Goal: Communication & Community: Answer question/provide support

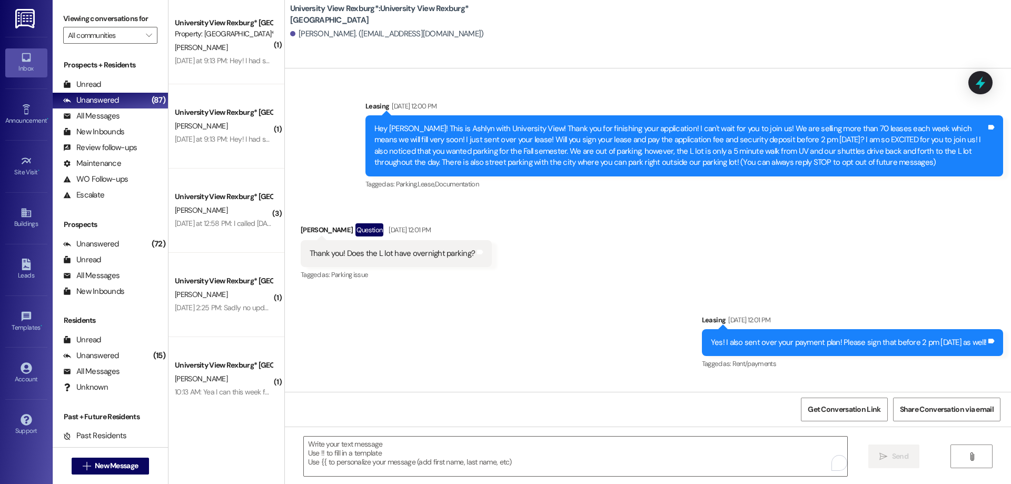
scroll to position [225, 0]
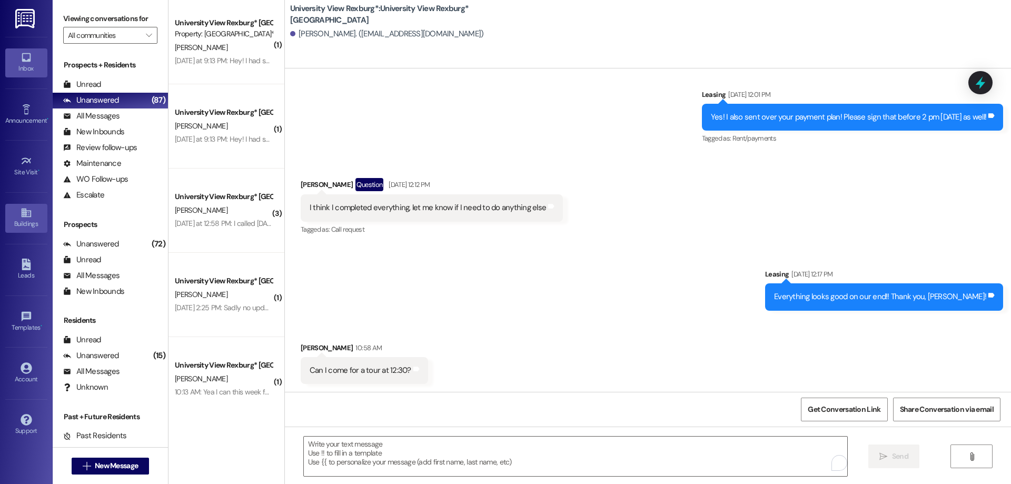
click at [18, 212] on link "Buildings" at bounding box center [26, 218] width 42 height 28
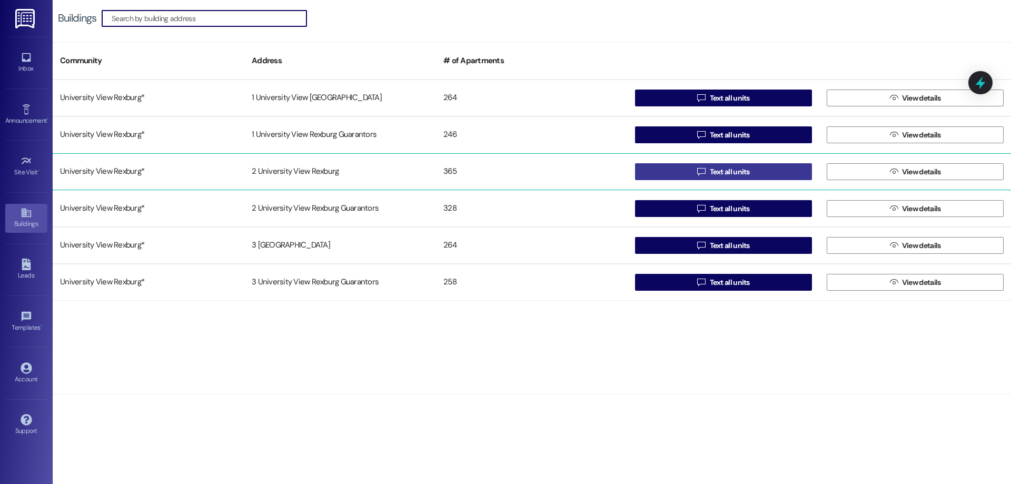
click at [681, 170] on button " Text all units" at bounding box center [723, 171] width 177 height 17
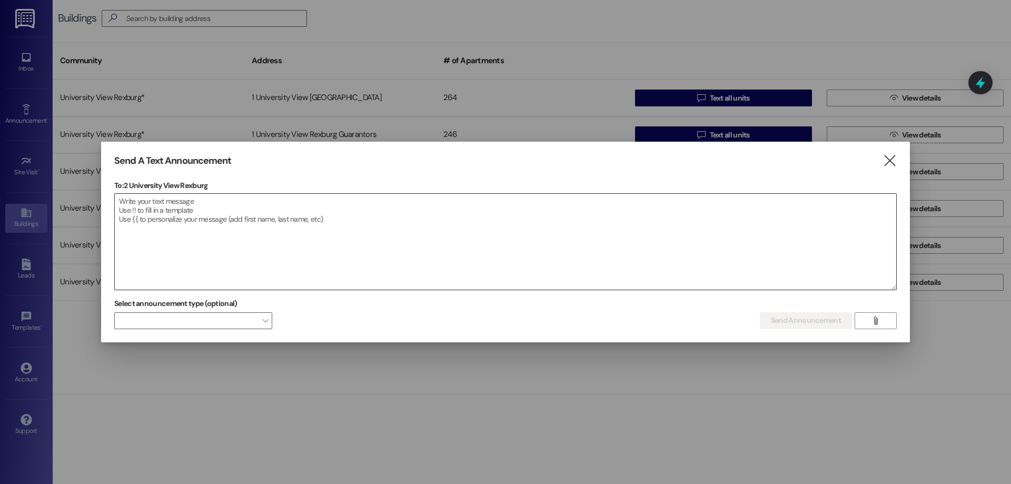
click at [424, 250] on textarea at bounding box center [506, 242] width 782 height 96
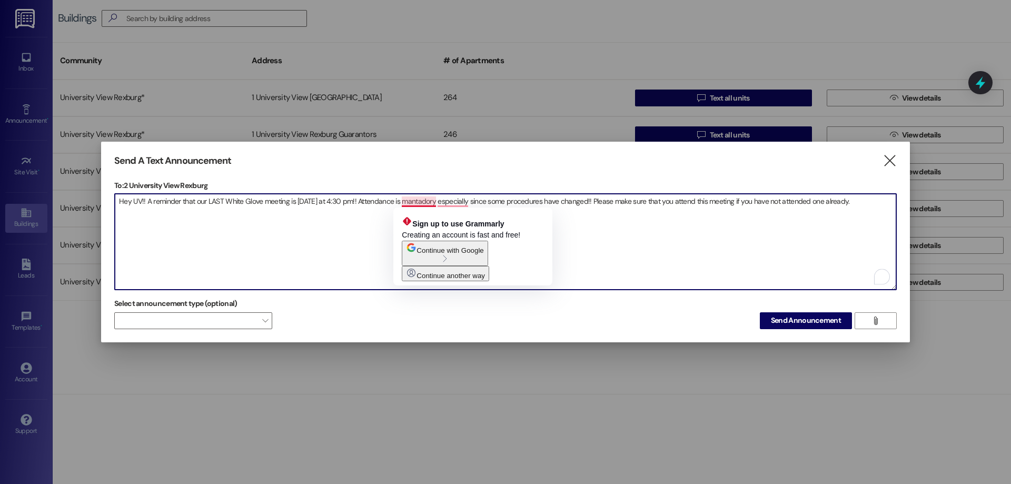
drag, startPoint x: 419, startPoint y: 201, endPoint x: 346, endPoint y: 224, distance: 77.3
click at [338, 224] on textarea "Hey UV!! A reminder that our LAST White Glove meeting is [DATE] at 4:30 pm!! At…" at bounding box center [506, 242] width 782 height 96
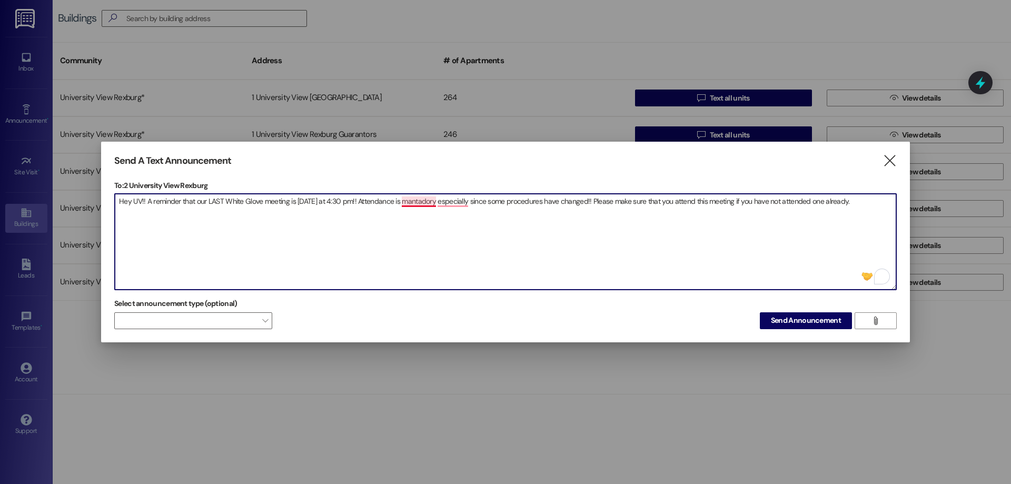
click at [413, 205] on textarea "Hey UV!! A reminder that our LAST White Glove meeting is [DATE] at 4:30 pm!! At…" at bounding box center [506, 242] width 782 height 96
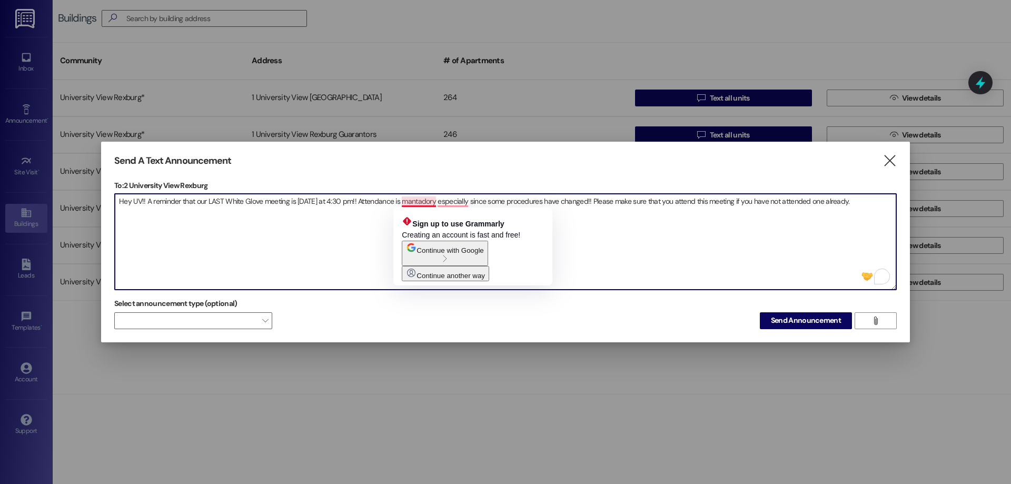
click at [392, 219] on textarea "Hey UV!! A reminder that our LAST White Glove meeting is [DATE] at 4:30 pm!! At…" at bounding box center [506, 242] width 782 height 96
click at [419, 200] on textarea "Hey UV!! A reminder that our LAST White Glove meeting is [DATE] at 4:30 pm!! At…" at bounding box center [506, 242] width 782 height 96
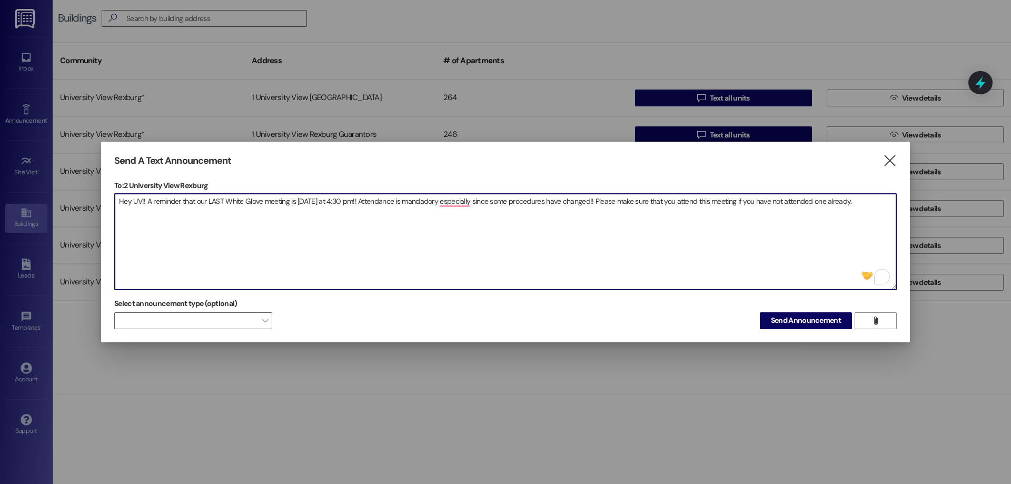
click at [429, 202] on textarea "Hey UV!! A reminder that our LAST White Glove meeting is [DATE] at 4:30 pm!! At…" at bounding box center [506, 242] width 782 height 96
click at [436, 206] on textarea "Hey UV!! A reminder that our LAST White Glove meeting is [DATE] at 4:30 pm!! At…" at bounding box center [506, 242] width 782 height 96
click at [244, 200] on textarea "Hey UV!! A reminder that our LAST White Glove meeting is [DATE] at 4:30 pm!! At…" at bounding box center [506, 242] width 782 height 96
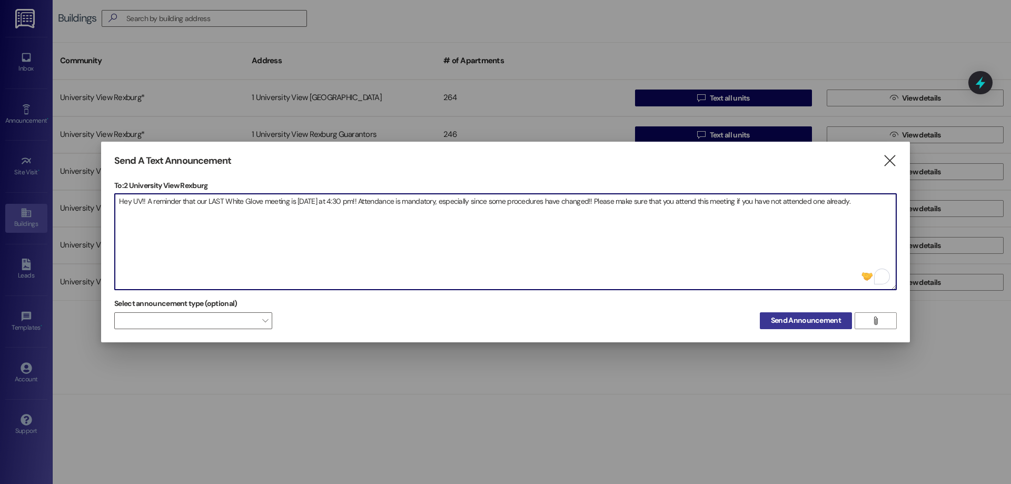
type textarea "Hey UV!! A reminder that our LAST White Glove meeting is [DATE] at 4:30 pm!! At…"
click at [810, 323] on span "Send Announcement" at bounding box center [806, 320] width 70 height 11
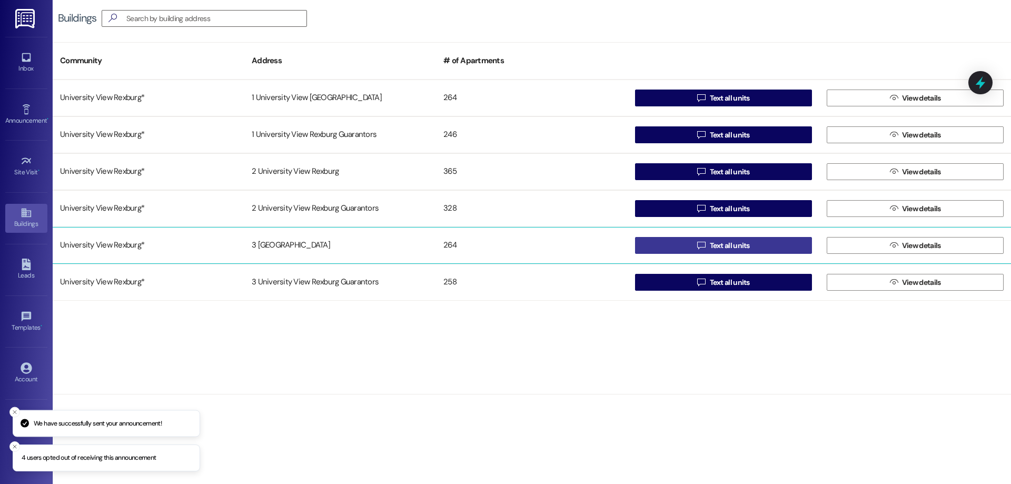
click at [726, 247] on span "Text all units" at bounding box center [730, 245] width 40 height 11
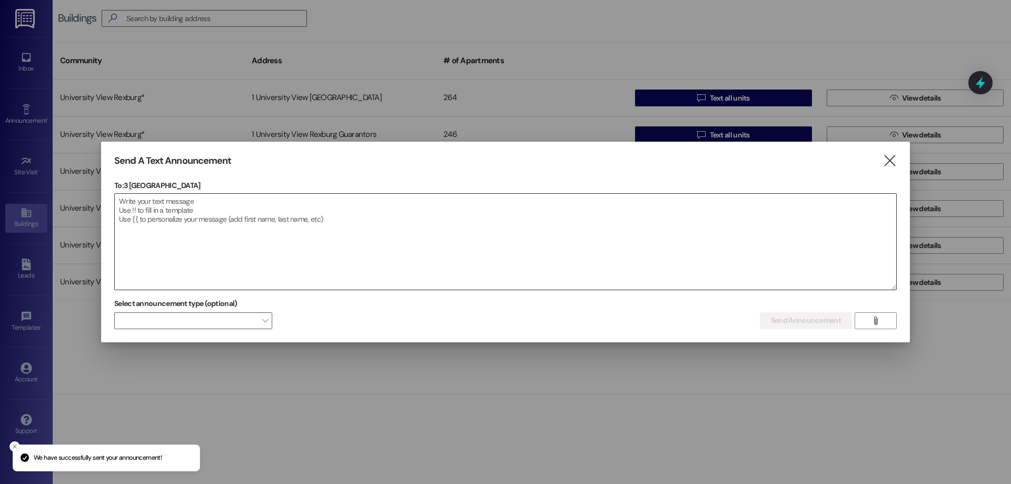
click at [387, 240] on textarea at bounding box center [506, 242] width 782 height 96
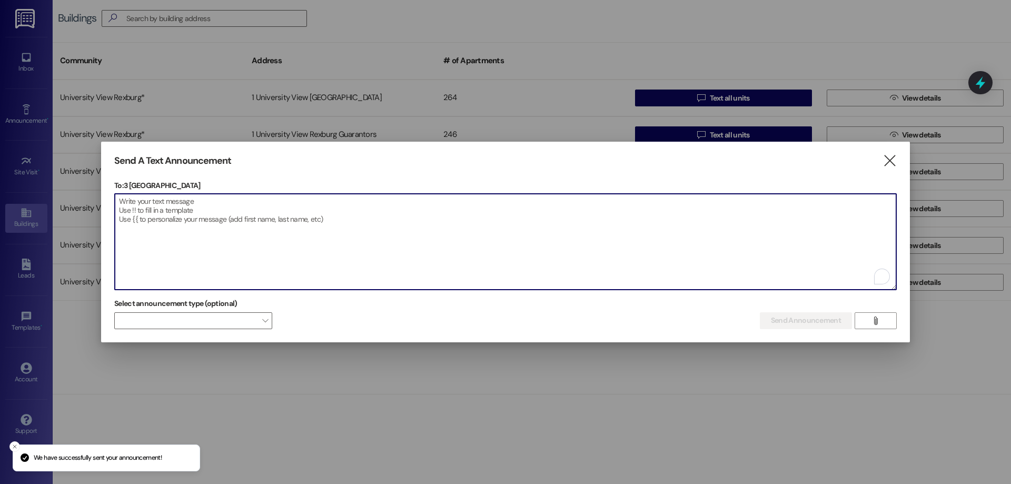
paste textarea "Hey UV!! A reminder that our LAST White Glove meeting is [DATE] at 4:30 pm!! At…"
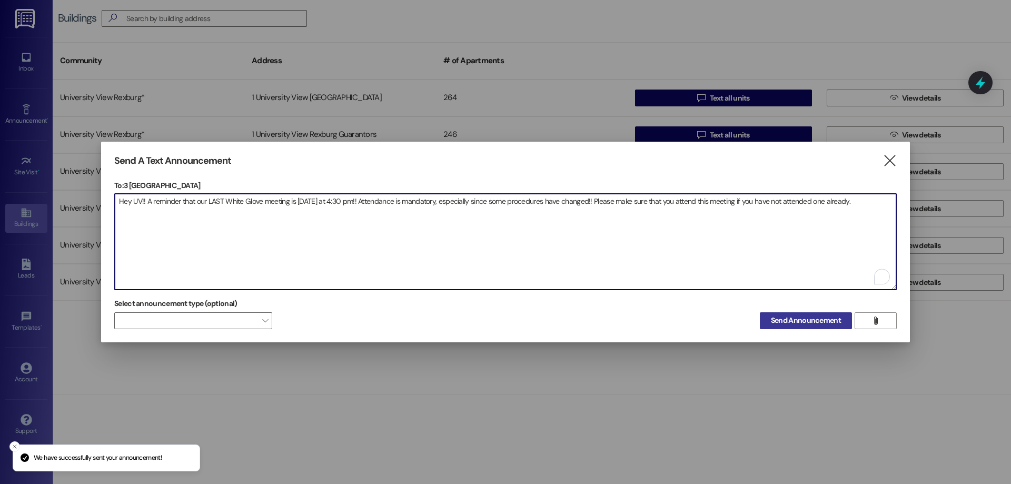
type textarea "Hey UV!! A reminder that our LAST White Glove meeting is [DATE] at 4:30 pm!! At…"
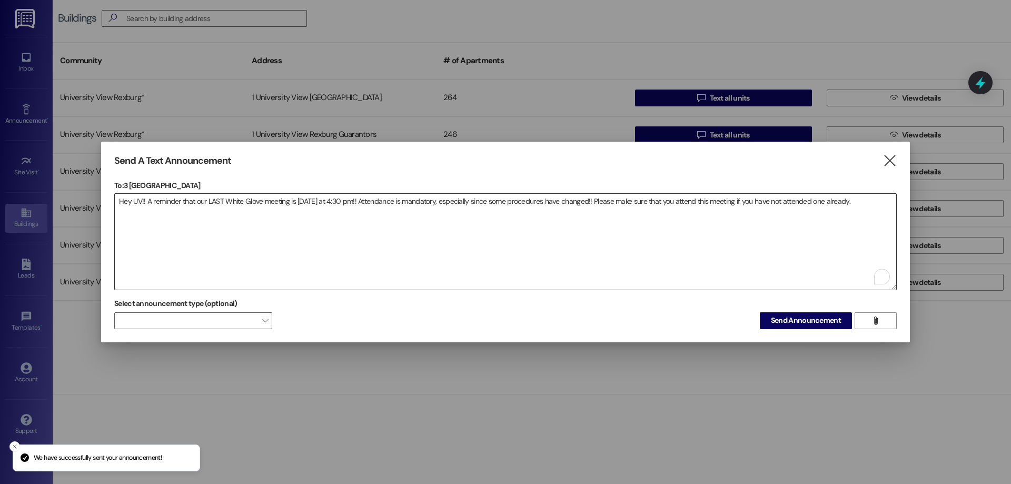
drag, startPoint x: 825, startPoint y: 317, endPoint x: 784, endPoint y: 244, distance: 83.3
click at [824, 314] on button "Send Announcement" at bounding box center [806, 320] width 92 height 17
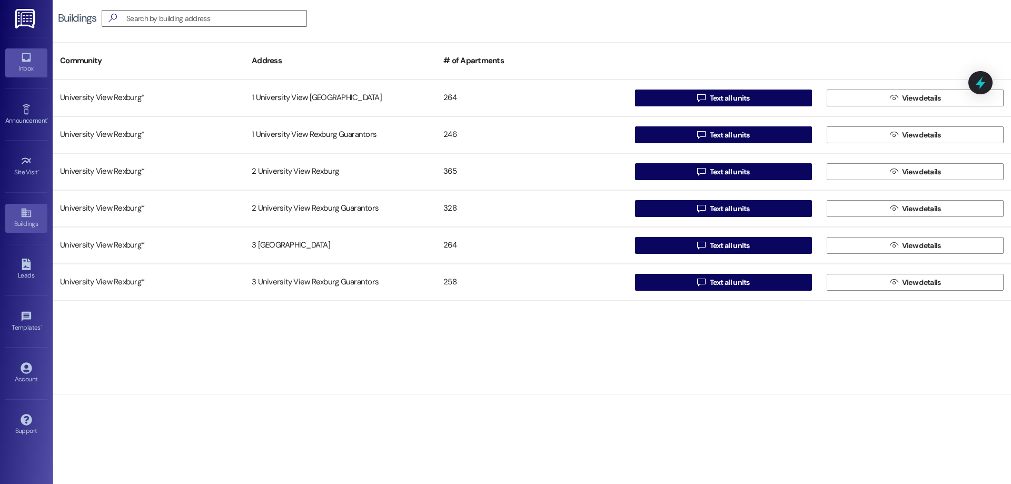
click at [23, 60] on icon at bounding box center [26, 57] width 9 height 9
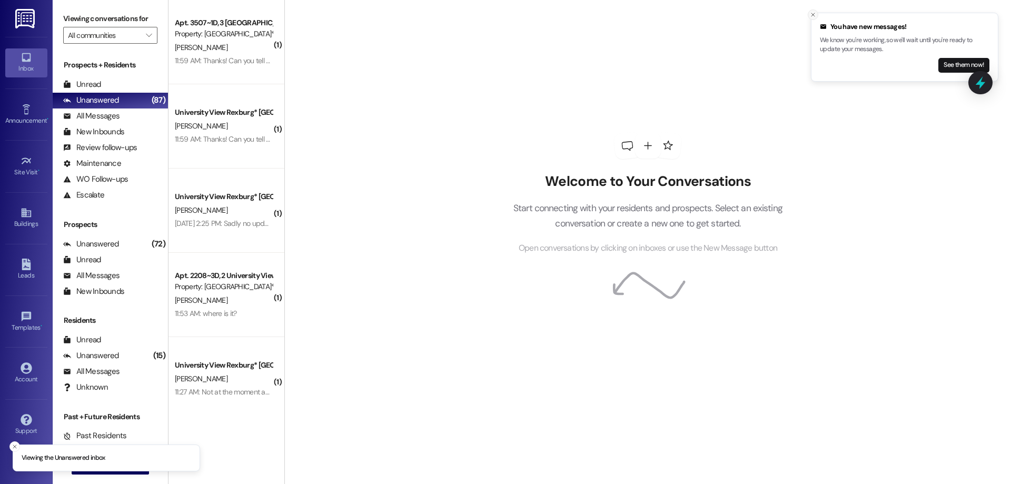
click at [811, 13] on icon "Close toast" at bounding box center [813, 15] width 6 height 6
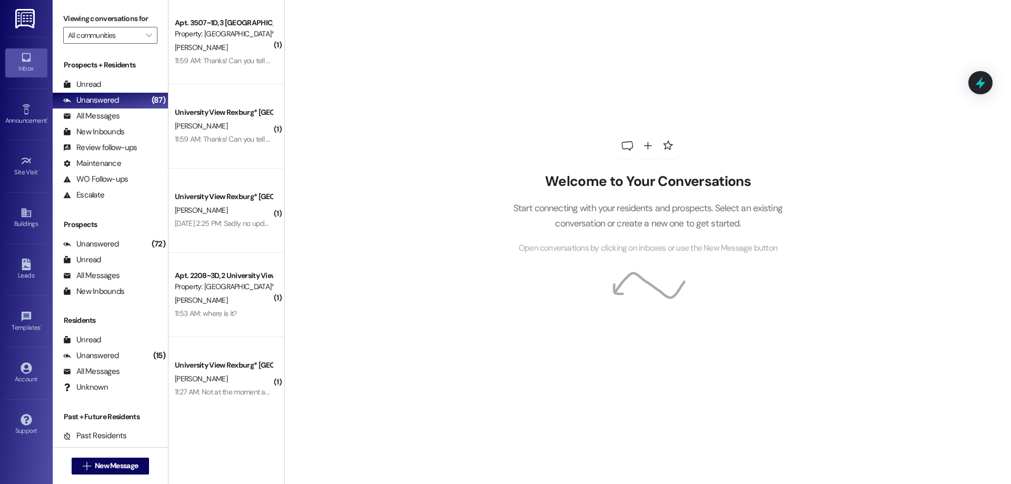
drag, startPoint x: 121, startPoint y: 83, endPoint x: 154, endPoint y: 57, distance: 42.4
click at [121, 83] on div "Unread (0)" at bounding box center [110, 85] width 115 height 16
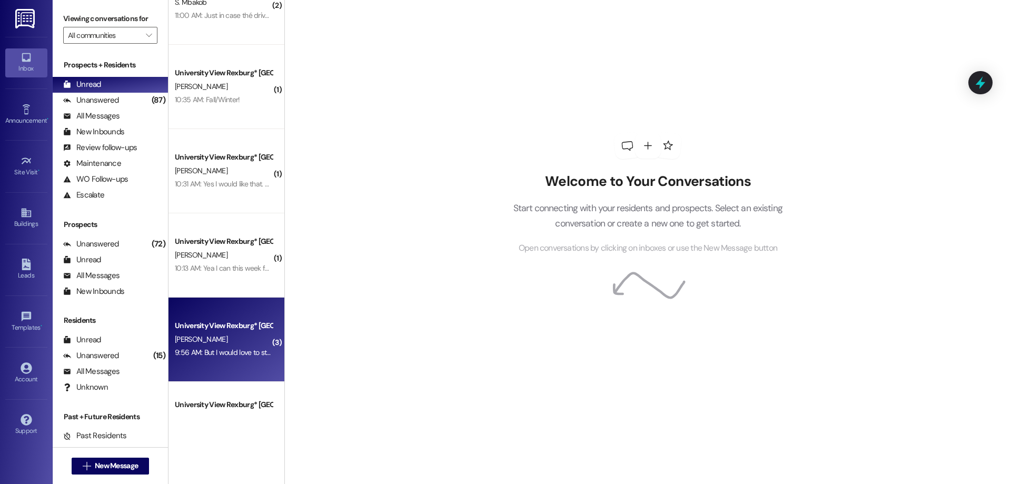
scroll to position [623, 0]
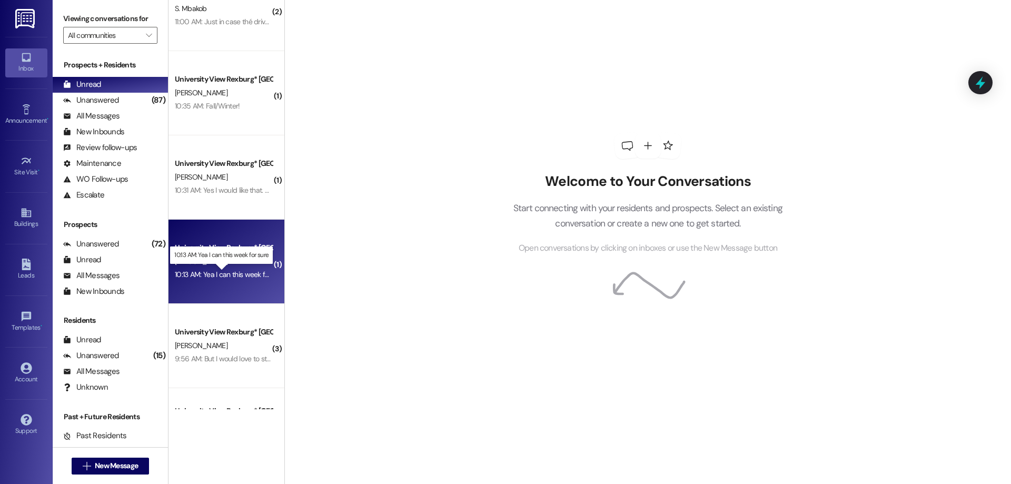
click at [225, 274] on div "10:13 AM: Yea I can this week for sure 10:13 AM: Yea I can this week for sure" at bounding box center [230, 274] width 111 height 9
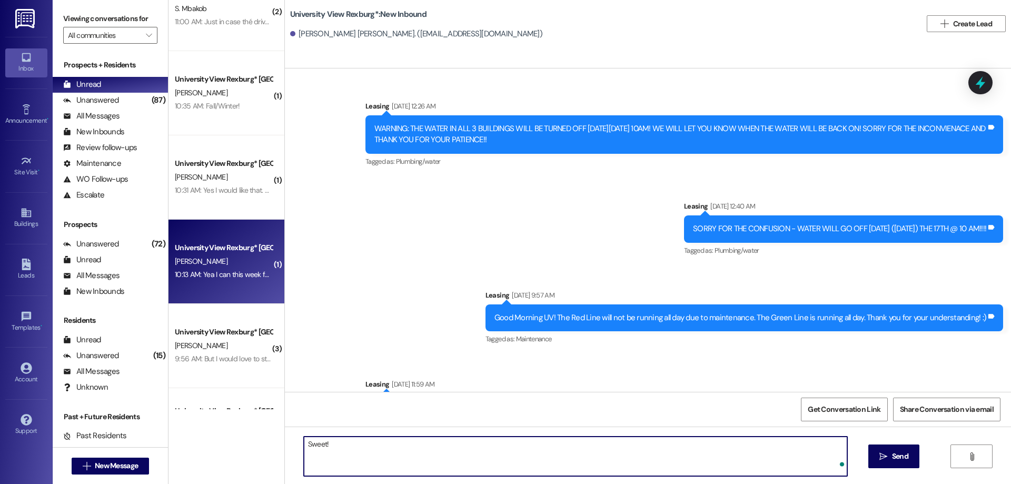
scroll to position [69729, 0]
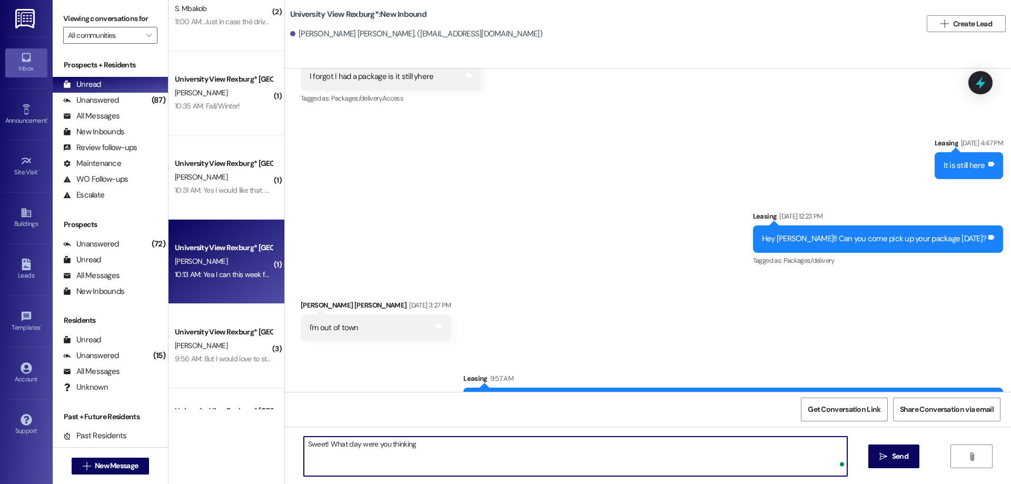
type textarea "Sweet! What day were you thinking?"
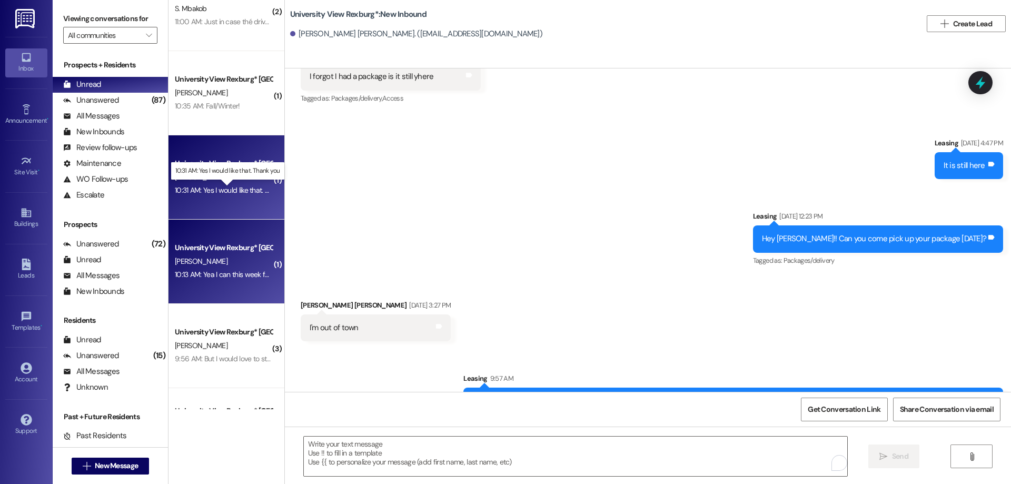
click at [216, 189] on div "10:31 AM: Yes I would like that. Thank you 10:31 AM: Yes I would like that. Tha…" at bounding box center [236, 189] width 122 height 9
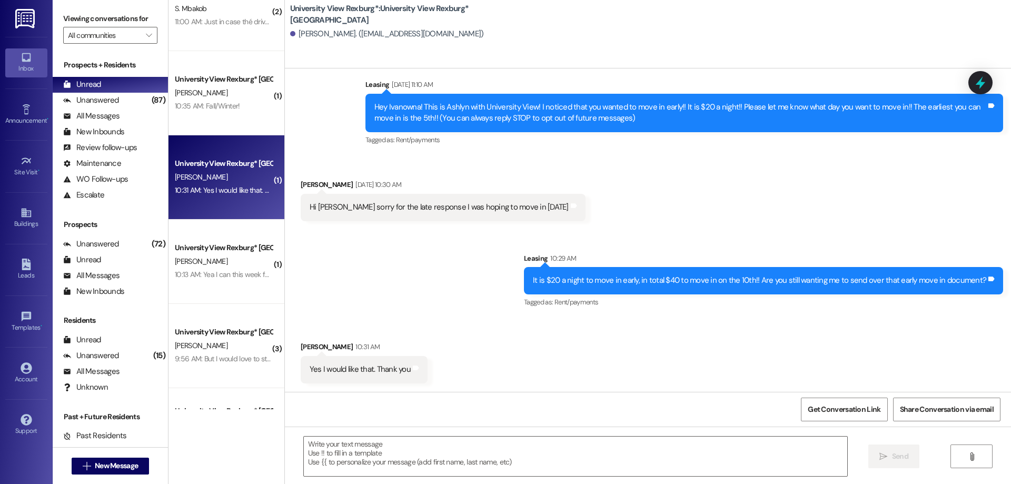
scroll to position [22, 0]
click at [358, 452] on textarea at bounding box center [576, 457] width 544 height 40
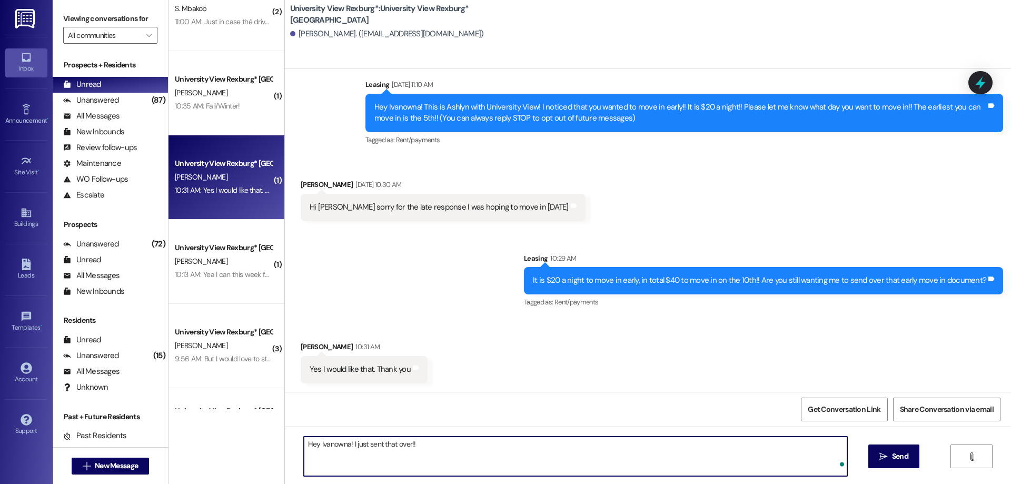
type textarea "Hey Ivanowna! I just sent that over!!"
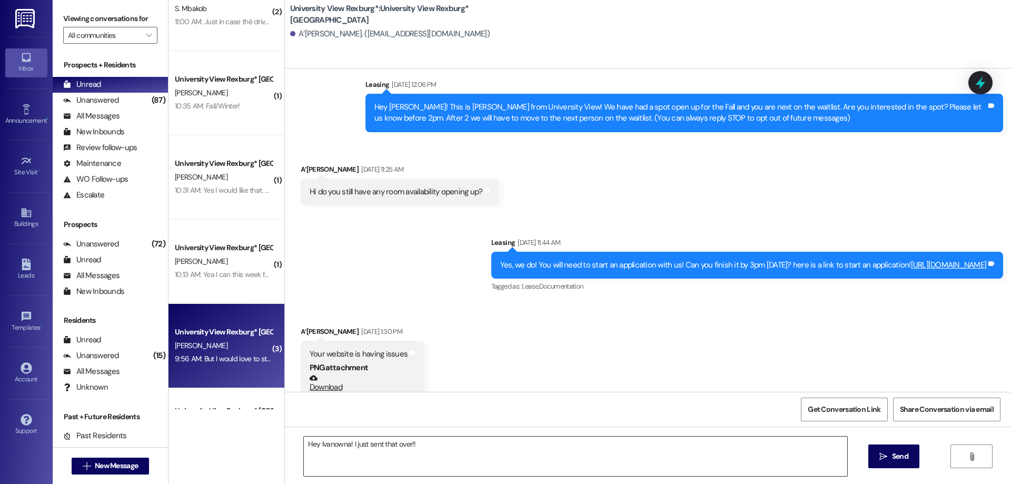
click at [450, 447] on textarea "Hey Ivanowna! I just sent that over!!" at bounding box center [576, 457] width 544 height 40
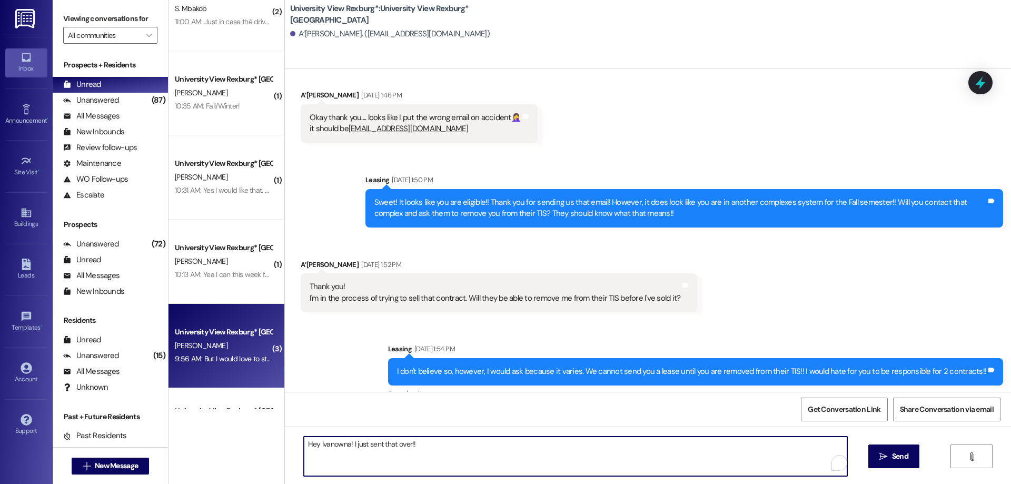
scroll to position [1716, 0]
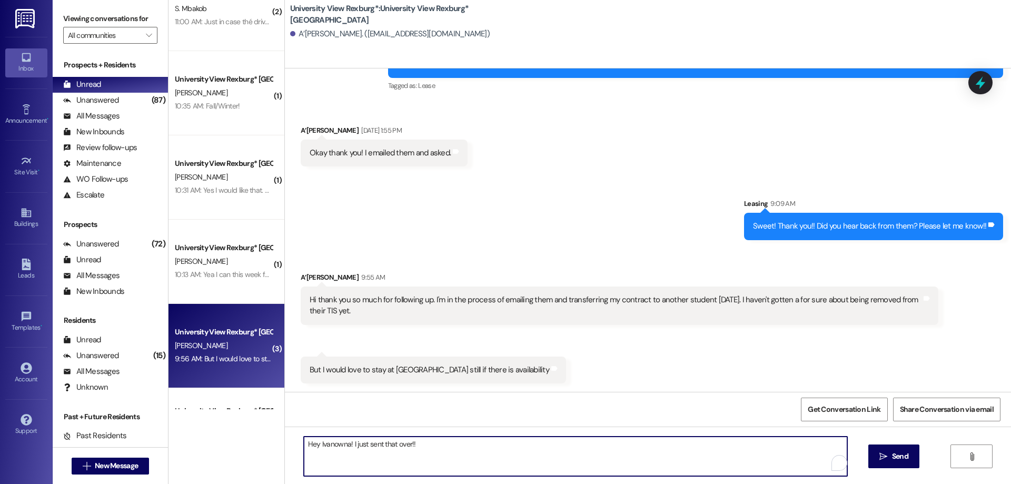
click at [371, 448] on textarea "Hey Ivanowna! I just sent that over!!" at bounding box center [576, 457] width 544 height 40
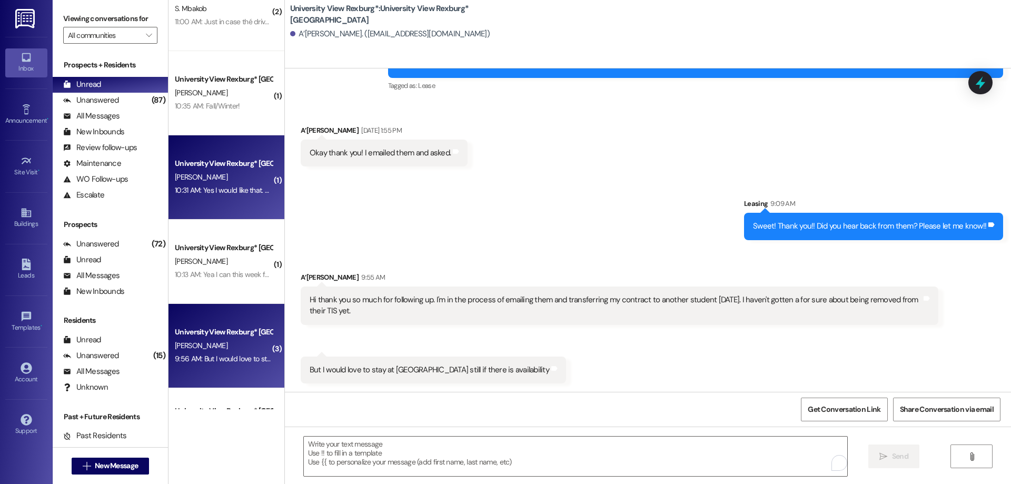
click at [259, 205] on div "University View Rexburg* Prospect [PERSON_NAME] 10:31 AM: Yes I would like that…" at bounding box center [227, 177] width 116 height 84
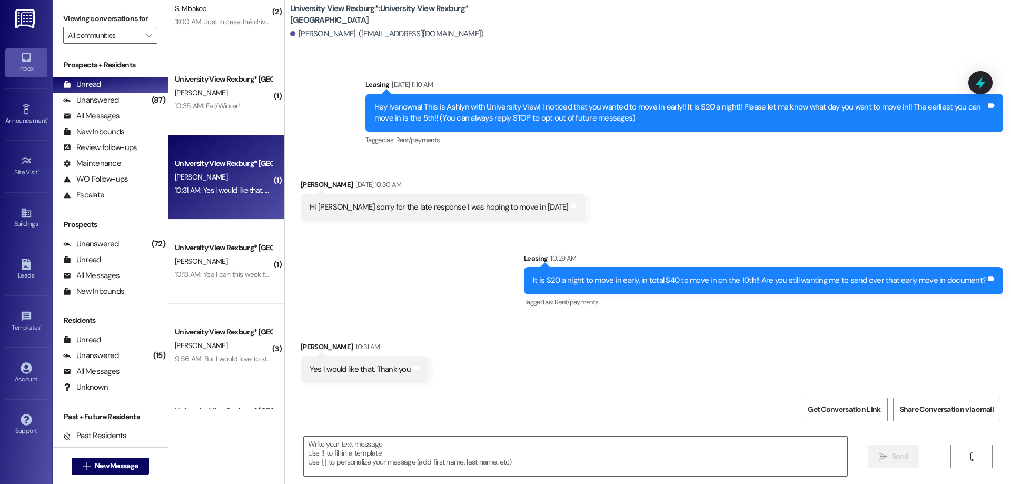
scroll to position [21, 0]
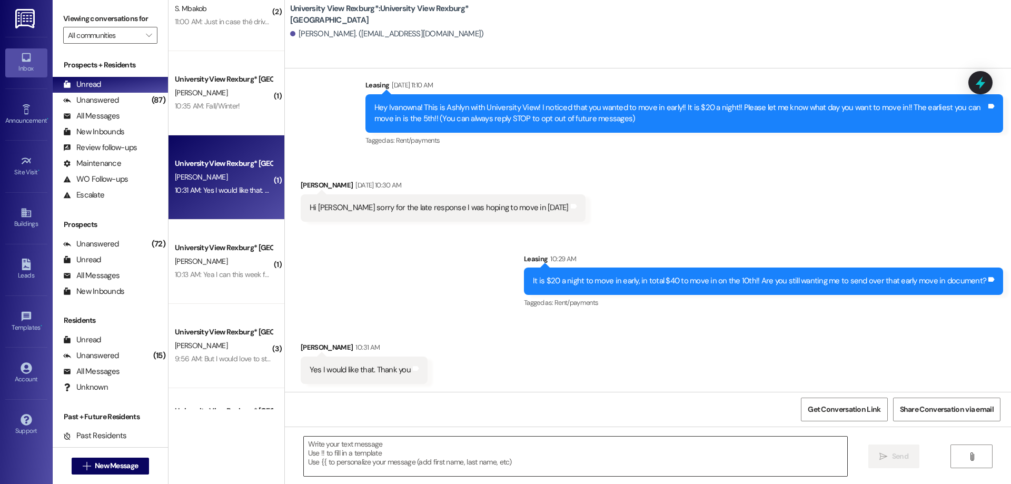
click at [392, 454] on textarea at bounding box center [576, 457] width 544 height 40
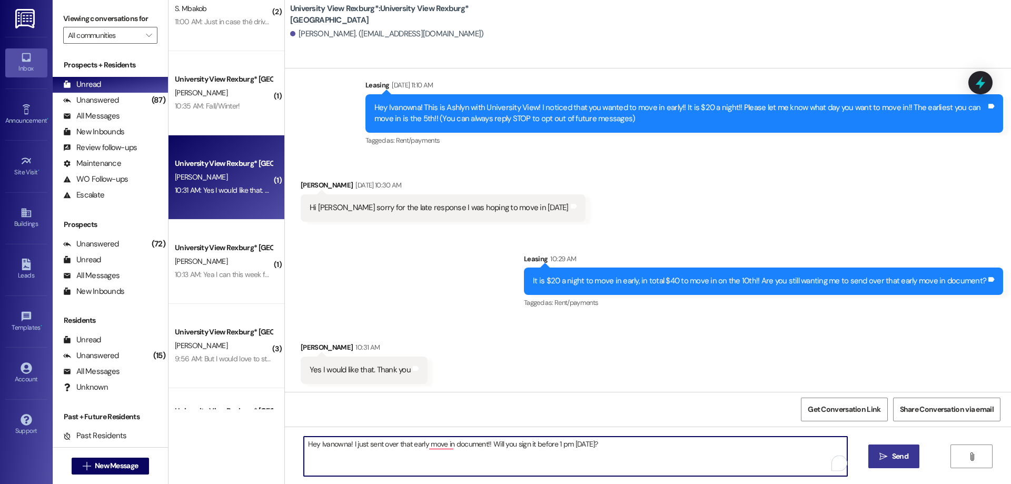
type textarea "Hey Ivanowna! I just sent over that early move in document!! Will you sign it b…"
click at [902, 455] on span "Send" at bounding box center [900, 456] width 16 height 11
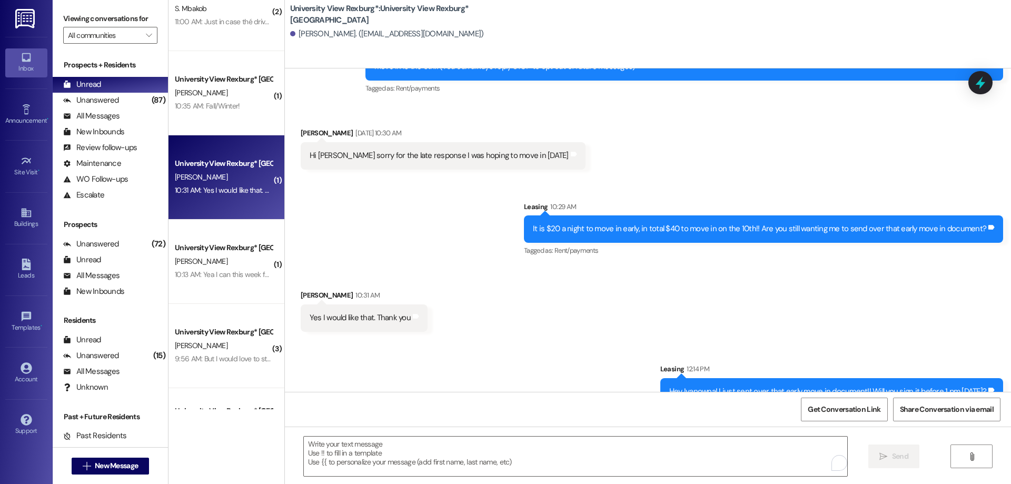
scroll to position [95, 0]
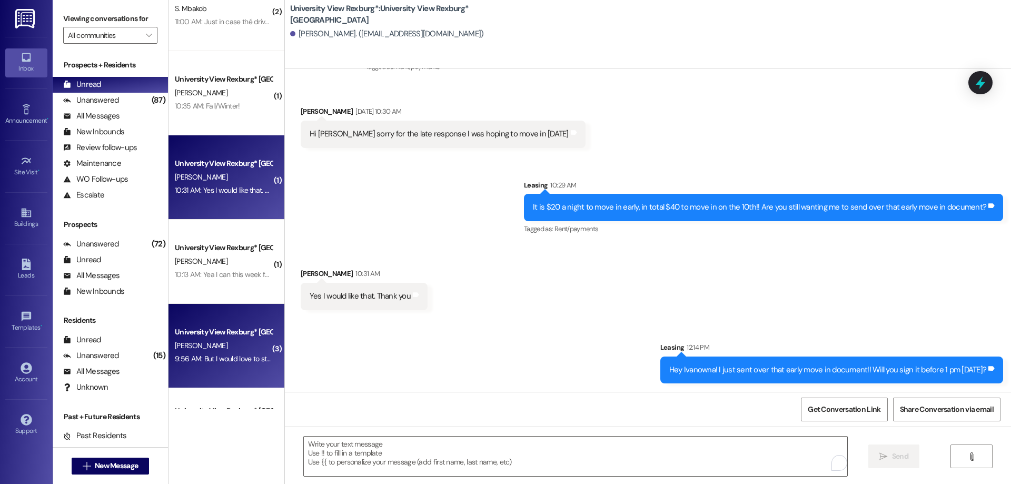
click at [214, 370] on div "University View Rexburg* Prospect [PERSON_NAME] 9:56 AM: But I would love to st…" at bounding box center [227, 346] width 116 height 84
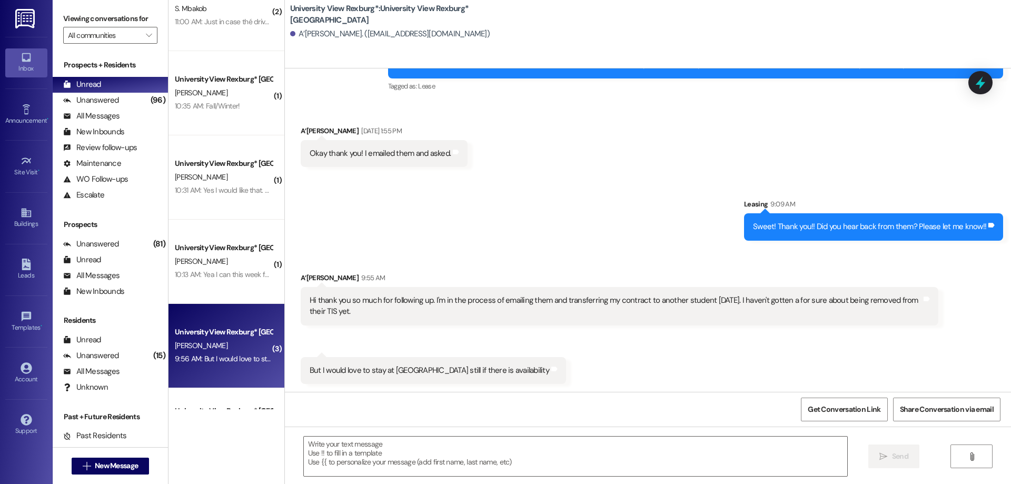
scroll to position [1716, 0]
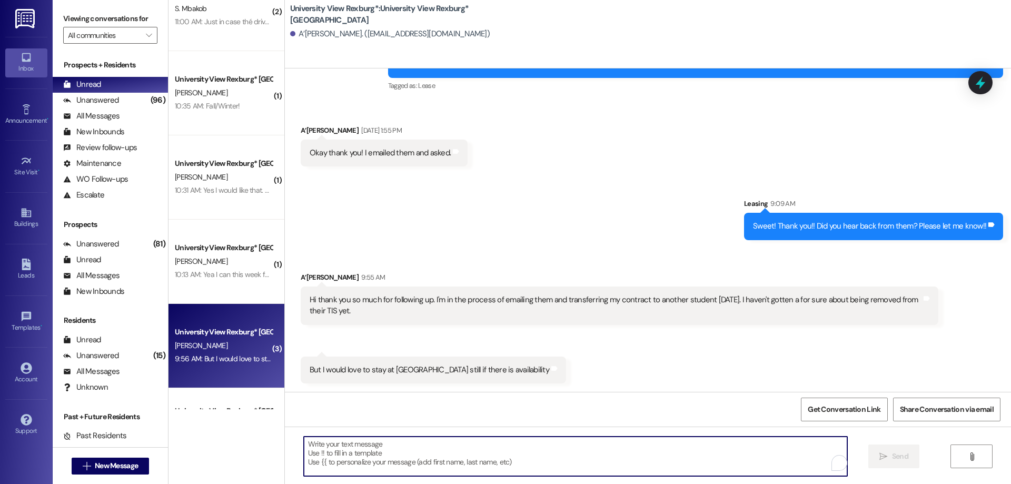
click at [353, 452] on textarea "To enrich screen reader interactions, please activate Accessibility in Grammarl…" at bounding box center [576, 457] width 544 height 40
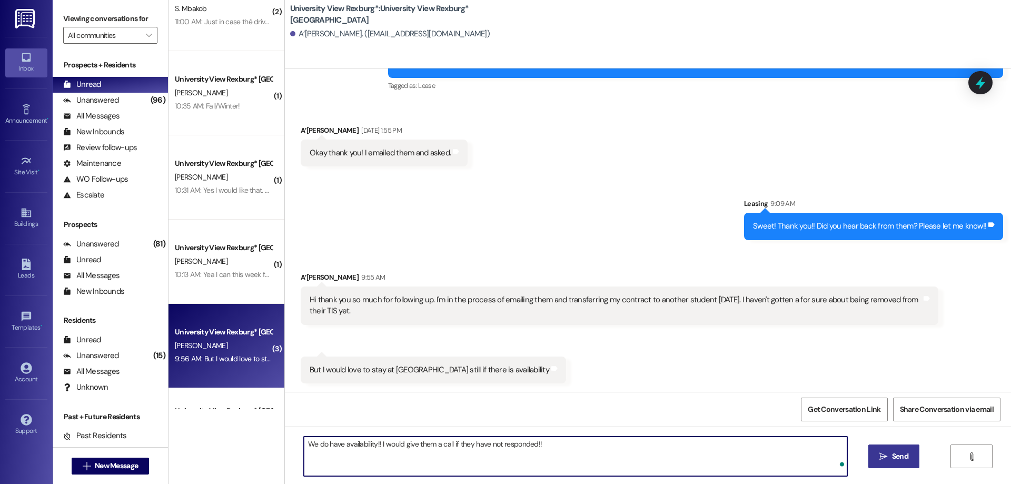
type textarea "We do have availability!! I would give them a call if they have not responded!!"
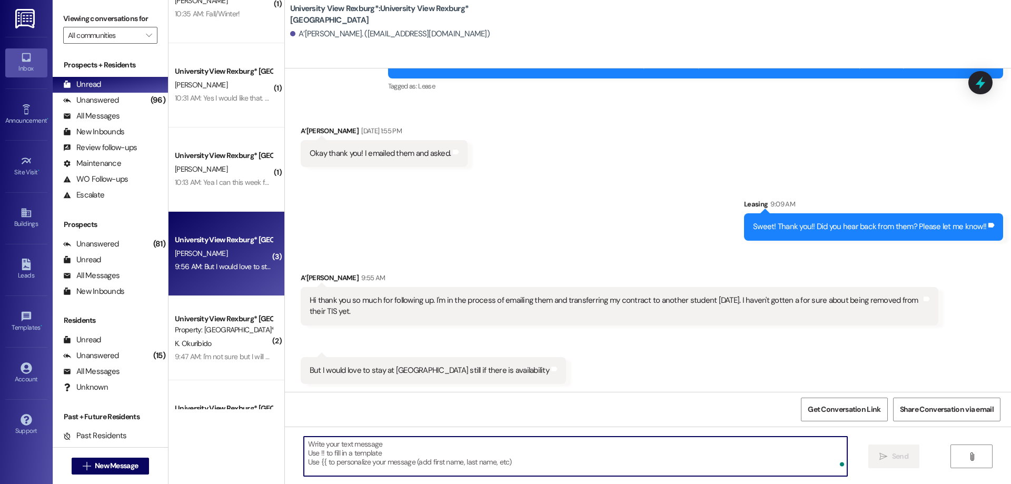
scroll to position [887, 0]
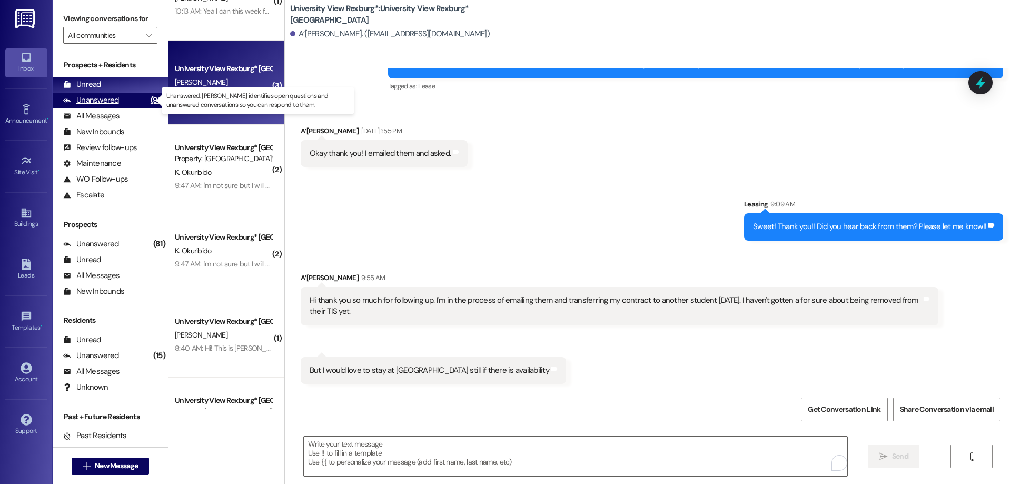
click at [124, 96] on div "Unanswered (96)" at bounding box center [110, 101] width 115 height 16
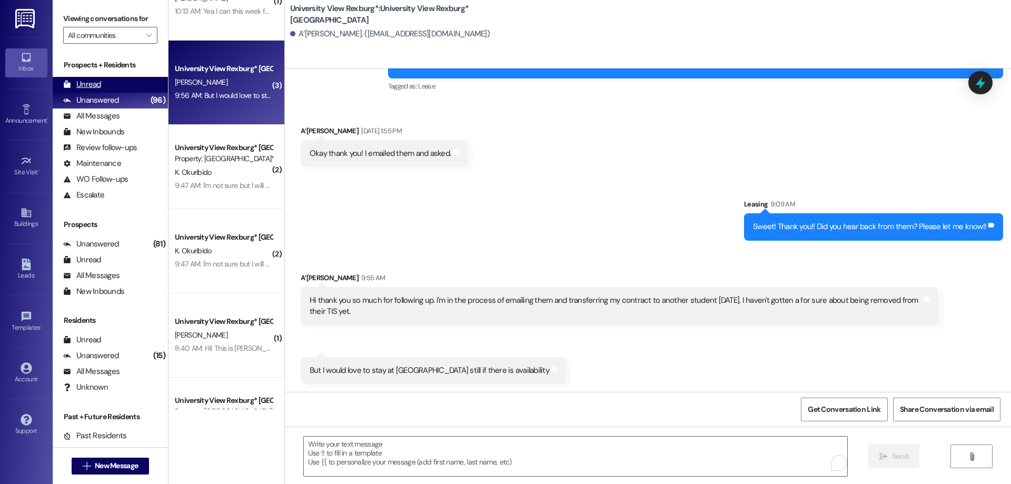
click at [110, 87] on div "Unread (0)" at bounding box center [110, 85] width 115 height 16
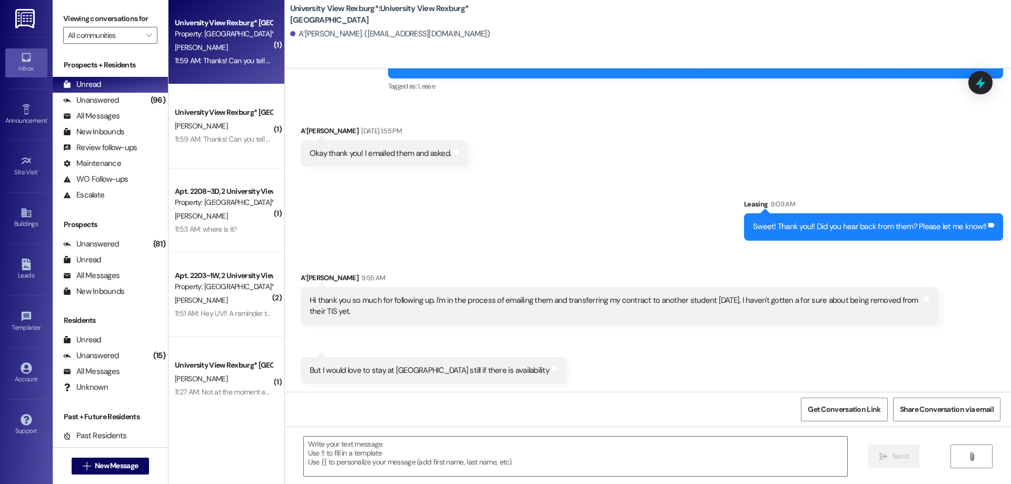
scroll to position [0, 0]
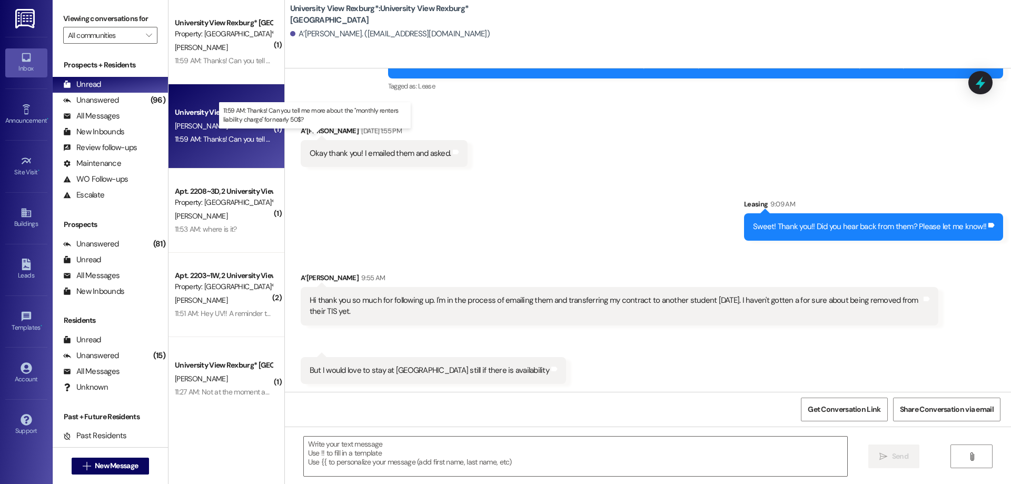
click at [214, 137] on div "11:59 AM: Thanks! Can you tell me more about the "monthly renters liability cha…" at bounding box center [324, 138] width 298 height 9
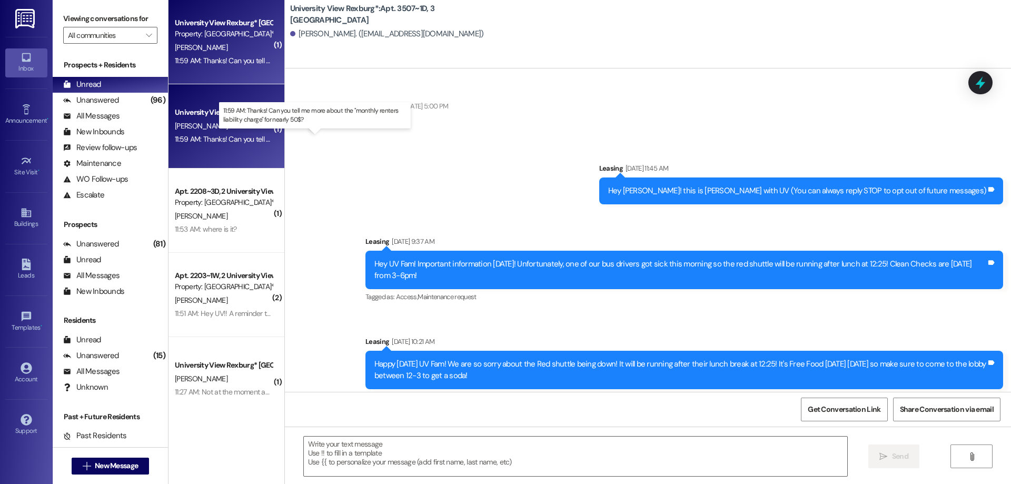
scroll to position [25972, 0]
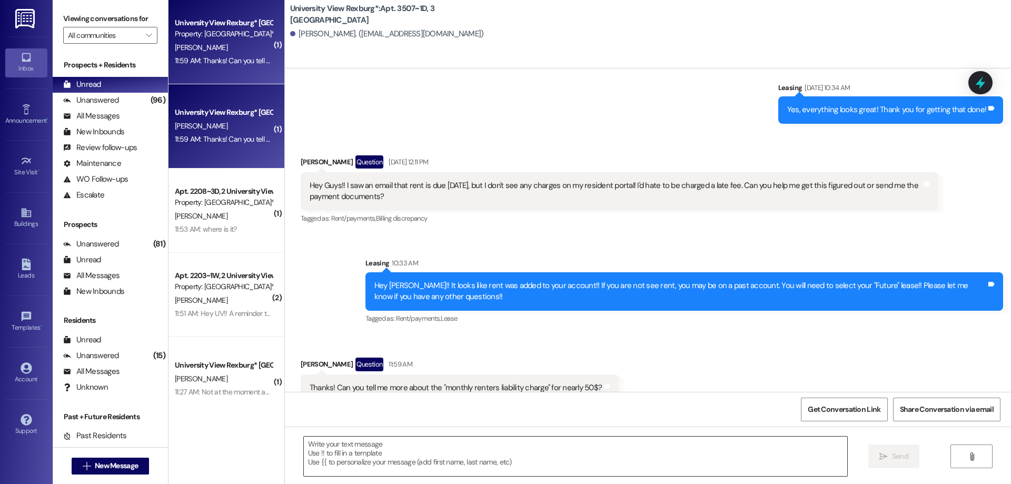
click at [380, 462] on textarea at bounding box center [576, 457] width 544 height 40
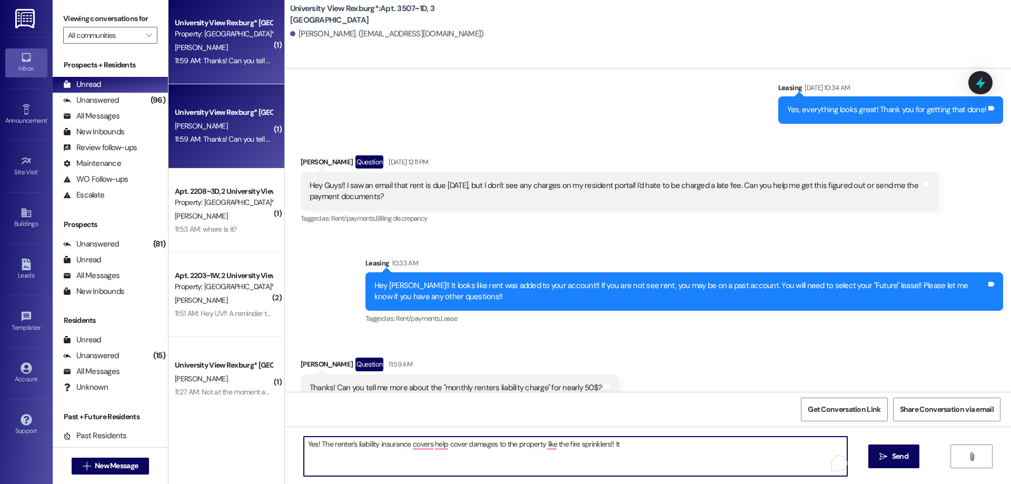
click at [441, 447] on textarea "Yes! The renter's liability insurance covers help cover damages to the property…" at bounding box center [576, 457] width 544 height 40
drag, startPoint x: 441, startPoint y: 447, endPoint x: 405, endPoint y: 450, distance: 37.0
click at [405, 450] on textarea "Yes! The renter's liability insurance covers help cover damages to the property…" at bounding box center [576, 457] width 544 height 40
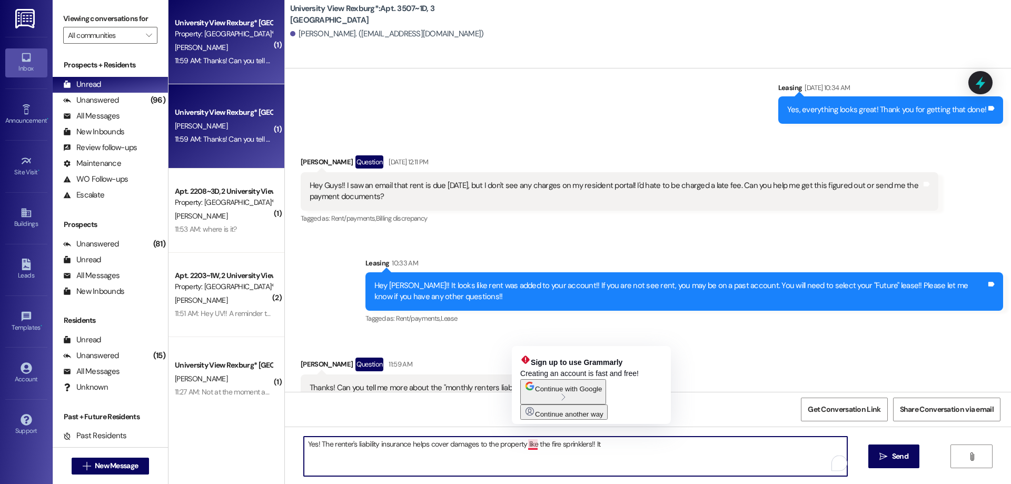
click at [529, 445] on textarea "Yes! The renter's liability insurance helps cover damages to the property like …" at bounding box center [576, 457] width 544 height 40
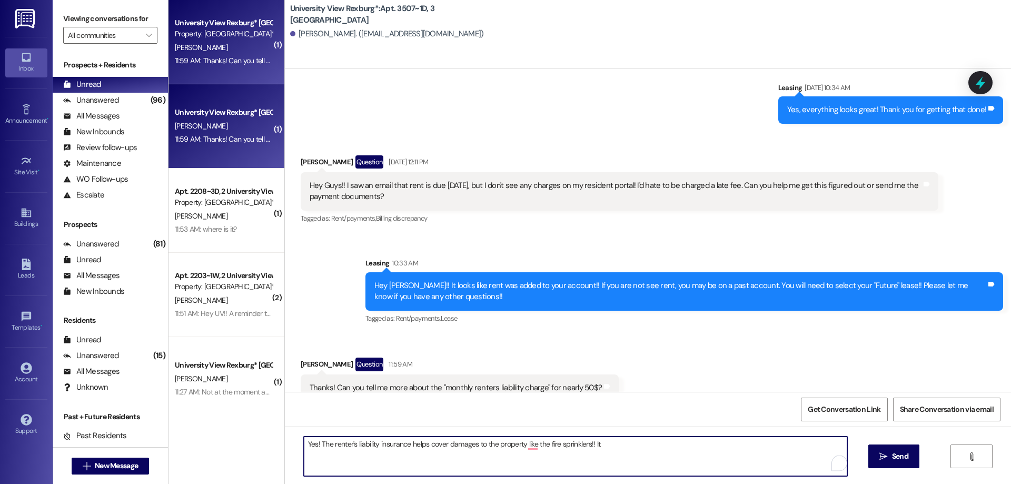
click at [615, 446] on textarea "Yes! The renter's liability insurance helps cover damages to the property like …" at bounding box center [576, 457] width 544 height 40
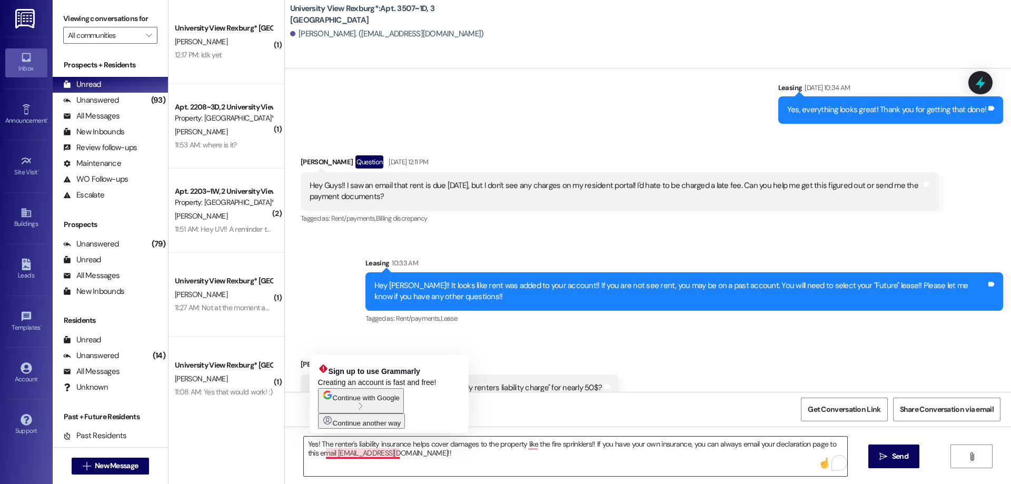
click at [433, 458] on textarea "Yes! The renter's liability insurance helps cover damages to the property like …" at bounding box center [576, 457] width 544 height 40
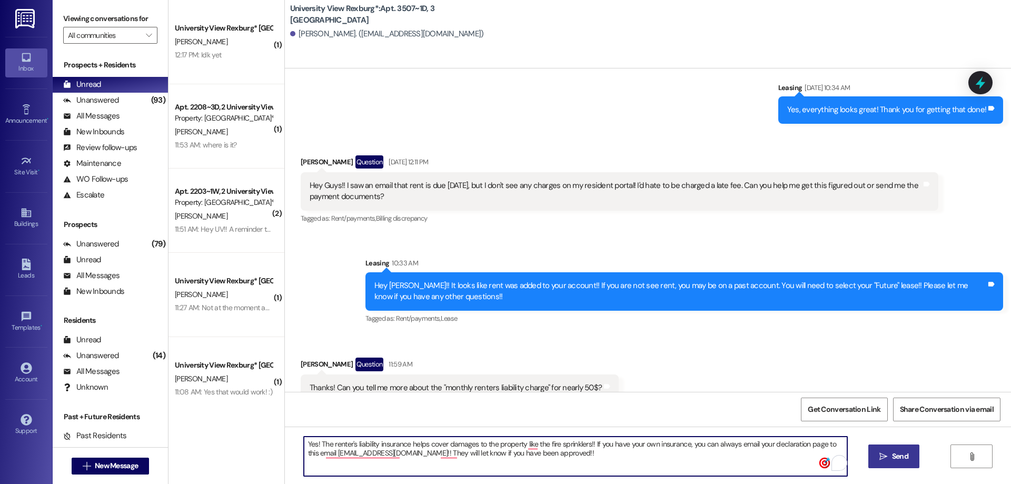
type textarea "Yes! The renter's liability insurance helps cover damages to the property like …"
drag, startPoint x: 895, startPoint y: 459, endPoint x: 860, endPoint y: 447, distance: 37.3
click at [894, 458] on span "Send" at bounding box center [900, 456] width 16 height 11
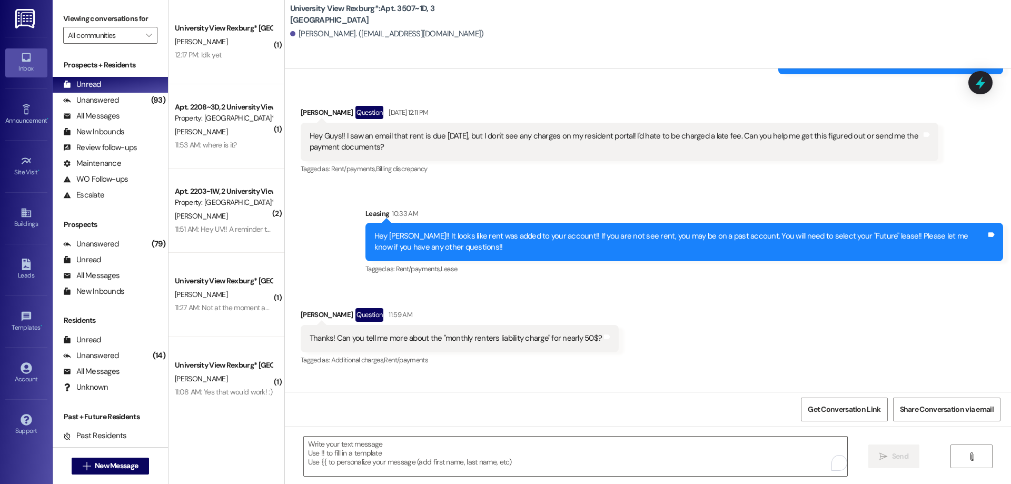
scroll to position [26056, 0]
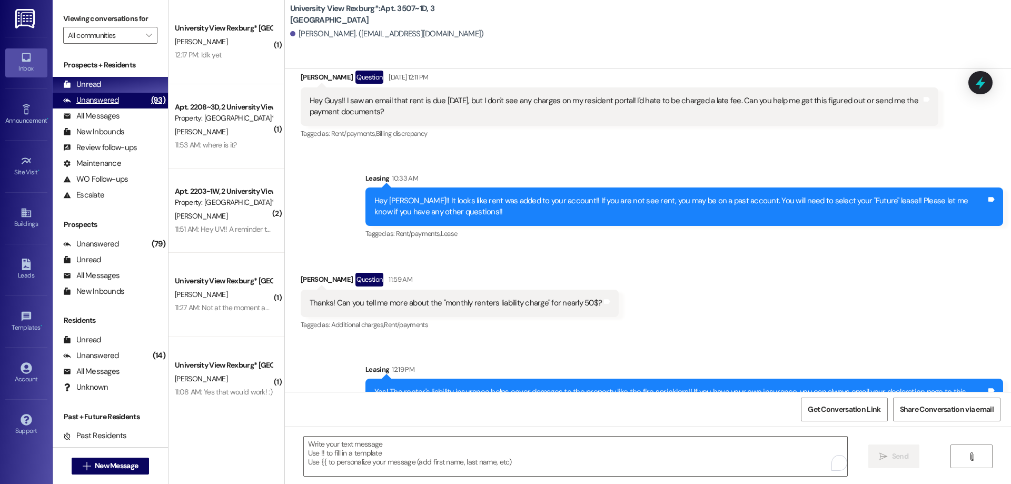
click at [128, 101] on div "Unanswered (93)" at bounding box center [110, 101] width 115 height 16
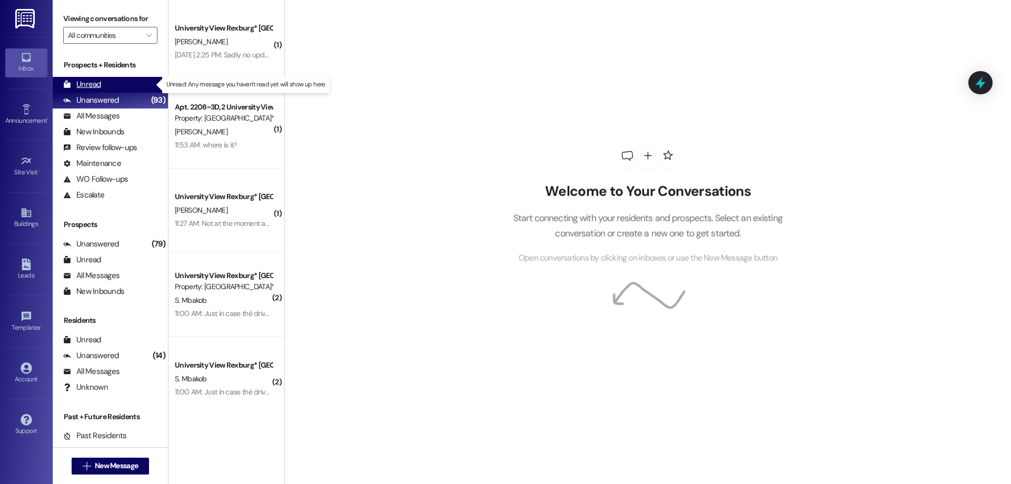
click at [125, 86] on div "Unread (0)" at bounding box center [110, 85] width 115 height 16
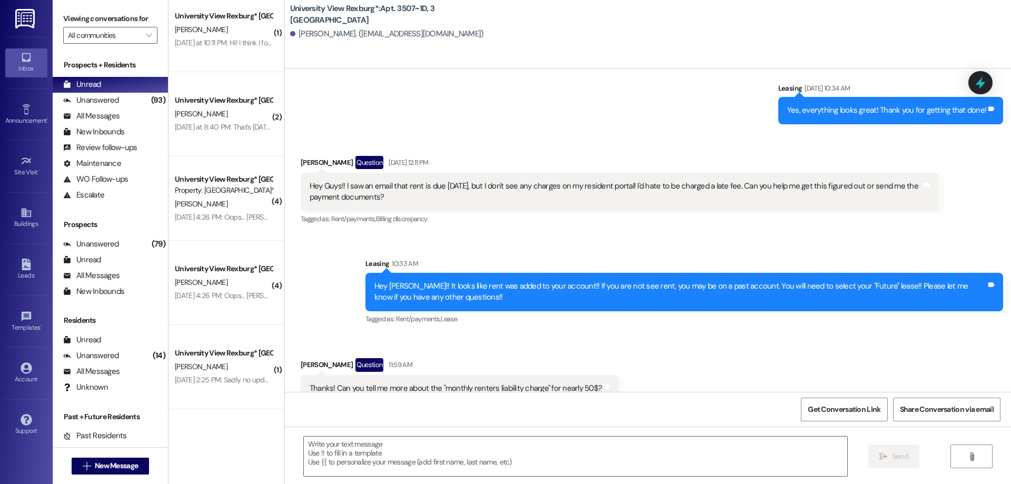
scroll to position [26072, 0]
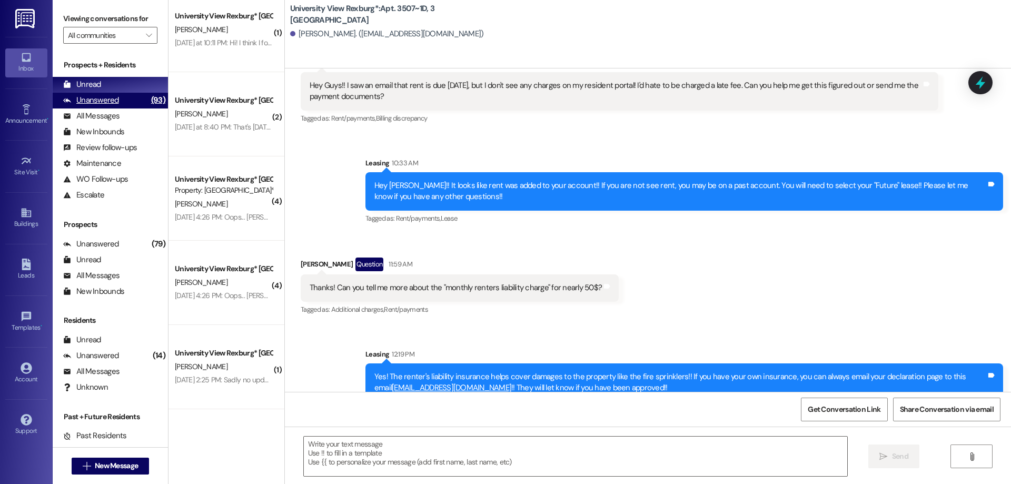
click at [115, 101] on div "Unanswered" at bounding box center [91, 100] width 56 height 11
click at [106, 85] on div "Unread (0)" at bounding box center [110, 85] width 115 height 16
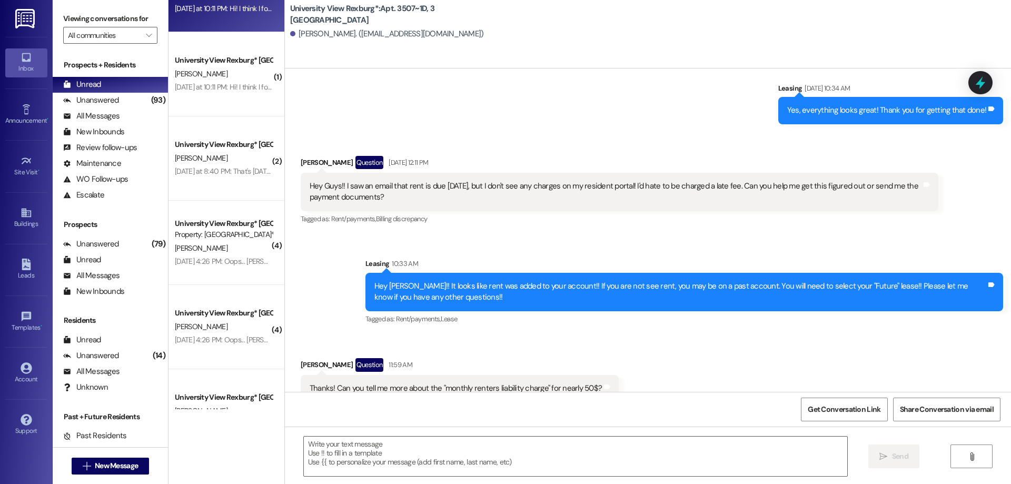
scroll to position [1108, 0]
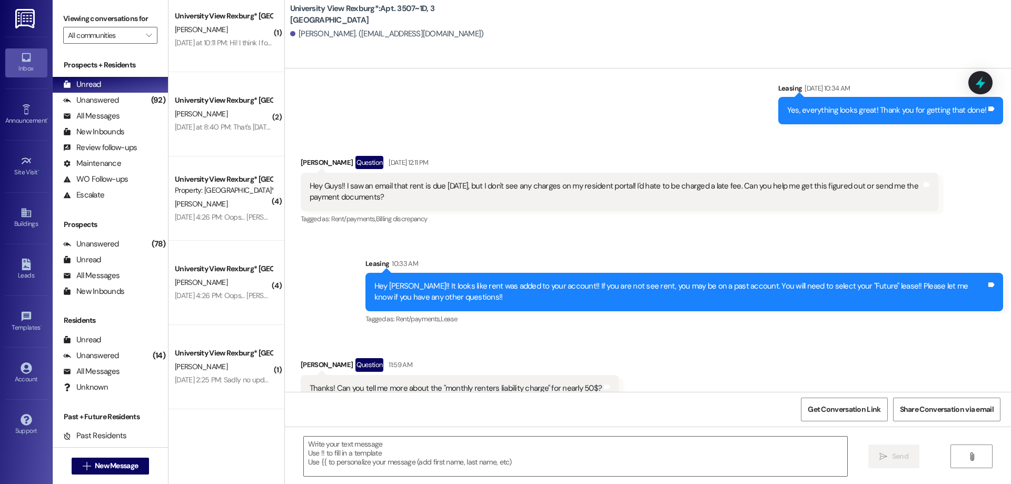
click at [220, 296] on div "Aug 30, 2025 at 4:26 PM: Oops... Lindsey Bremer* Aug 30, 2025 at 4:26 PM: Oops.…" at bounding box center [238, 295] width 127 height 9
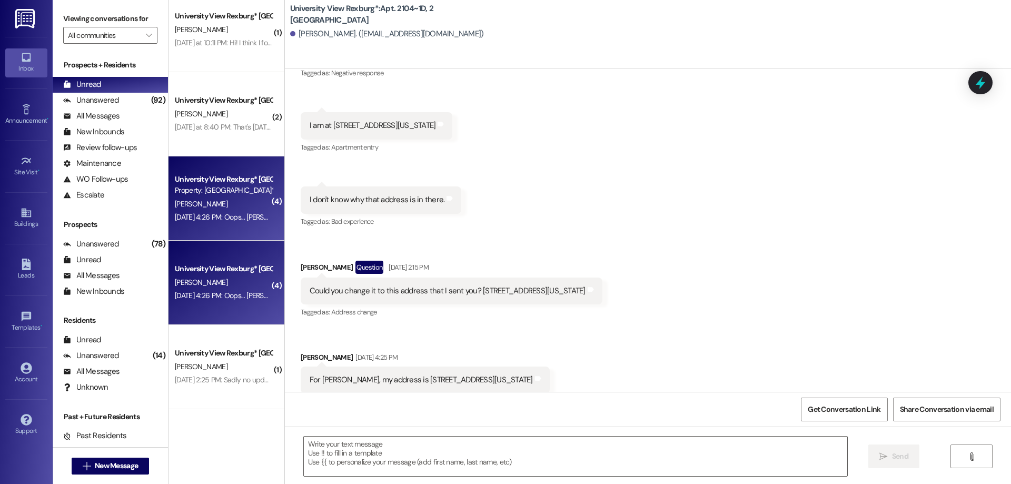
scroll to position [32848, 0]
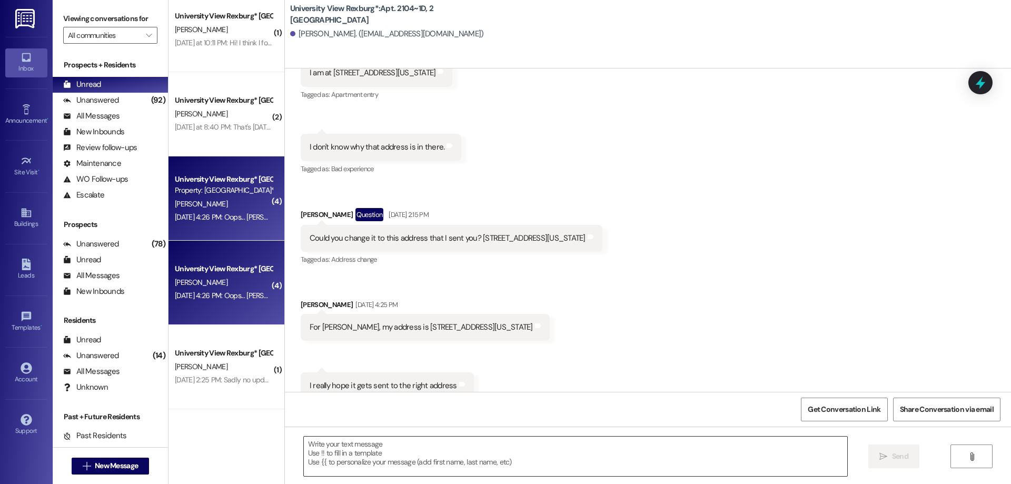
click at [411, 465] on textarea at bounding box center [576, 457] width 544 height 40
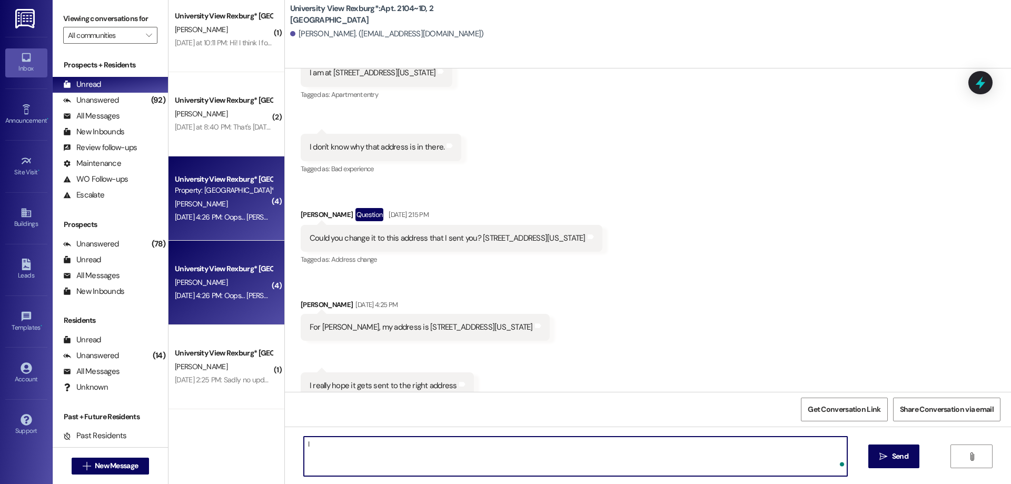
type textarea "I"
type textarea "I will let my manager know!!"
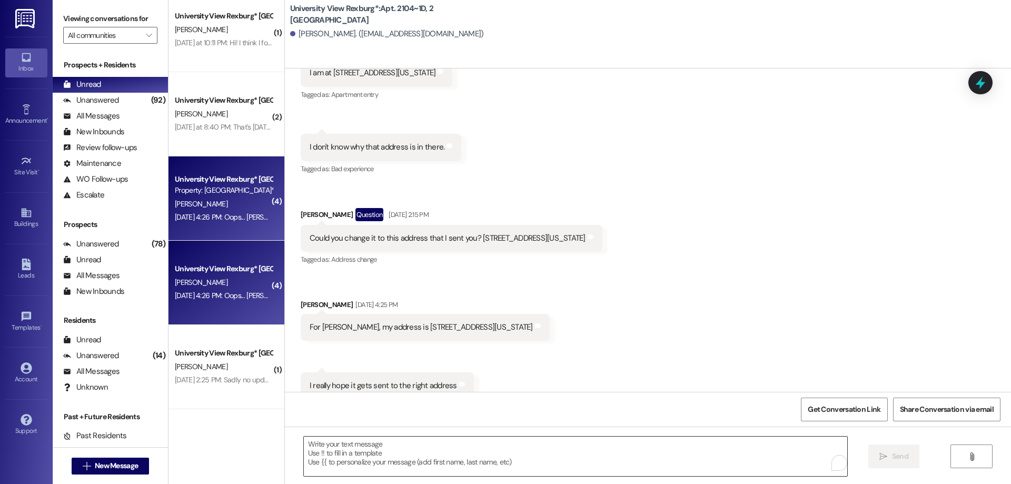
scroll to position [32847, 0]
drag, startPoint x: 734, startPoint y: 397, endPoint x: 700, endPoint y: 341, distance: 64.8
click at [733, 394] on div "Get Conversation Link Share Conversation via email" at bounding box center [648, 409] width 726 height 35
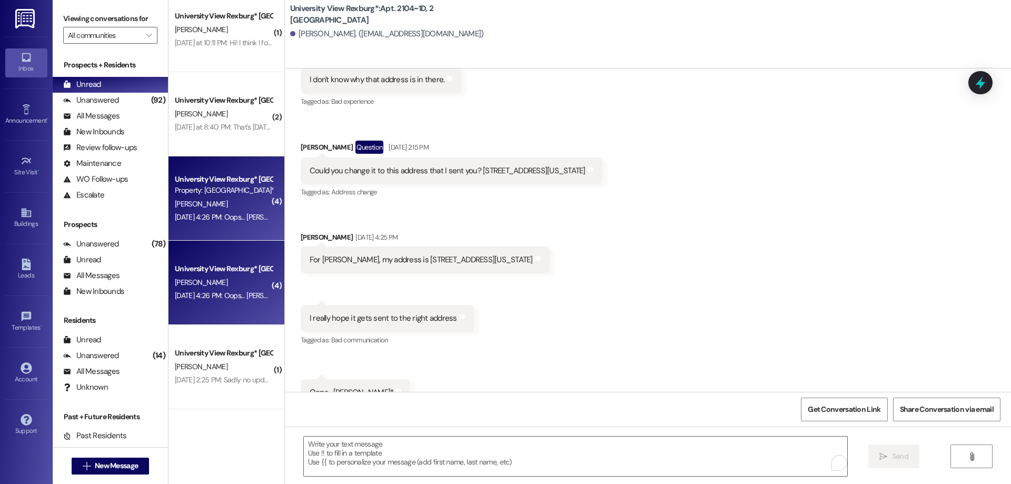
scroll to position [32921, 0]
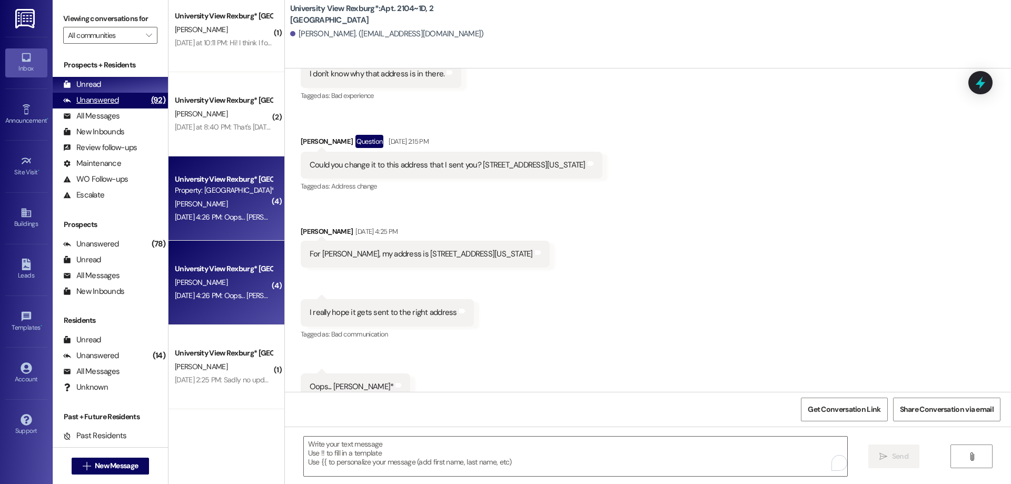
click at [129, 102] on div "Unanswered (92)" at bounding box center [110, 101] width 115 height 16
click at [119, 86] on div "Unread (0)" at bounding box center [110, 85] width 115 height 16
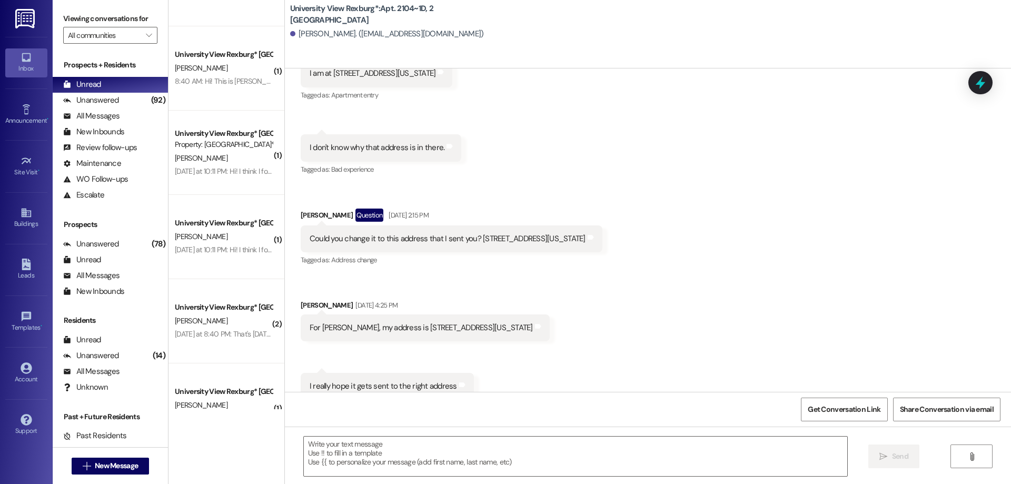
scroll to position [771, 0]
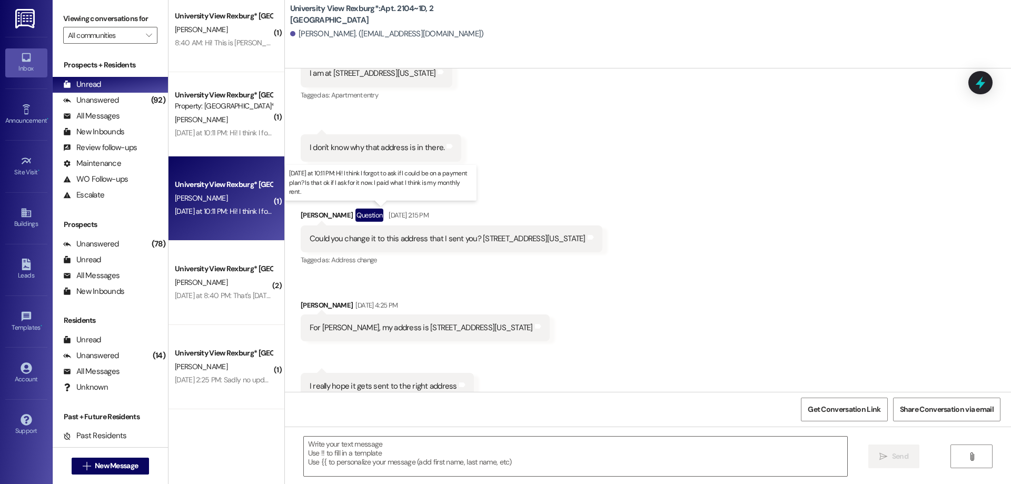
click at [220, 212] on div "Yesterday at 10:11 PM: Hi! I think I forgot to ask if I could be on a payment p…" at bounding box center [385, 210] width 420 height 9
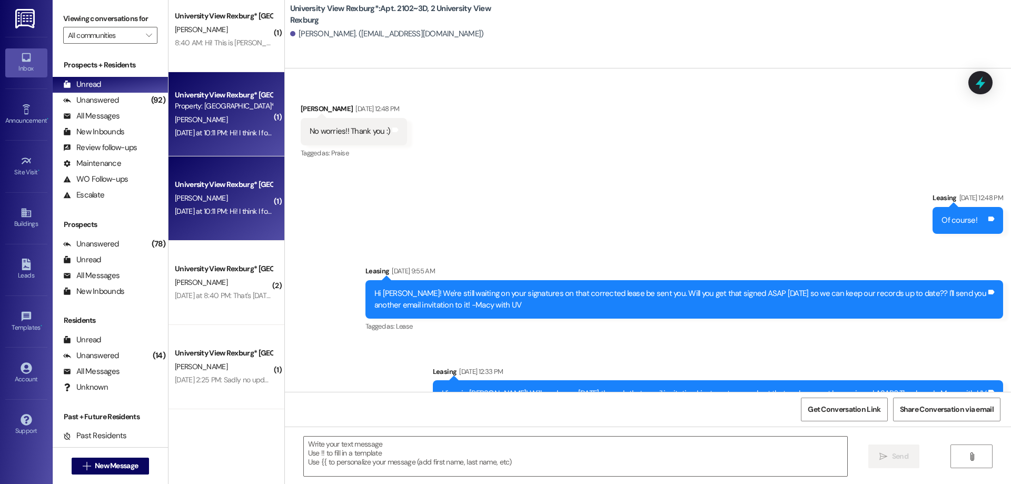
scroll to position [15680, 0]
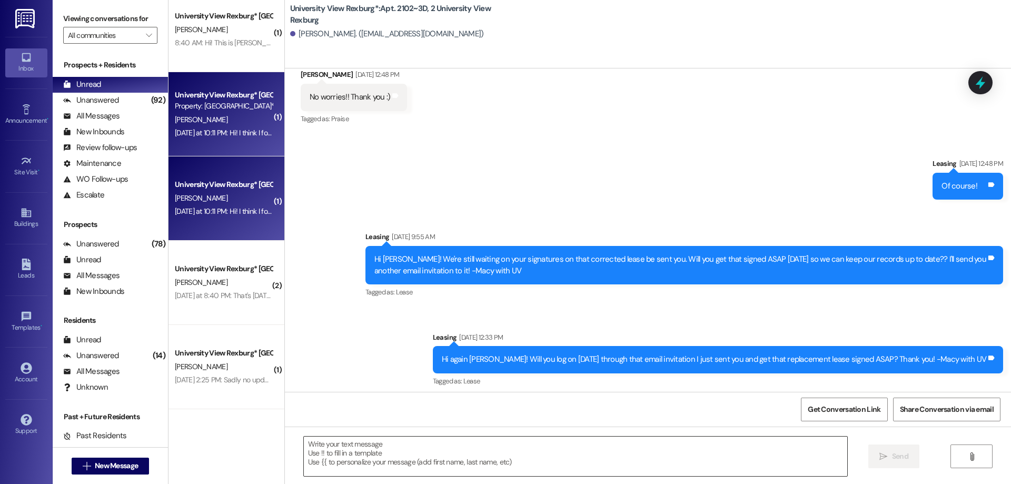
click at [371, 447] on textarea at bounding box center [576, 457] width 544 height 40
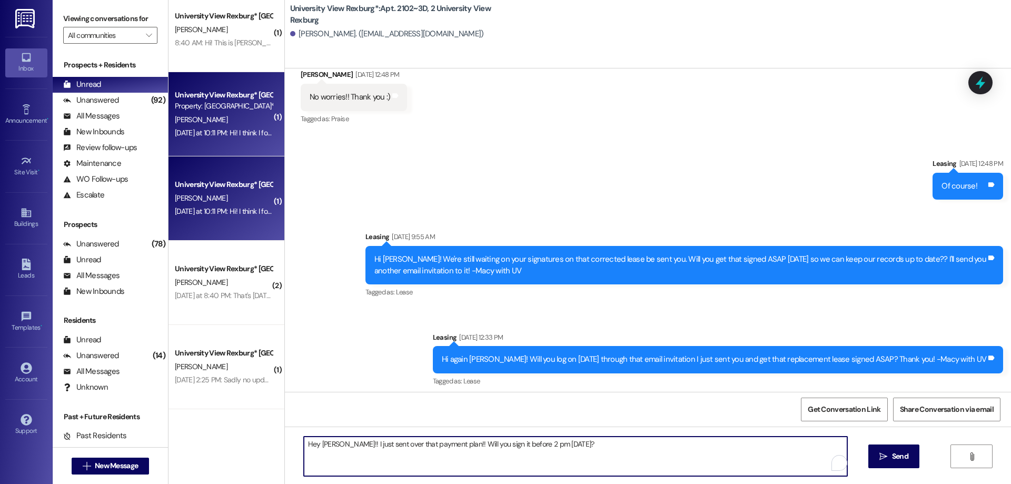
type textarea "Hey Lauren!! I just sent over that payment plan!! Will you sign it before 2 pm …"
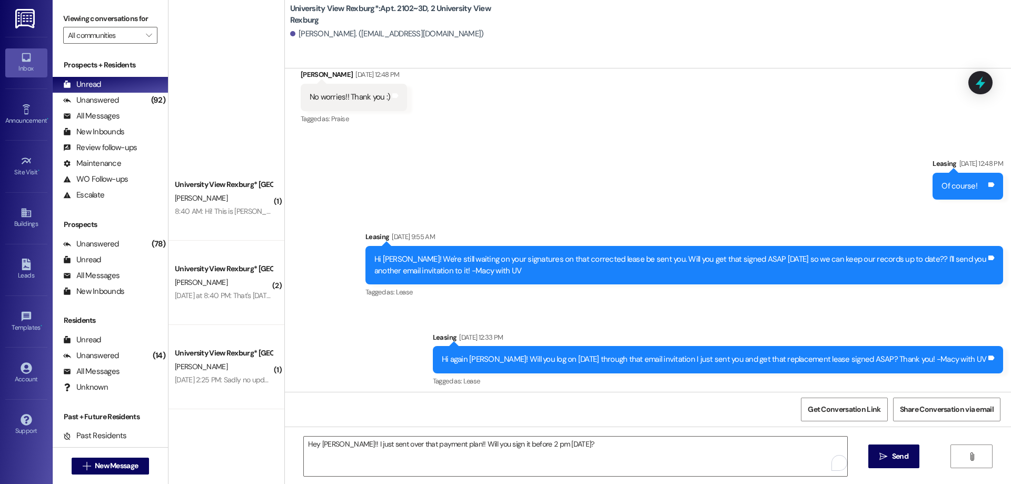
scroll to position [96, 0]
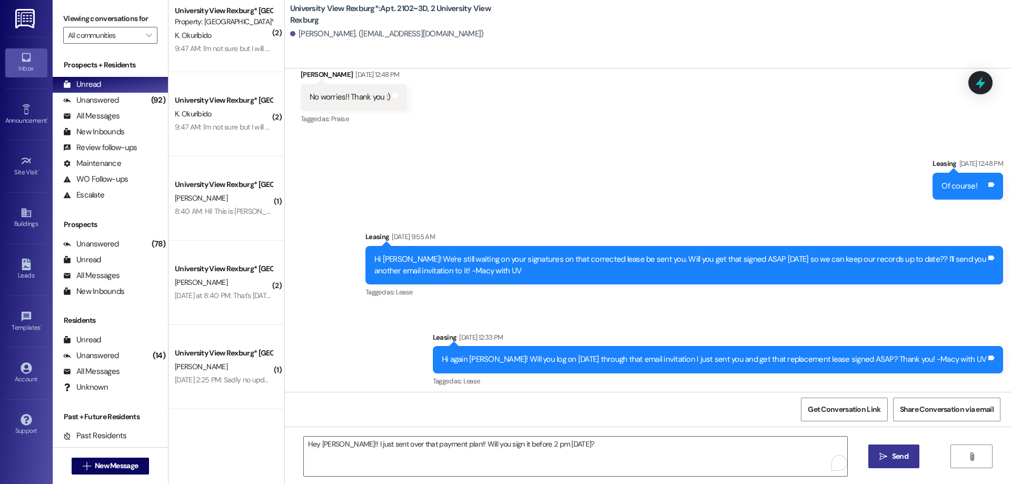
click at [904, 449] on button " Send" at bounding box center [894, 457] width 51 height 24
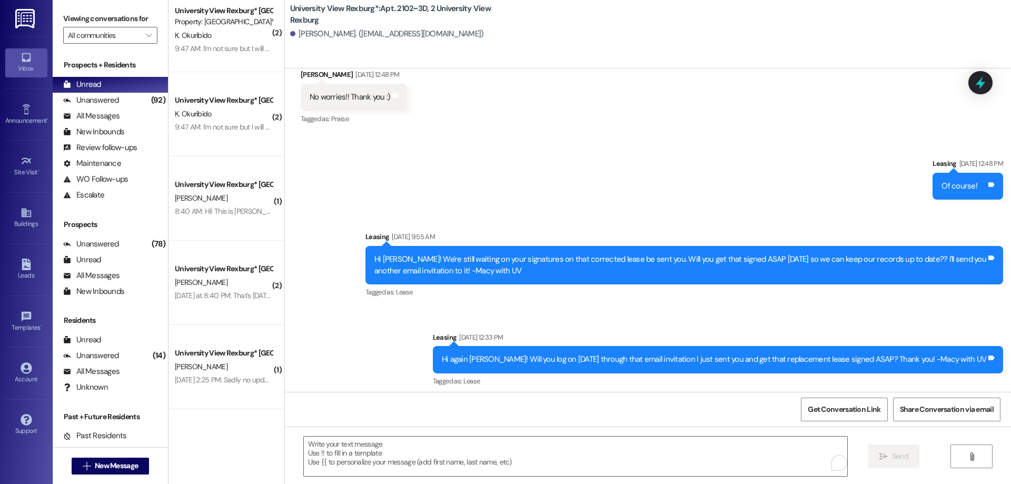
scroll to position [15753, 0]
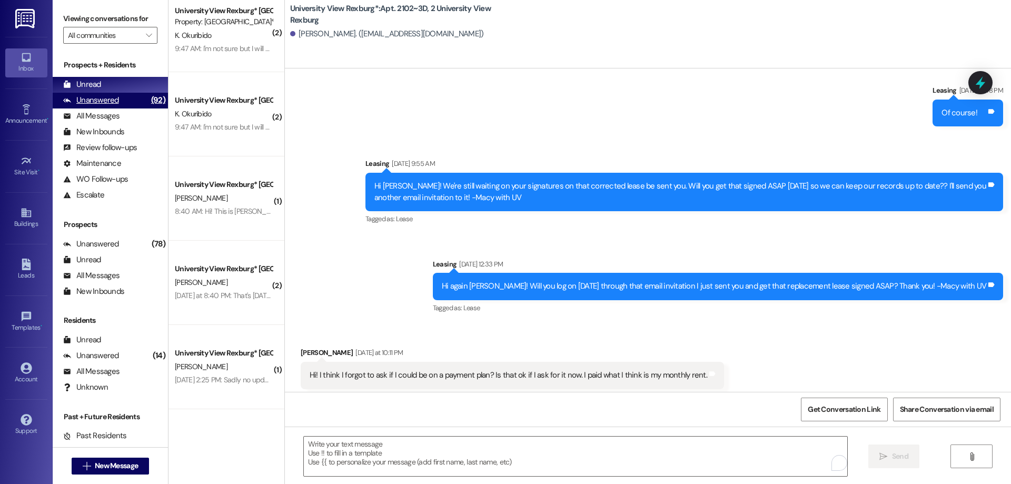
click at [129, 101] on div "Unanswered (92)" at bounding box center [110, 101] width 115 height 16
drag, startPoint x: 118, startPoint y: 85, endPoint x: 122, endPoint y: 90, distance: 6.0
click at [118, 85] on div "Unread (0)" at bounding box center [110, 85] width 115 height 16
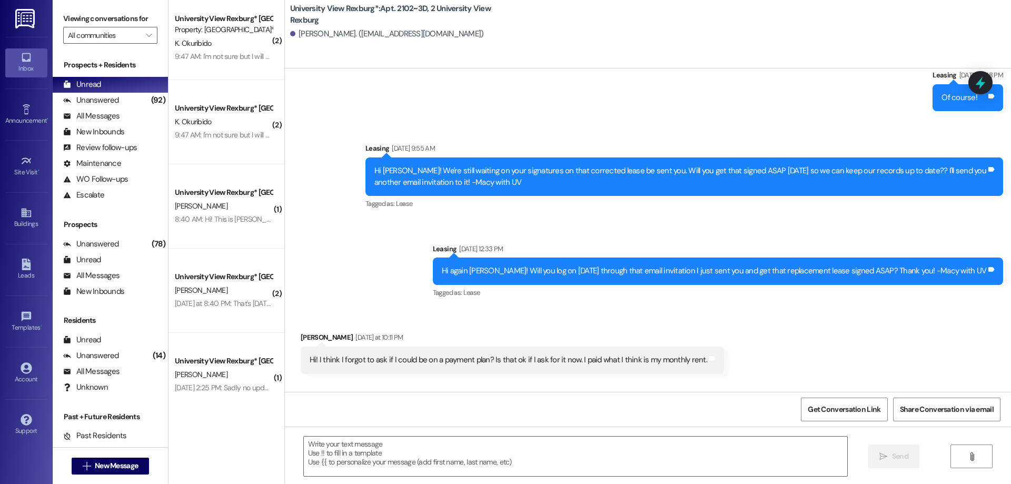
scroll to position [181, 0]
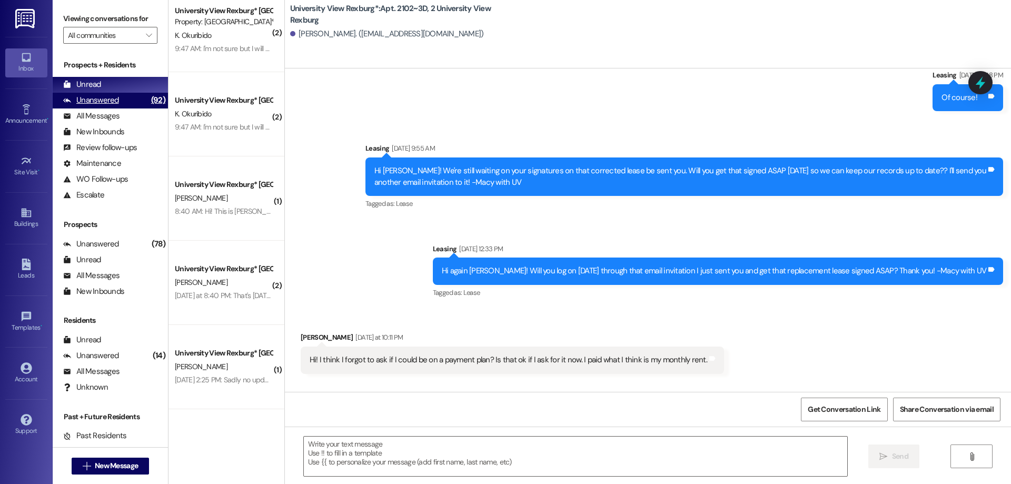
click at [129, 106] on div "Unanswered (92)" at bounding box center [110, 101] width 115 height 16
click at [117, 80] on div "Unread (0)" at bounding box center [110, 85] width 115 height 16
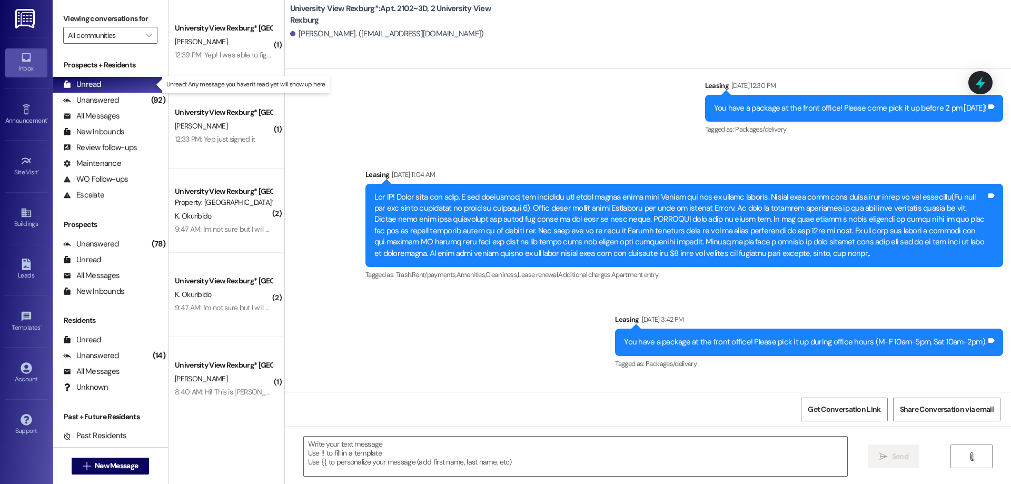
scroll to position [15680, 0]
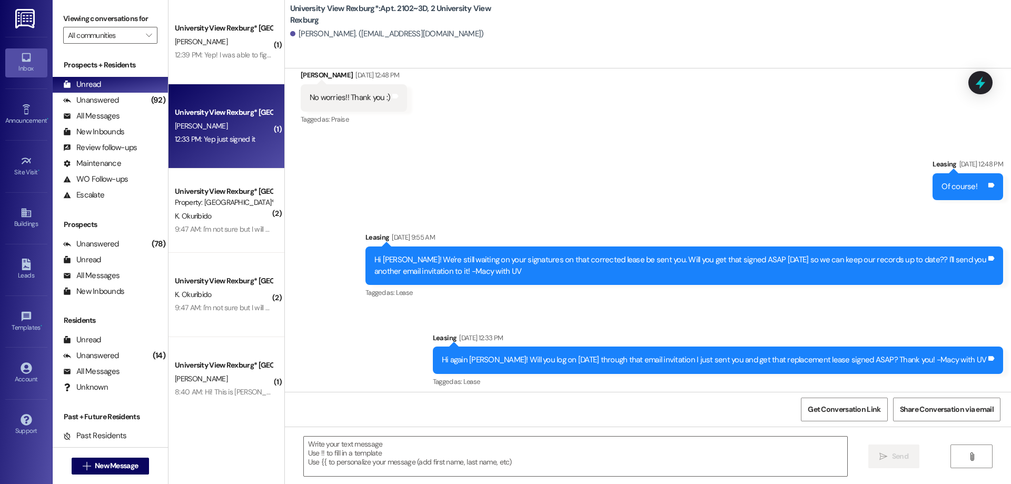
click at [221, 136] on div "12:33 PM: Yep just signed it 12:33 PM: Yep just signed it" at bounding box center [215, 138] width 80 height 9
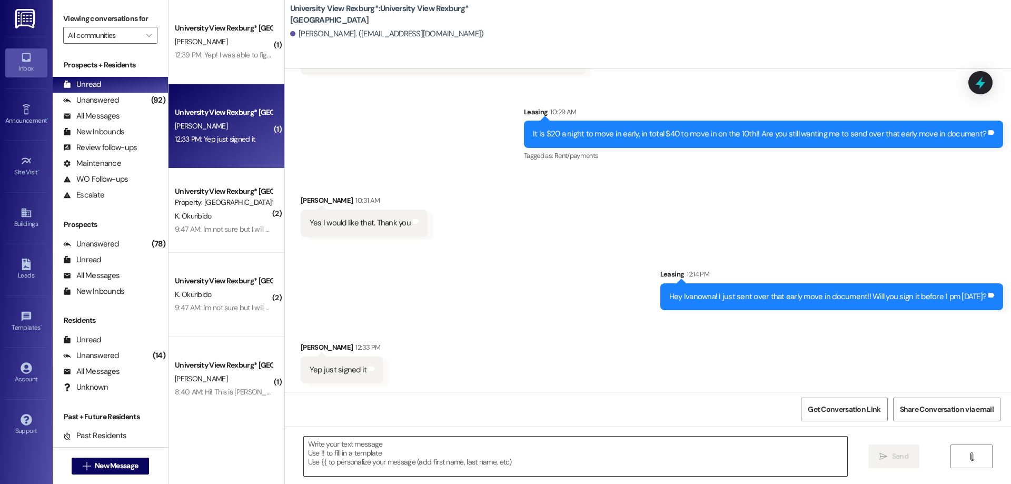
scroll to position [168, 0]
click at [348, 444] on textarea at bounding box center [576, 457] width 544 height 40
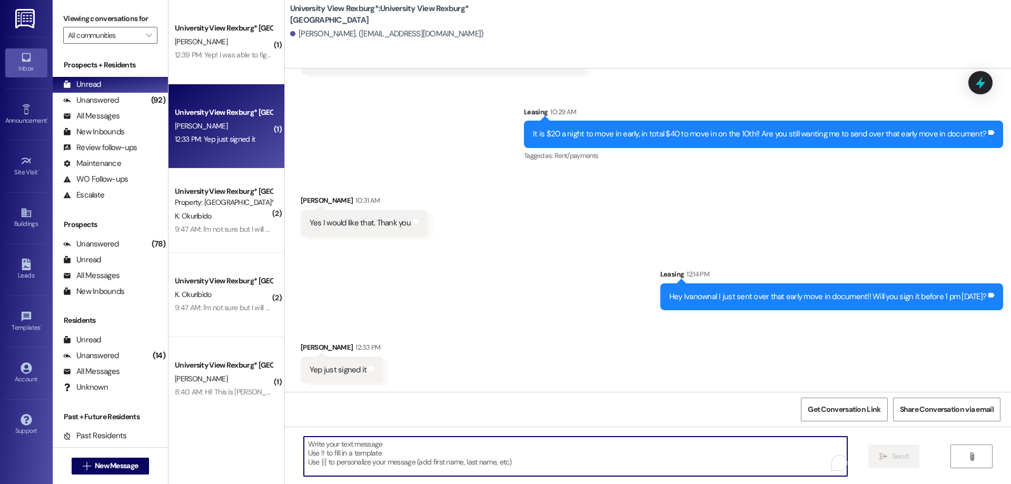
drag, startPoint x: 339, startPoint y: 455, endPoint x: 331, endPoint y: 448, distance: 9.7
click at [339, 454] on textarea "To enrich screen reader interactions, please activate Accessibility in Grammarl…" at bounding box center [576, 457] width 544 height 40
type textarea "Thank you, Ivanowna!!"
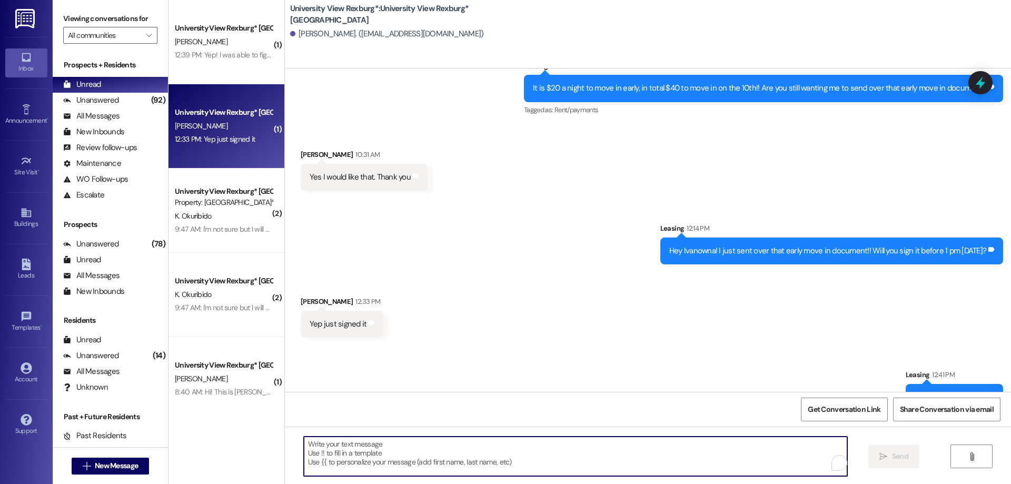
scroll to position [242, 0]
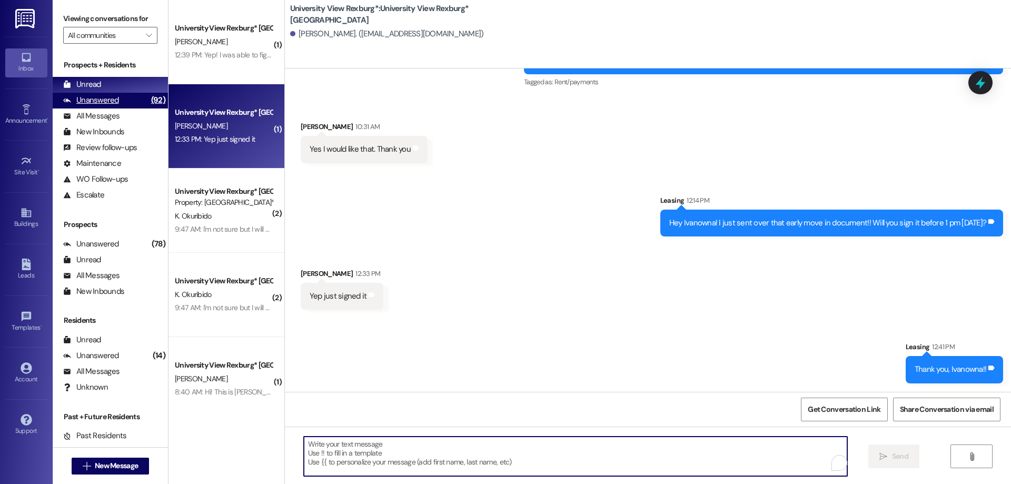
click at [149, 102] on div "(92)" at bounding box center [158, 100] width 19 height 16
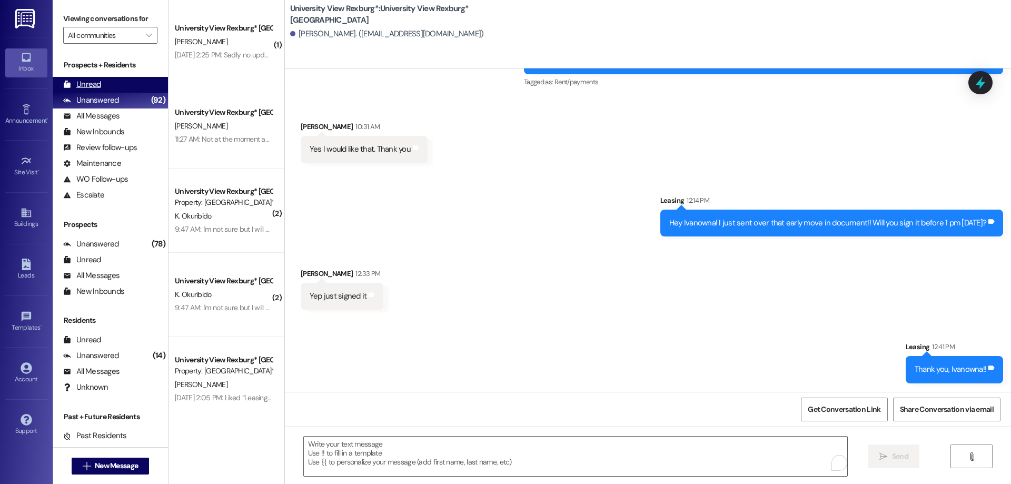
click at [129, 88] on div "Unread (0)" at bounding box center [110, 85] width 115 height 16
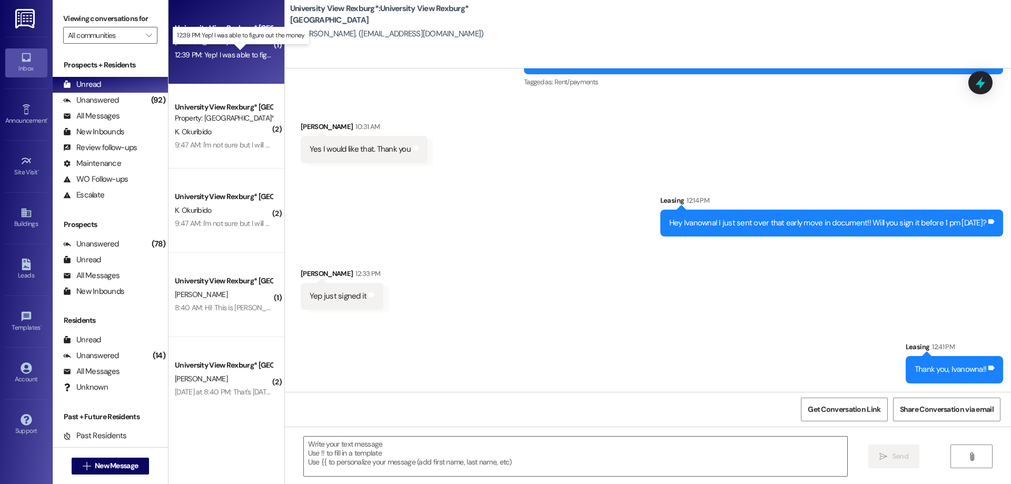
click at [220, 53] on div "12:39 PM: Yep! I was able to figure out the money 12:39 PM: Yep! I was able to …" at bounding box center [249, 54] width 149 height 9
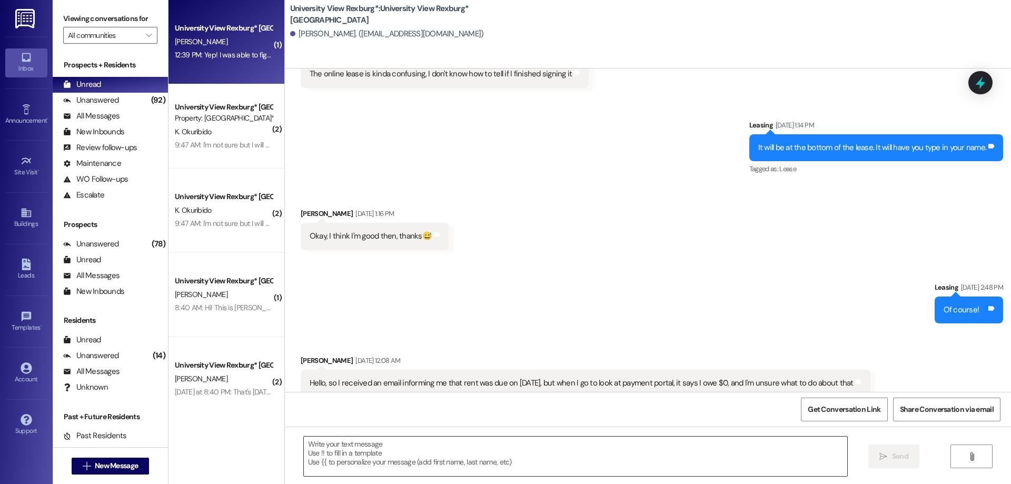
scroll to position [4227, 0]
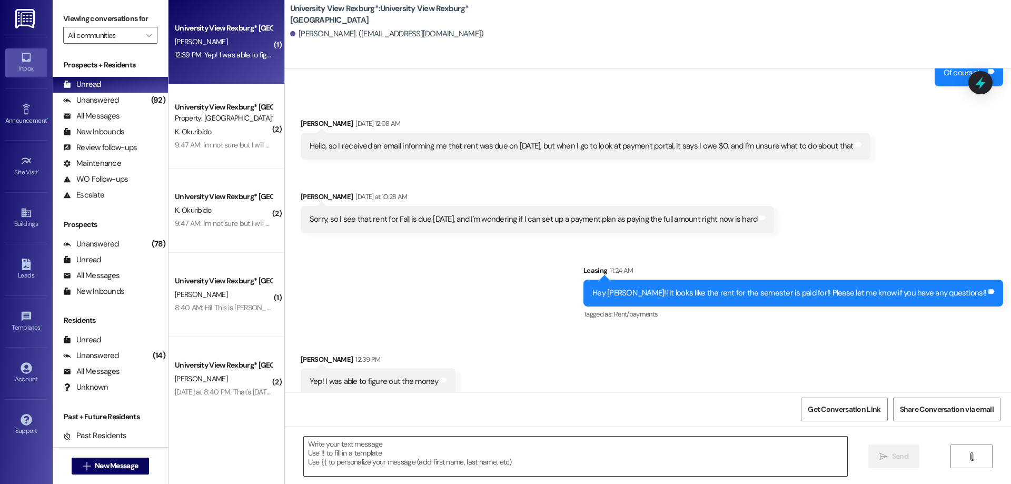
click at [380, 455] on textarea at bounding box center [576, 457] width 544 height 40
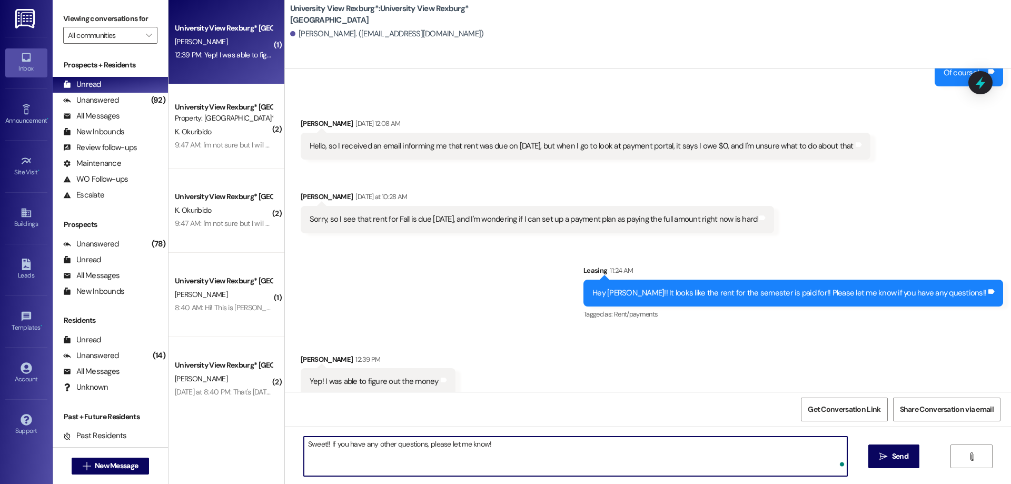
type textarea "Sweet!! If you have any other questions, please let me know!!"
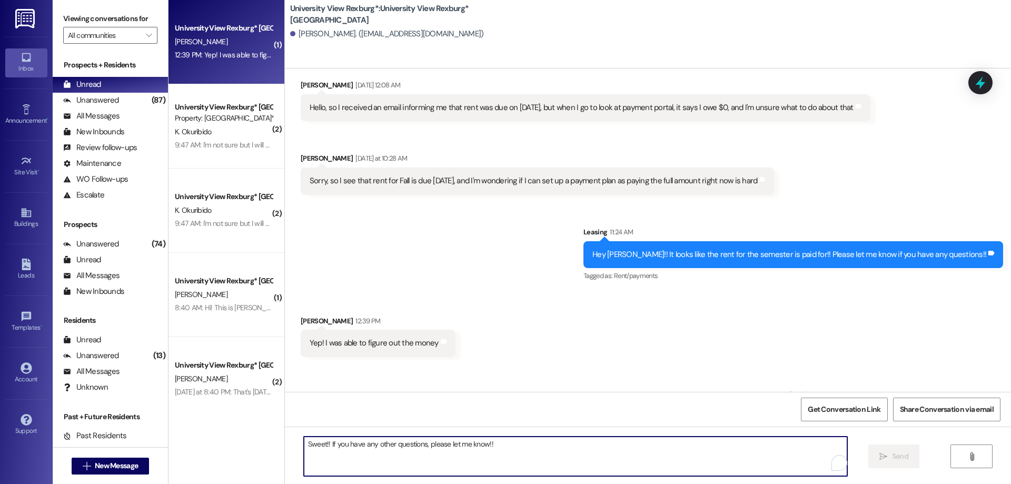
scroll to position [4301, 0]
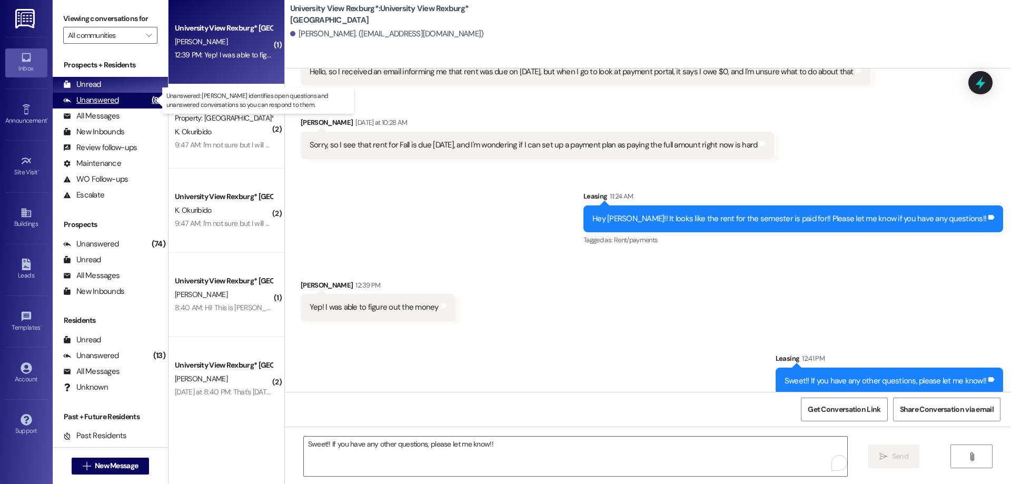
click at [134, 98] on div "Unanswered (87)" at bounding box center [110, 101] width 115 height 16
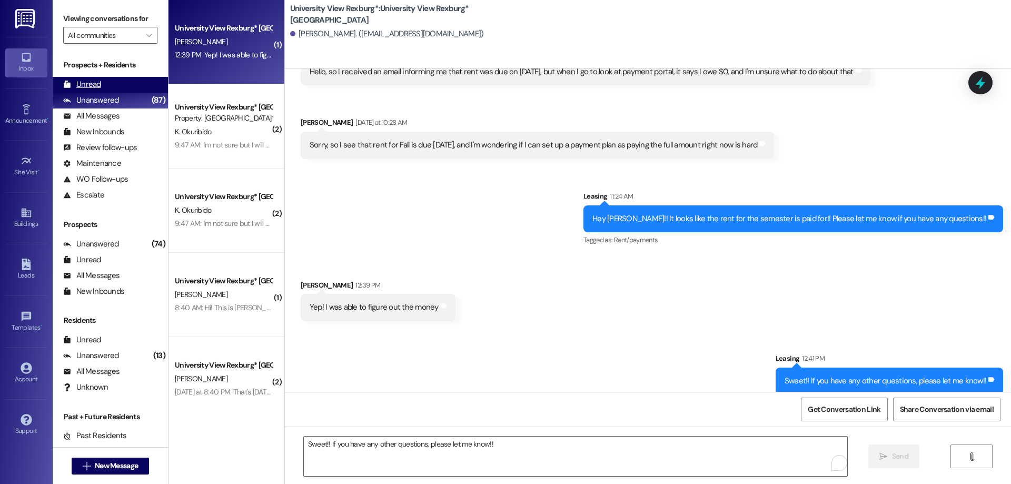
click at [125, 85] on div "Unread (0)" at bounding box center [110, 85] width 115 height 16
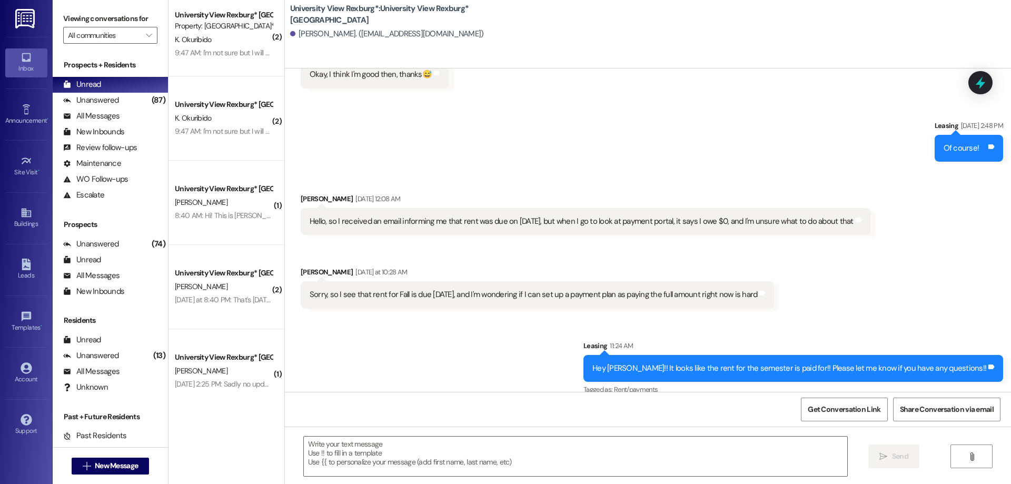
scroll to position [4227, 0]
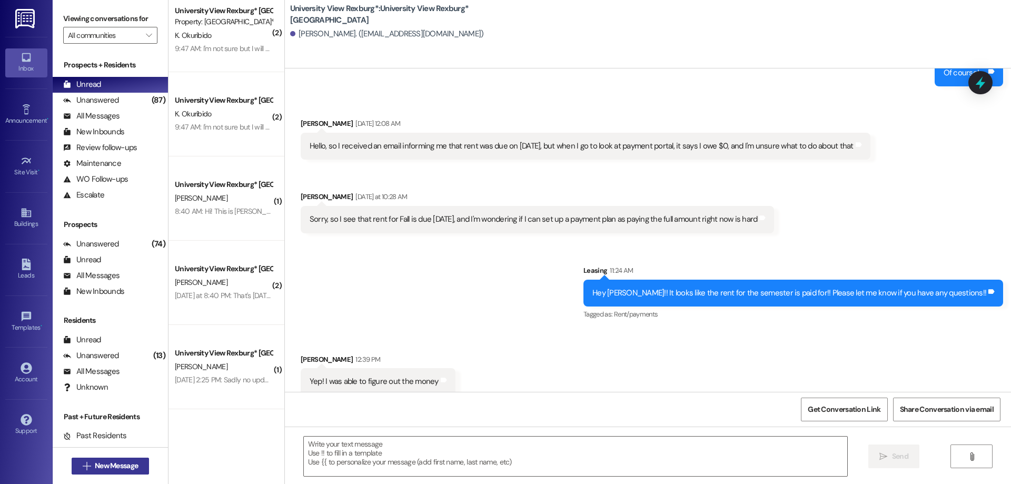
click at [114, 470] on span "New Message" at bounding box center [116, 465] width 43 height 11
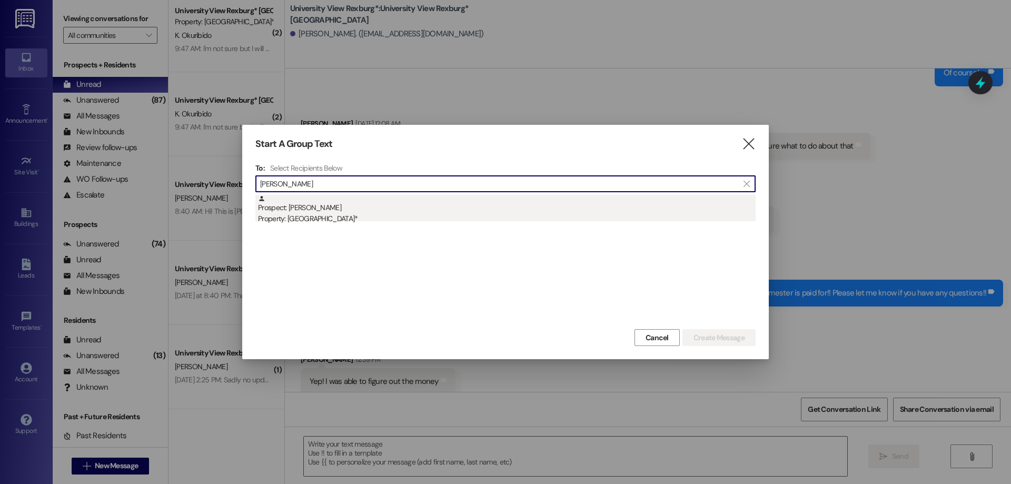
type input "kate thornes"
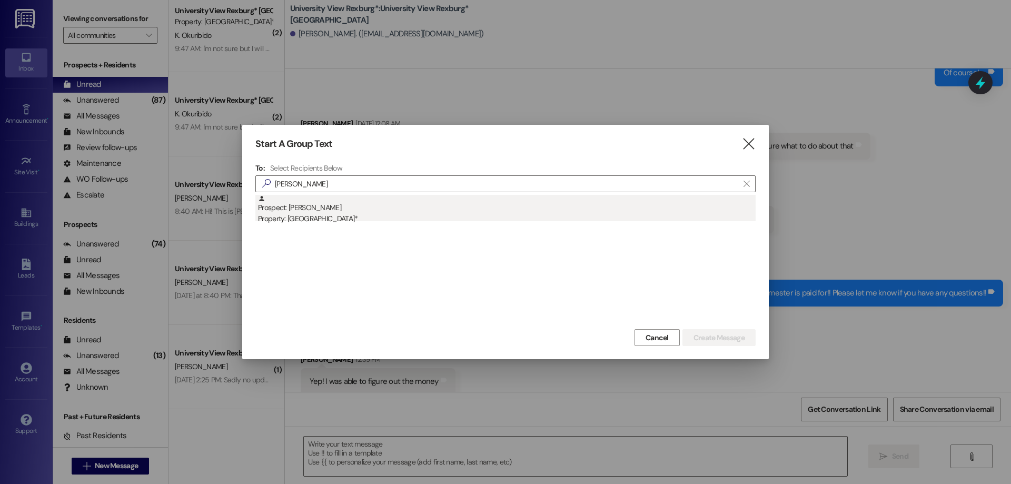
click at [302, 205] on div "Prospect: Kate Thornes Property: University View Rexburg*" at bounding box center [507, 210] width 498 height 30
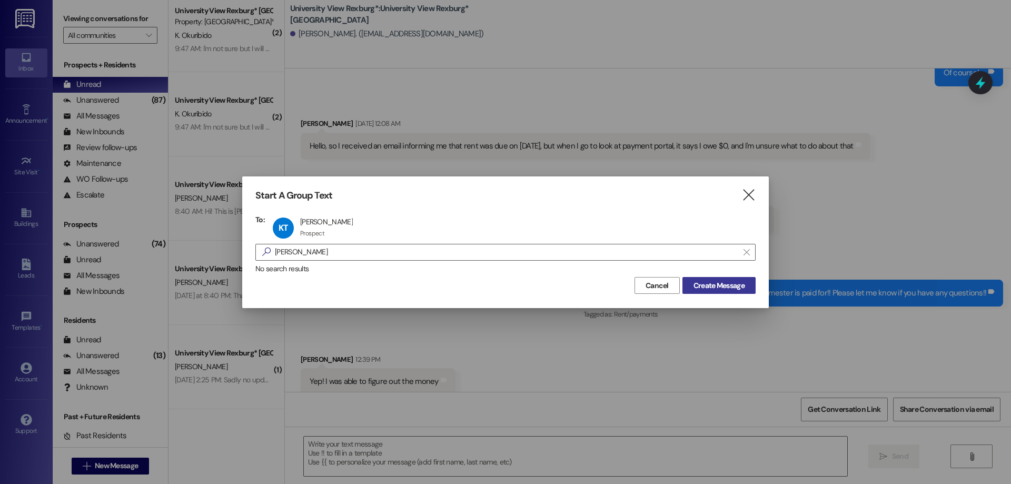
click at [753, 290] on button "Create Message" at bounding box center [719, 285] width 73 height 17
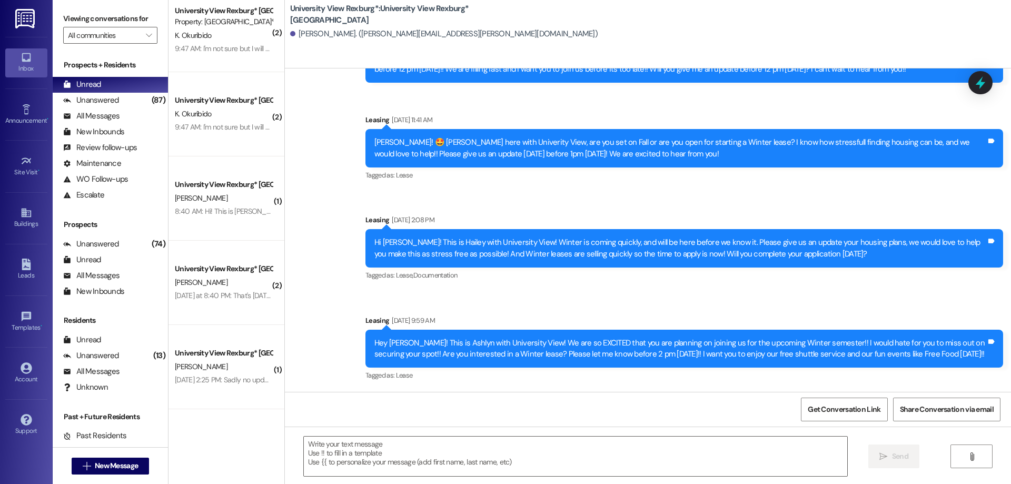
scroll to position [1068, 0]
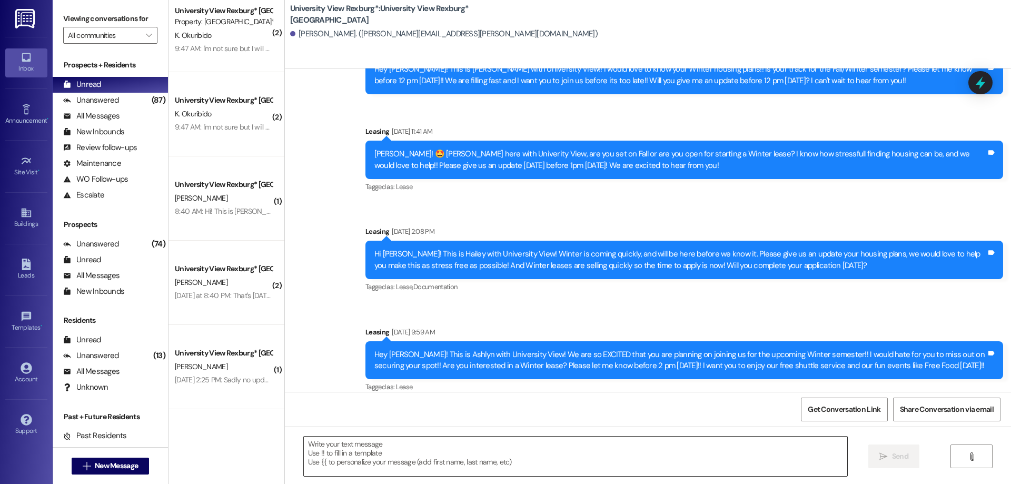
click at [344, 471] on textarea at bounding box center [576, 457] width 544 height 40
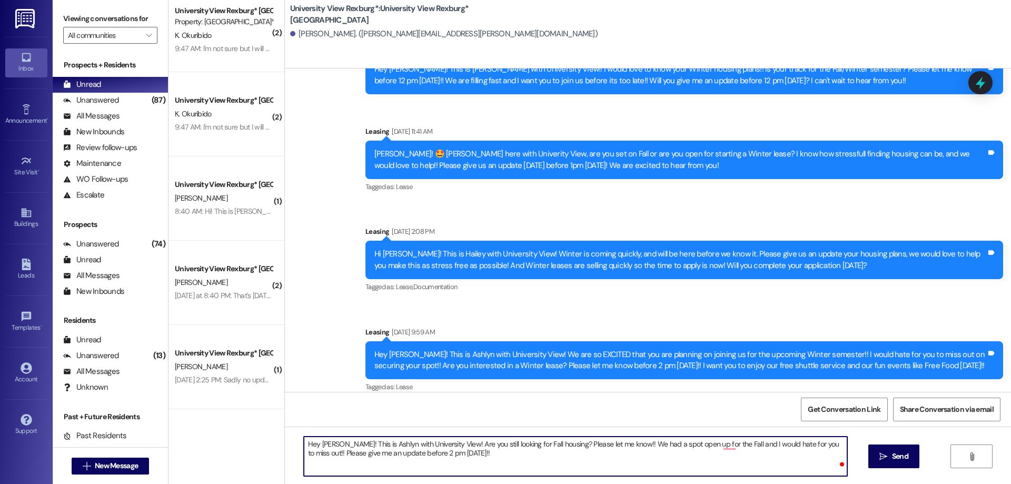
type textarea "Hey Kate! This is Ashlyn with University View! Are you still looking for Fall h…"
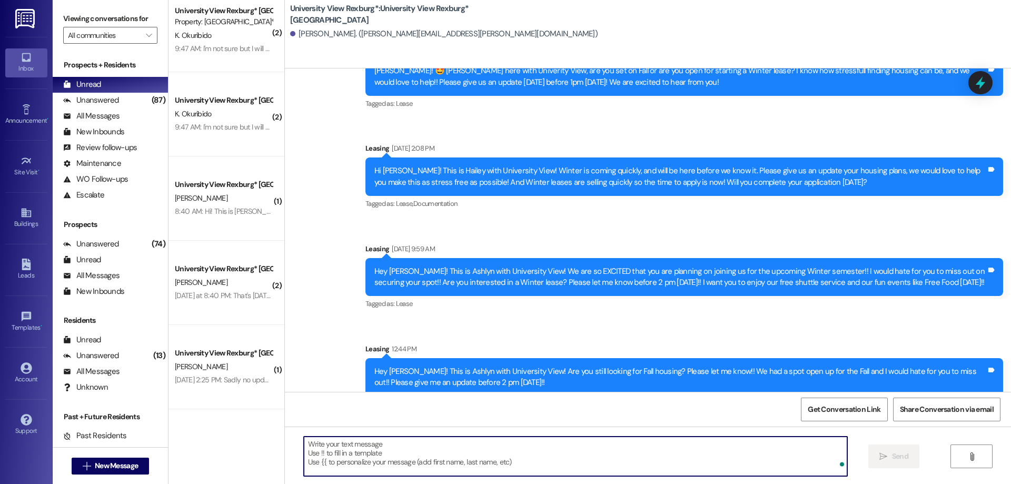
scroll to position [1153, 0]
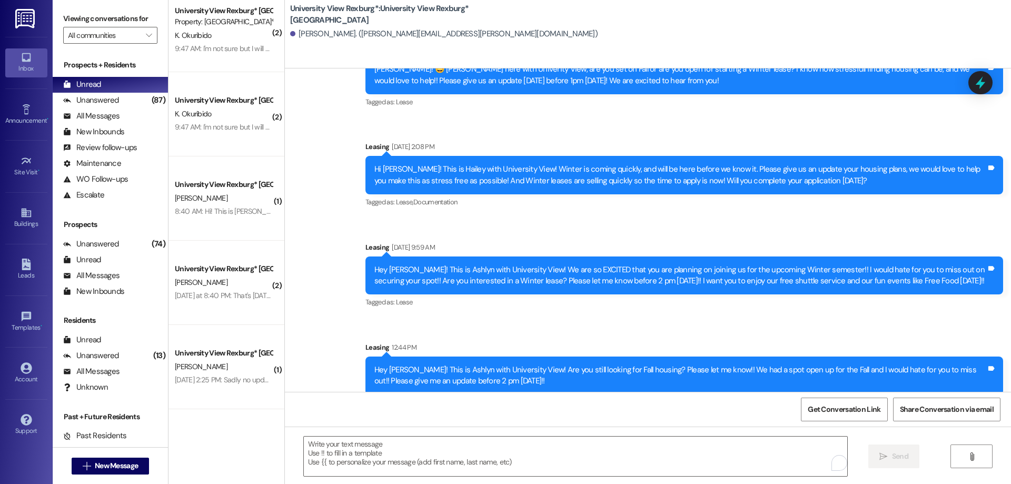
click at [403, 365] on div "Hey Kate! This is Ashlyn with University View! Are you still looking for Fall h…" at bounding box center [681, 376] width 612 height 23
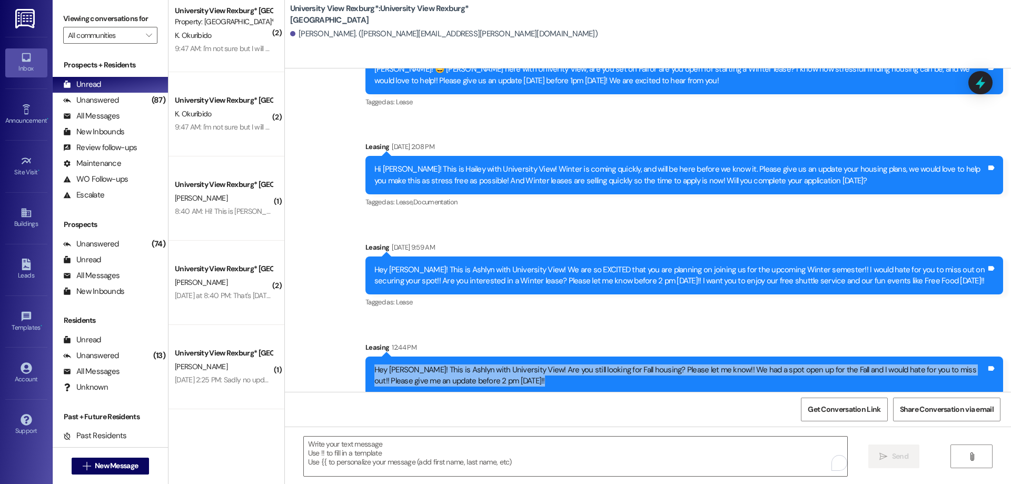
click at [403, 365] on div "Hey Kate! This is Ashlyn with University View! Are you still looking for Fall h…" at bounding box center [681, 376] width 612 height 23
copy div "Hey Kate! This is Ashlyn with University View! Are you still looking for Fall h…"
drag, startPoint x: 142, startPoint y: 466, endPoint x: 144, endPoint y: 461, distance: 5.4
click at [144, 461] on button " New Message" at bounding box center [111, 466] width 78 height 17
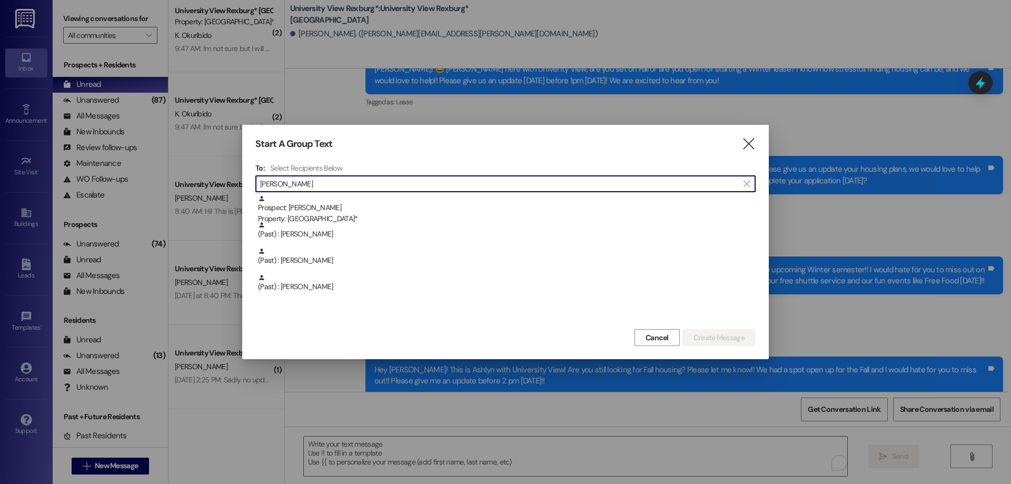
type input "meredith"
click at [328, 202] on div "Prospect: William Meredith Property: University View Rexburg*" at bounding box center [507, 210] width 498 height 30
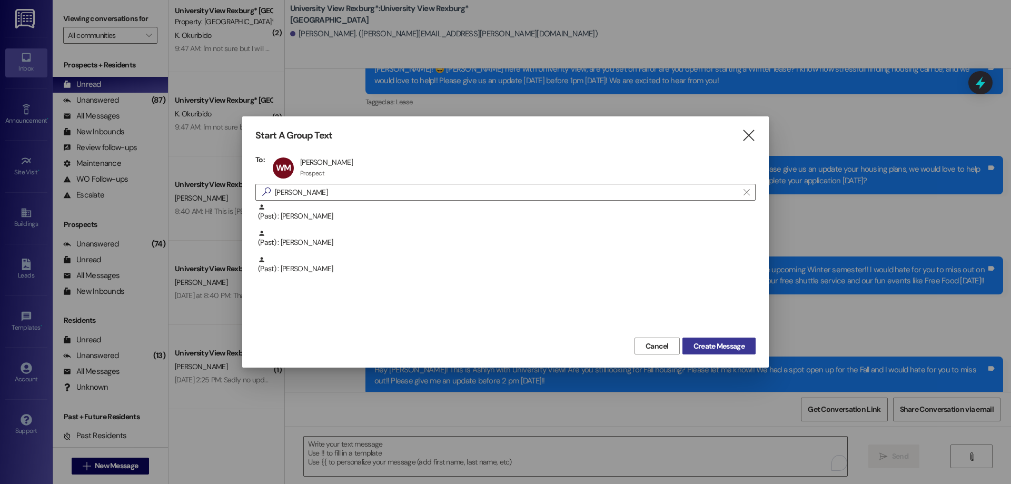
click at [713, 342] on span "Create Message" at bounding box center [719, 346] width 51 height 11
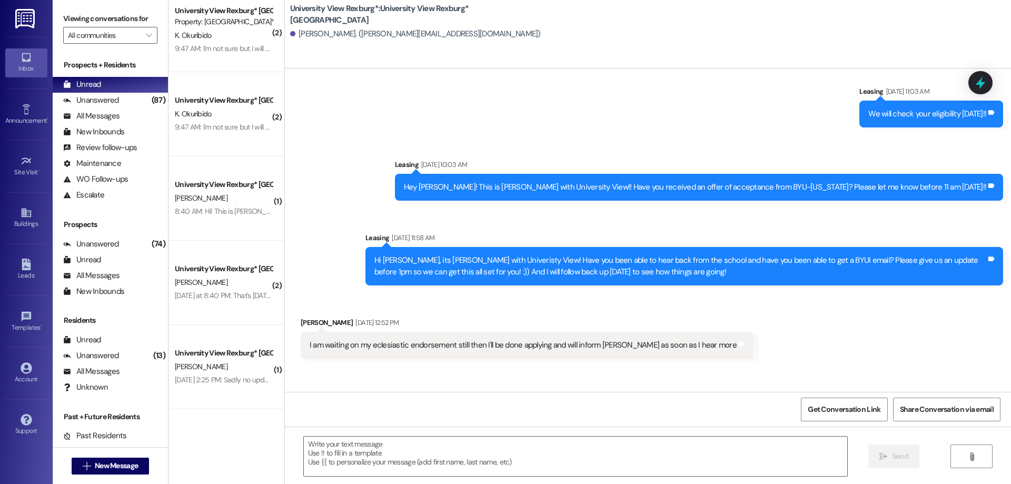
scroll to position [3540, 0]
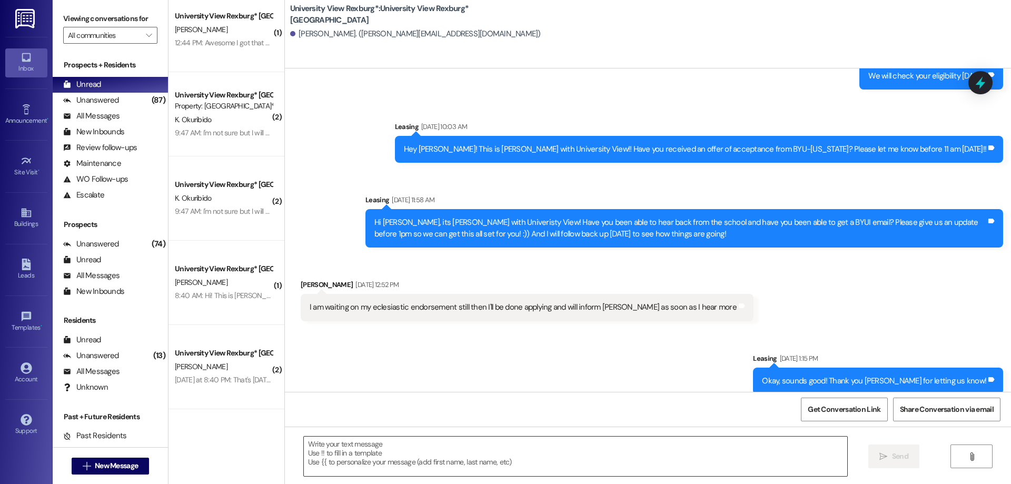
click at [353, 451] on textarea at bounding box center [576, 457] width 544 height 40
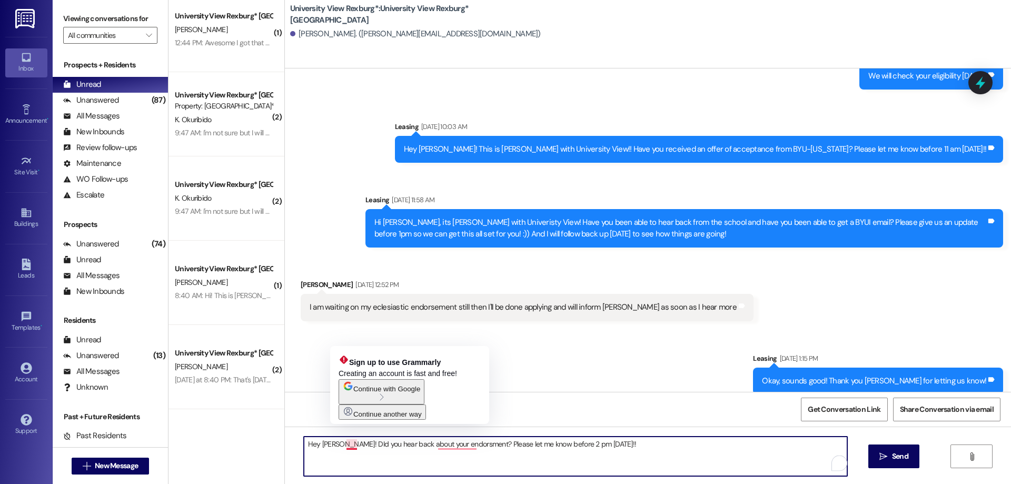
click at [348, 441] on textarea "Hey William! DId you hear back about your endorsment? Please let me know before…" at bounding box center [576, 457] width 544 height 40
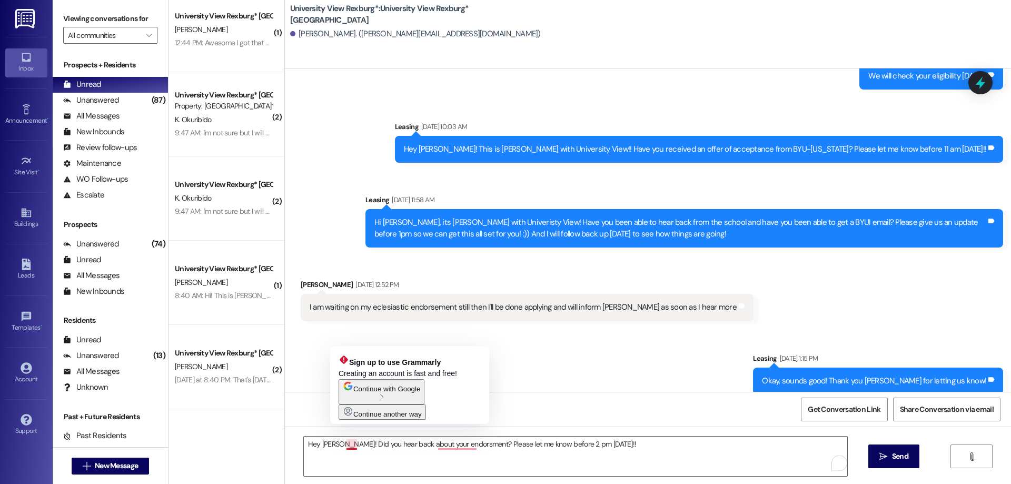
click at [390, 392] on button "Continue with Google" at bounding box center [382, 391] width 86 height 25
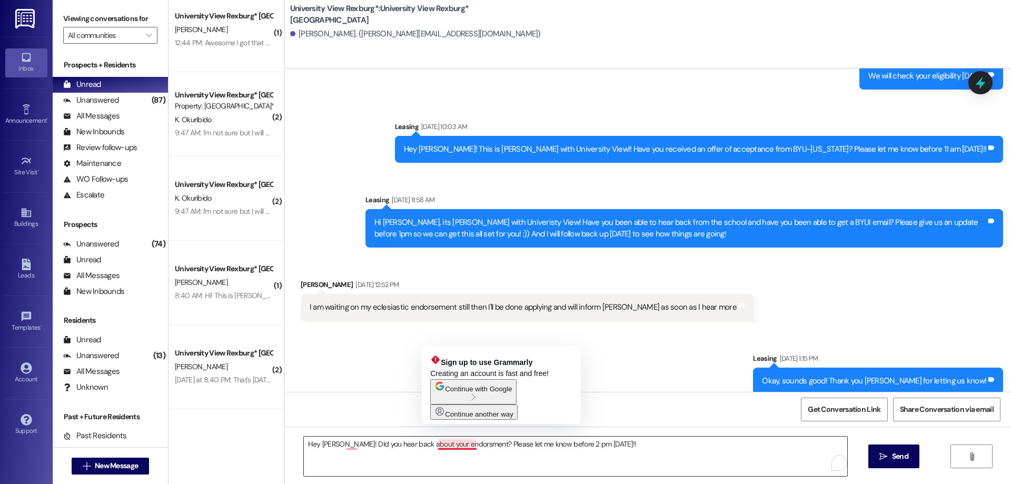
click at [453, 446] on textarea "Hey William! DId you hear back about your endorsment? Please let me know before…" at bounding box center [576, 457] width 544 height 40
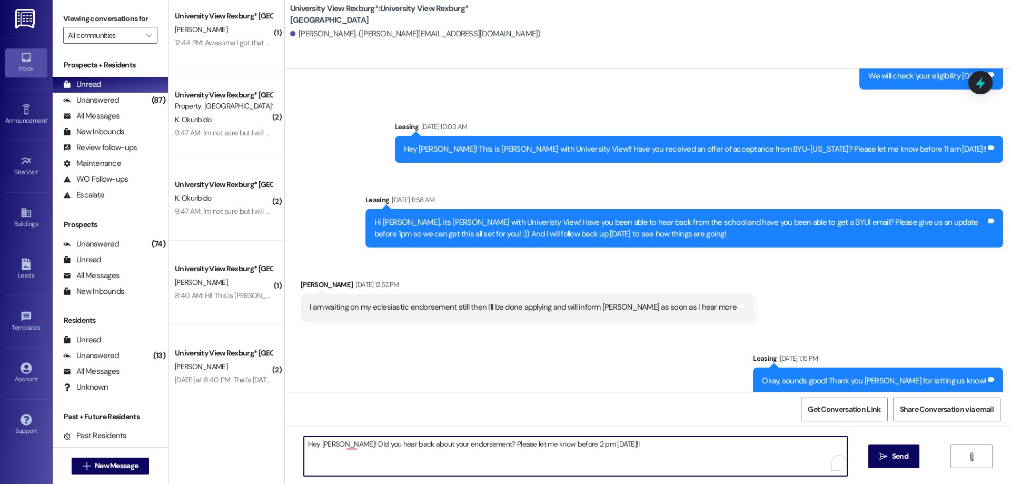
click at [602, 448] on textarea "Hey William! DId you hear back about your endorsement? Please let me know befor…" at bounding box center [576, 457] width 544 height 40
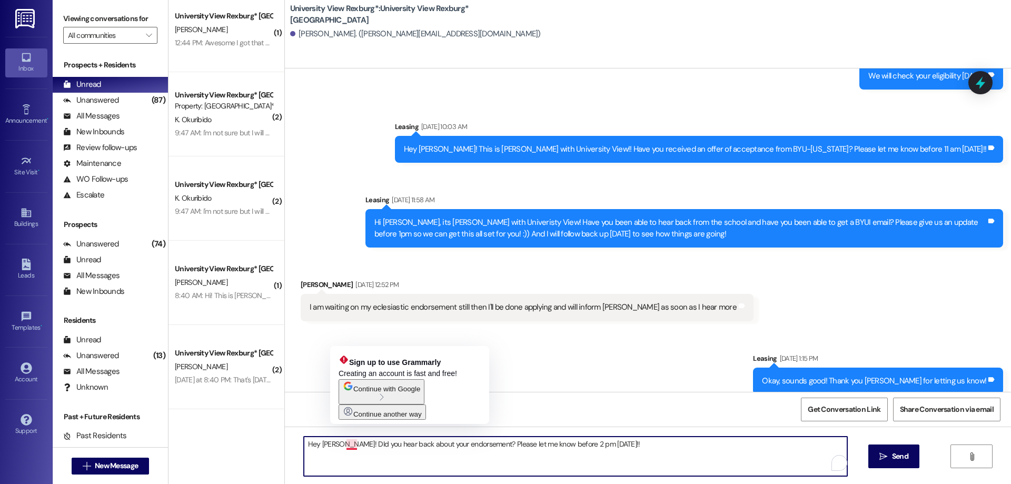
click at [347, 445] on textarea "Hey William! DId you hear back about your endorsement? Please let me know befor…" at bounding box center [576, 457] width 544 height 40
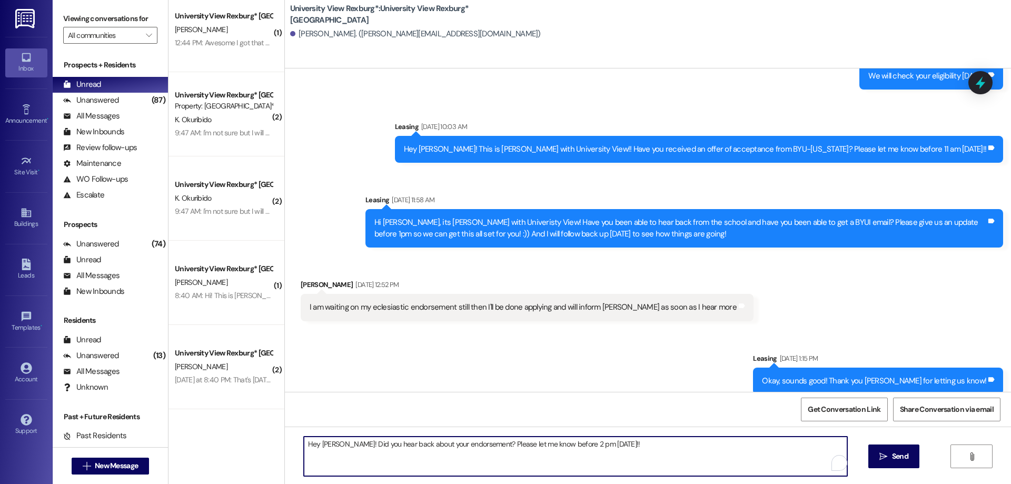
click at [529, 444] on textarea "Hey William! Did you hear back about your endorsement? Please let me know befor…" at bounding box center [576, 457] width 544 height 40
type textarea "Hey William! Did you hear back about your endorsement? Please let me know befor…"
drag, startPoint x: 900, startPoint y: 459, endPoint x: 562, endPoint y: 445, distance: 337.9
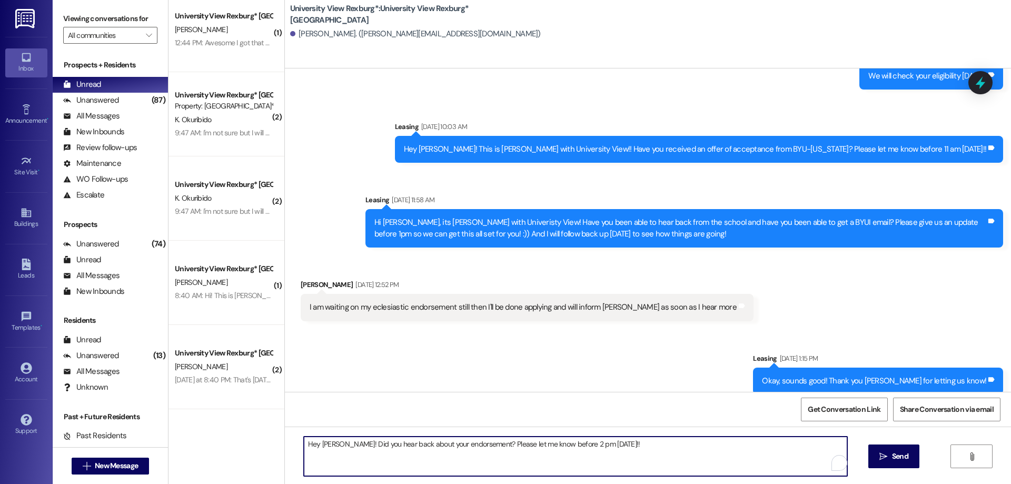
click at [892, 458] on span "Send" at bounding box center [900, 456] width 16 height 11
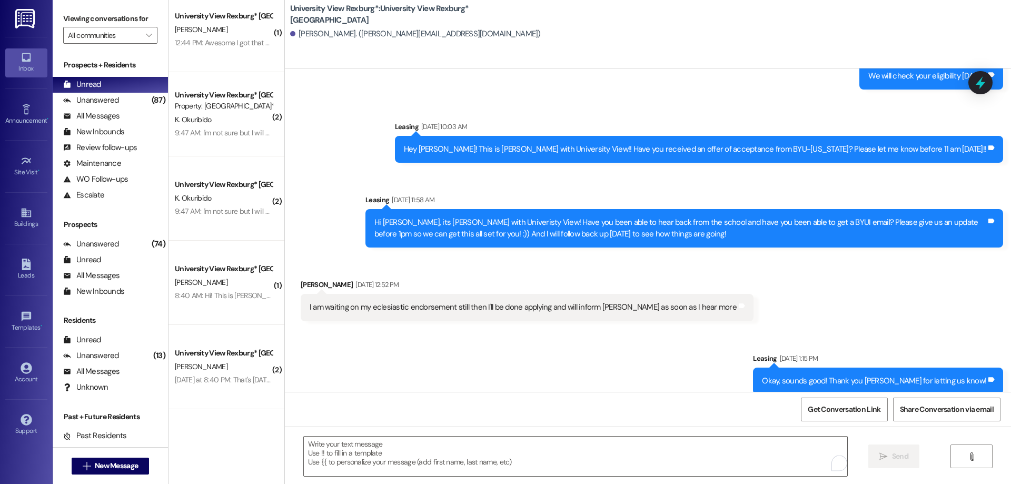
scroll to position [3465, 0]
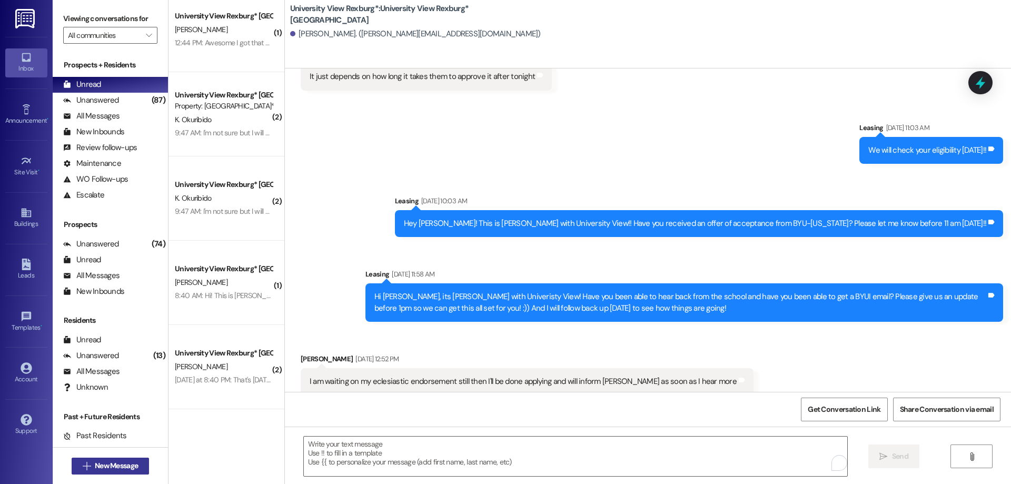
click at [81, 461] on span " New Message" at bounding box center [111, 465] width 60 height 11
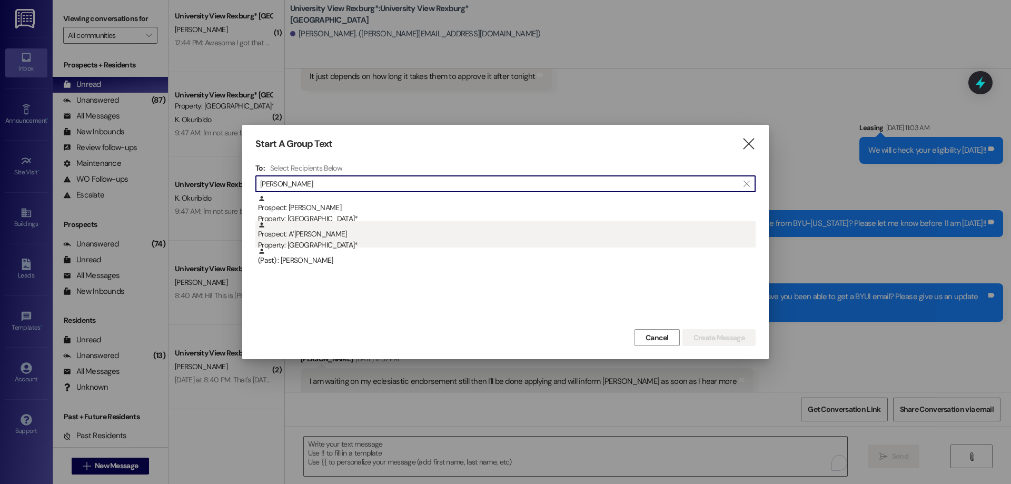
type input "bezzant"
click at [320, 230] on div "Prospect: A’nelisa Bezzant Property: University View Rexburg*" at bounding box center [507, 236] width 498 height 30
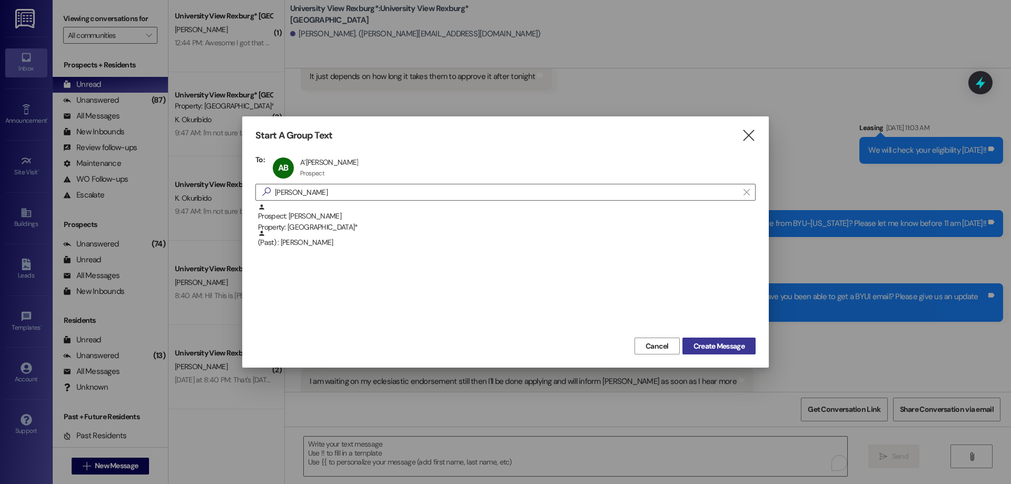
click at [729, 339] on button "Create Message" at bounding box center [719, 346] width 73 height 17
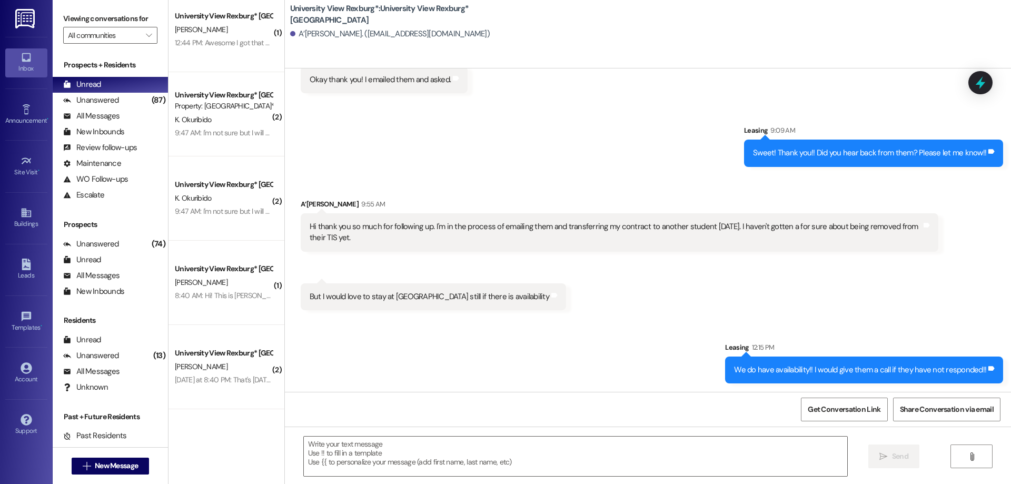
scroll to position [1789, 0]
drag, startPoint x: 153, startPoint y: 101, endPoint x: 143, endPoint y: 99, distance: 10.7
click at [153, 101] on div "(87)" at bounding box center [158, 100] width 19 height 16
click at [130, 86] on div "Unread (0)" at bounding box center [110, 85] width 115 height 16
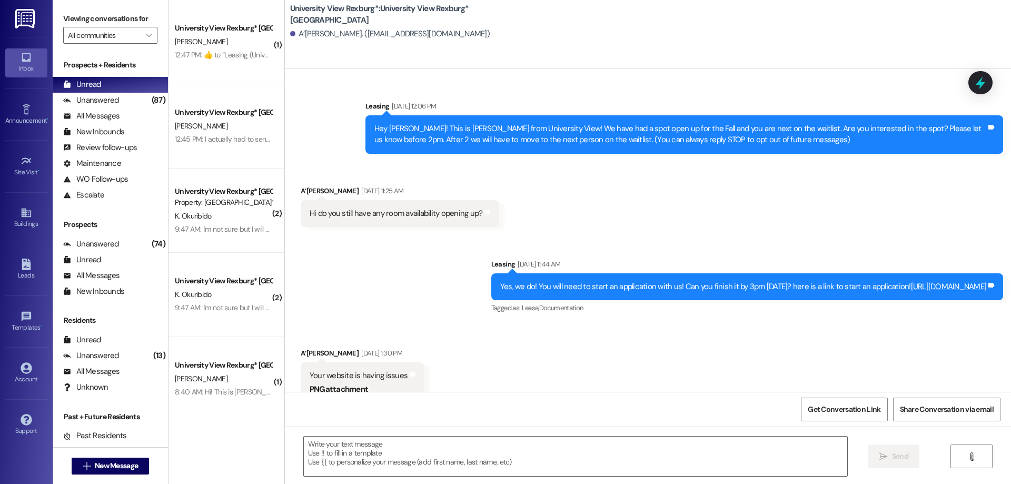
scroll to position [1715, 0]
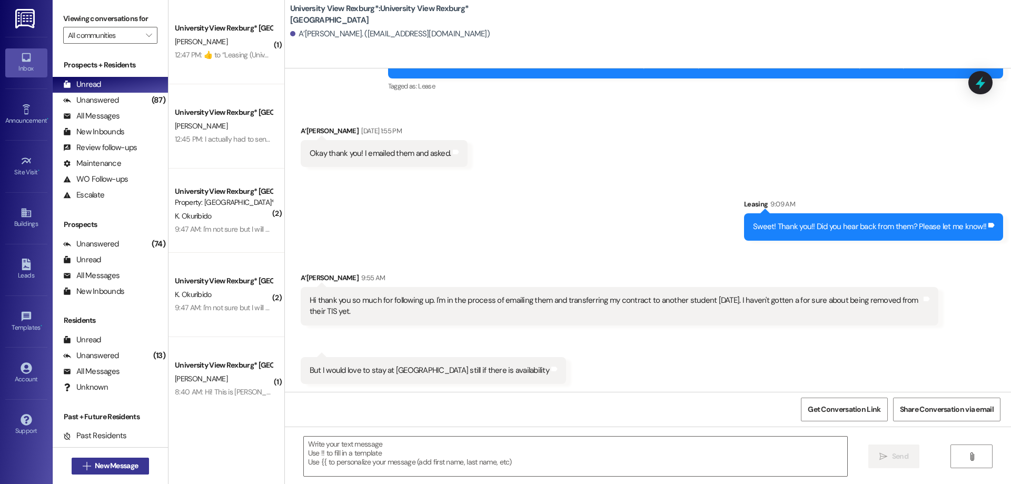
click at [116, 462] on span "New Message" at bounding box center [116, 465] width 43 height 11
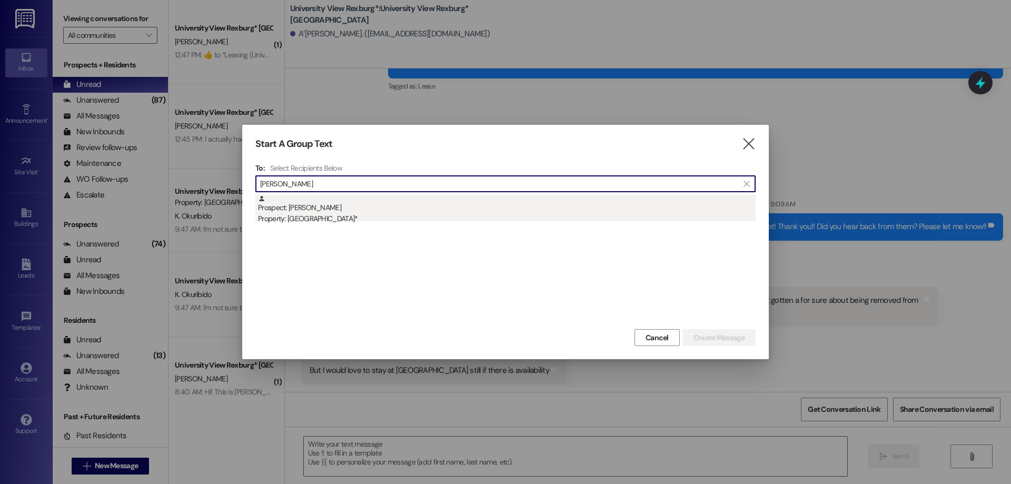
type input "eliza bailey"
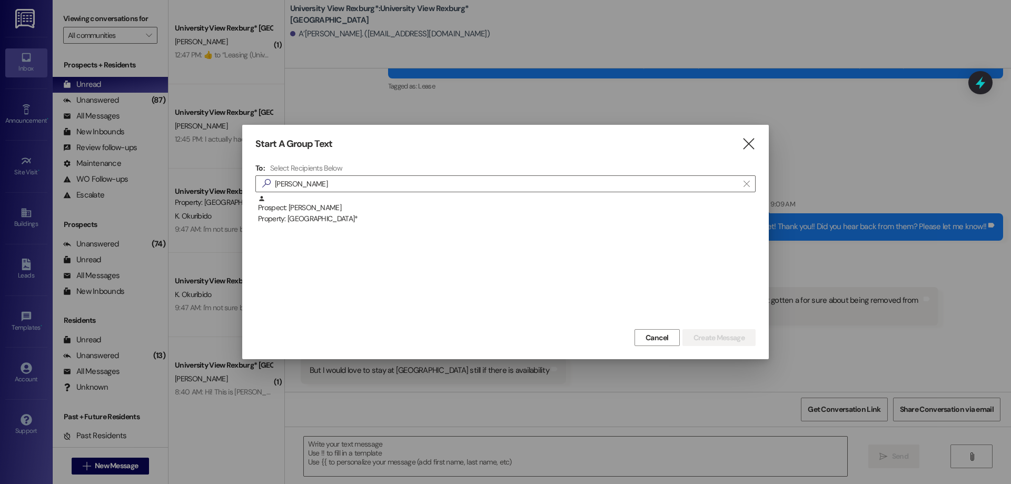
drag, startPoint x: 343, startPoint y: 200, endPoint x: 503, endPoint y: 209, distance: 159.9
click at [344, 199] on div "Prospect: Eliza Bailey Property: University View Rexburg*" at bounding box center [507, 210] width 498 height 30
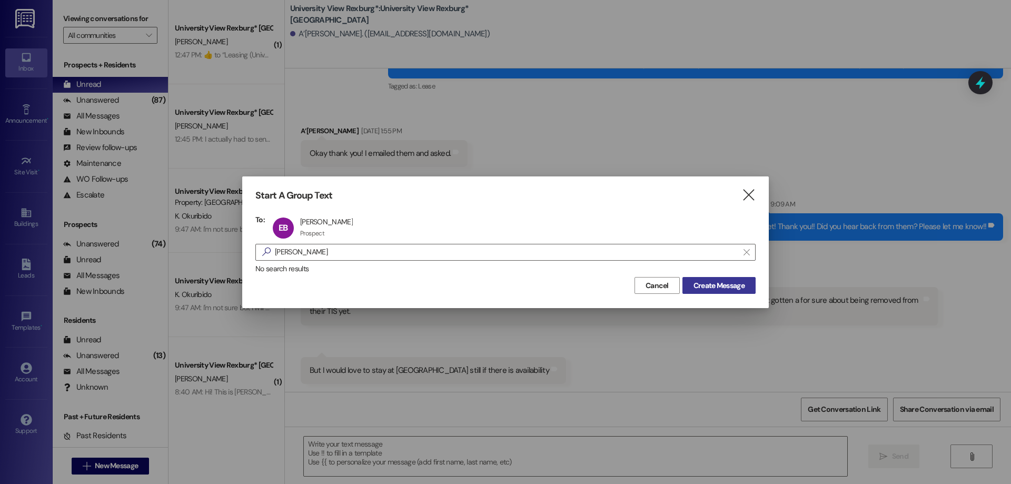
click at [730, 291] on span "Create Message" at bounding box center [719, 285] width 51 height 11
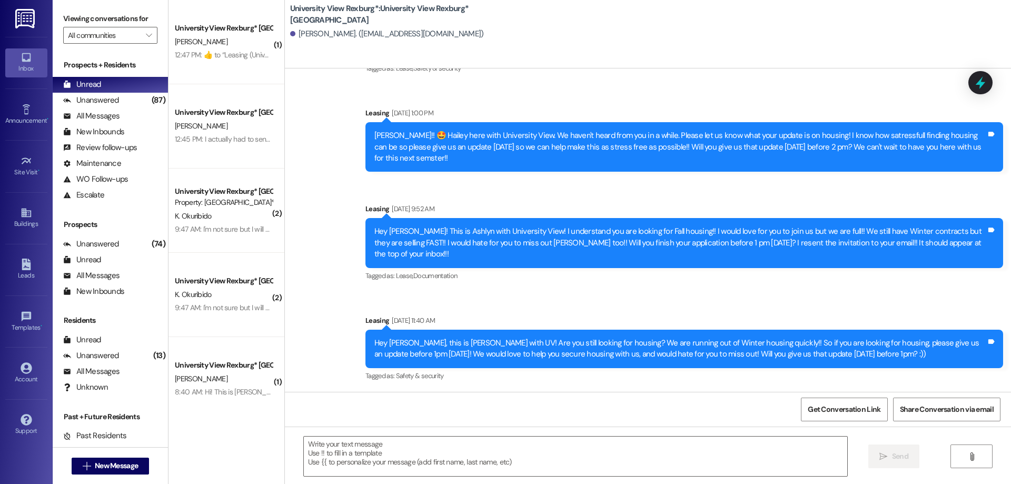
scroll to position [305, 0]
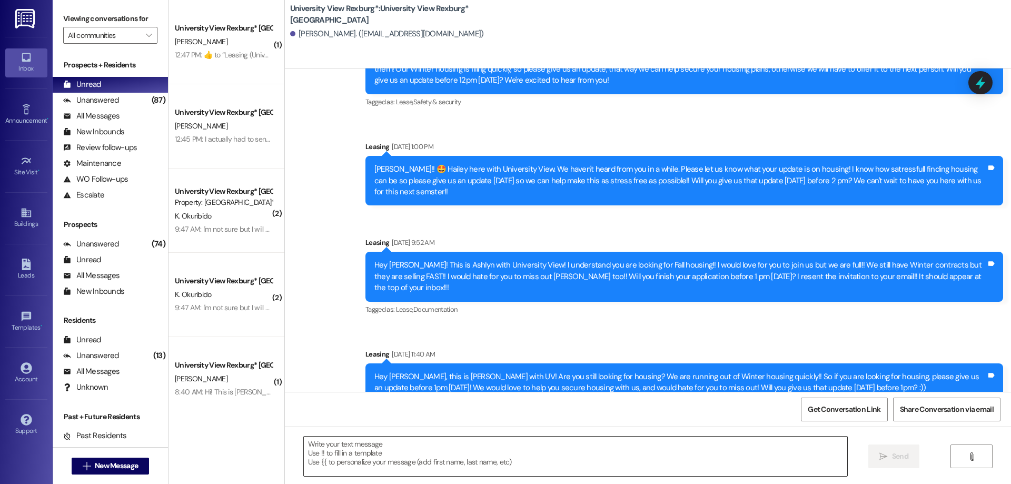
click at [388, 455] on textarea at bounding box center [576, 457] width 544 height 40
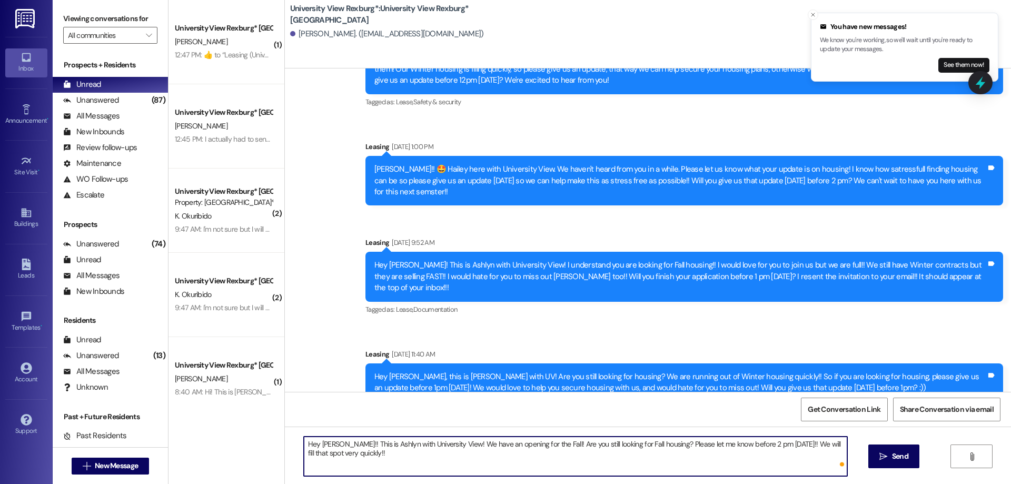
type textarea "Hey Eliza!! This is Ashlyn with University View! We have an opening for the Fal…"
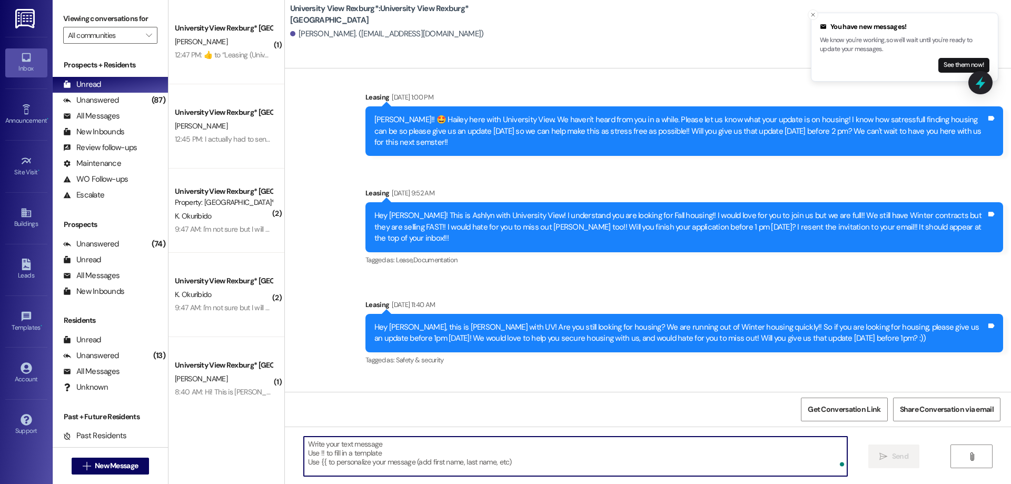
scroll to position [378, 0]
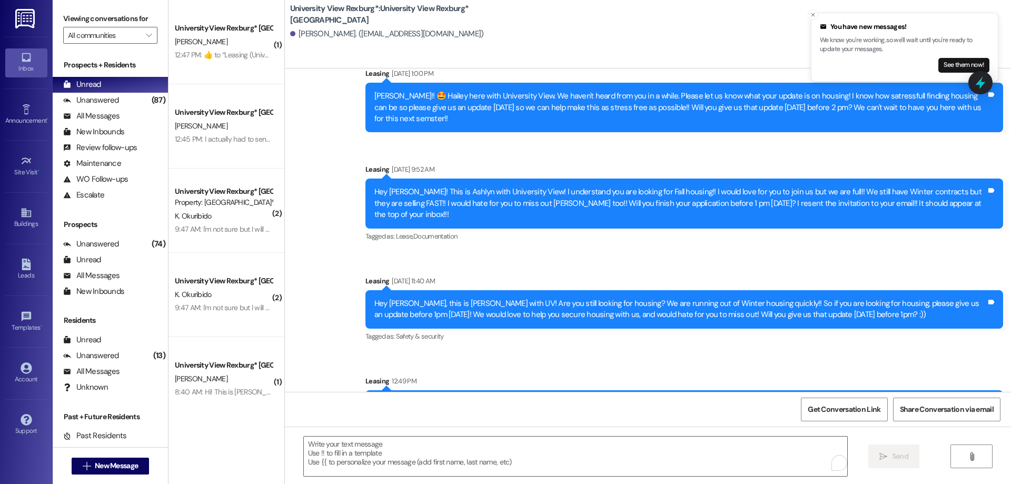
click at [437, 398] on div "Hey Eliza!! This is Ashlyn with University View! We have an opening for the Fal…" at bounding box center [681, 409] width 612 height 23
copy div "Hey Eliza!! This is Ashlyn with University View! We have an opening for the Fal…"
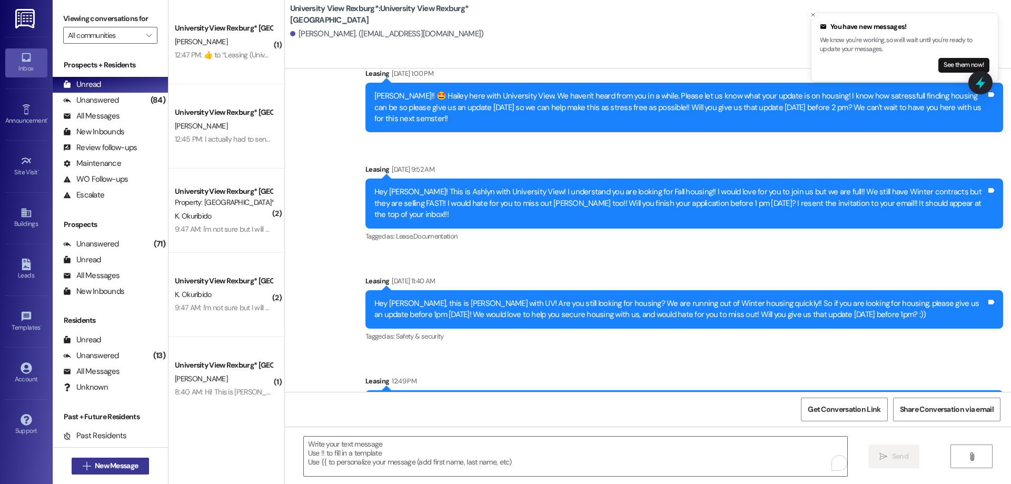
click at [97, 469] on span "New Message" at bounding box center [116, 465] width 43 height 11
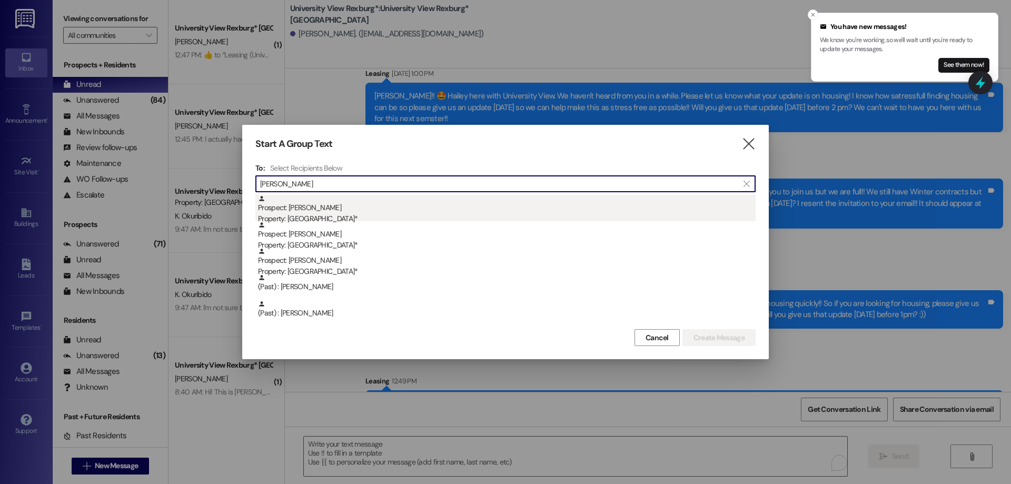
type input "bremer"
click at [347, 216] on div "Property: [GEOGRAPHIC_DATA]*" at bounding box center [507, 218] width 498 height 11
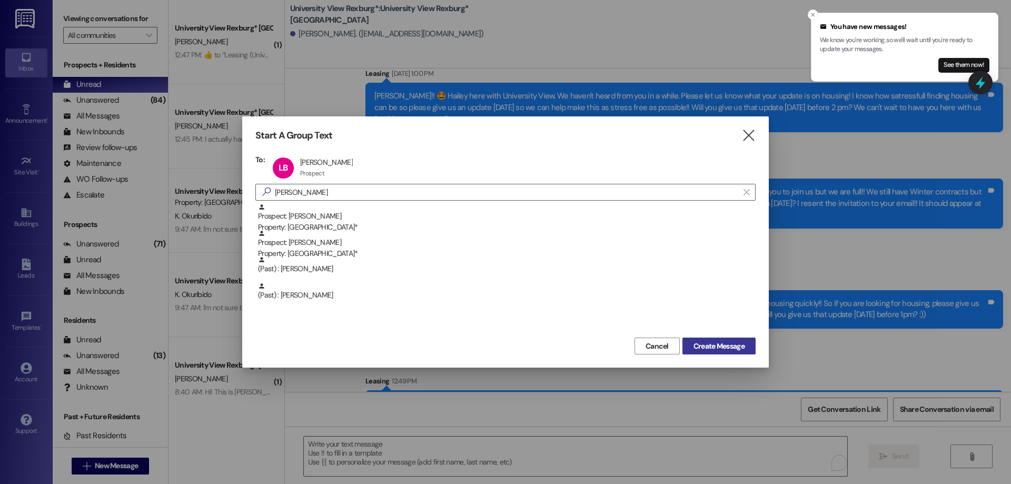
click at [711, 351] on span "Create Message" at bounding box center [719, 346] width 51 height 11
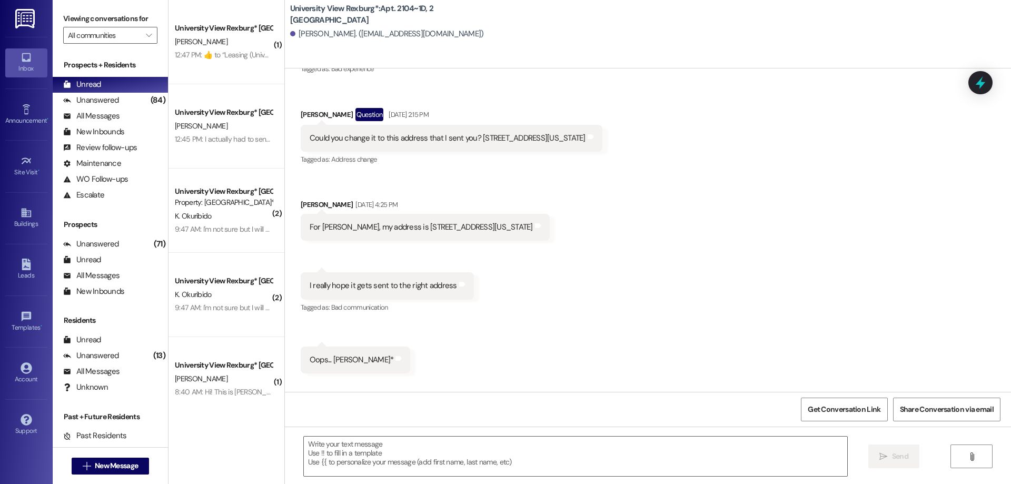
scroll to position [32905, 0]
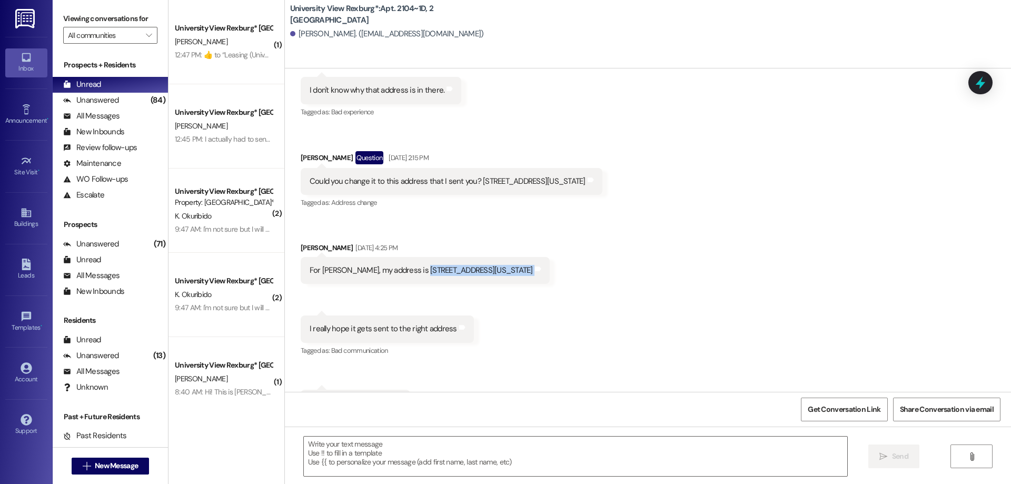
drag, startPoint x: 413, startPoint y: 181, endPoint x: 586, endPoint y: 182, distance: 172.8
click at [550, 257] on div "For Lindsay Bremer, my address is 1062 N Wolfsburg Avenue Meridian, Idaho 83642…" at bounding box center [425, 270] width 249 height 27
copy div "1062 N Wolfsburg Avenue Meridian, Idaho 83642 Tags and notes Received via SMS 4…"
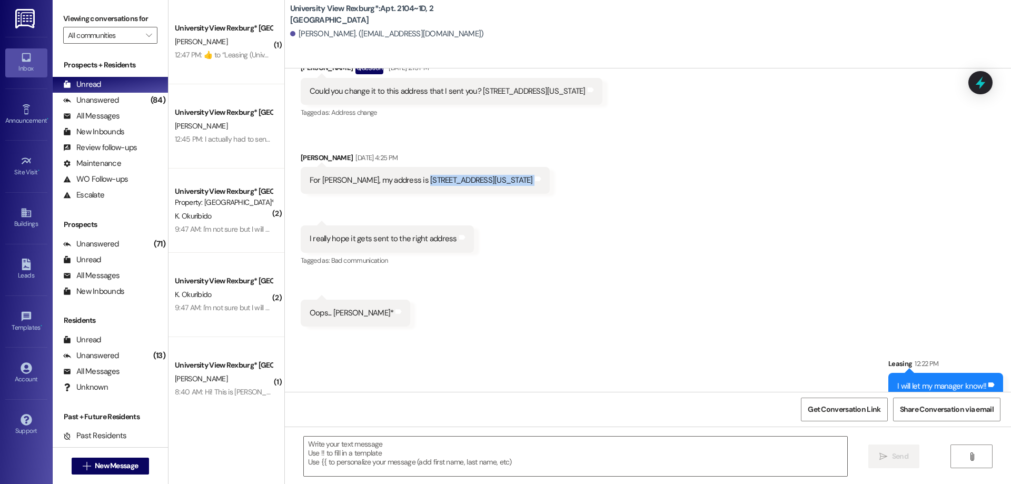
scroll to position [33010, 0]
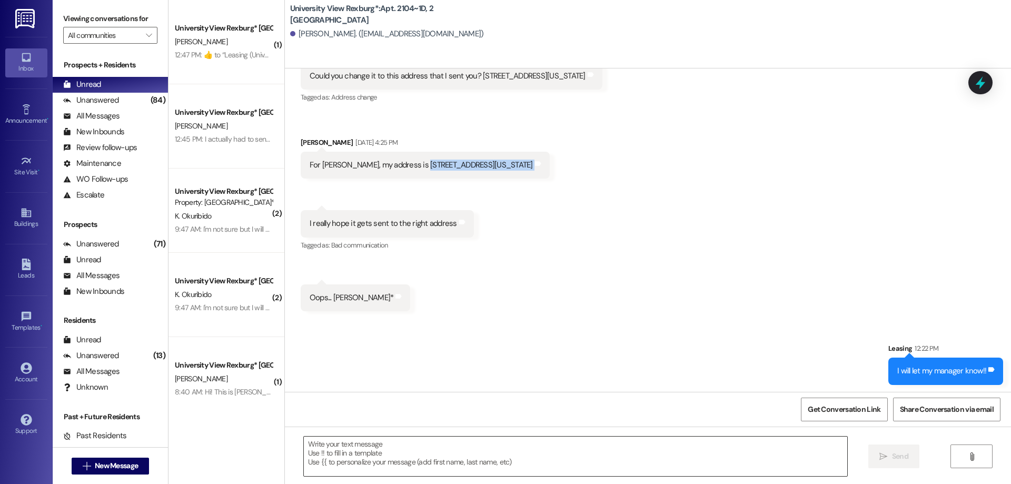
drag, startPoint x: 409, startPoint y: 456, endPoint x: 416, endPoint y: 464, distance: 10.5
click at [416, 464] on textarea at bounding box center [576, 457] width 544 height 40
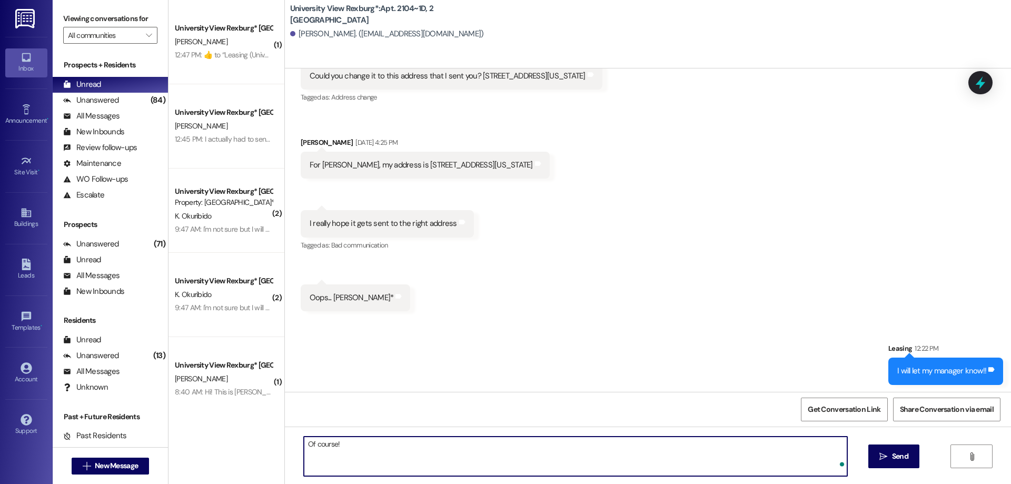
type textarea "Of course!!"
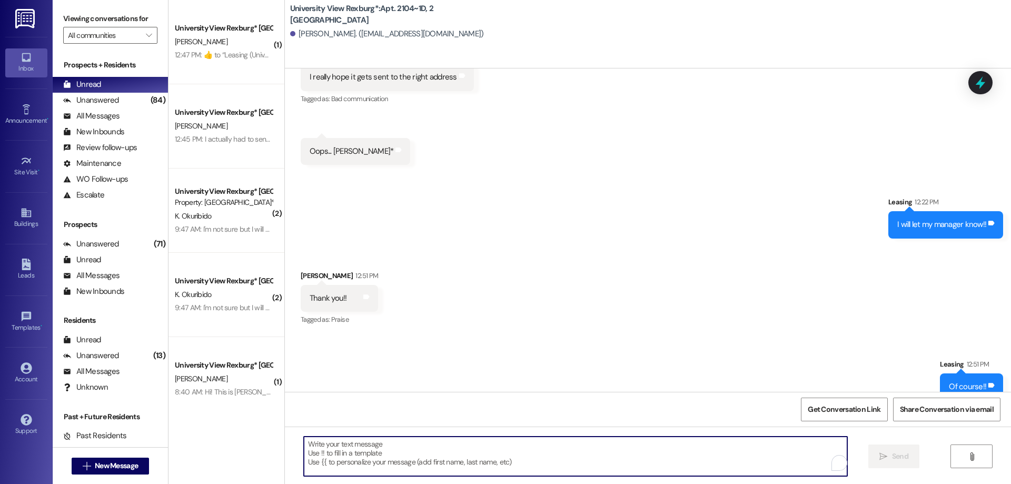
scroll to position [33157, 0]
click at [92, 99] on div "Unanswered" at bounding box center [91, 100] width 56 height 11
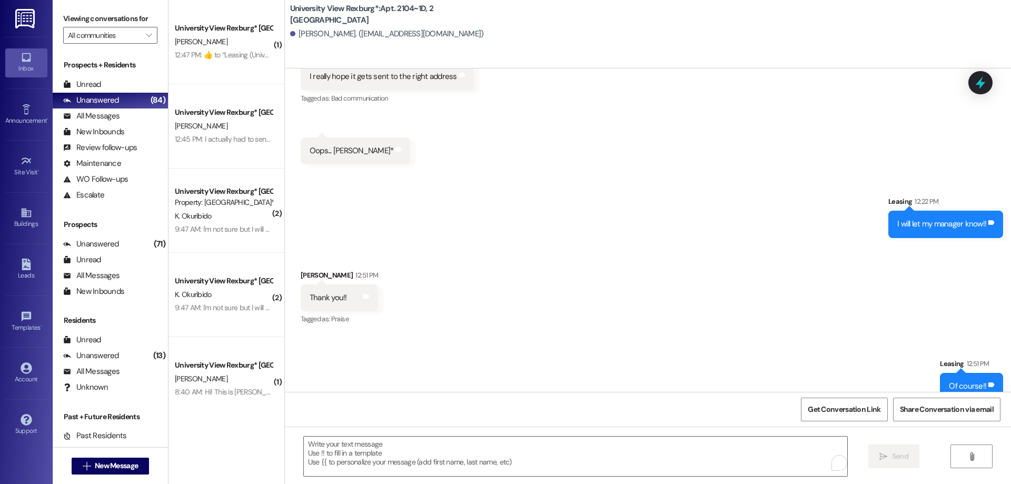
drag, startPoint x: 95, startPoint y: 87, endPoint x: 442, endPoint y: 96, distance: 347.8
click at [95, 87] on div "Unread" at bounding box center [82, 84] width 38 height 11
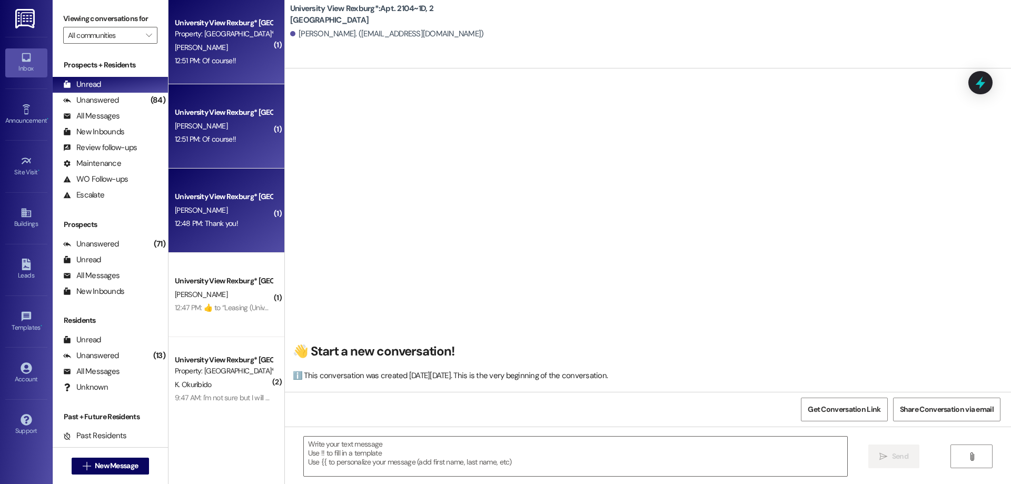
click at [204, 217] on div "12:48 PM: Thank you! 12:48 PM: Thank you!" at bounding box center [224, 223] width 100 height 13
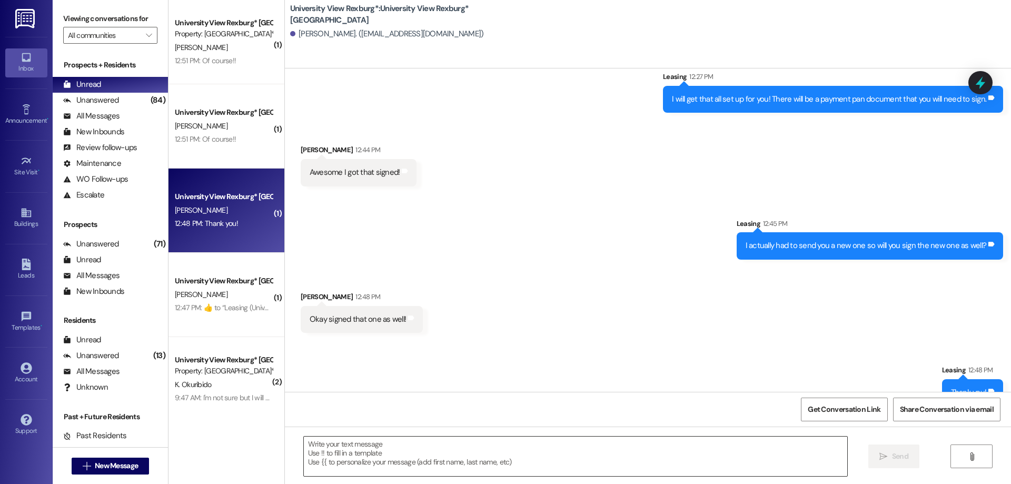
scroll to position [2428, 0]
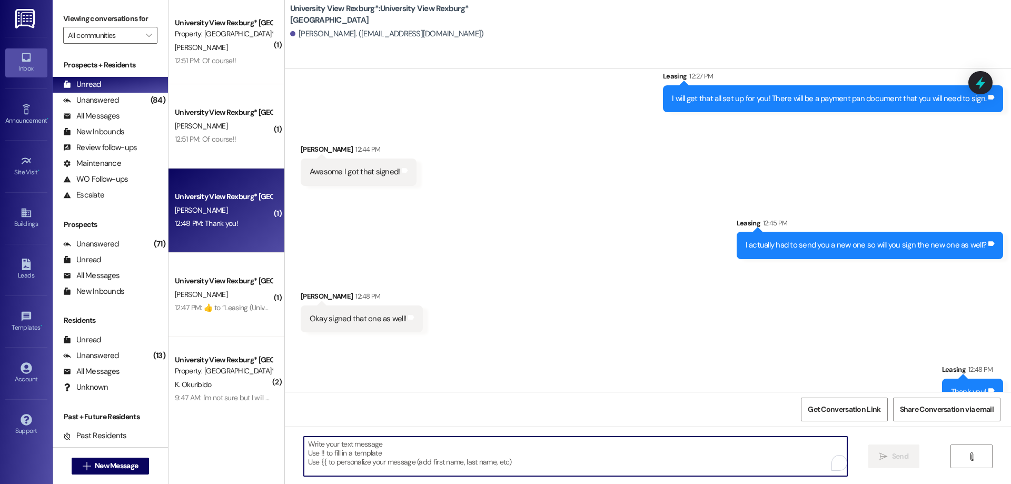
click at [426, 453] on textarea "To enrich screen reader interactions, please activate Accessibility in Grammarl…" at bounding box center [576, 457] width 544 height 40
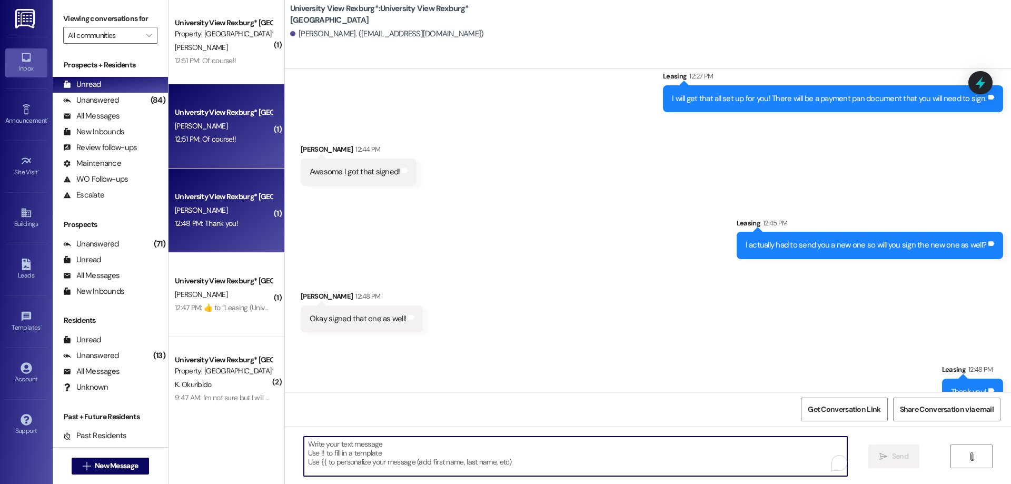
click at [222, 135] on div "12:51 PM: Of course!! 12:51 PM: Of course!!" at bounding box center [205, 138] width 61 height 9
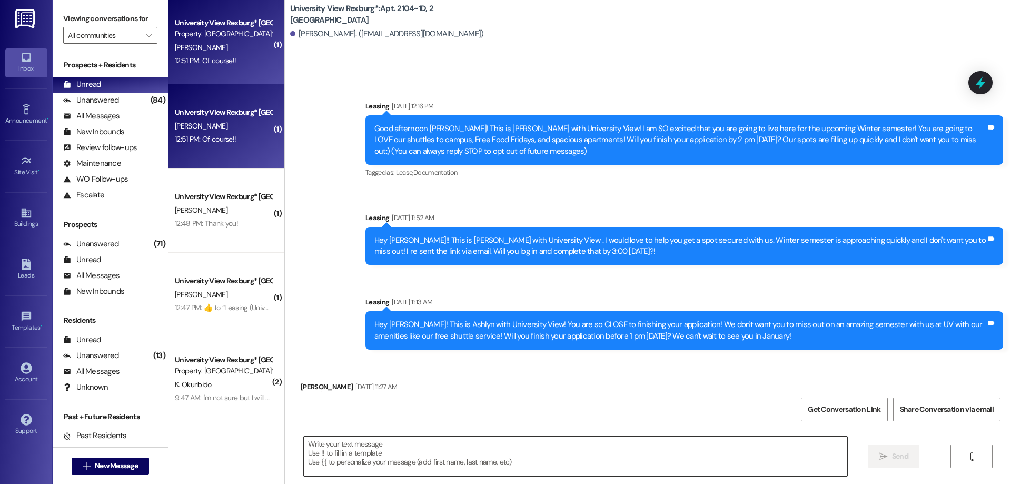
click at [360, 454] on textarea at bounding box center [576, 457] width 544 height 40
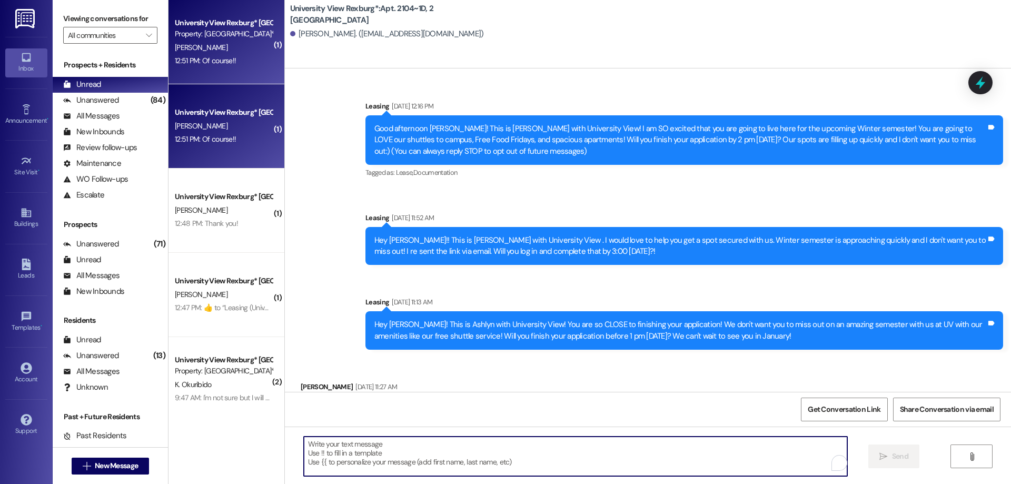
scroll to position [33084, 0]
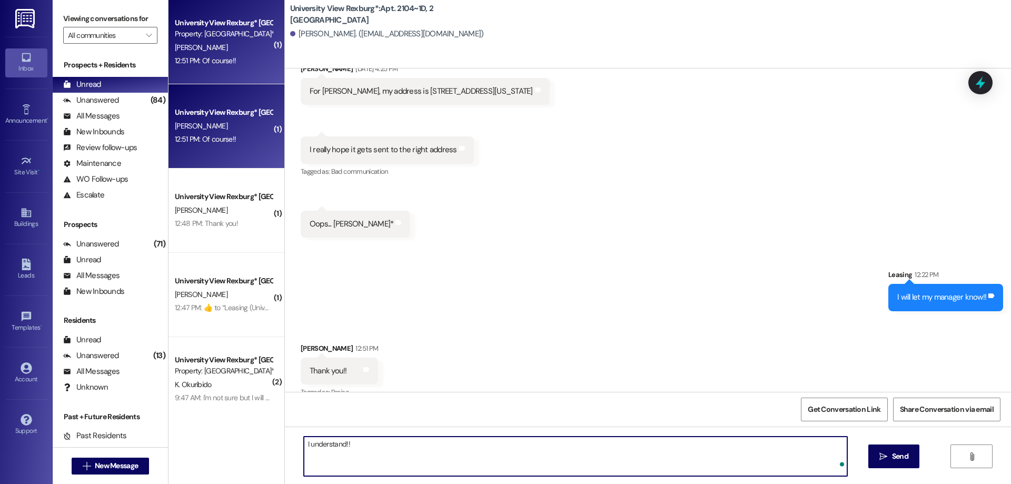
type textarea "I understand!!"
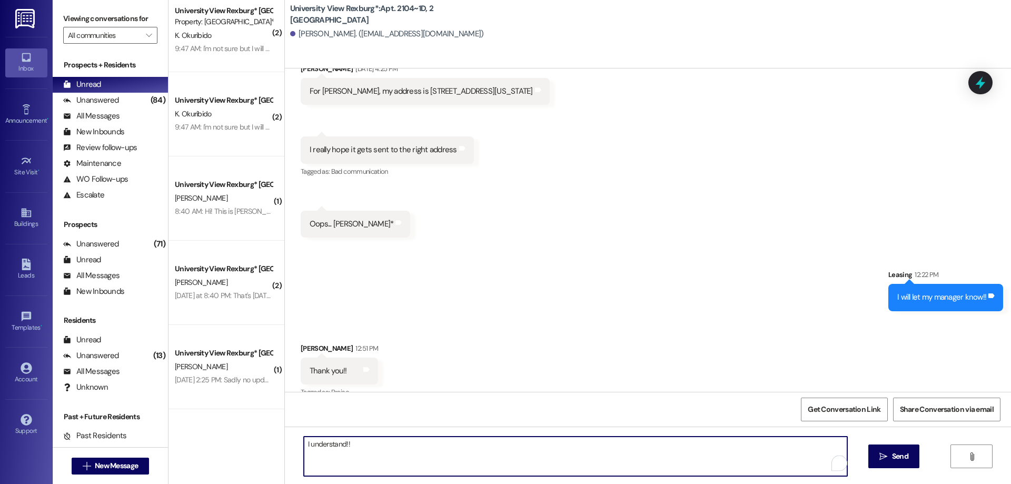
scroll to position [33157, 0]
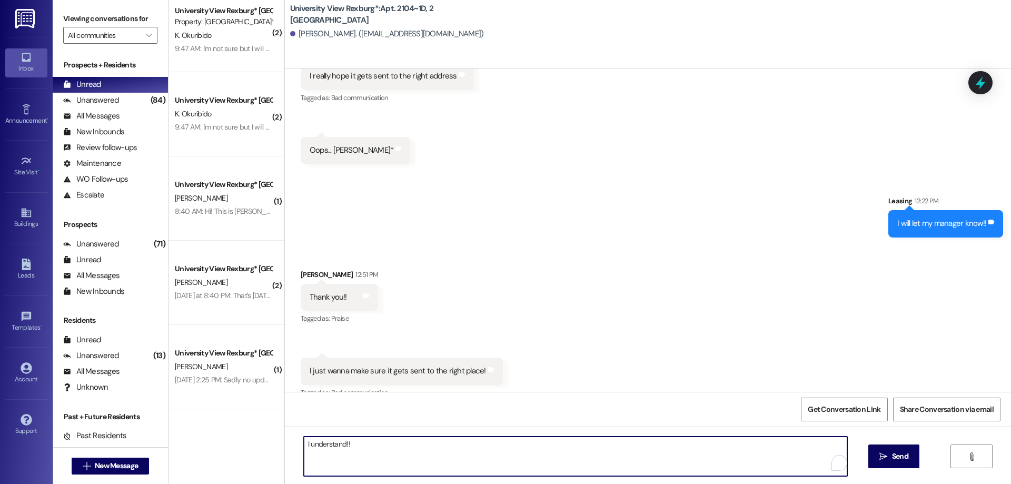
click at [356, 450] on textarea "I understand!!" at bounding box center [576, 457] width 544 height 40
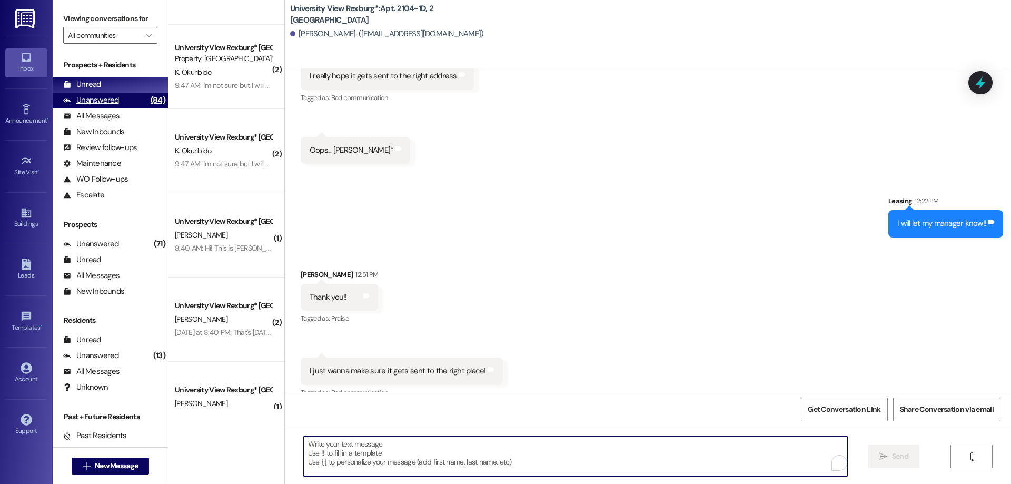
scroll to position [297, 0]
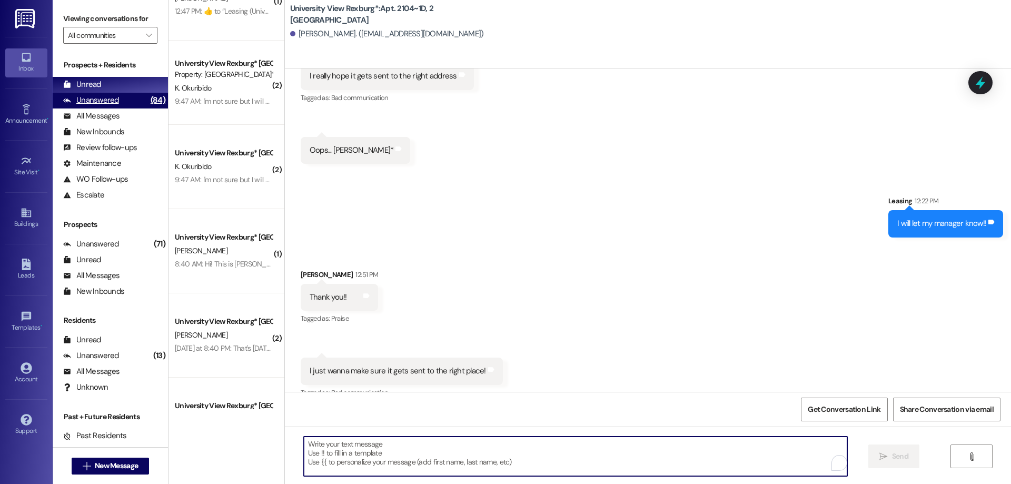
click at [124, 100] on div "Unanswered (84)" at bounding box center [110, 101] width 115 height 16
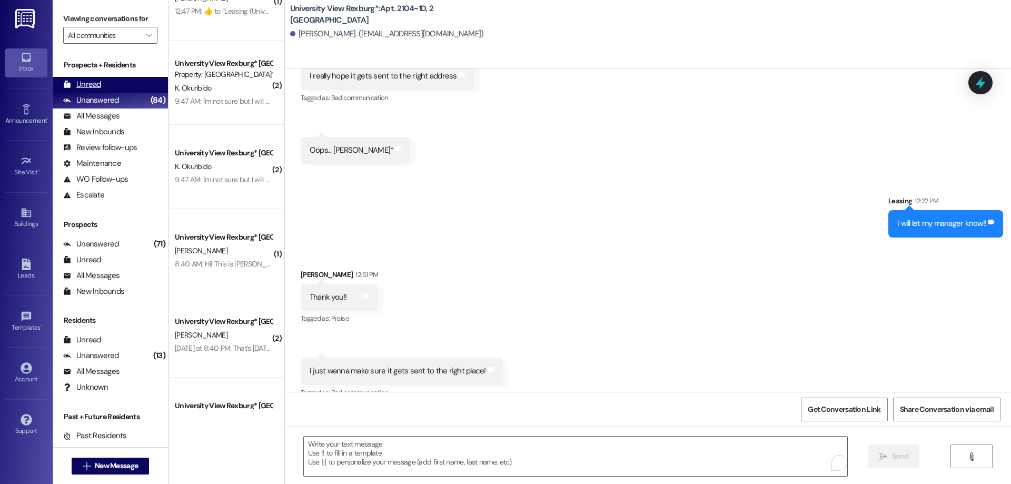
click at [119, 80] on div "Unread (0)" at bounding box center [110, 85] width 115 height 16
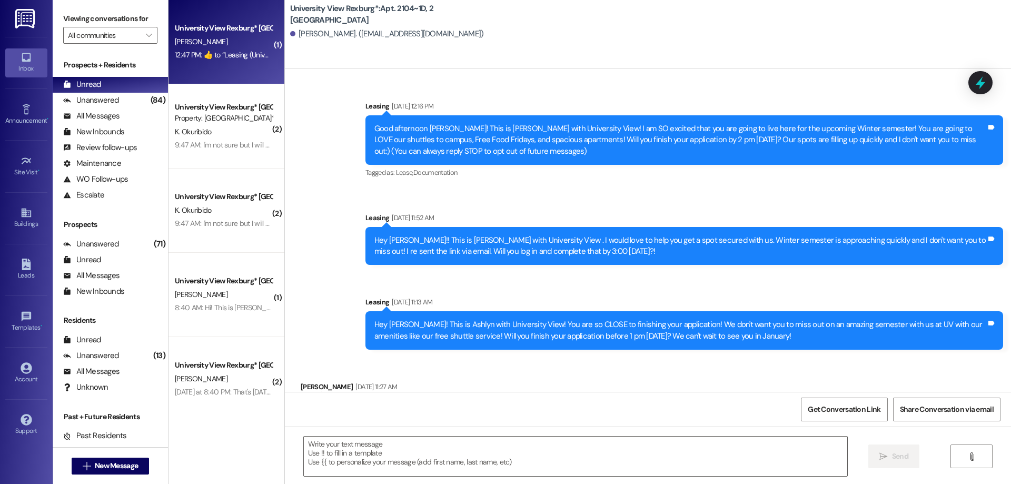
click at [218, 47] on div "V. Schrader" at bounding box center [224, 41] width 100 height 13
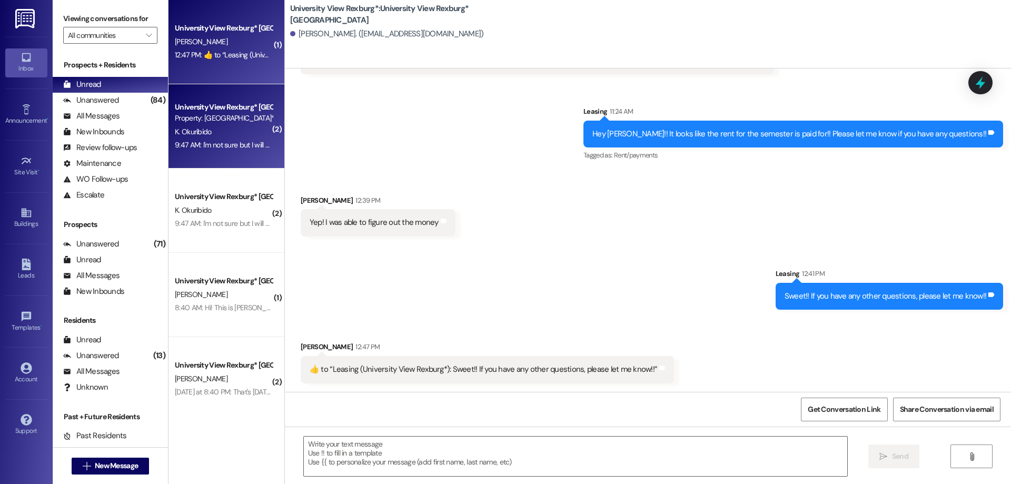
scroll to position [4374, 0]
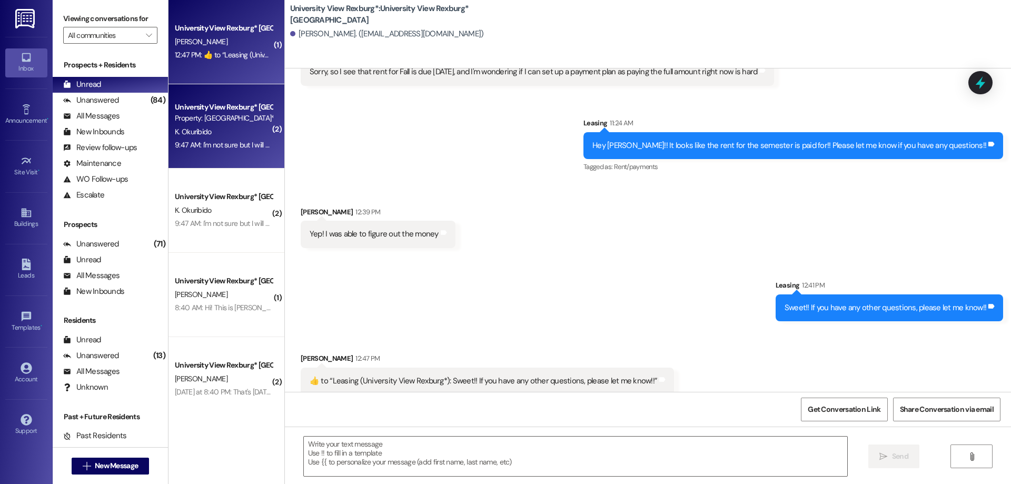
click at [241, 150] on div "9:47 AM: I'm not sure but I will check on it 9:47 AM: I'm not sure but I will c…" at bounding box center [224, 145] width 100 height 13
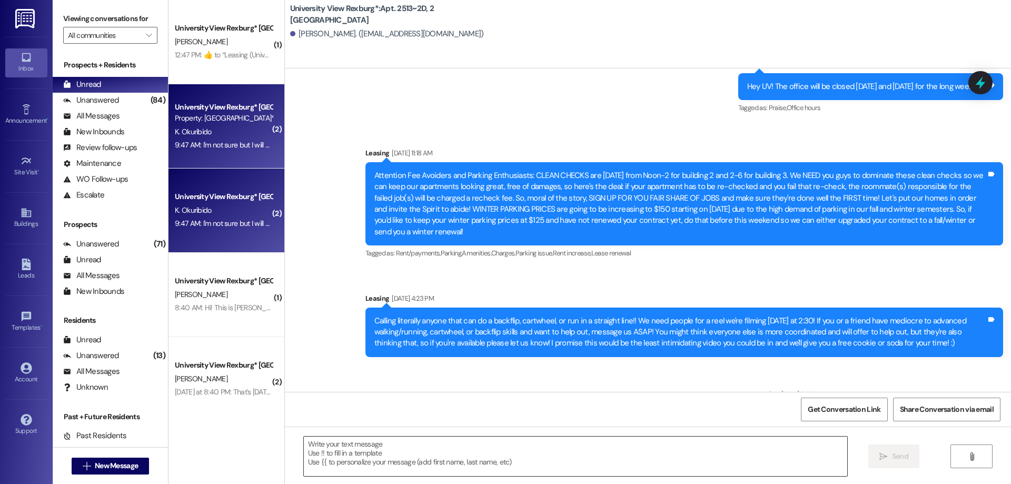
scroll to position [25618, 0]
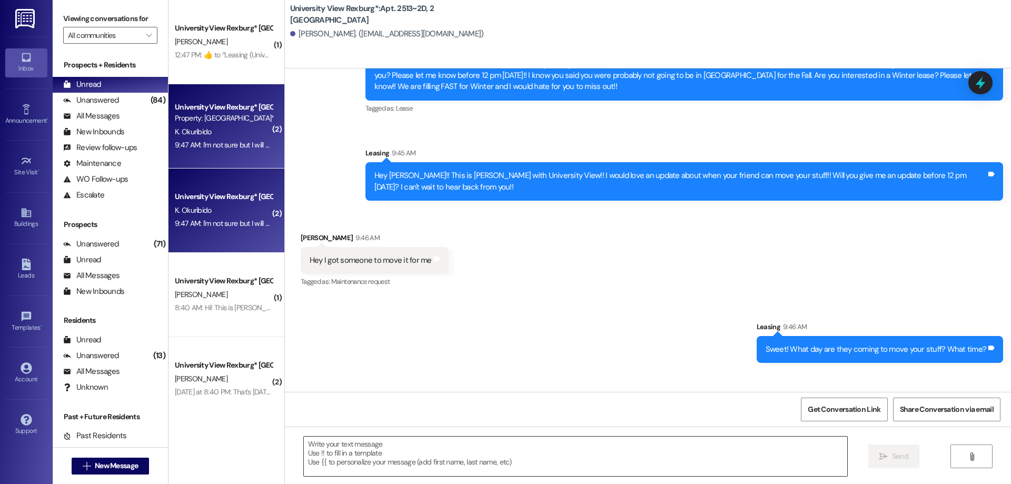
click at [387, 456] on textarea at bounding box center [576, 457] width 544 height 40
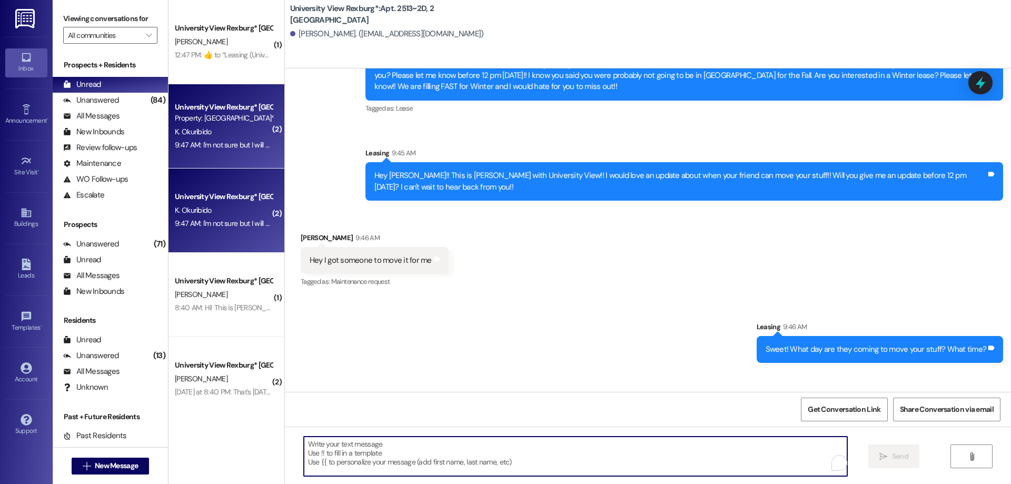
scroll to position [25618, 0]
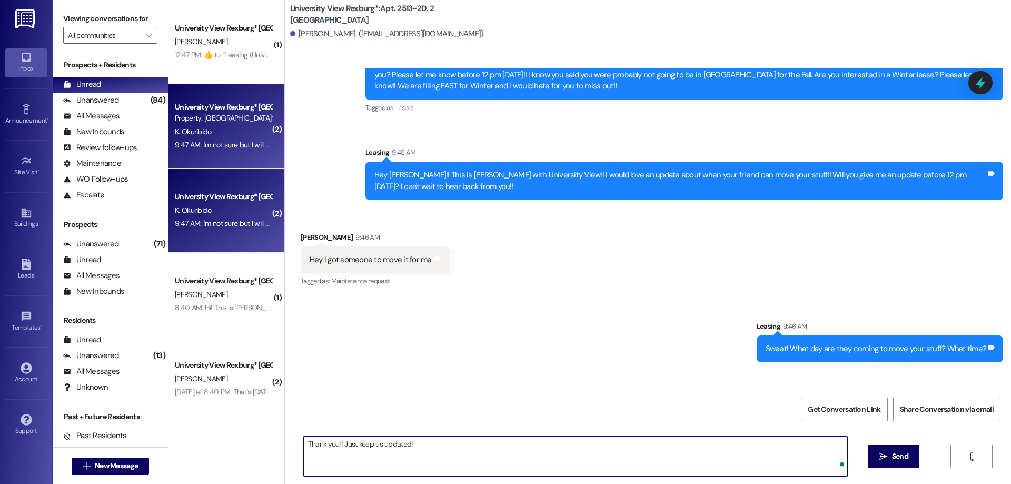
type textarea "Thank you!! Just keep us updated!!"
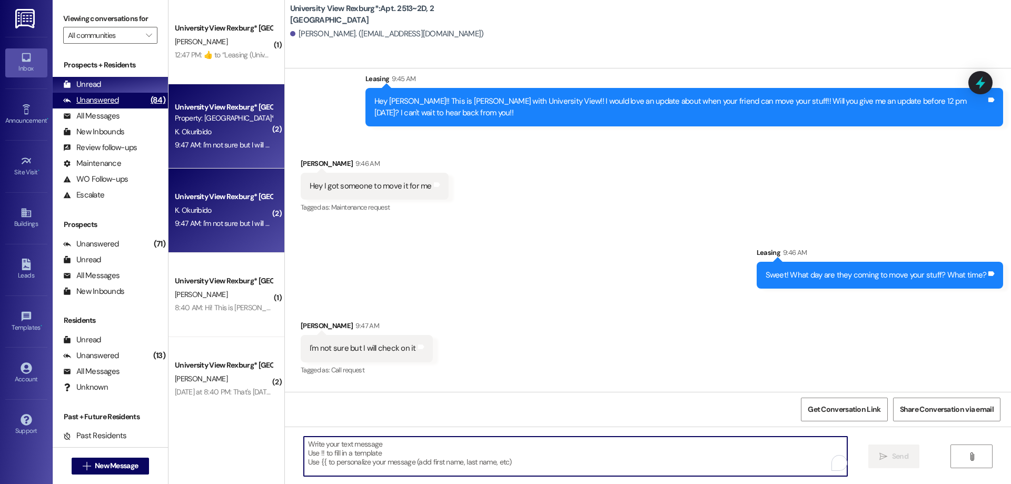
click at [132, 104] on div "Unanswered (84)" at bounding box center [110, 101] width 115 height 16
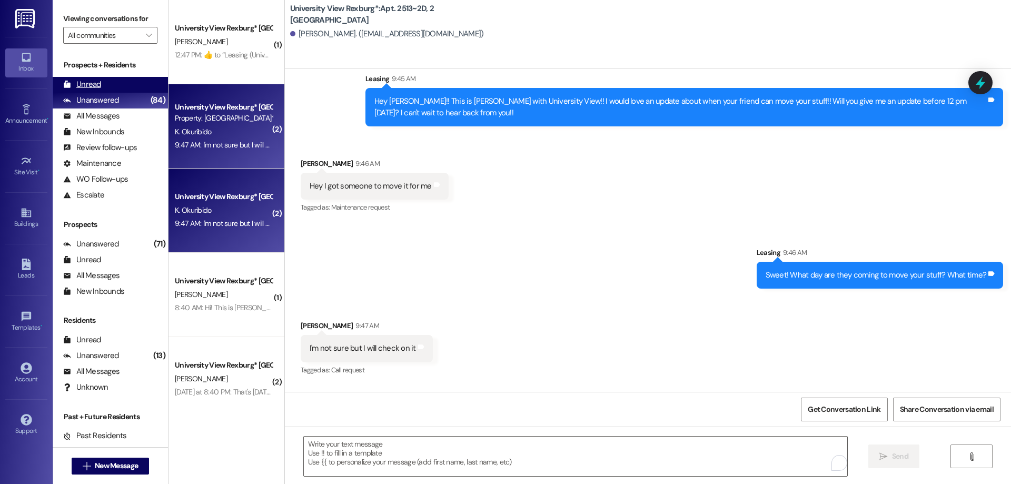
click at [124, 85] on div "Unread (0)" at bounding box center [110, 85] width 115 height 16
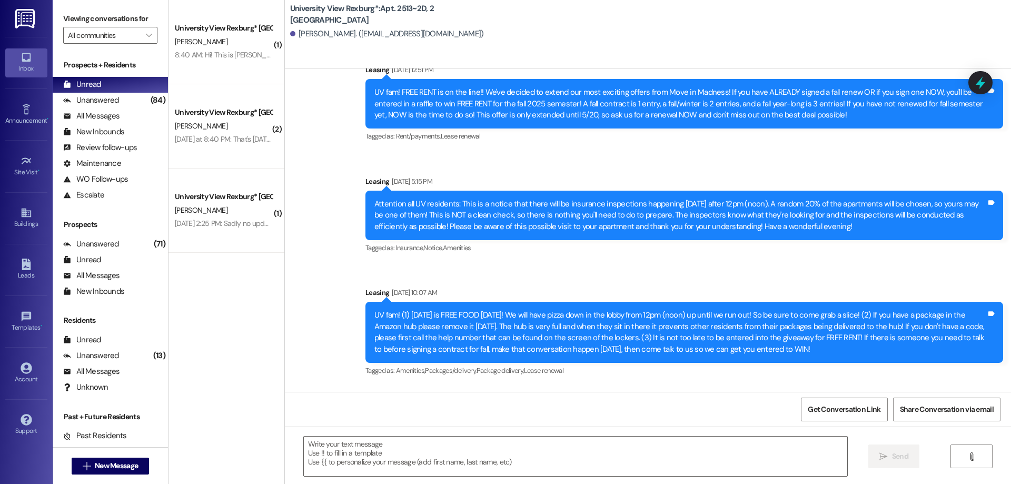
scroll to position [25618, 0]
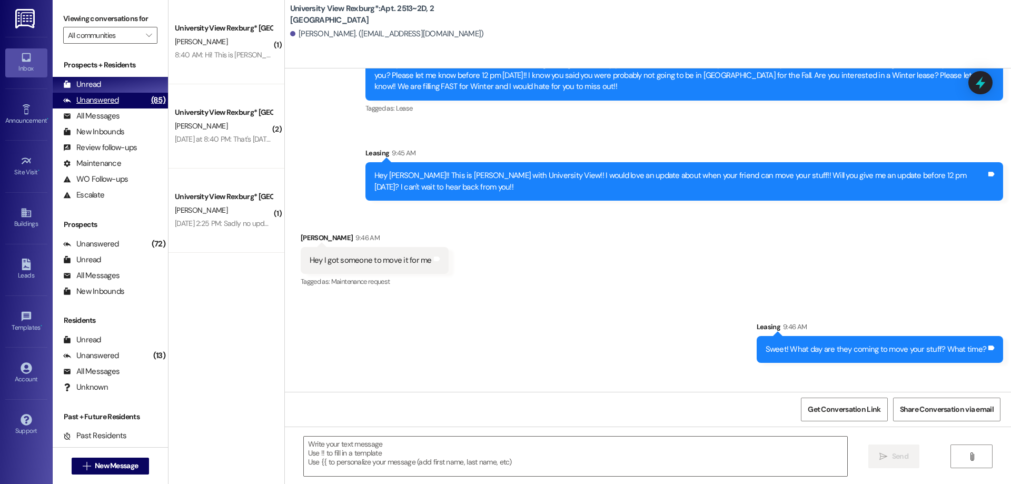
click at [121, 101] on div "Unanswered (85)" at bounding box center [110, 101] width 115 height 16
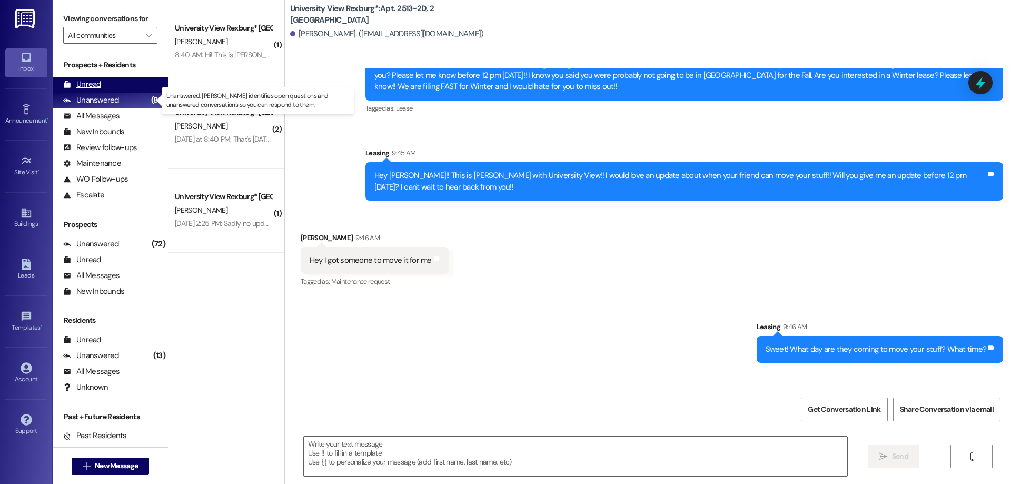
click at [119, 85] on div "Unread (0)" at bounding box center [110, 85] width 115 height 16
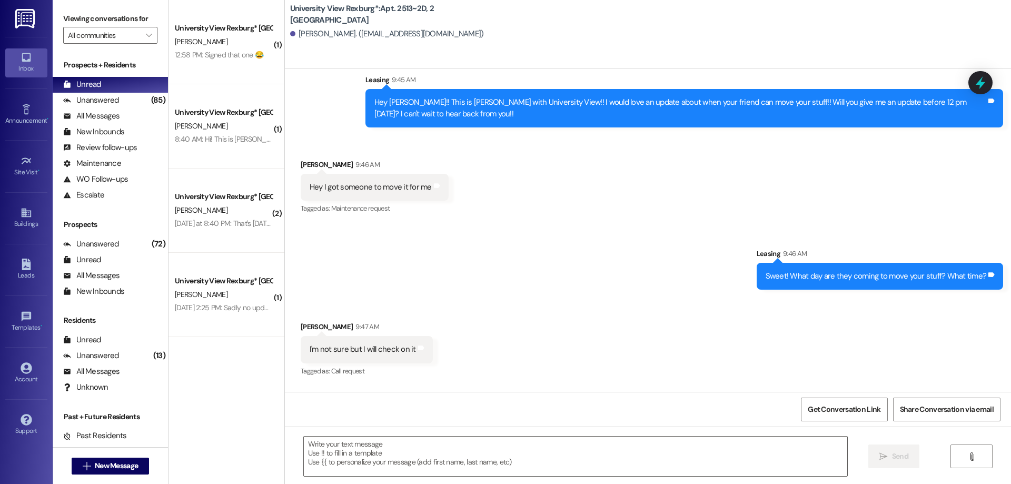
scroll to position [25692, 0]
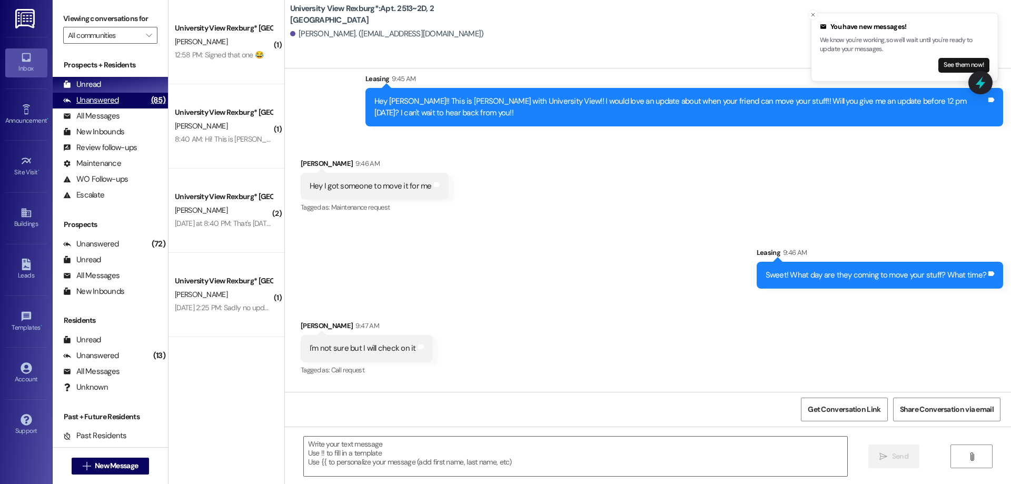
click at [134, 101] on div "Unanswered (85)" at bounding box center [110, 101] width 115 height 16
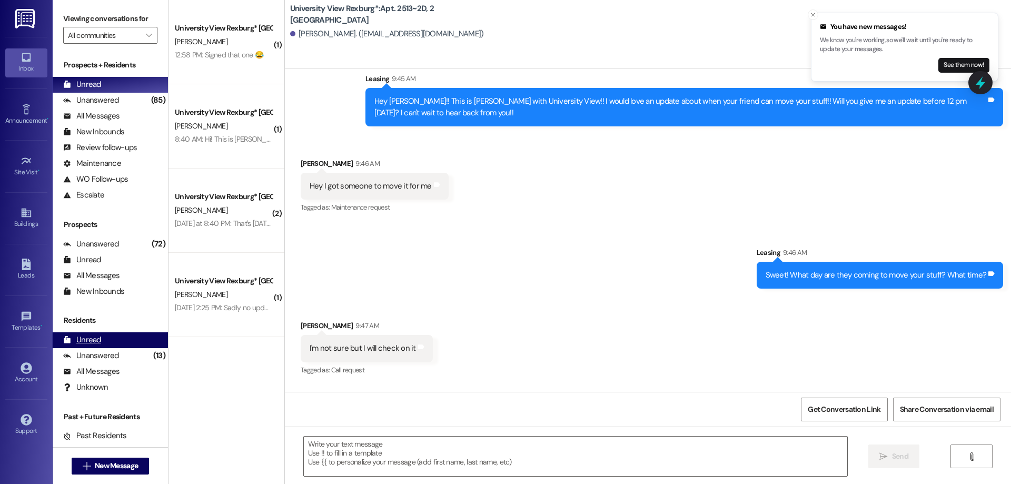
click at [117, 81] on div "Unread (0)" at bounding box center [110, 85] width 115 height 16
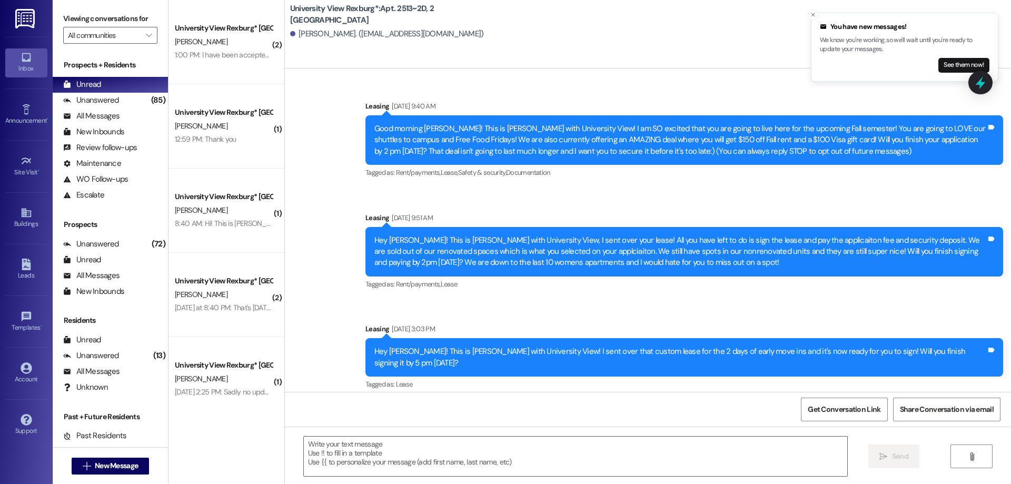
scroll to position [25618, 0]
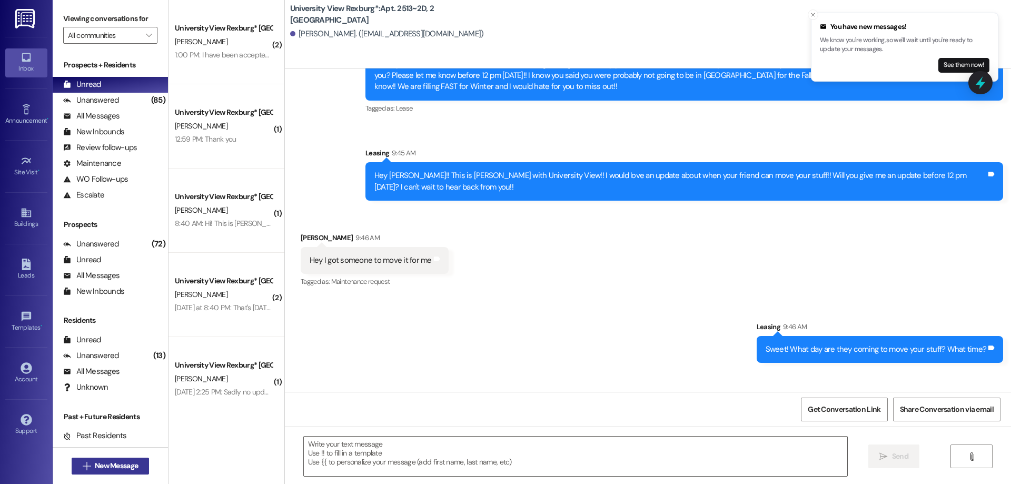
click at [101, 466] on span "New Message" at bounding box center [116, 465] width 43 height 11
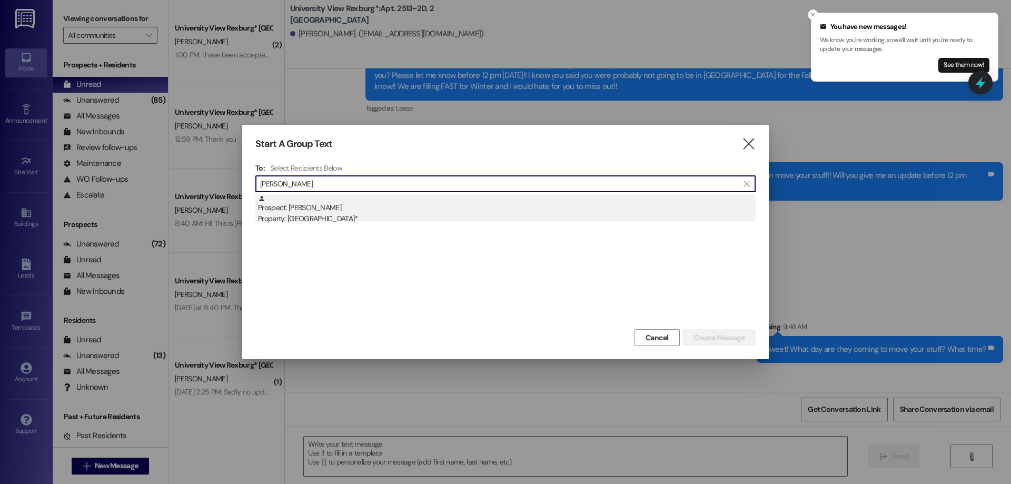
type input "leah stringham"
click at [321, 220] on div "Property: [GEOGRAPHIC_DATA]*" at bounding box center [507, 218] width 498 height 11
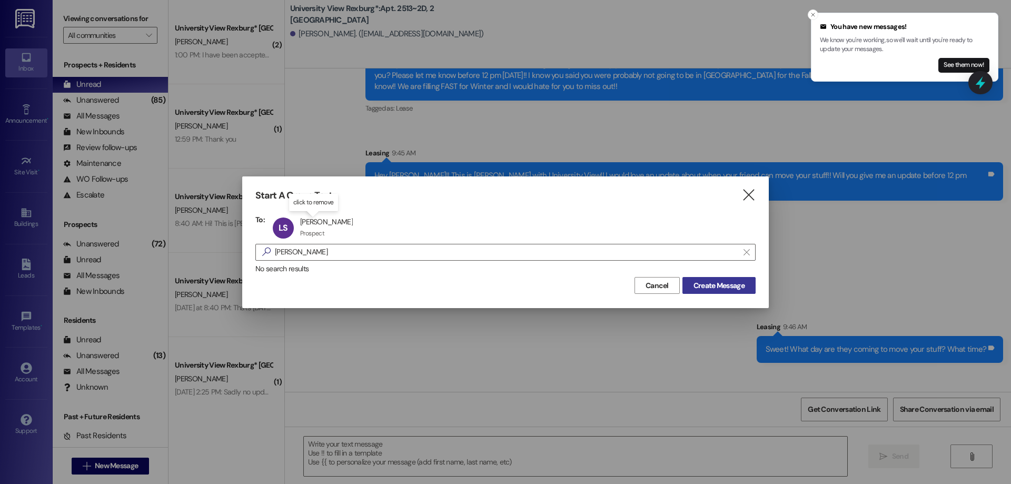
click at [720, 281] on span "Create Message" at bounding box center [719, 285] width 51 height 11
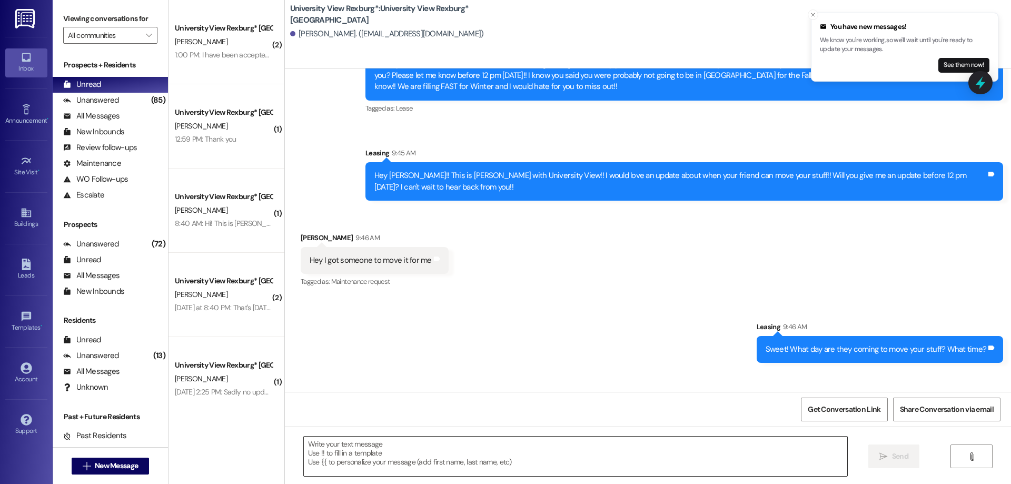
click at [484, 453] on textarea at bounding box center [576, 457] width 544 height 40
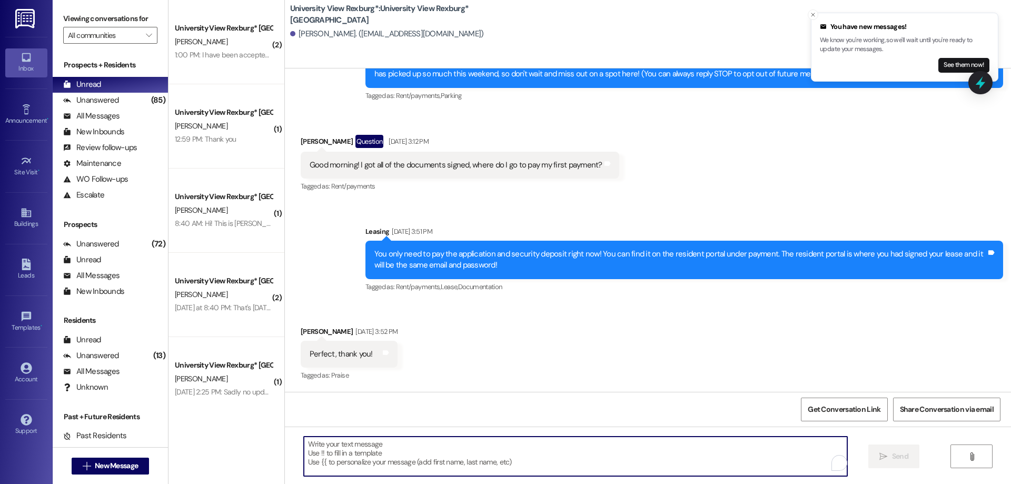
scroll to position [88, 0]
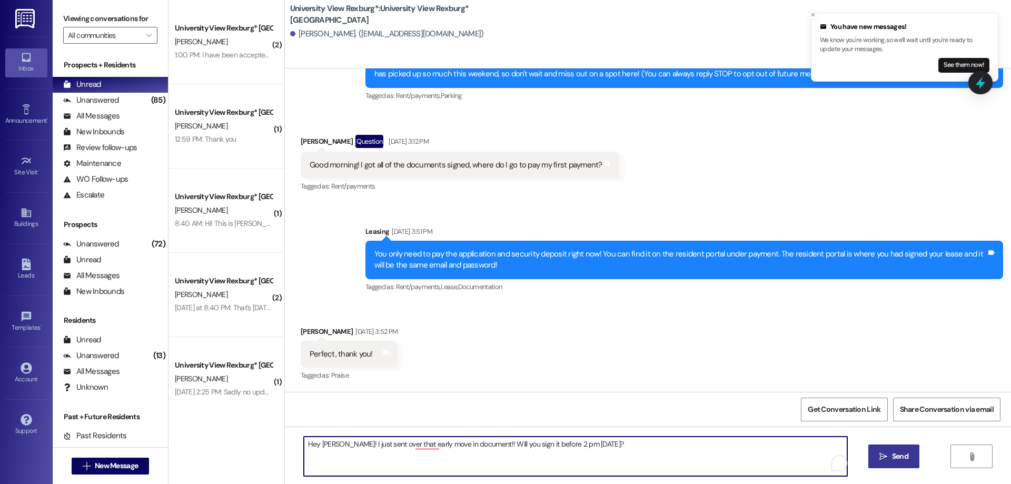
type textarea "Hey Leah! I just sent over that early move in document!! Will you sign it befor…"
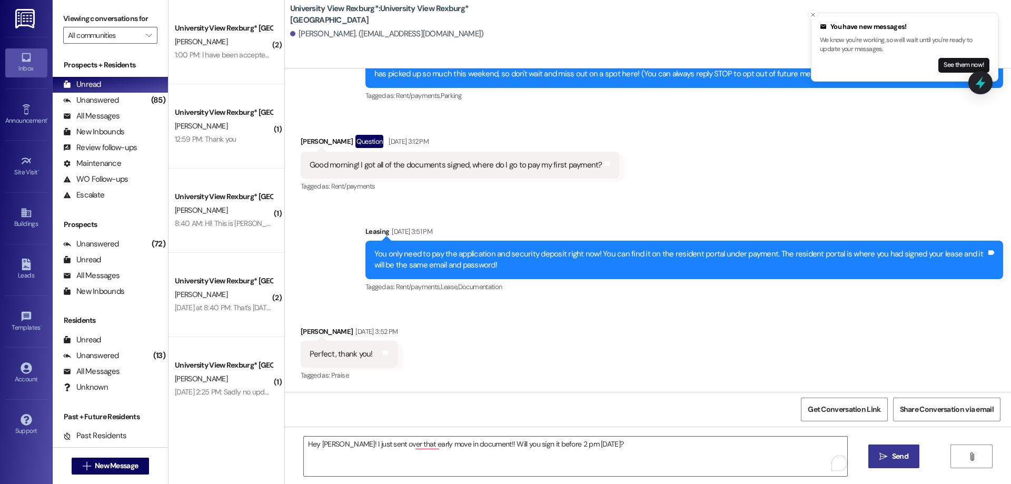
click at [892, 451] on span "Send" at bounding box center [900, 456] width 16 height 11
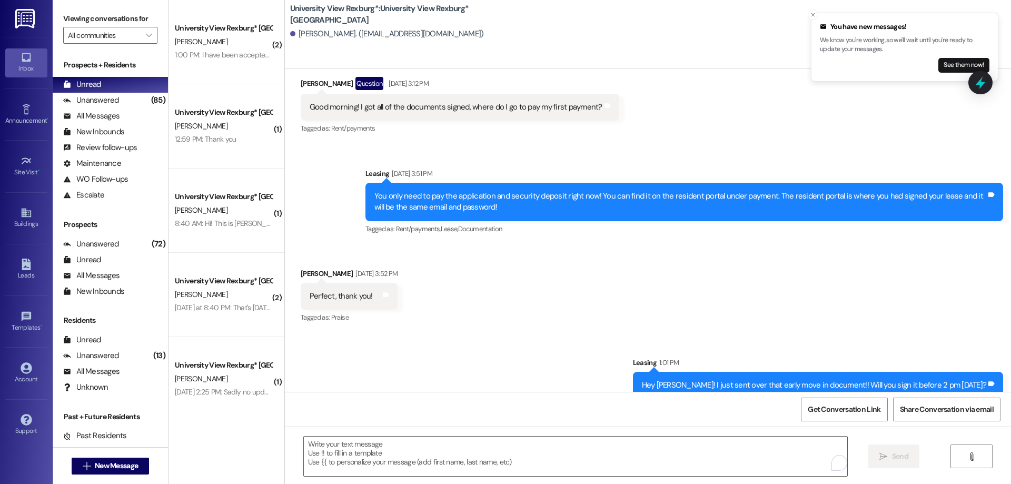
scroll to position [162, 0]
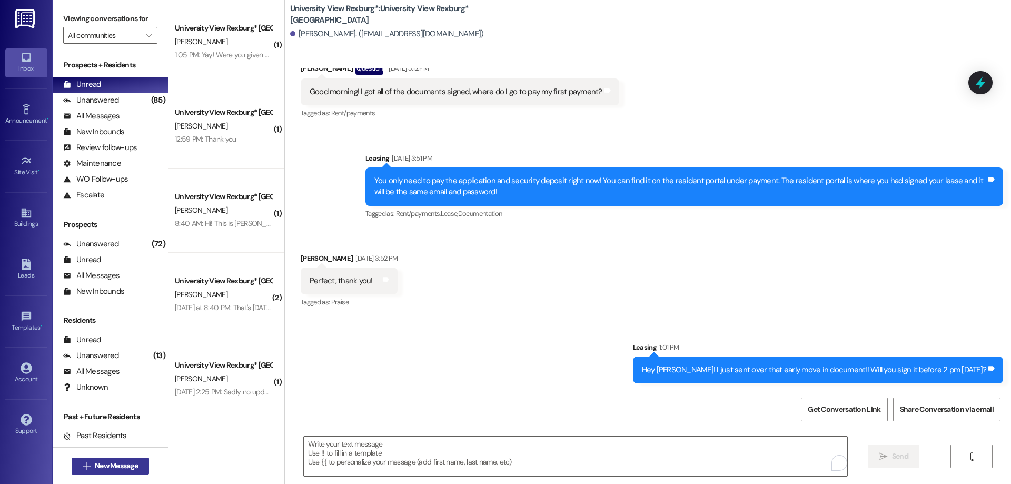
click at [113, 468] on span "New Message" at bounding box center [116, 465] width 43 height 11
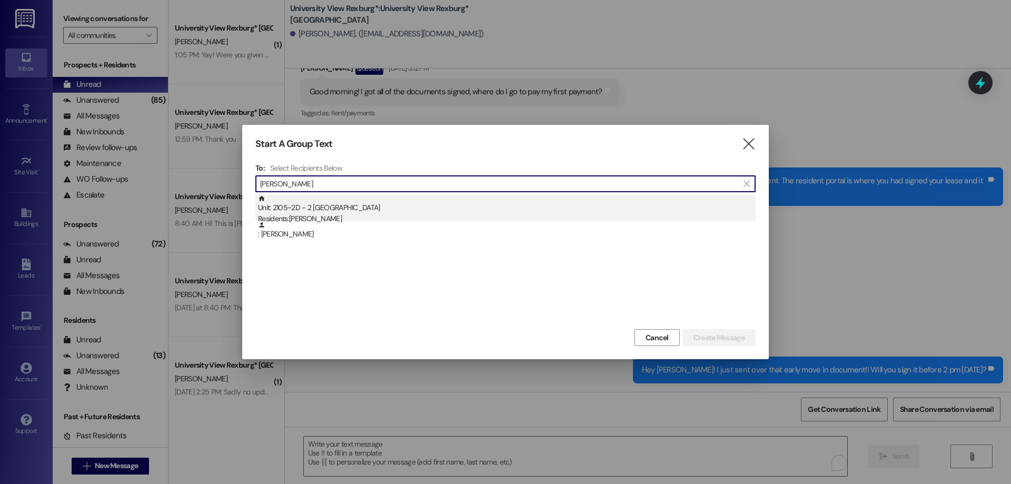
type input "rachel maloy"
click at [484, 211] on div "Unit: 2105~2D - 2 University View Rexburg Residents: Rachel Maloy" at bounding box center [507, 210] width 498 height 30
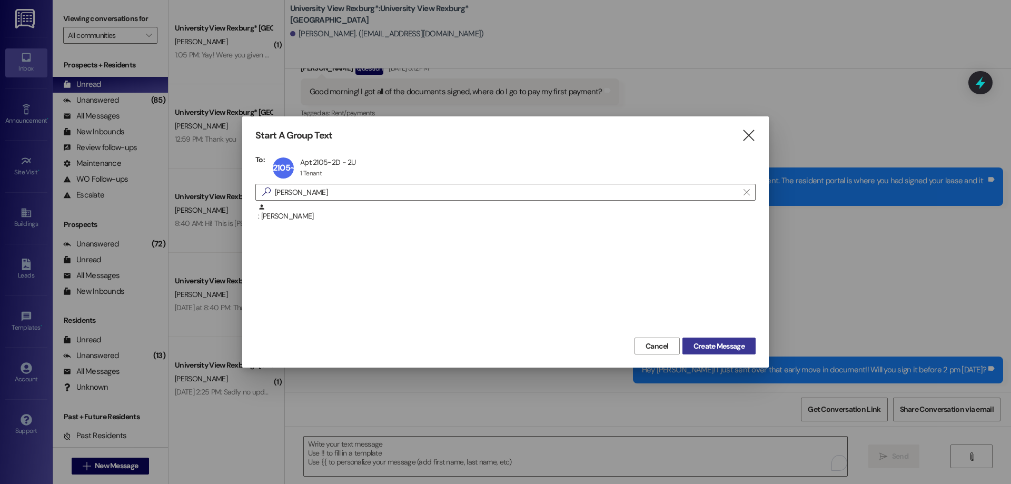
click at [702, 346] on span "Create Message" at bounding box center [719, 346] width 51 height 11
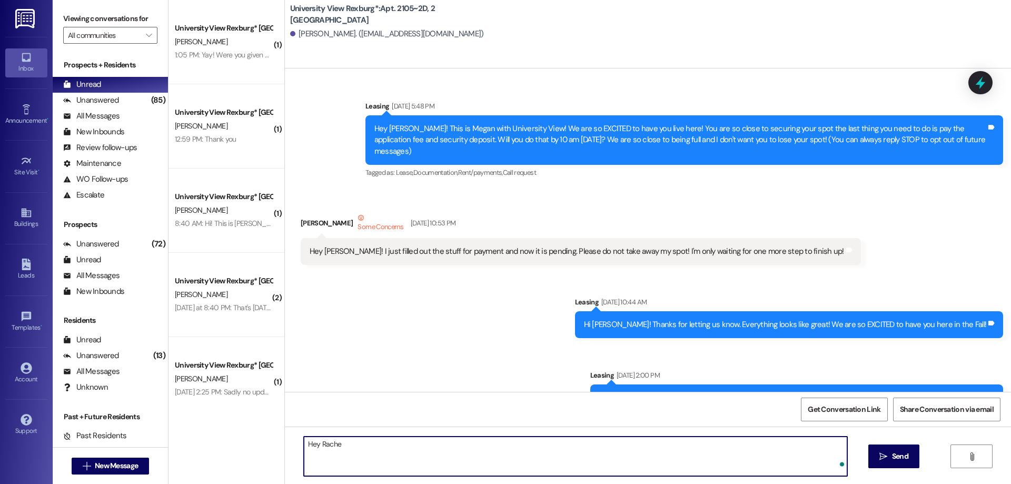
scroll to position [44556, 0]
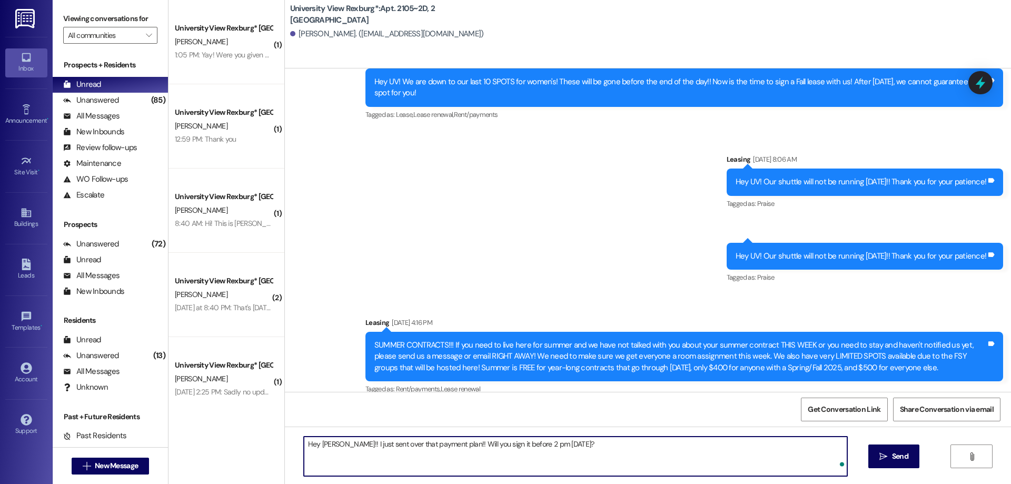
type textarea "Hey Rachel!! I just sent over that payment plan!! Will you sign it before 2 pm …"
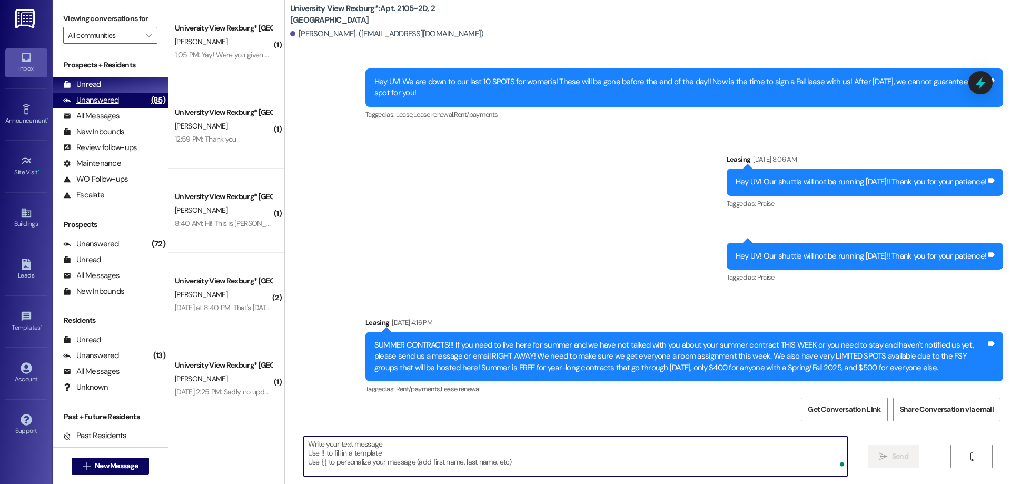
click at [125, 103] on div "Unanswered (85)" at bounding box center [110, 101] width 115 height 16
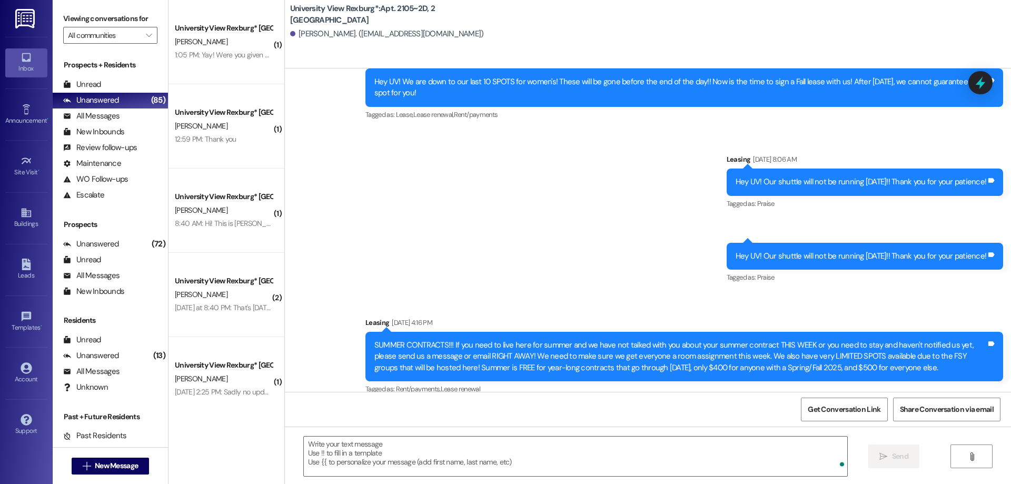
drag, startPoint x: 125, startPoint y: 88, endPoint x: 157, endPoint y: 95, distance: 33.4
click at [125, 88] on div "Unread (0)" at bounding box center [110, 85] width 115 height 16
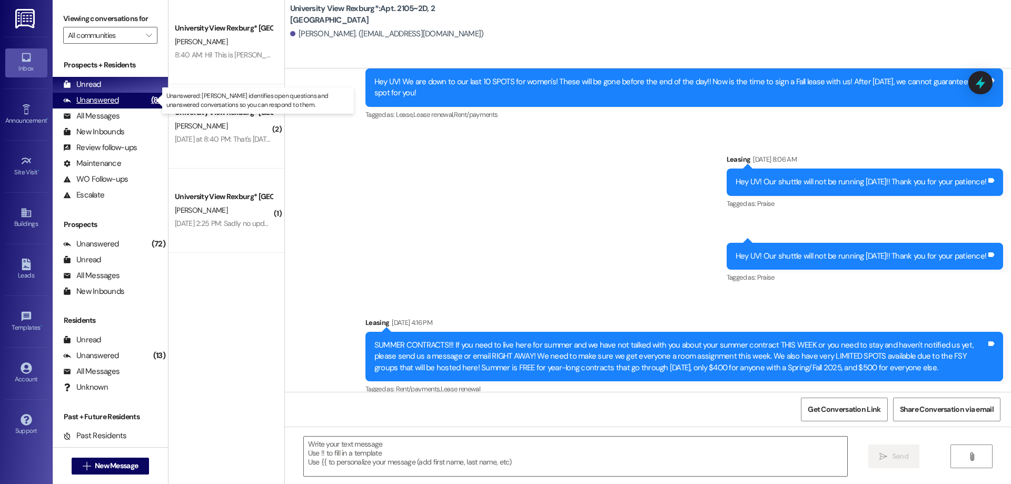
click at [119, 101] on div "Unanswered (85)" at bounding box center [110, 101] width 115 height 16
click at [110, 84] on div "Unread (0)" at bounding box center [110, 85] width 115 height 16
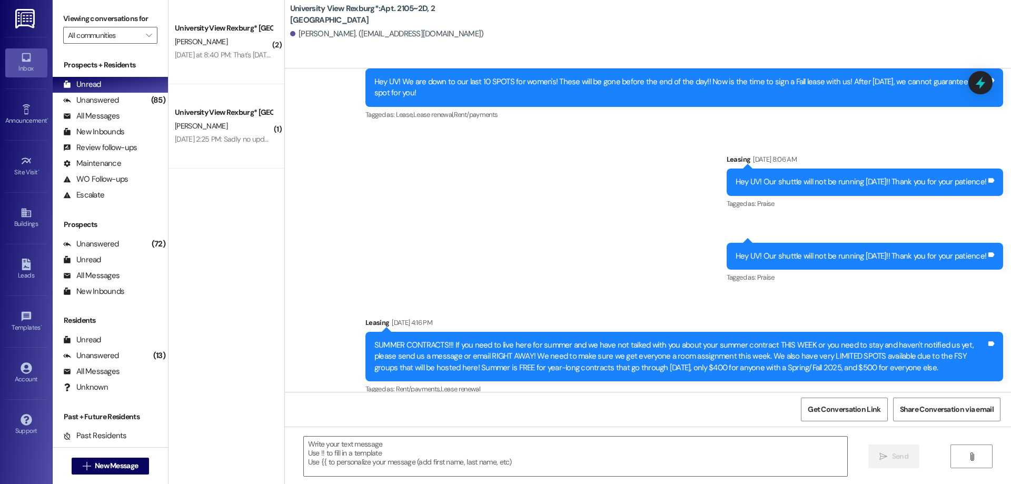
click at [230, 58] on div "Yesterday at 8:40 PM: That's Monday the 8th, I forgot to give a date. Yesterday…" at bounding box center [258, 54] width 166 height 9
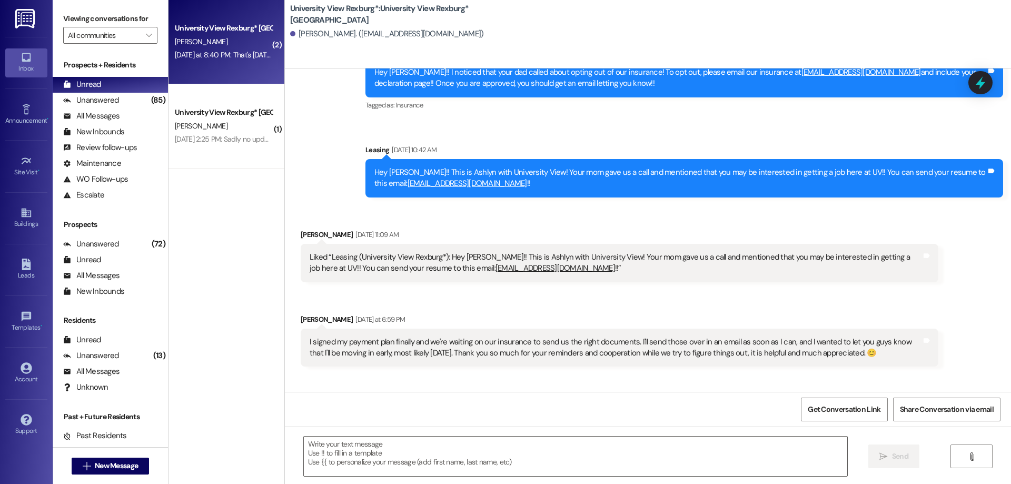
scroll to position [2545, 0]
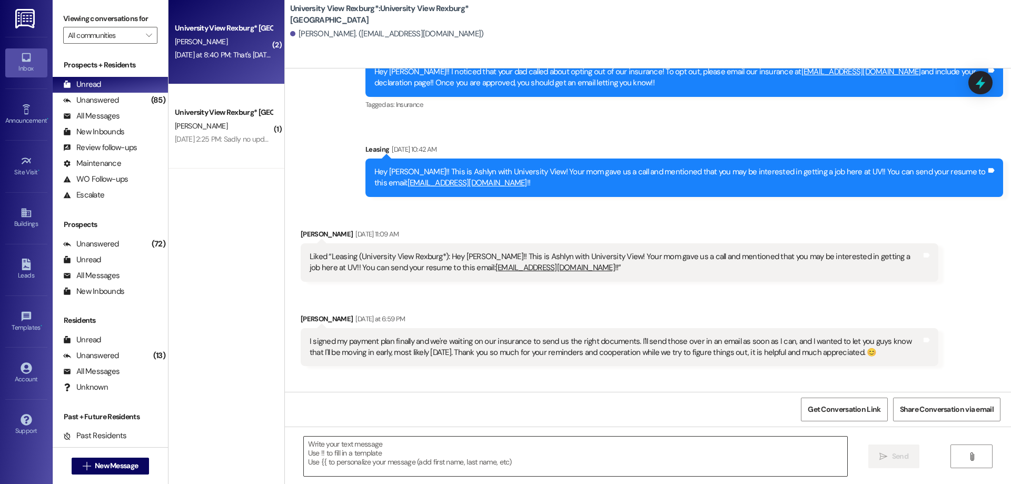
click at [412, 454] on textarea at bounding box center [576, 457] width 544 height 40
click at [427, 460] on textarea "To enrich screen reader interactions, please activate Accessibility in Grammarl…" at bounding box center [576, 457] width 544 height 40
click at [454, 449] on textarea "To move in early, it is $20 a night!! In total," at bounding box center [576, 457] width 544 height 40
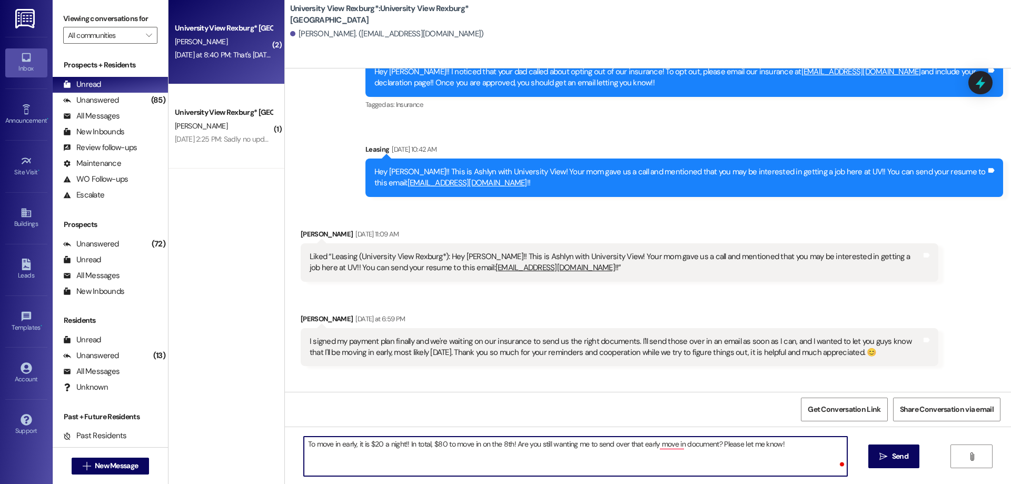
type textarea "To move in early, it is $20 a night!! In total, $80 to move in on the 8th! Are …"
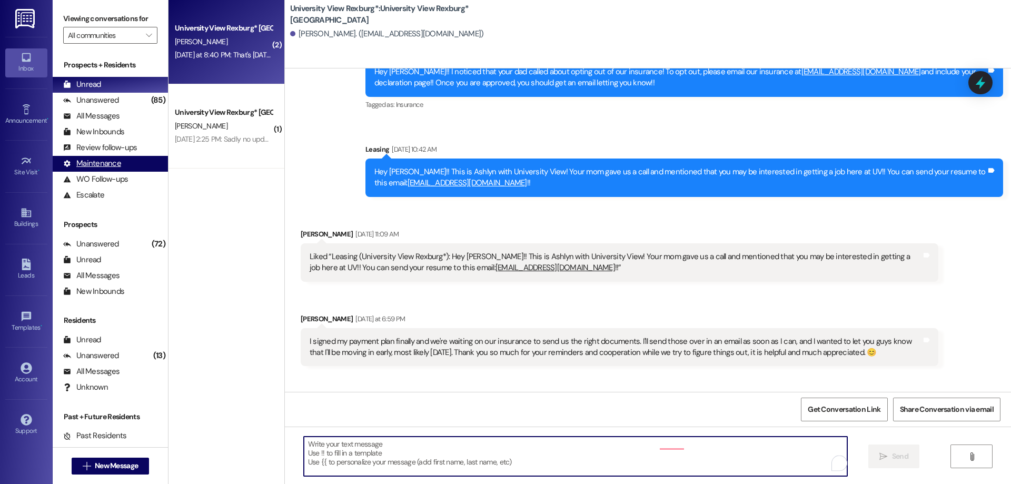
scroll to position [2545, 0]
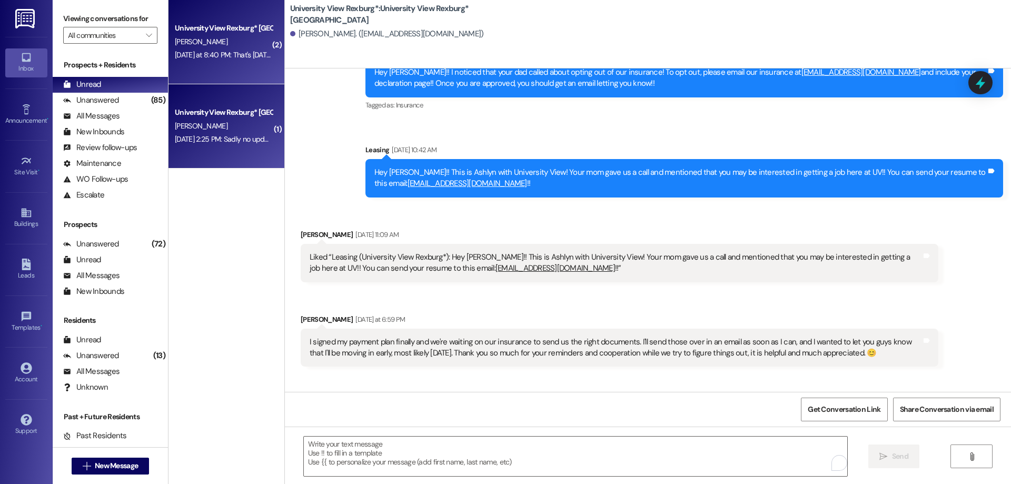
click at [191, 135] on div "Aug 30, 2025 at 2:25 PM: Sadly no updates from my insurance company on the deta…" at bounding box center [417, 138] width 484 height 9
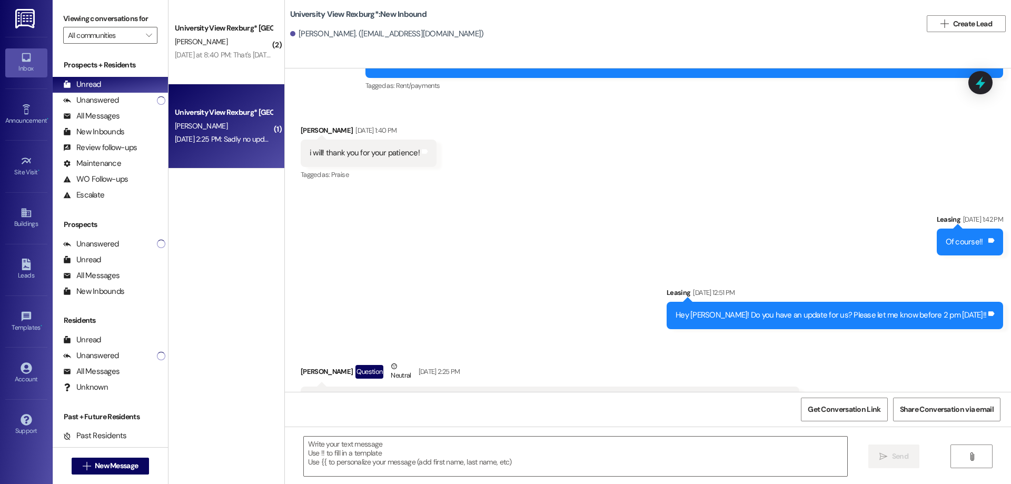
scroll to position [12173, 0]
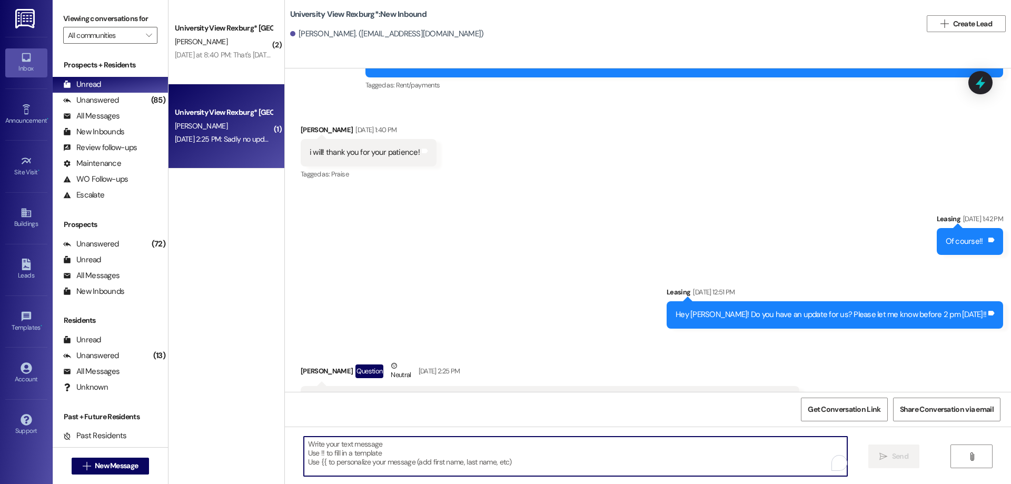
click at [366, 461] on textarea "To enrich screen reader interactions, please activate Accessibility in Grammarl…" at bounding box center [576, 457] width 544 height 40
type textarea "W"
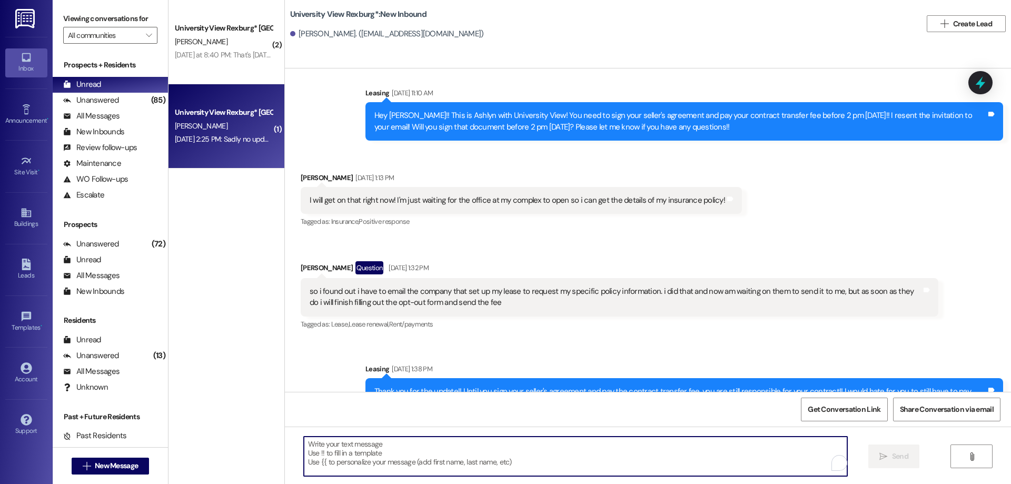
scroll to position [11804, 0]
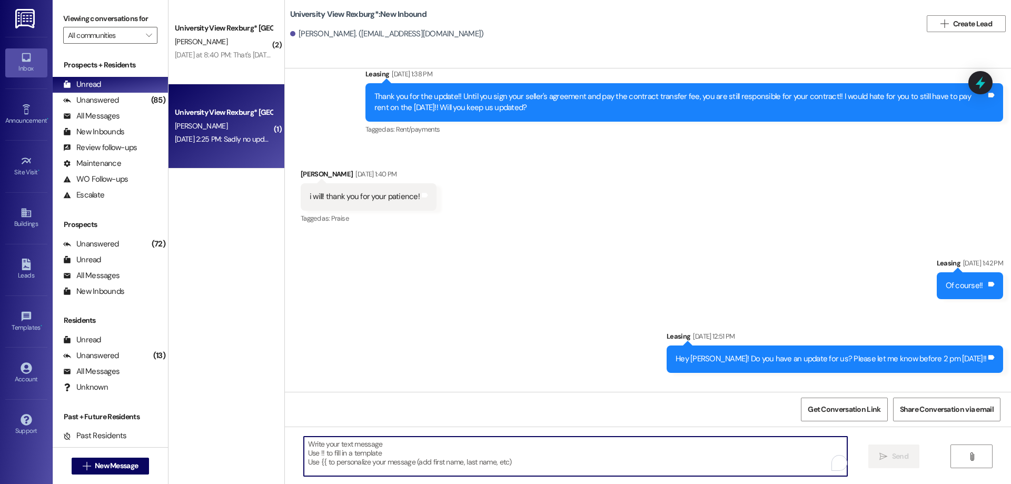
scroll to position [12173, 0]
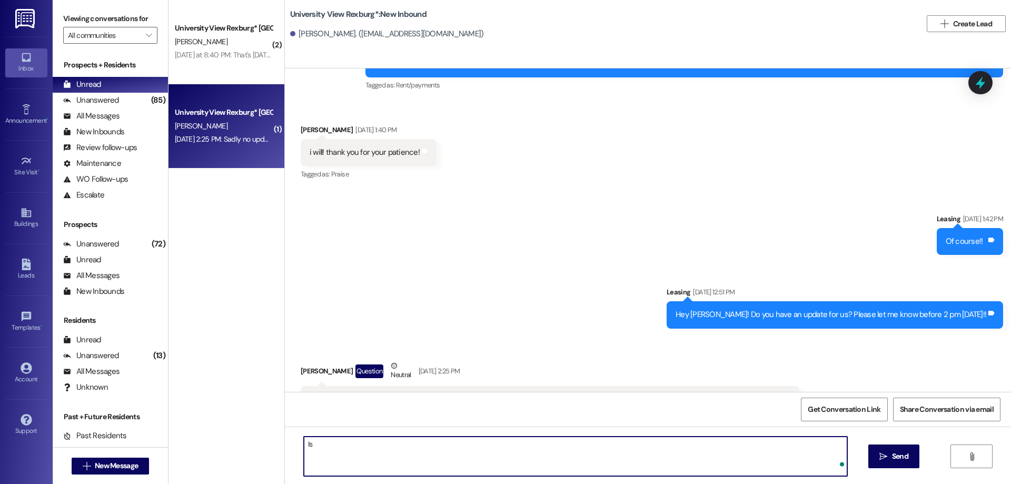
type textarea "I"
type textarea "D"
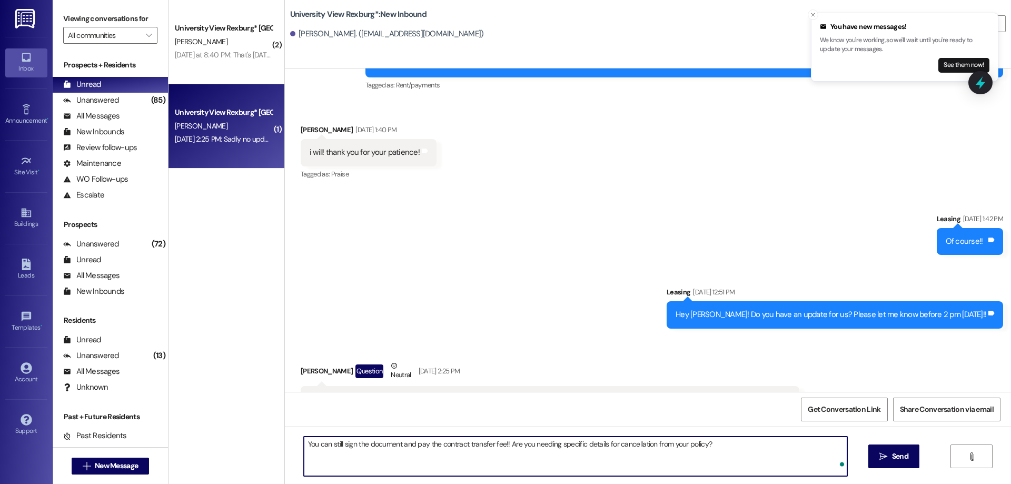
type textarea "You can still sign the document and pay the contract transfer fee!! Are you nee…"
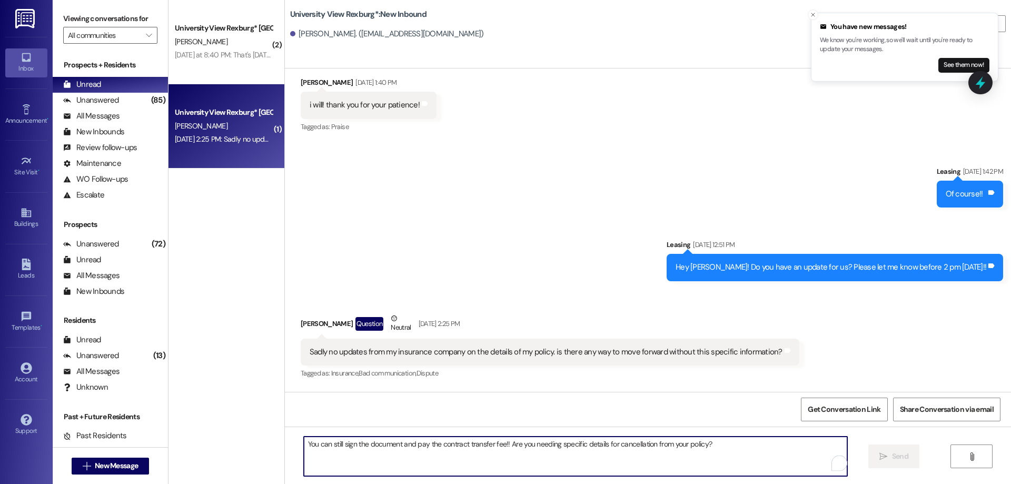
scroll to position [12246, 0]
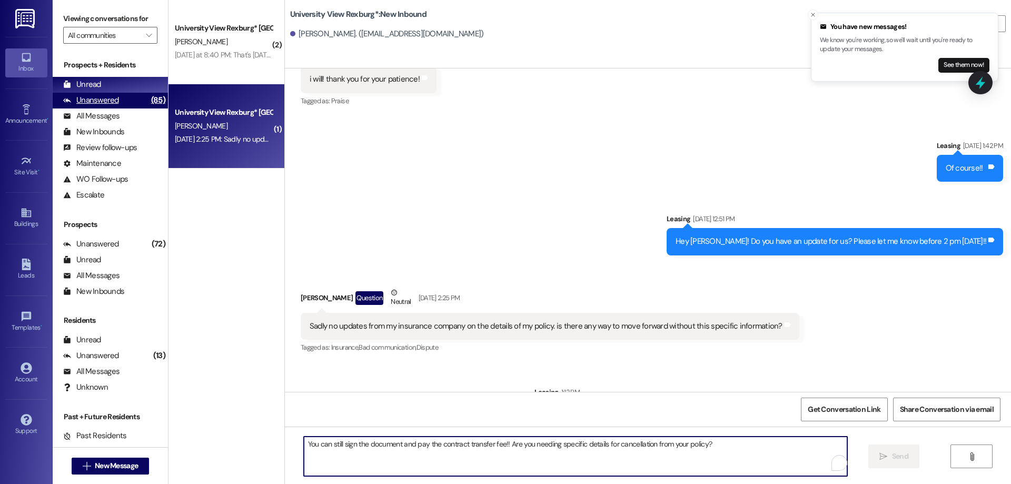
click at [149, 99] on div "(85)" at bounding box center [158, 100] width 19 height 16
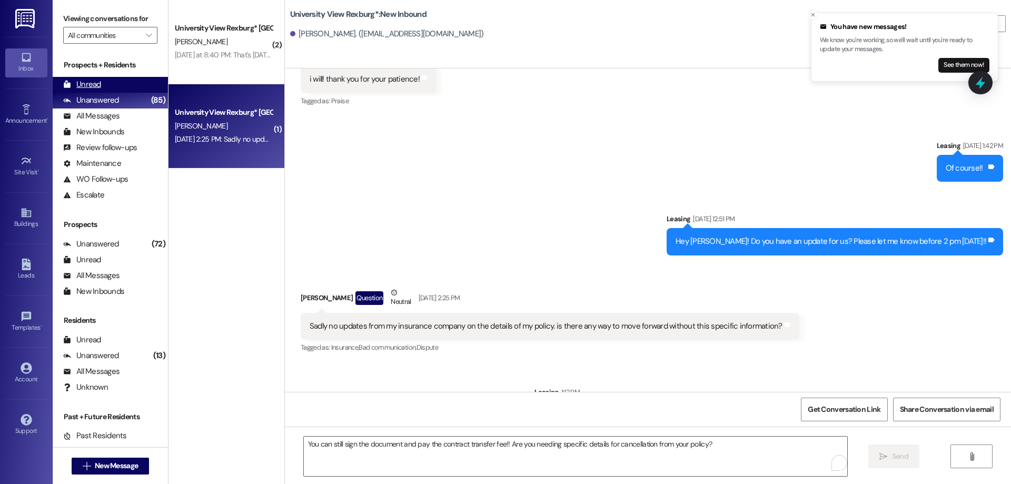
click at [132, 85] on div "Unread (0)" at bounding box center [110, 85] width 115 height 16
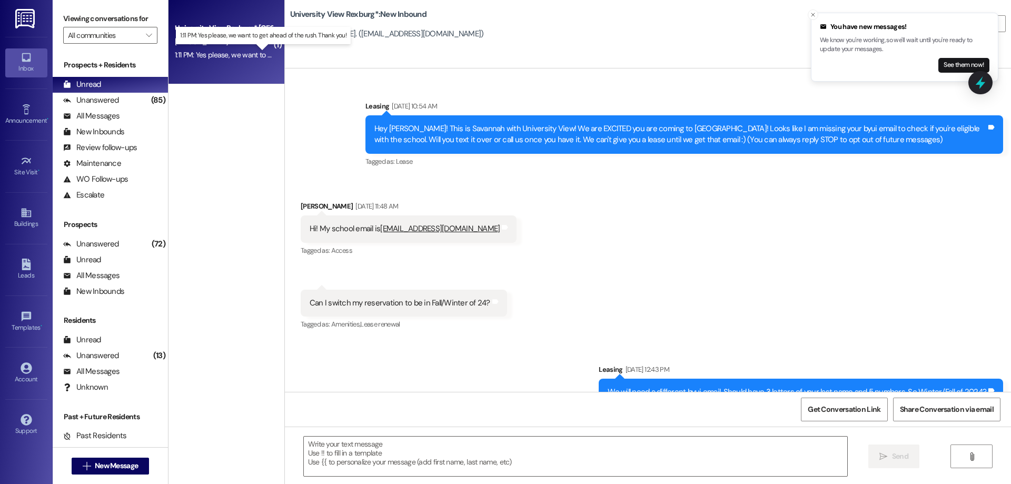
scroll to position [12172, 0]
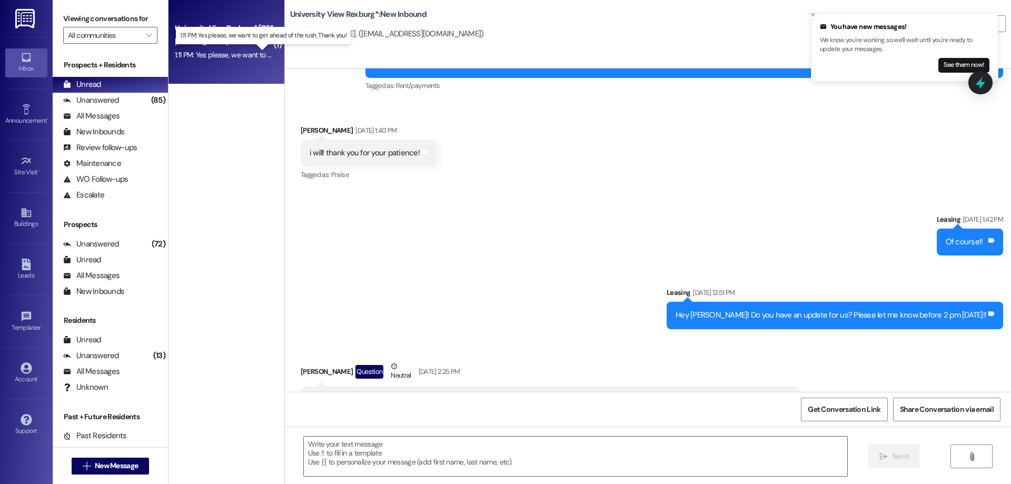
click at [251, 57] on div "1:11 PM: Yes please, we want to get ahead of the rush. Thank you! 1:11 PM: Yes …" at bounding box center [272, 54] width 195 height 9
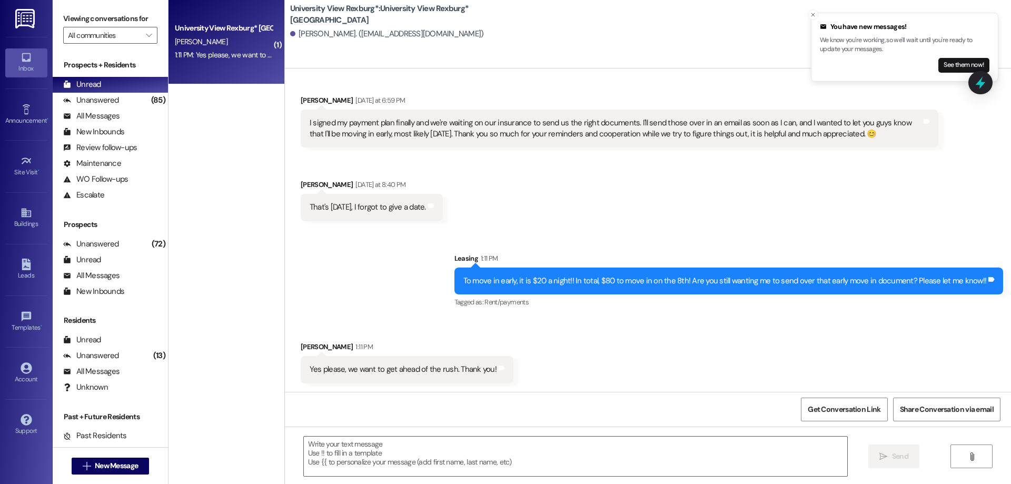
scroll to position [2707, 0]
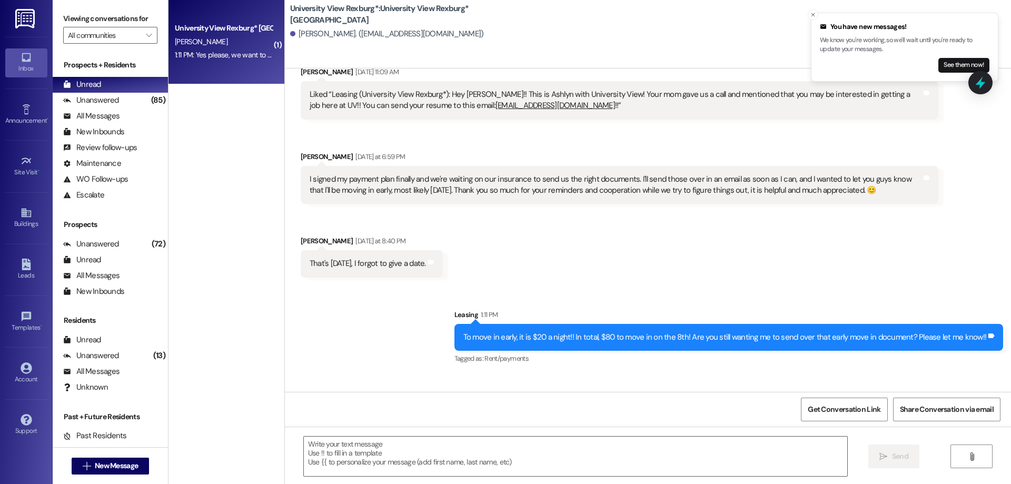
click at [378, 435] on div " Send " at bounding box center [648, 466] width 726 height 79
click at [477, 457] on textarea at bounding box center [576, 457] width 544 height 40
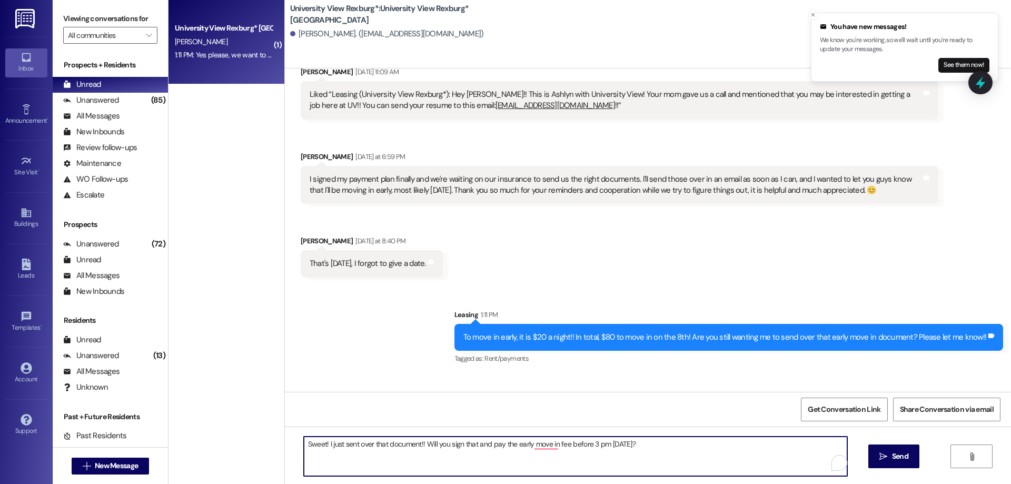
type textarea "Sweet! I just sent over that document!! Will you sign that and pay the early mo…"
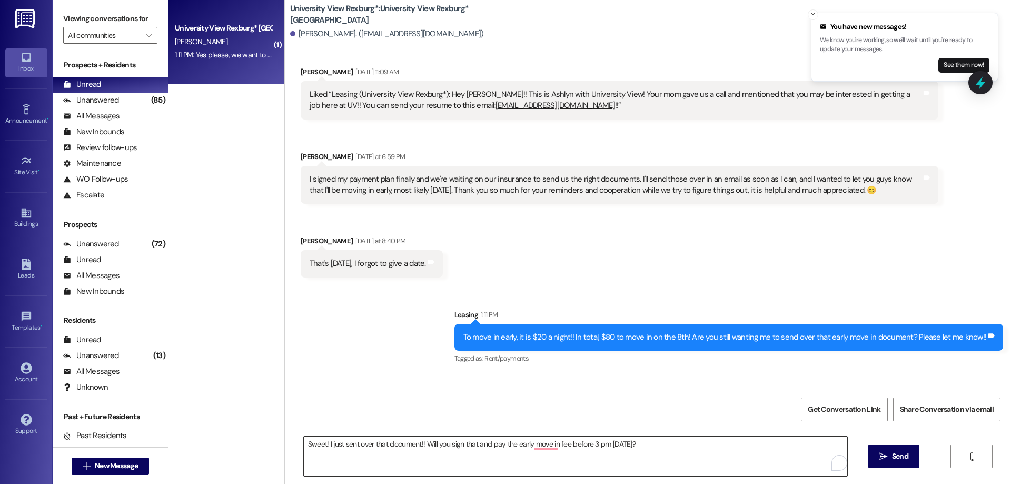
drag, startPoint x: 911, startPoint y: 458, endPoint x: 524, endPoint y: 442, distance: 387.0
click at [910, 457] on button " Send" at bounding box center [894, 457] width 51 height 24
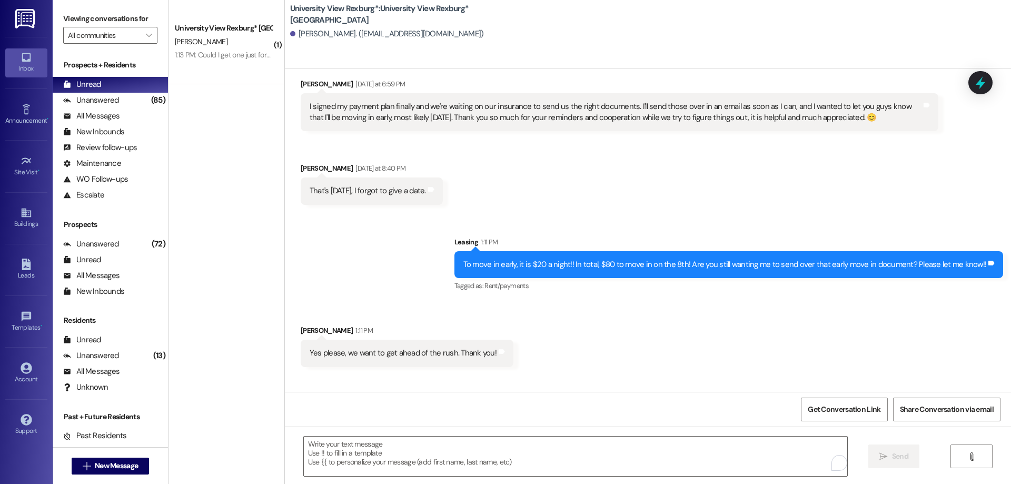
scroll to position [2781, 0]
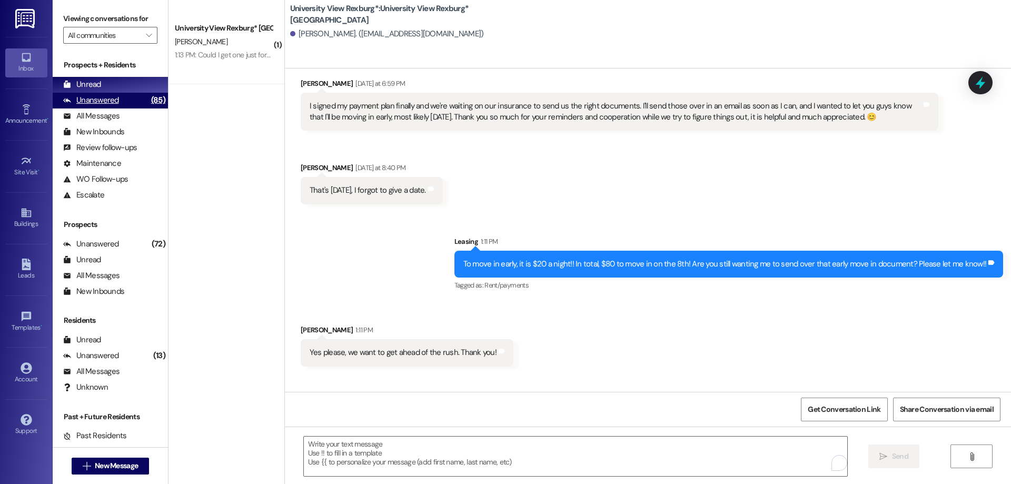
click at [125, 101] on div "Unanswered (85)" at bounding box center [110, 101] width 115 height 16
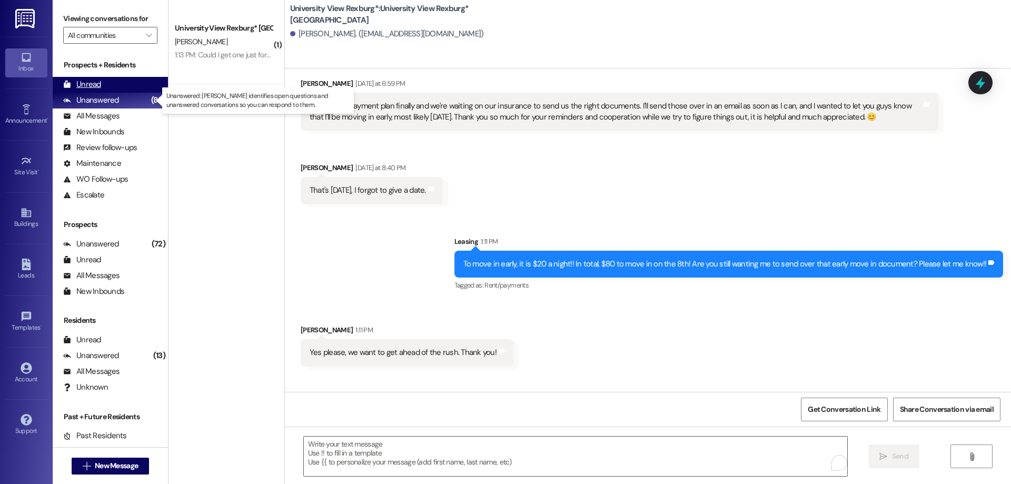
click at [121, 86] on div "Unread (0)" at bounding box center [110, 85] width 115 height 16
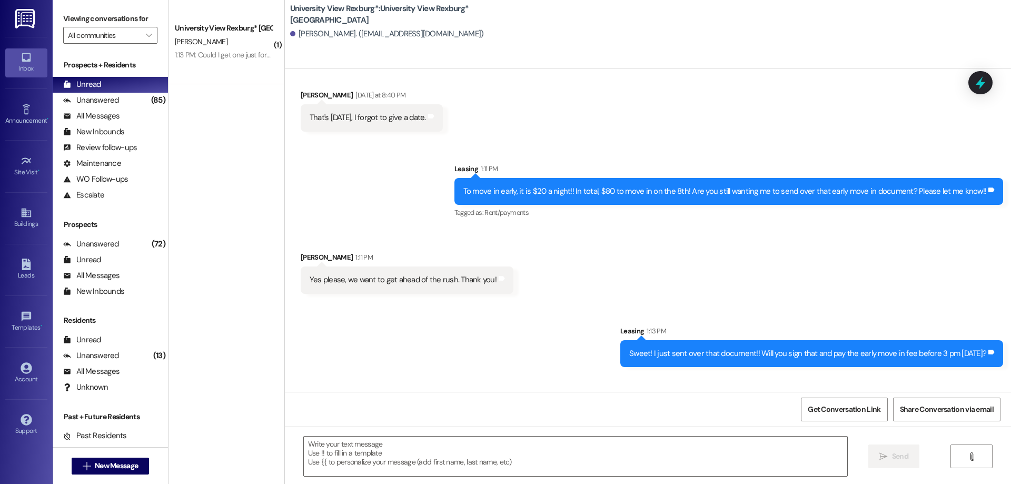
scroll to position [2854, 0]
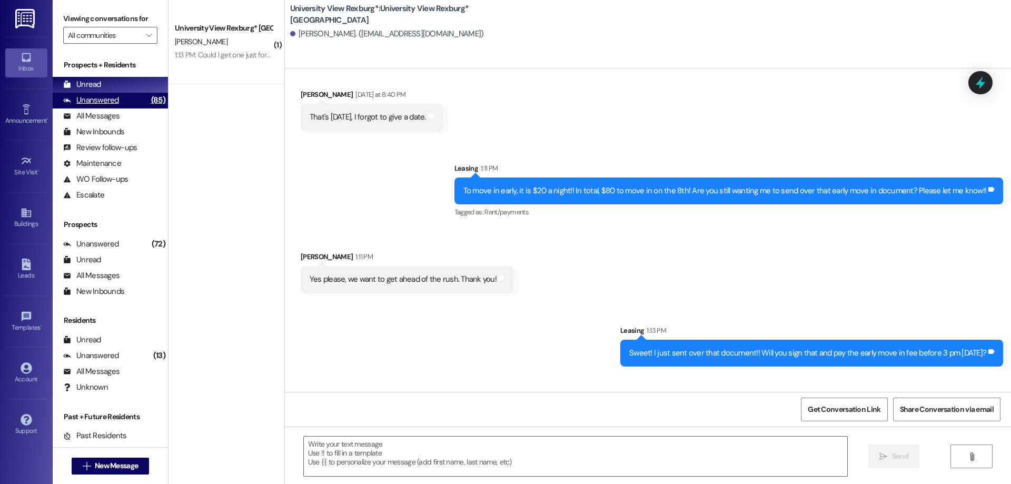
click at [125, 101] on div "Unanswered (85)" at bounding box center [110, 101] width 115 height 16
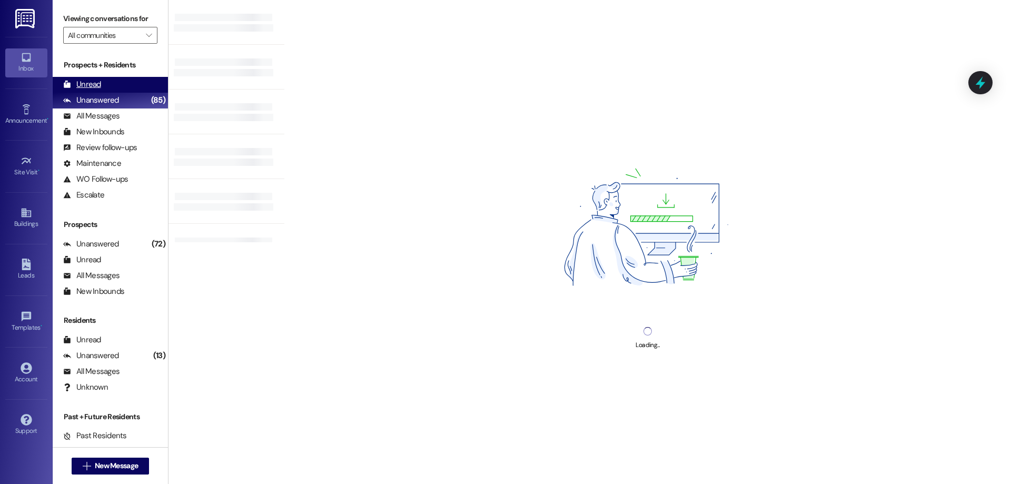
click at [116, 84] on div "Unread (0)" at bounding box center [110, 85] width 115 height 16
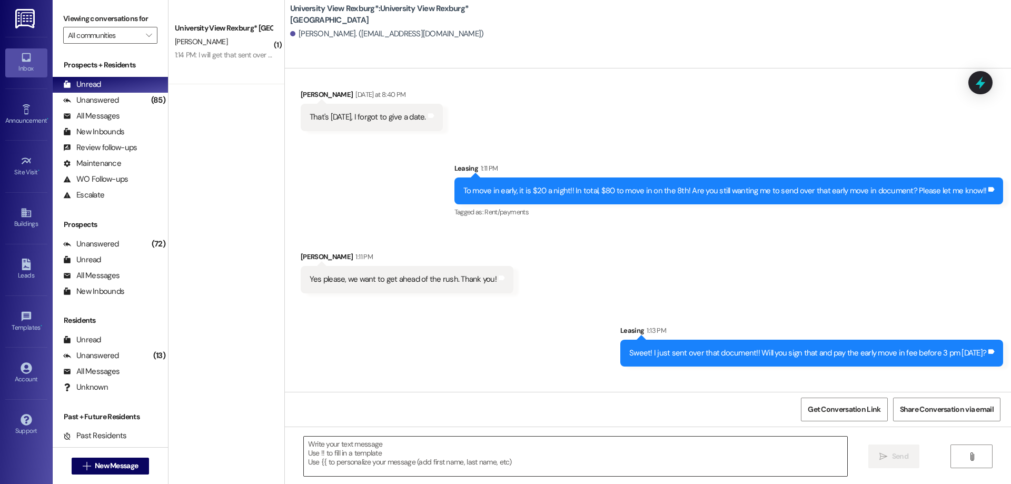
click at [374, 455] on textarea at bounding box center [576, 457] width 544 height 40
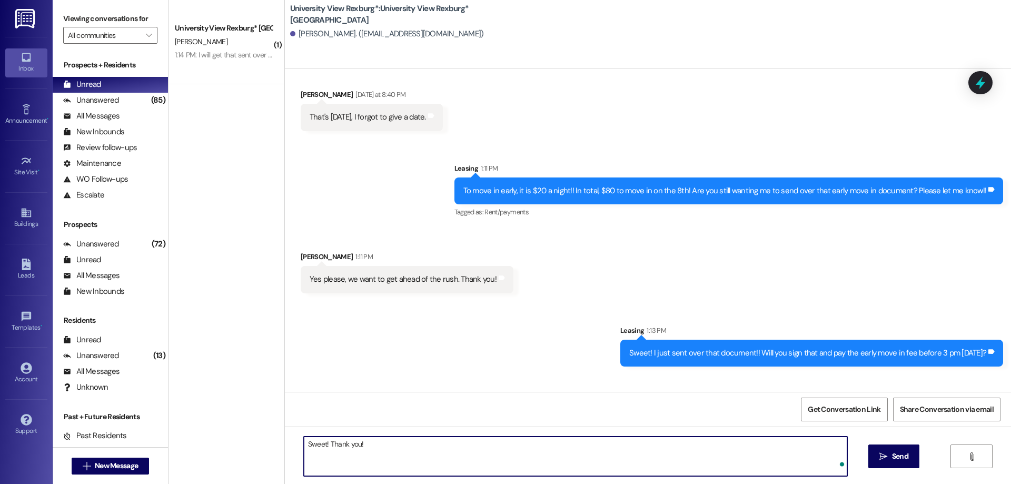
type textarea "Sweet! Thank you!!"
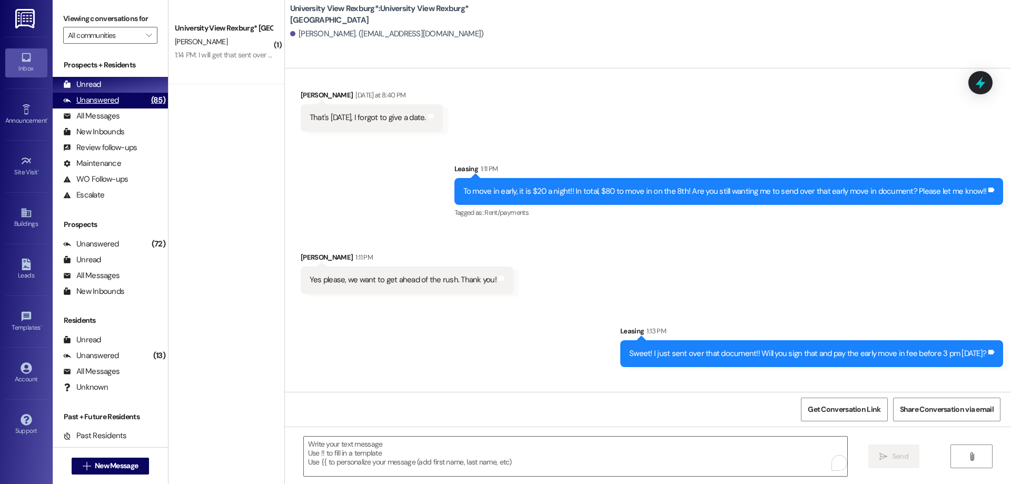
click at [133, 98] on div "Unanswered (85)" at bounding box center [110, 101] width 115 height 16
click at [131, 88] on div "Unread (0)" at bounding box center [110, 85] width 115 height 16
click at [122, 103] on div "Unanswered (81)" at bounding box center [110, 101] width 115 height 16
click at [120, 85] on div "Unread (0)" at bounding box center [110, 85] width 115 height 16
click at [246, 53] on div "1:14 PM: I will get that sent over to you! 1:14 PM: I will get that sent over t…" at bounding box center [232, 54] width 114 height 9
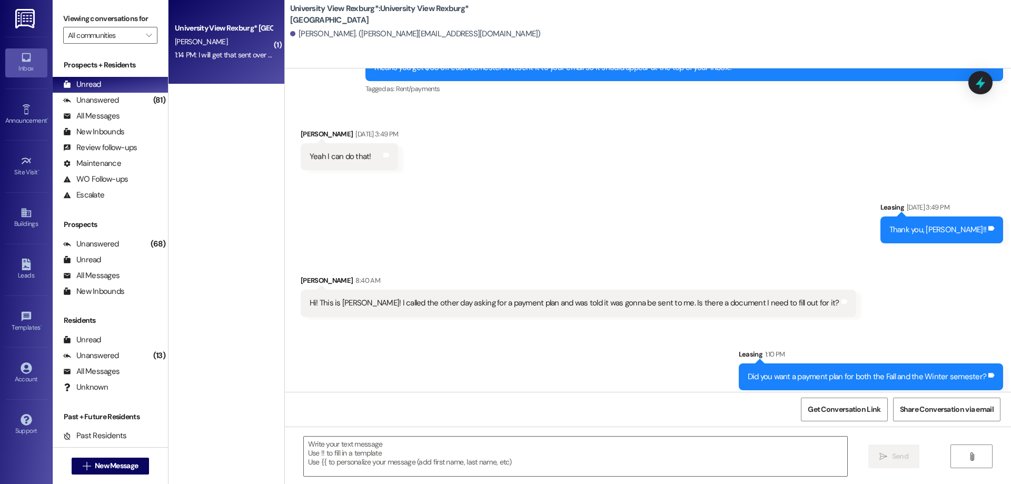
scroll to position [1277, 0]
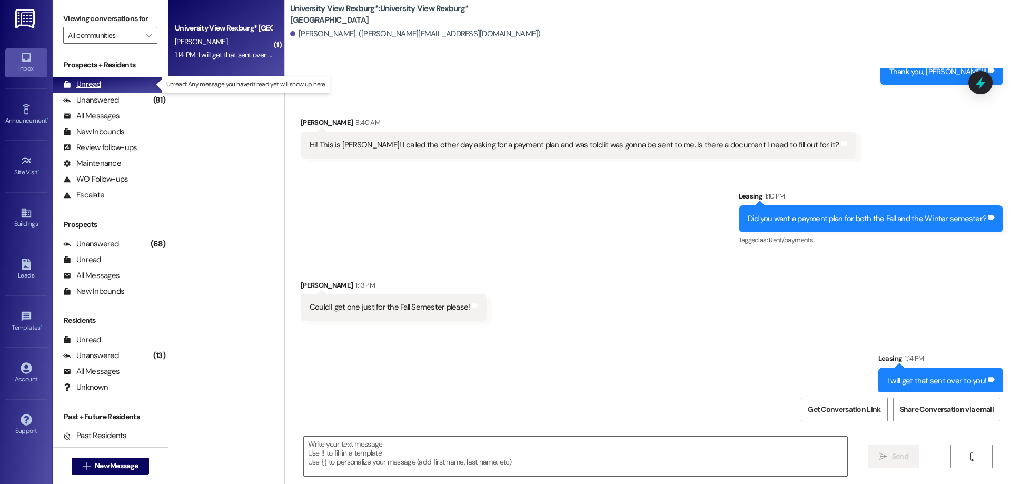
click at [120, 91] on div "Unread (0)" at bounding box center [110, 85] width 115 height 16
click at [120, 95] on div "Unanswered (81)" at bounding box center [110, 101] width 115 height 16
click at [118, 80] on div "Unread (0)" at bounding box center [110, 85] width 115 height 16
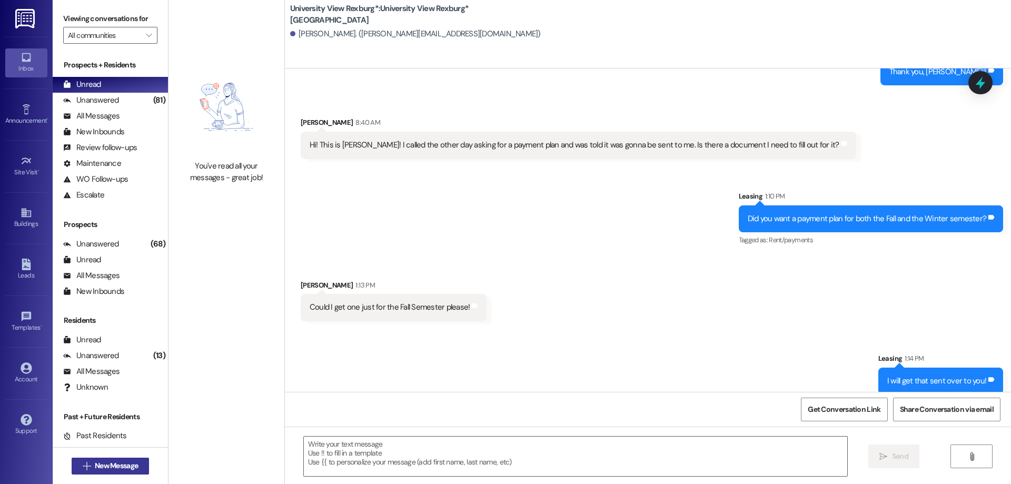
click at [95, 466] on span "New Message" at bounding box center [116, 465] width 43 height 11
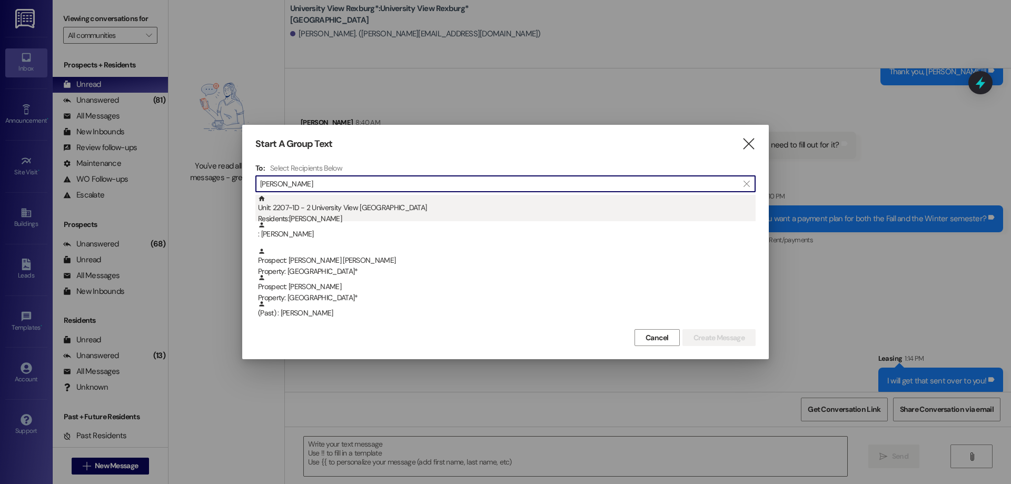
type input "melissa"
click at [483, 209] on div "Unit: 2207~1D - 2 University View Rexburg Residents: Melissa Bakly" at bounding box center [507, 210] width 498 height 30
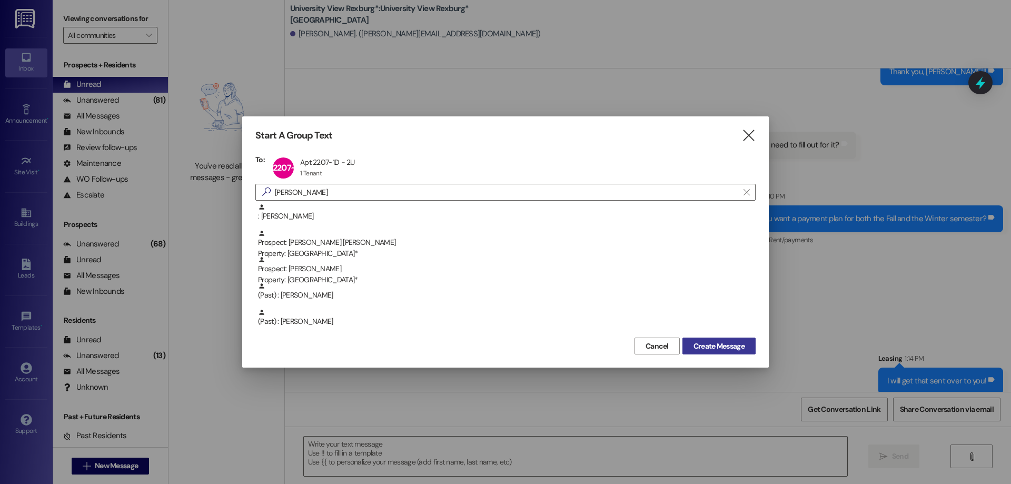
click at [713, 348] on span "Create Message" at bounding box center [719, 346] width 51 height 11
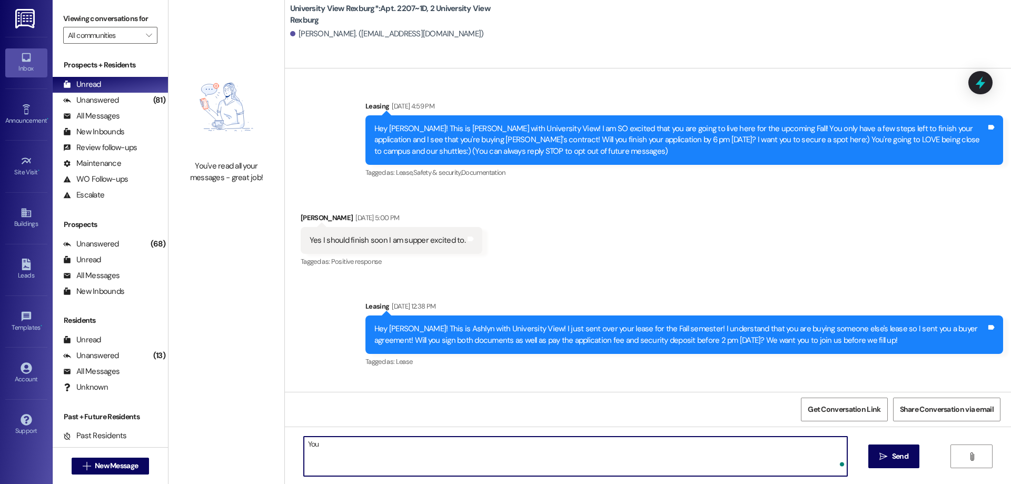
scroll to position [26495, 0]
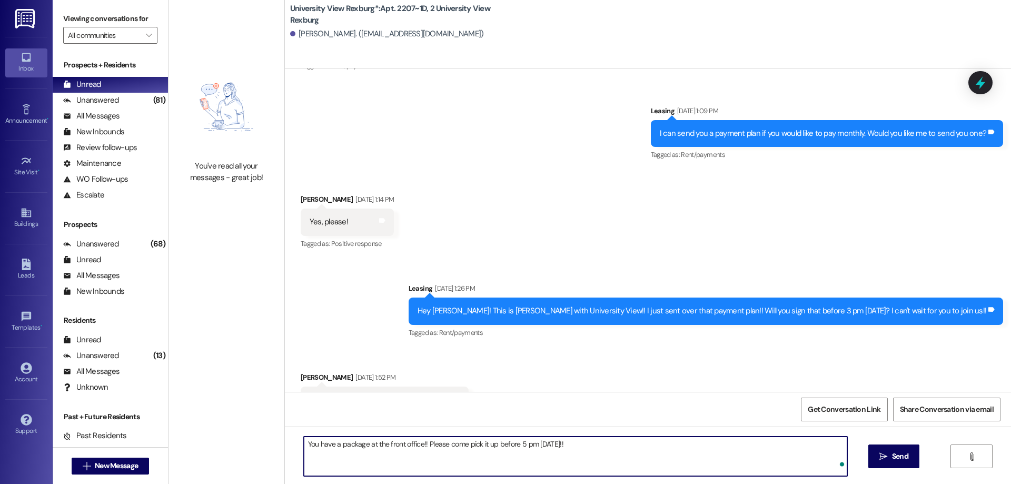
click at [345, 442] on textarea "You have a package at the front office!! Please come pick it up before 5 pm tod…" at bounding box center [576, 457] width 544 height 40
type textarea "You have a package at the front office!! Please come pick it up before 5 pm tod…"
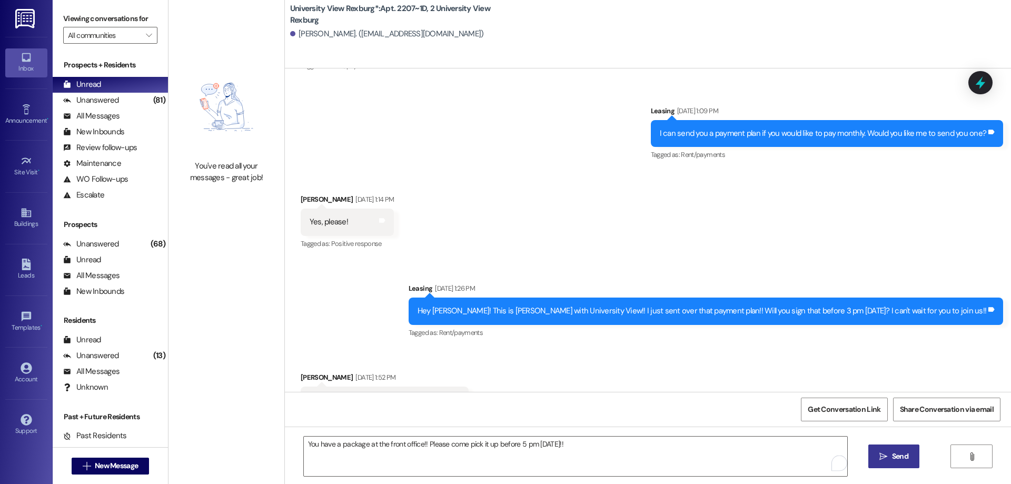
click at [899, 461] on span "Send" at bounding box center [900, 456] width 16 height 11
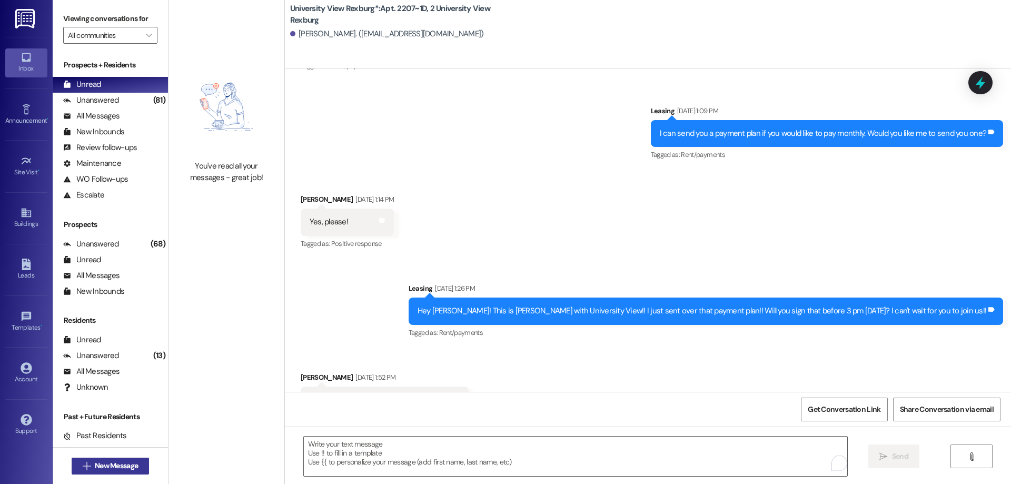
click at [95, 466] on span "New Message" at bounding box center [116, 465] width 43 height 11
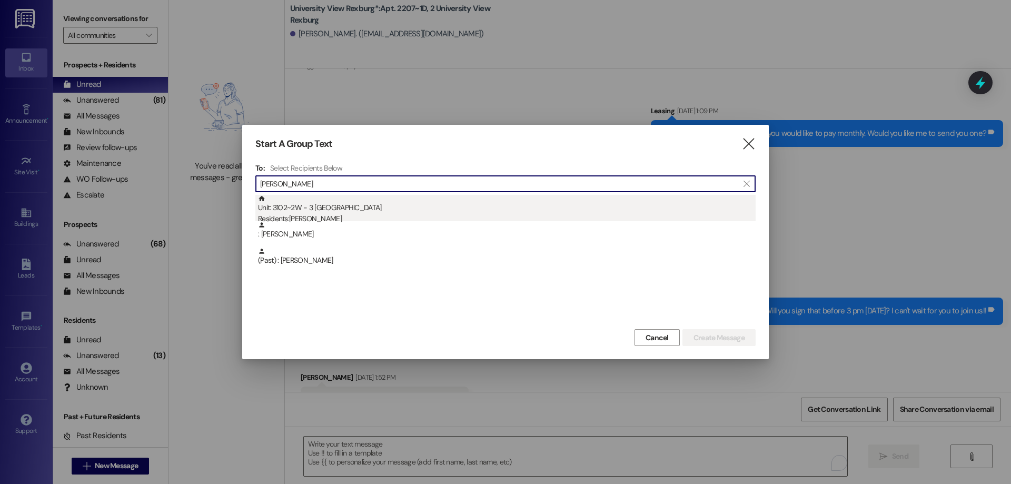
type input "bryson"
click at [353, 202] on div "Unit: 3102~2W - 3 University View Rexburg Residents: Bryson Laney" at bounding box center [507, 210] width 498 height 30
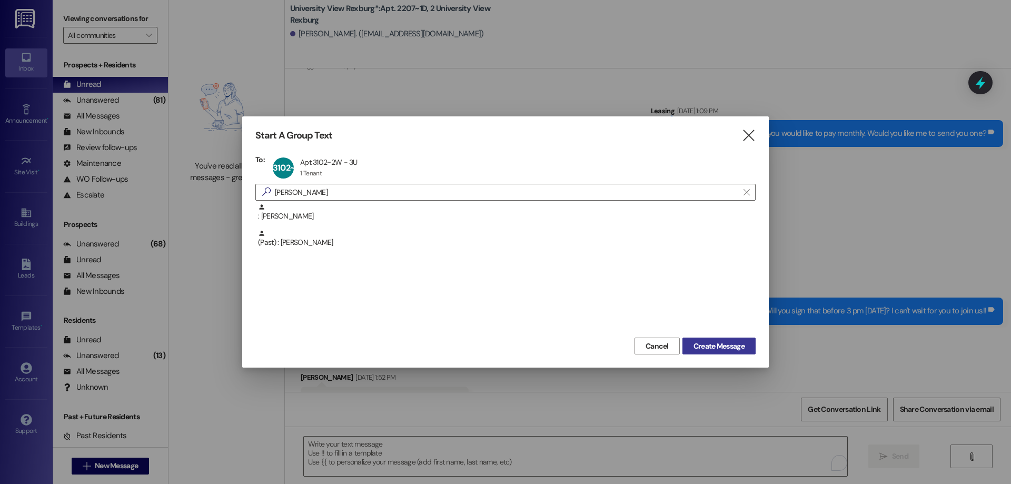
click at [731, 345] on span "Create Message" at bounding box center [719, 346] width 51 height 11
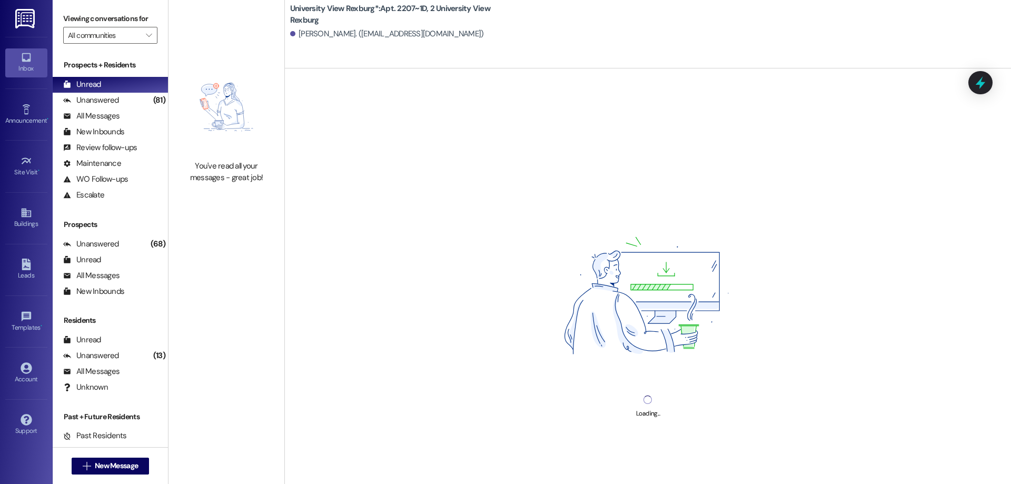
click at [381, 458] on div "Loading..." at bounding box center [648, 310] width 726 height 484
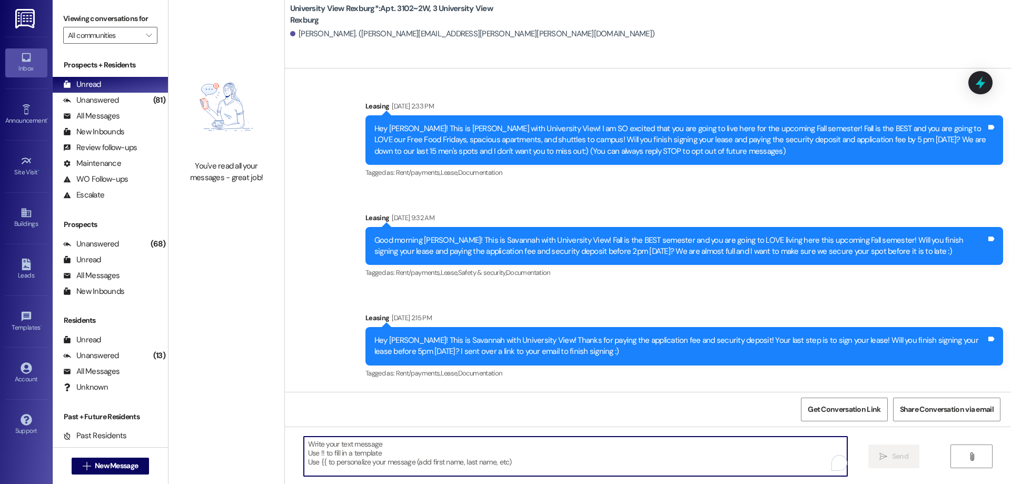
type textarea "You have a package at the front office!! Please come pick it up before 5 pm tod…"
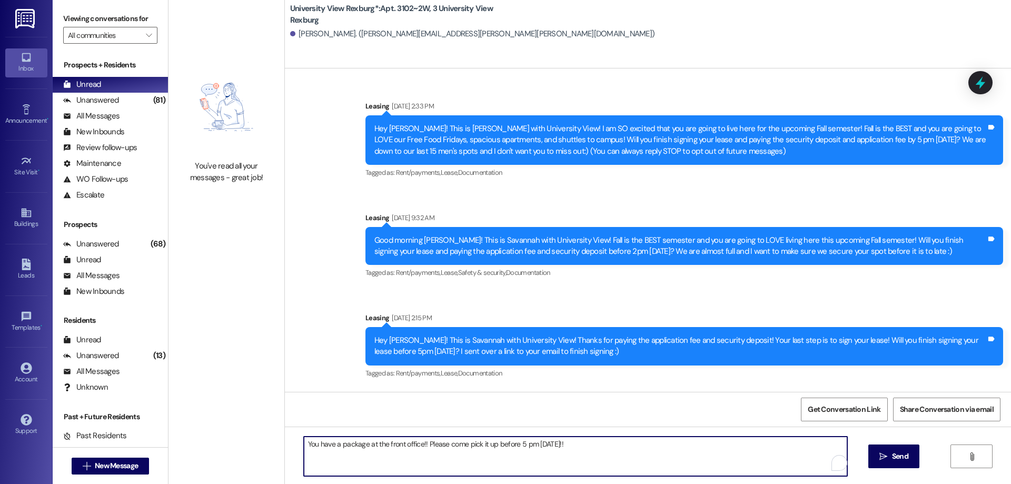
scroll to position [24071, 0]
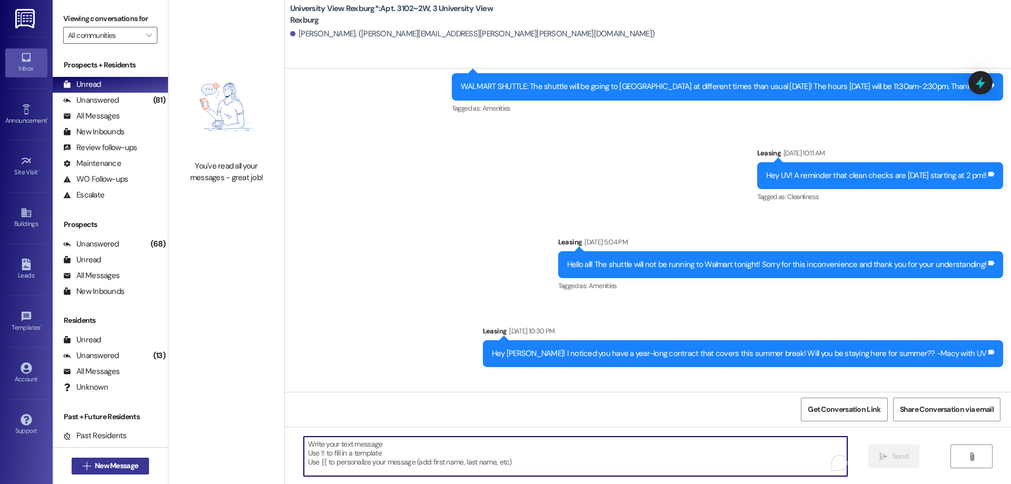
click at [106, 470] on span "New Message" at bounding box center [116, 465] width 43 height 11
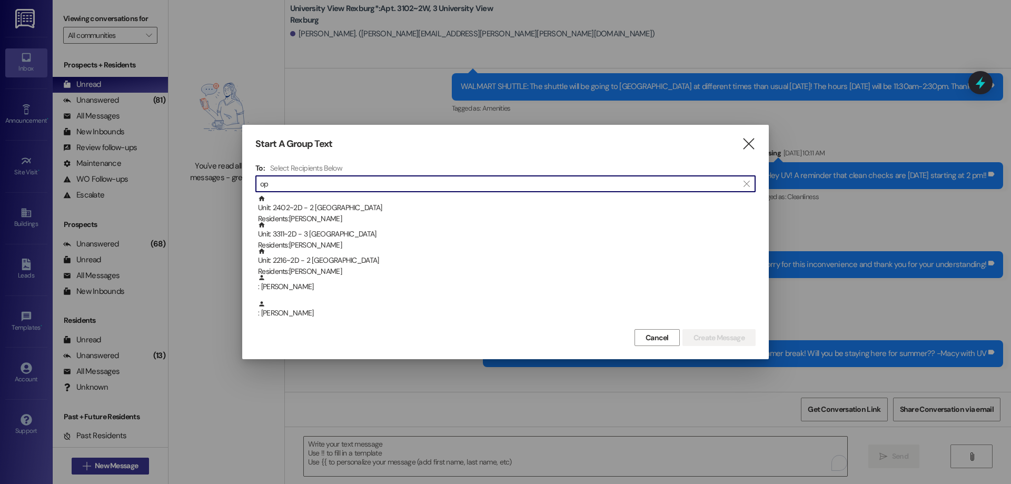
type input "o"
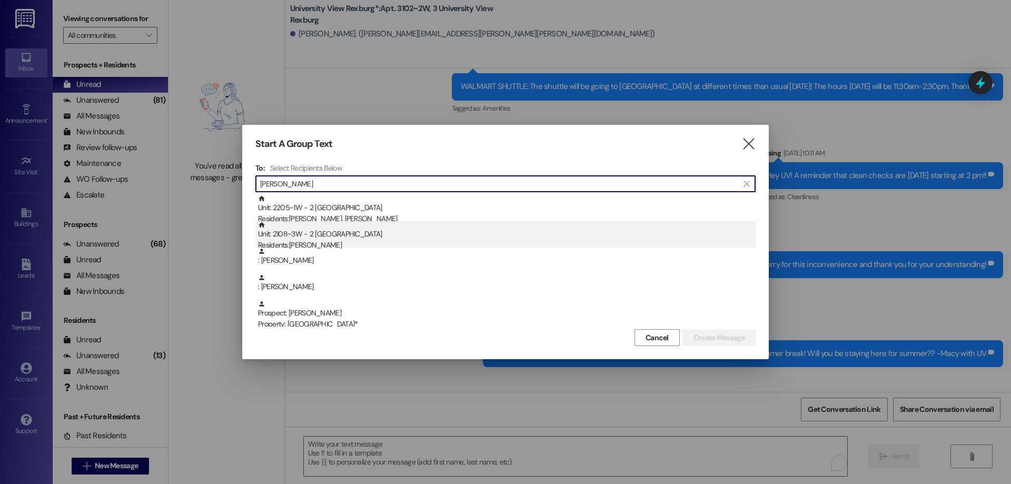
type input "paige"
click at [351, 234] on div "Unit: 2108~3W - 2 University View Rexburg Residents: Paige Wilcox" at bounding box center [507, 236] width 498 height 30
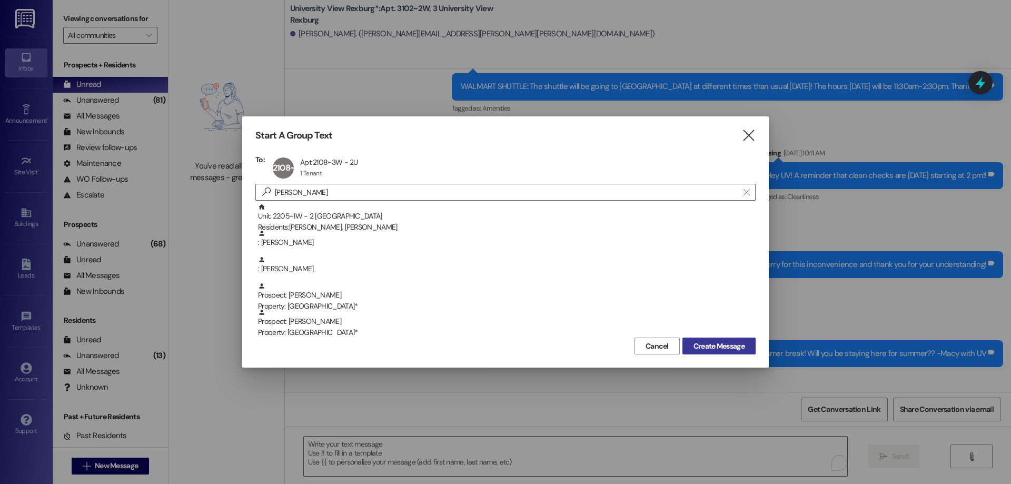
click at [741, 349] on span "Create Message" at bounding box center [719, 346] width 51 height 11
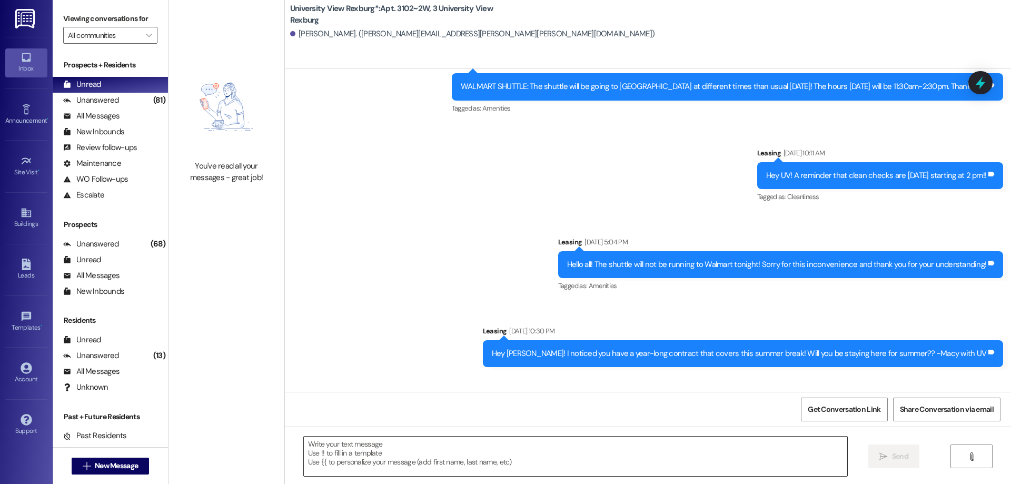
click at [392, 462] on textarea at bounding box center [576, 457] width 544 height 40
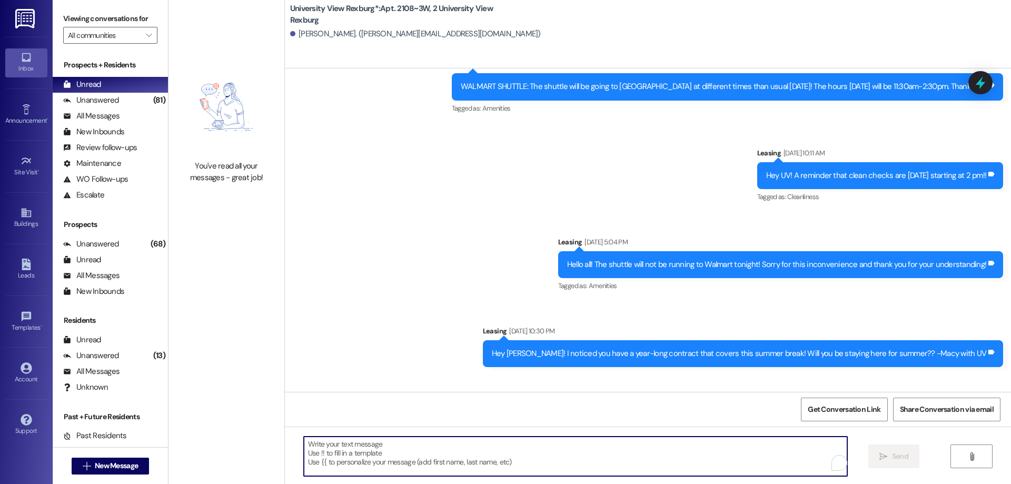
paste textarea "You have a package at the front office!! Please come pick it up before 5 pm tod…"
type textarea "You have a package at the front office!! Please come pick it up before 5 pm tod…"
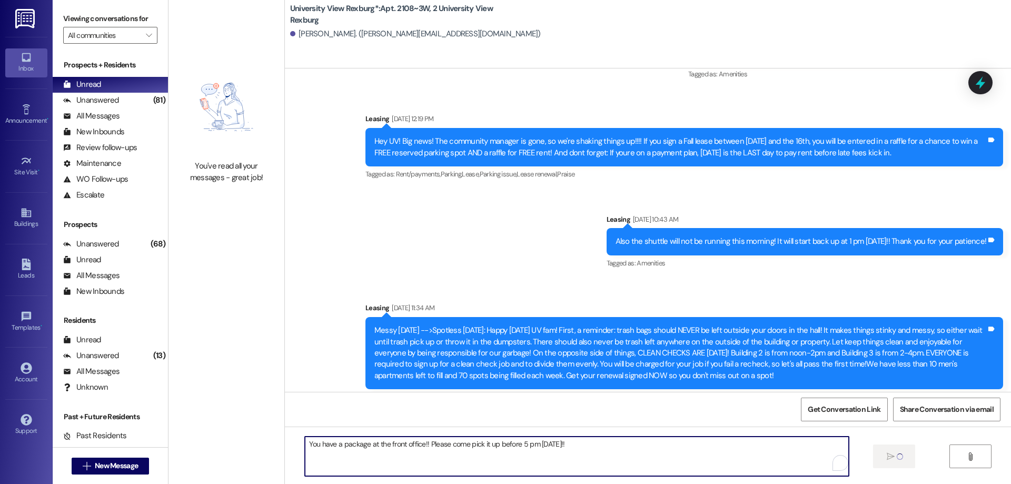
scroll to position [28768, 0]
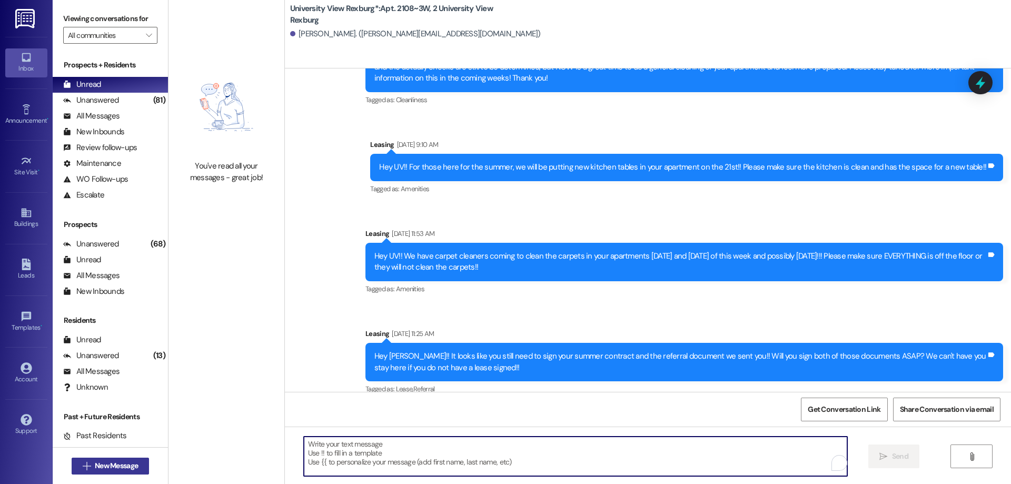
click at [135, 465] on span "New Message" at bounding box center [116, 465] width 43 height 11
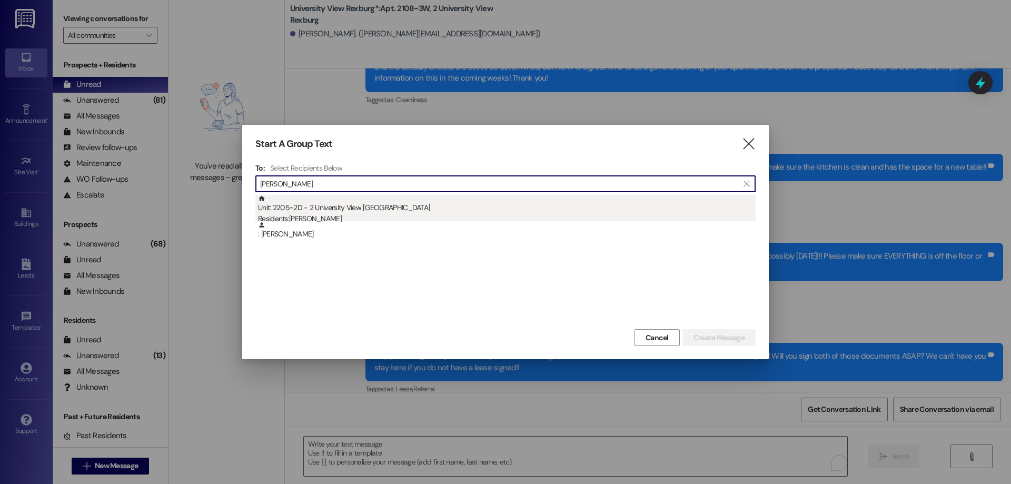
type input "juliet ort"
click at [525, 209] on div "Unit: 2205~2D - 2 University View Rexburg Residents: Juliet Orta-Martinez" at bounding box center [507, 210] width 498 height 30
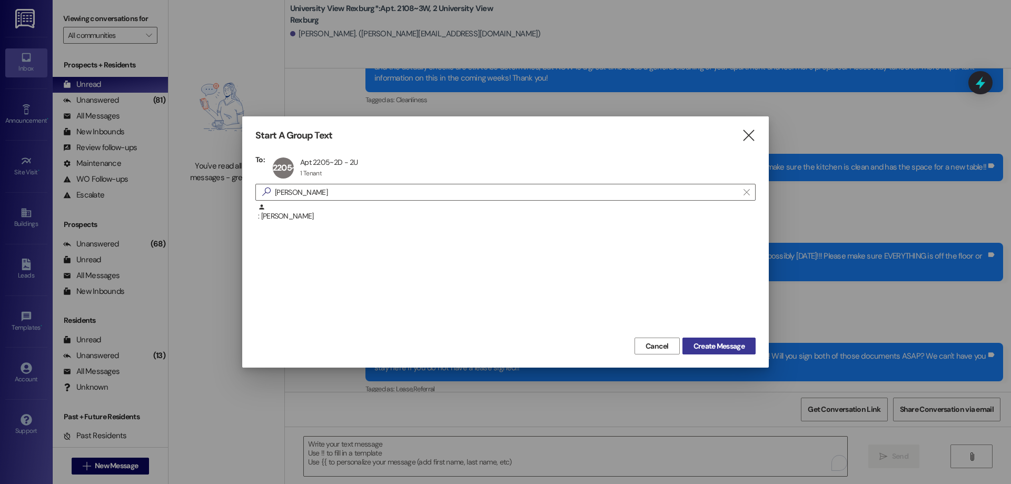
click at [700, 350] on span "Create Message" at bounding box center [719, 346] width 51 height 11
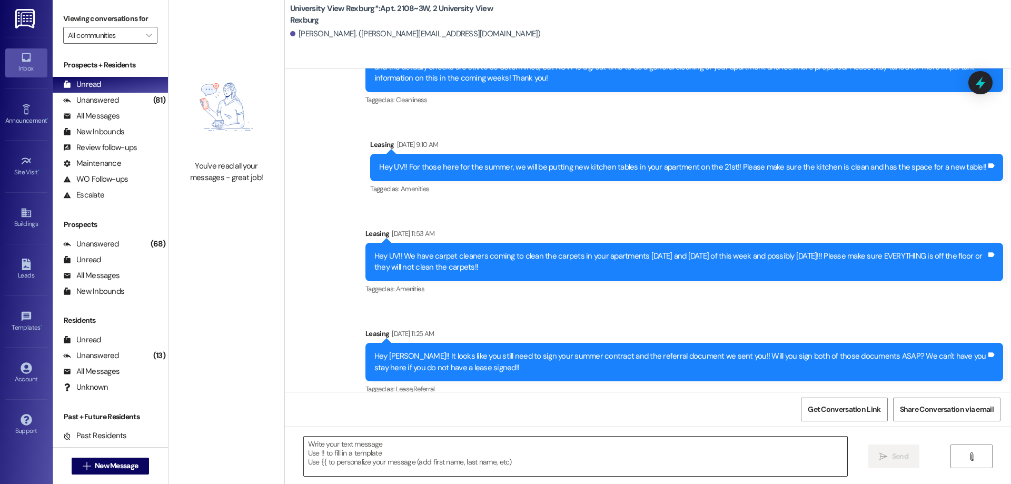
click at [368, 462] on textarea at bounding box center [576, 457] width 544 height 40
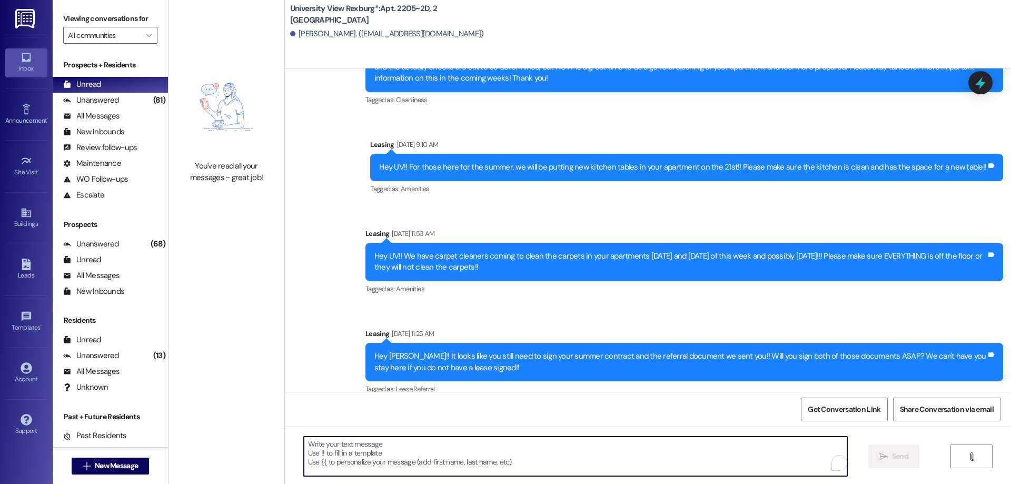
paste textarea "You have a package at the front office!! Please come pick it up before 5 pm tod…"
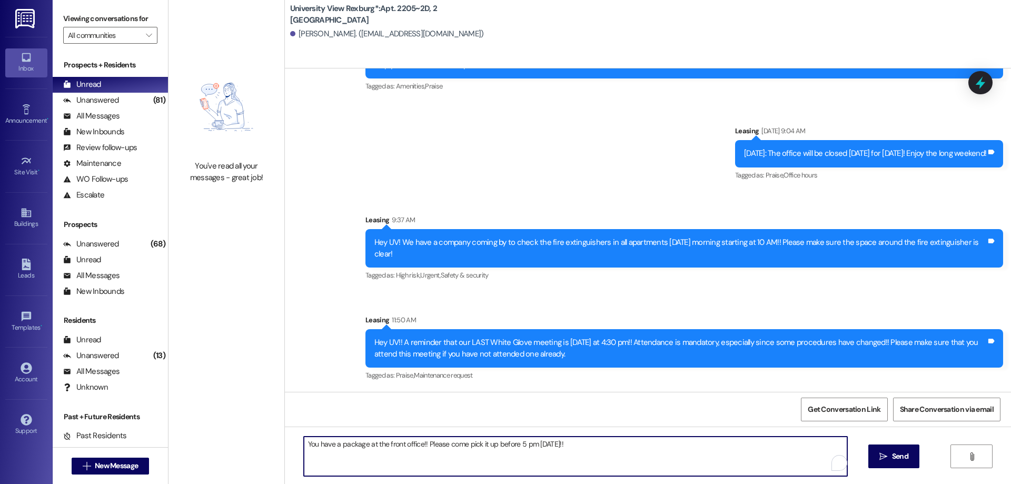
type textarea "You have a package at the front office!! Please come pick it up before 5 pm tod…"
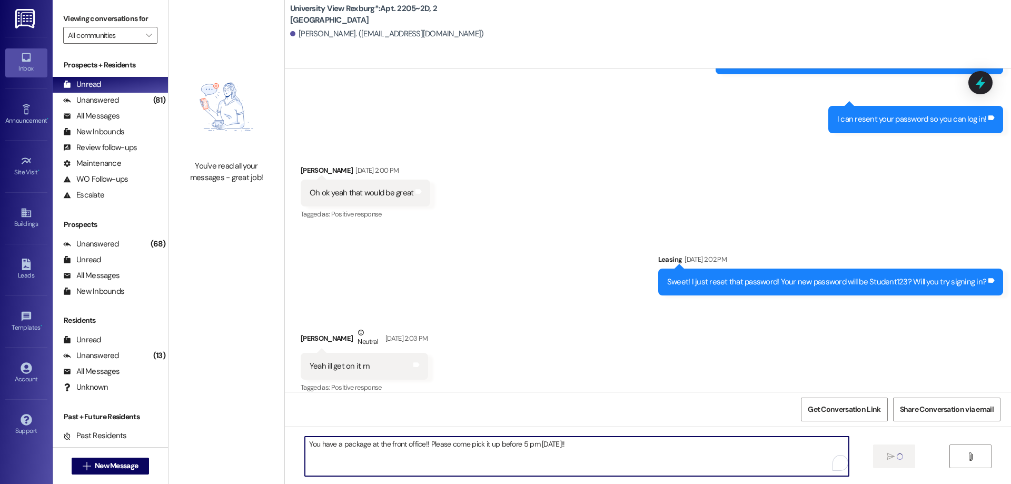
scroll to position [26151, 0]
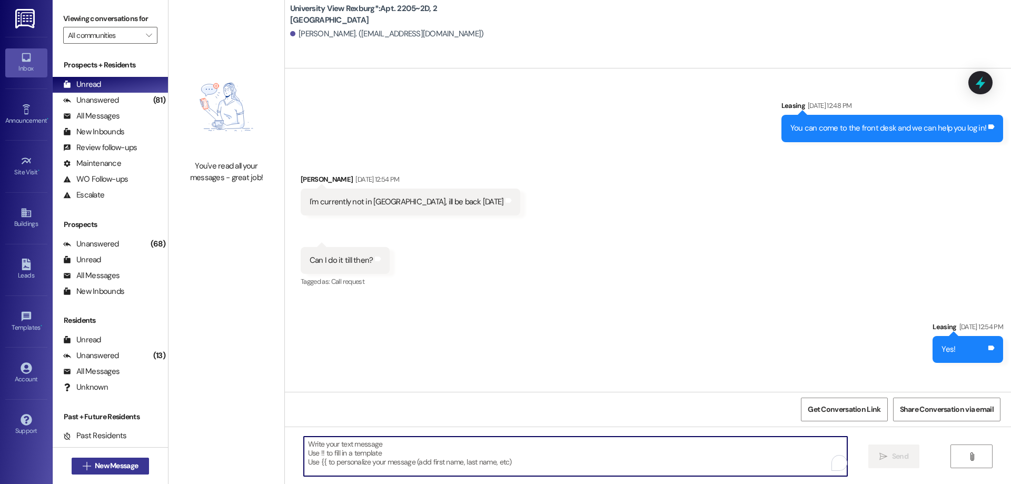
click at [109, 472] on button " New Message" at bounding box center [111, 466] width 78 height 17
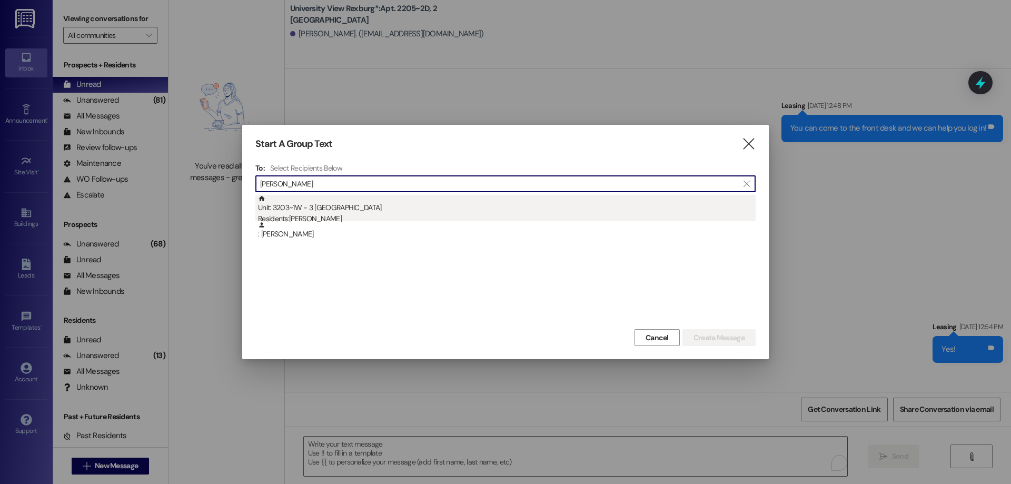
type input "jakob moon"
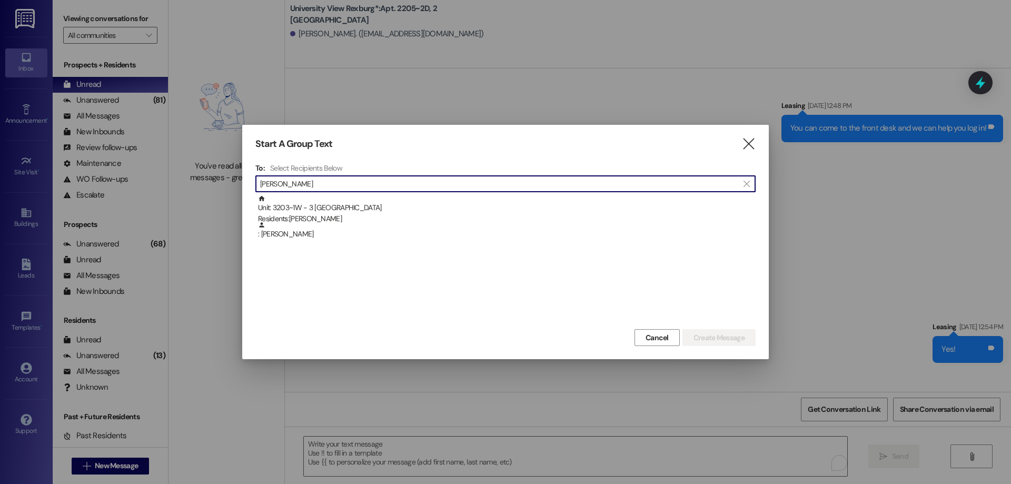
click at [373, 202] on div "Unit: 3203~1W - 3 University View Rexburg Residents: Jakob Moon" at bounding box center [507, 210] width 498 height 30
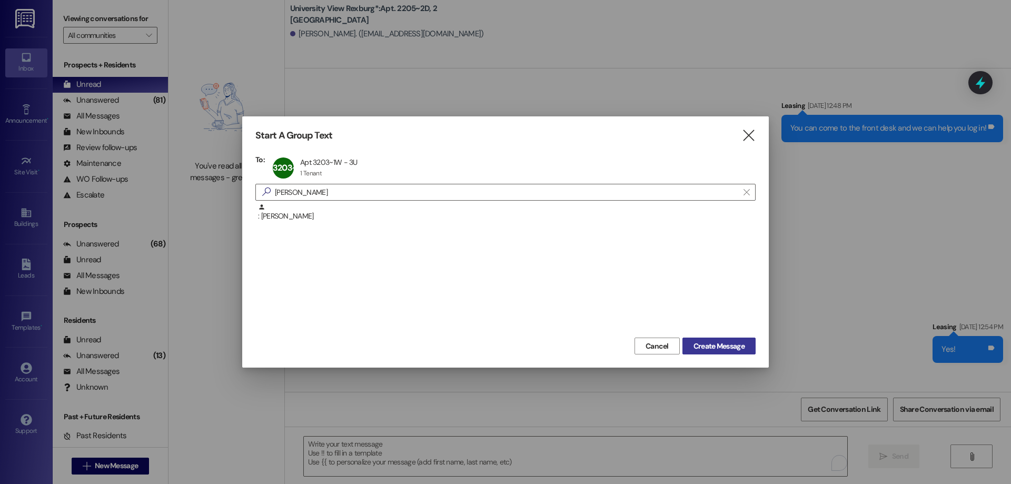
click at [747, 343] on button "Create Message" at bounding box center [719, 346] width 73 height 17
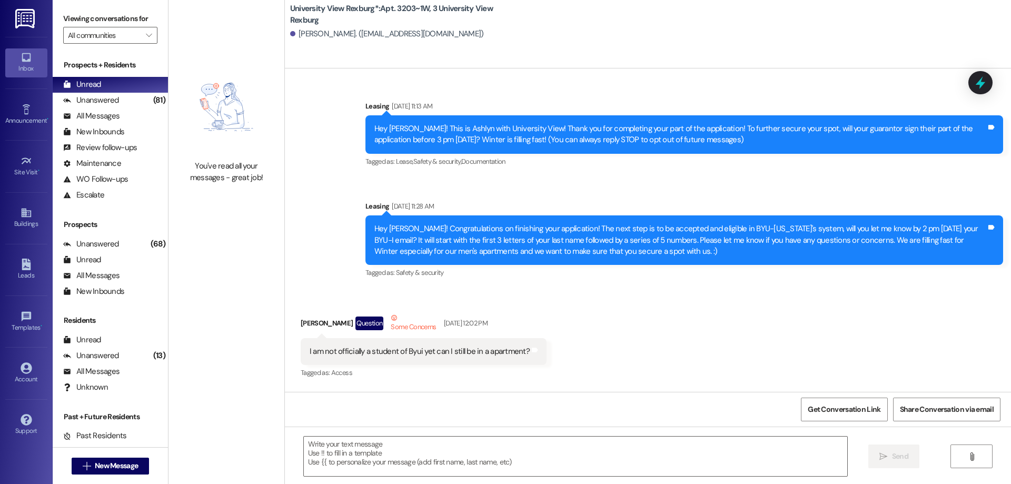
click at [375, 451] on textarea at bounding box center [576, 457] width 544 height 40
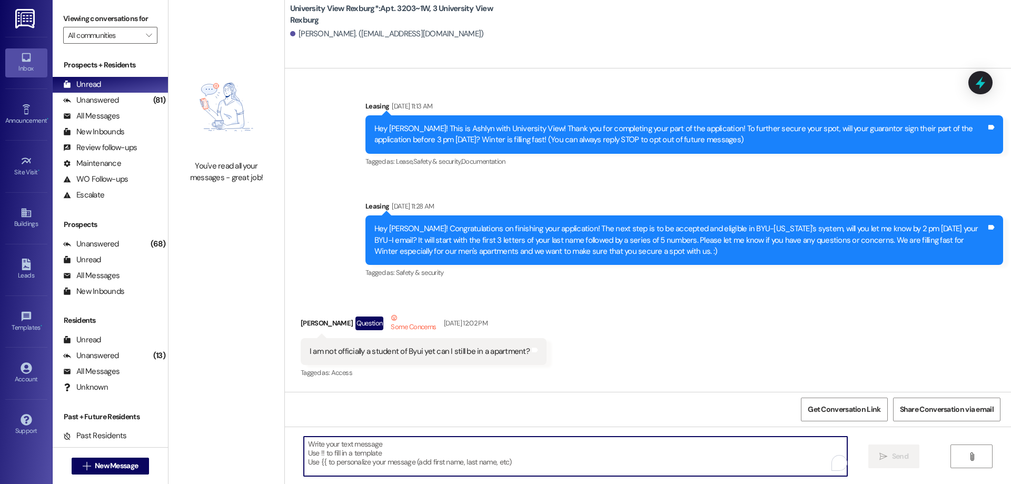
paste textarea "You have a package at the front office!! Please come pick it up before 5 pm tod…"
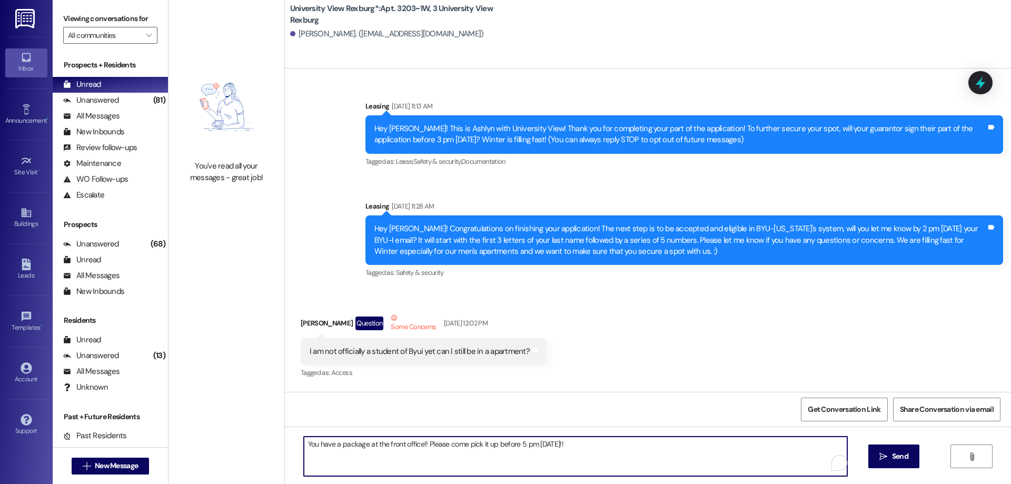
type textarea "You have a package at the front office!! Please come pick it up before 5 pm tod…"
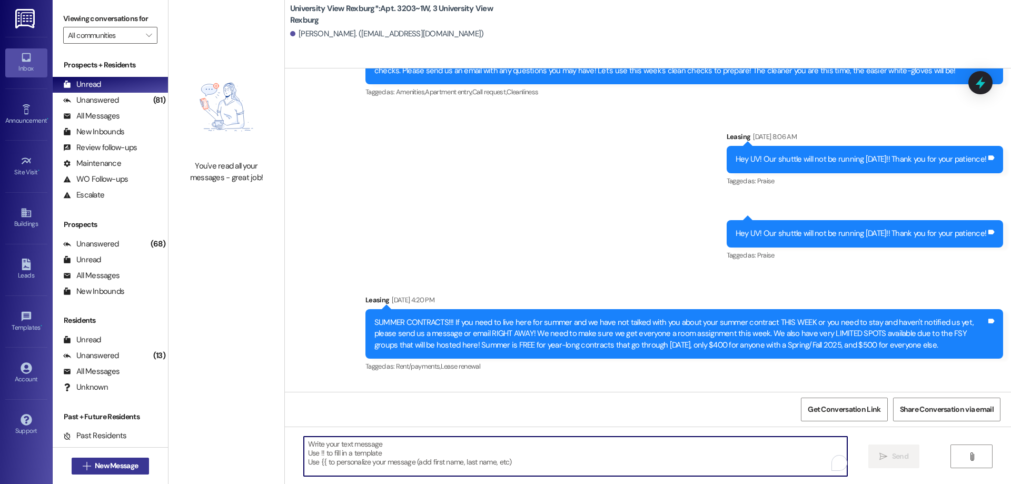
click at [102, 466] on span "New Message" at bounding box center [116, 465] width 43 height 11
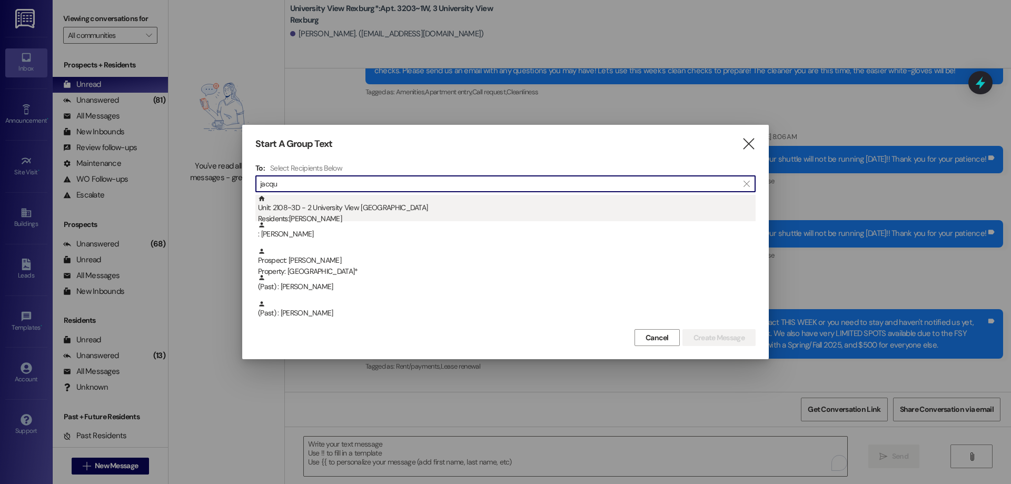
type input "jacqu"
click at [339, 206] on div "Unit: 2108~3D - 2 University View Rexburg Residents: Jacqueline Mosses" at bounding box center [507, 210] width 498 height 30
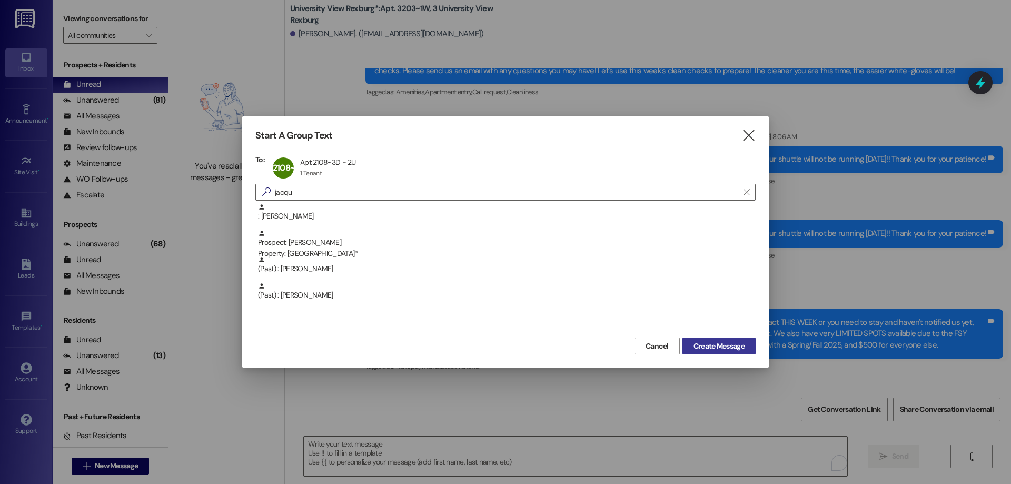
click at [730, 341] on span "Create Message" at bounding box center [719, 346] width 51 height 11
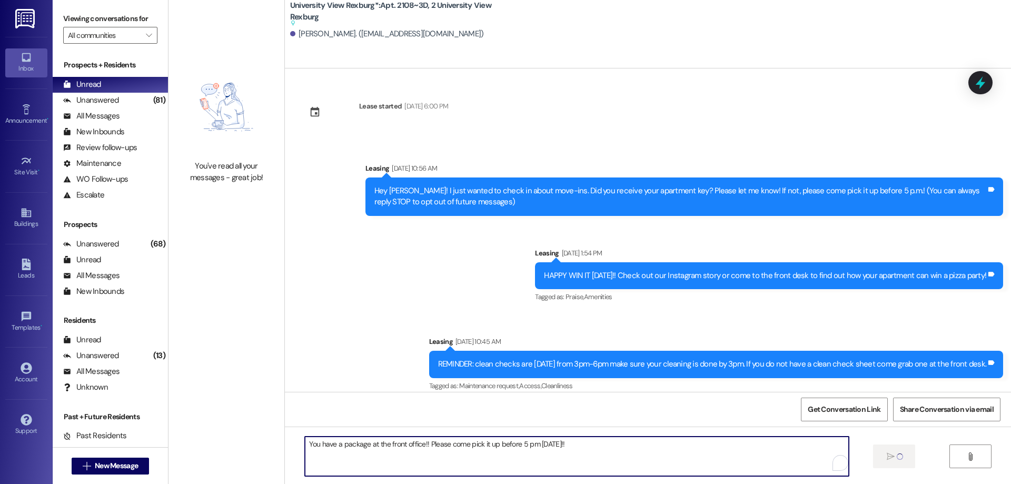
scroll to position [36526, 0]
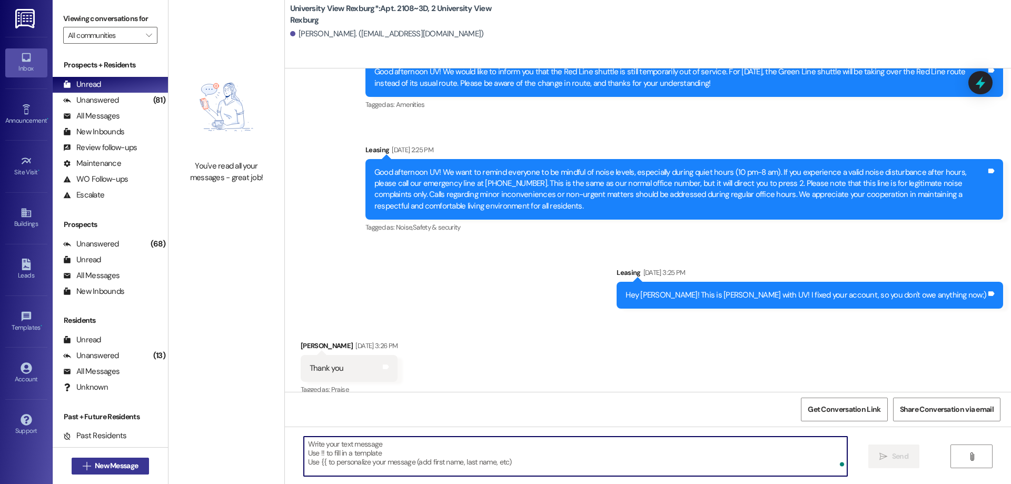
click at [127, 467] on span "New Message" at bounding box center [116, 465] width 43 height 11
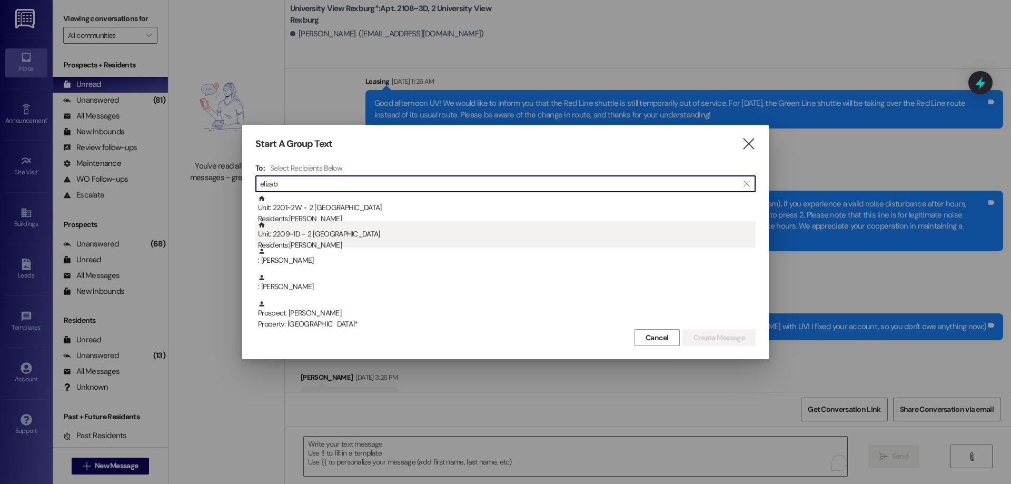
type input "elizab"
click at [367, 234] on div "Unit: 2209~1D - 2 University View Rexburg Residents: Elizabeth Nwachukwu" at bounding box center [507, 236] width 498 height 30
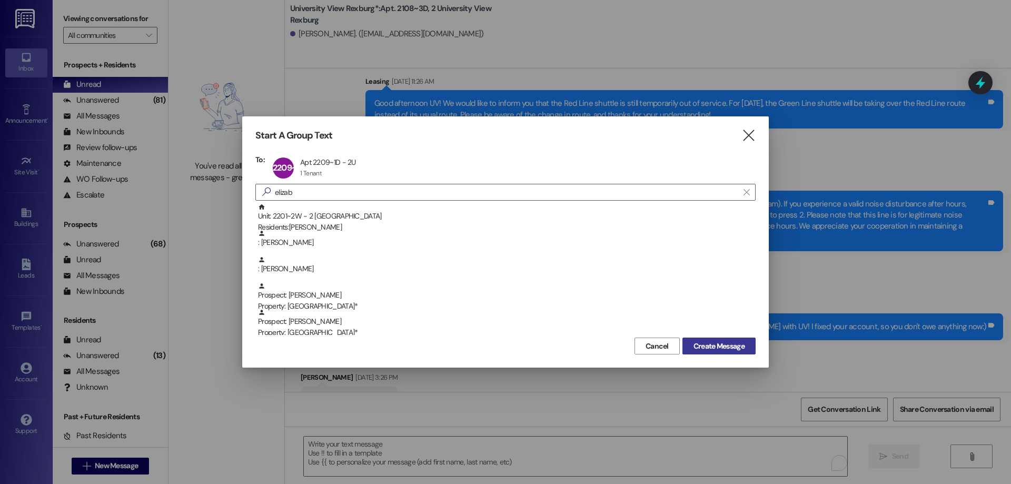
click at [709, 344] on span "Create Message" at bounding box center [719, 346] width 51 height 11
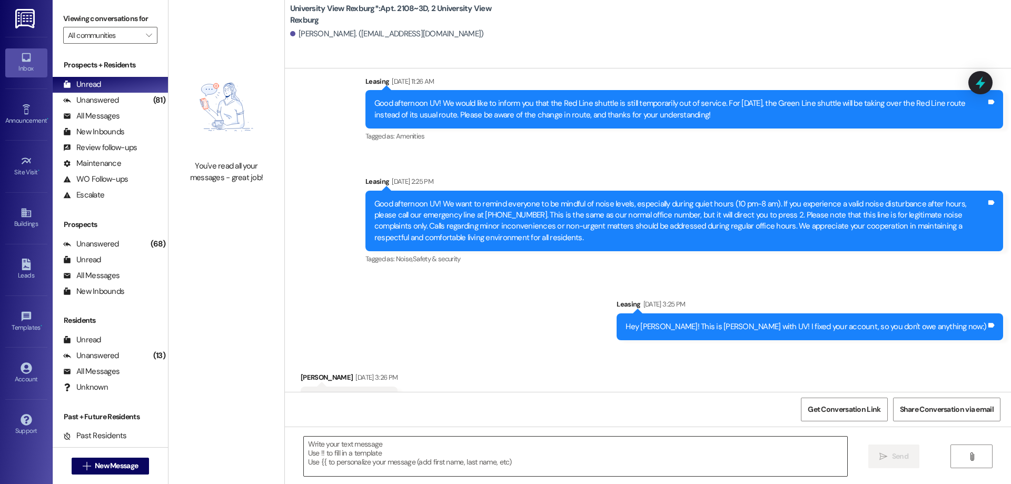
click at [372, 456] on textarea at bounding box center [576, 457] width 544 height 40
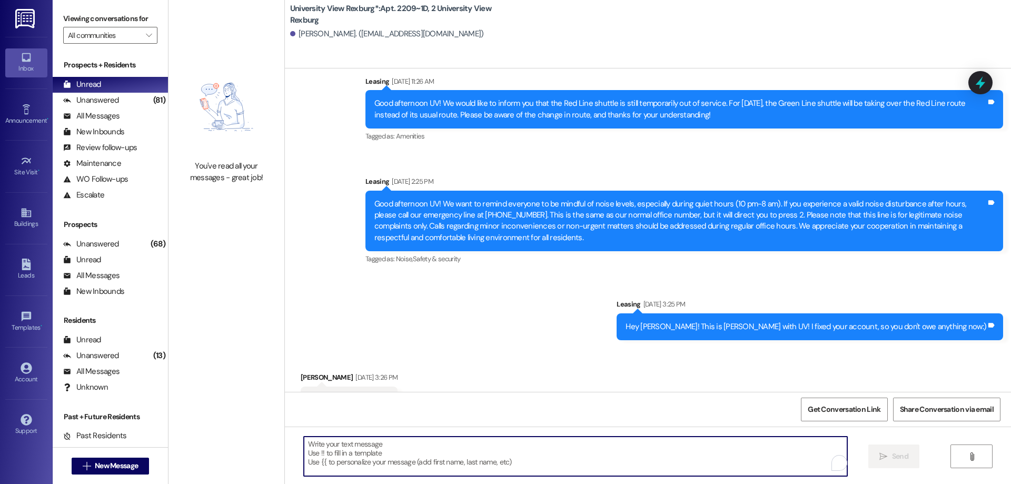
paste textarea "You have a package at the front office!! Please come pick it up before 5 pm tod…"
type textarea "You have a package at the front office!! Please come pick it up before 5 pm tod…"
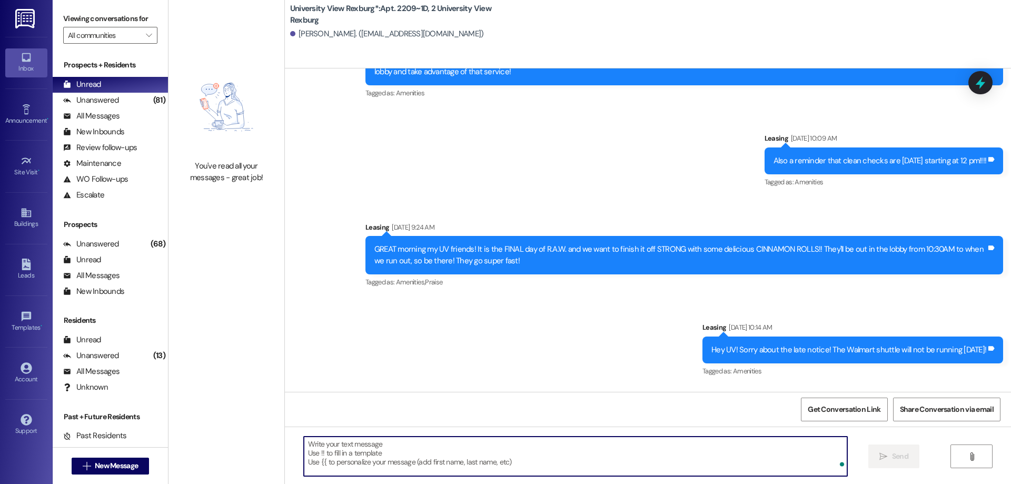
scroll to position [31347, 0]
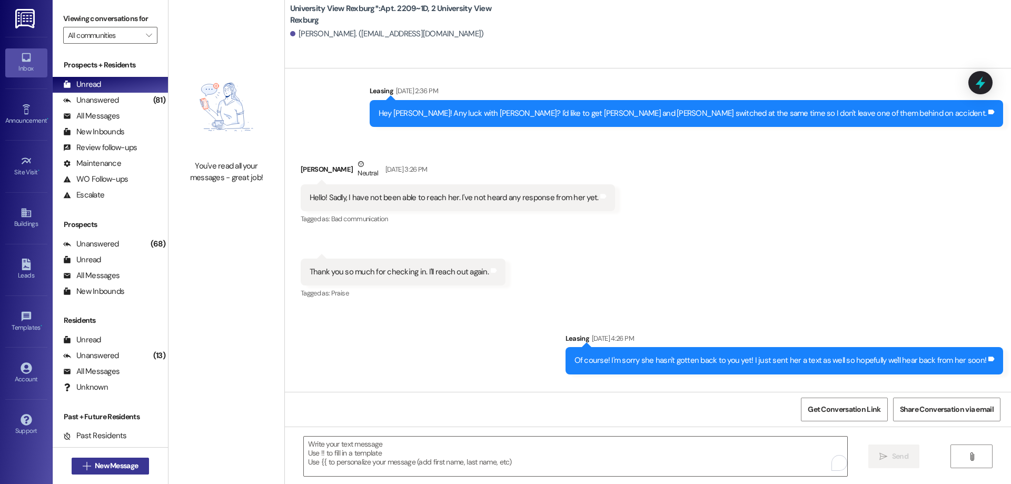
click at [95, 461] on span "New Message" at bounding box center [116, 465] width 43 height 11
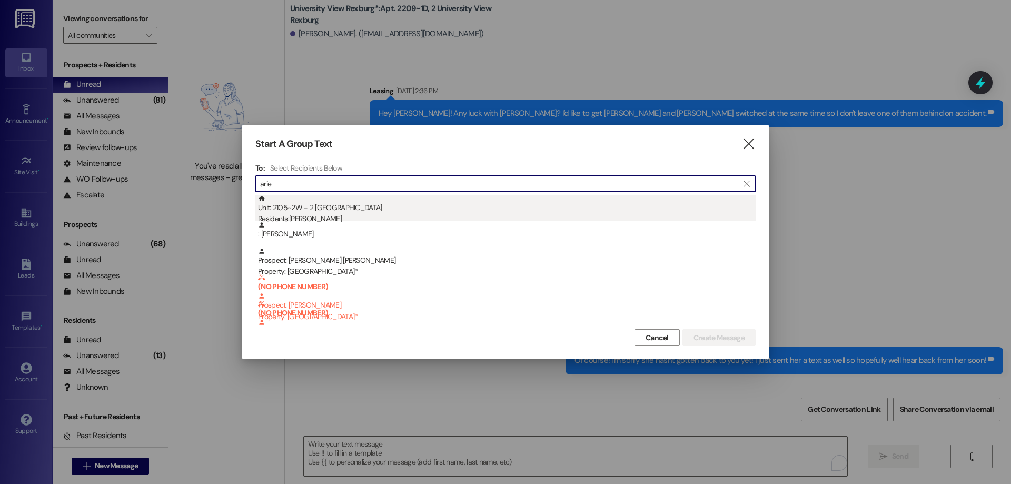
type input "arie"
click at [329, 212] on div "Unit: 2105~2W - 2 University View Rexburg Residents: Ariella Quaisie" at bounding box center [507, 210] width 498 height 30
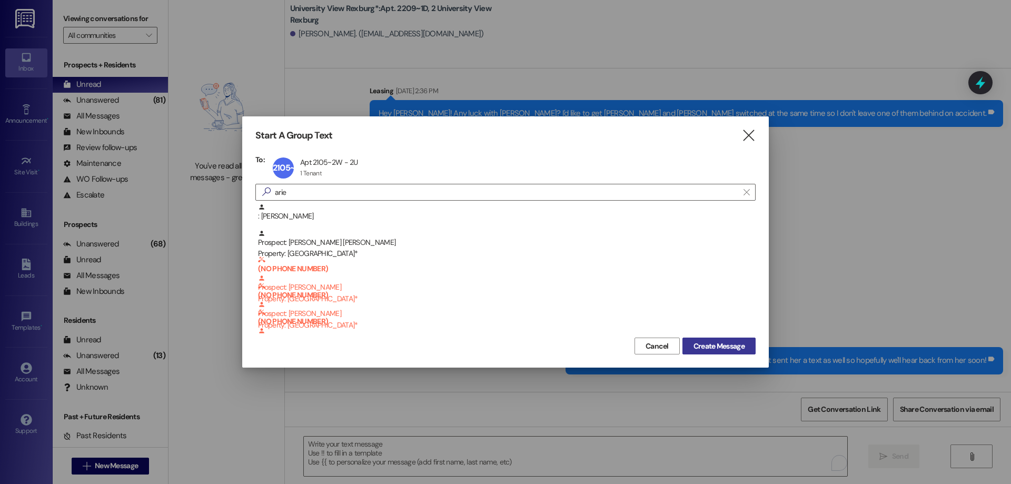
click at [732, 347] on span "Create Message" at bounding box center [719, 346] width 51 height 11
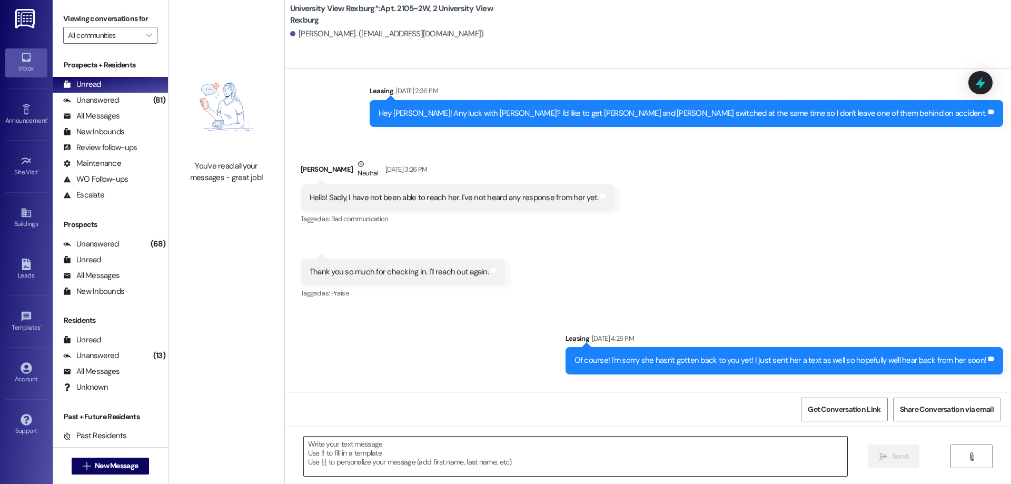
click at [344, 461] on textarea at bounding box center [576, 457] width 544 height 40
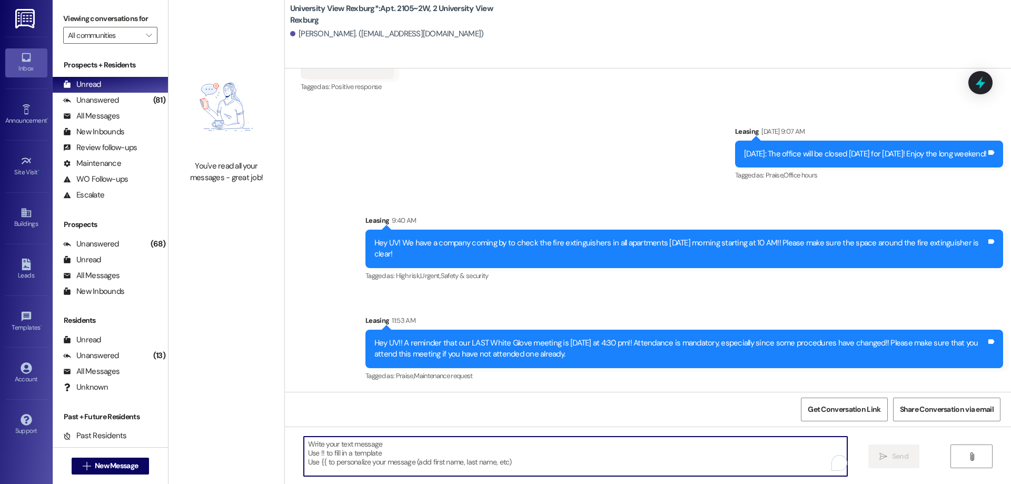
paste textarea "You have a package at the front office!! Please come pick it up before 5 pm tod…"
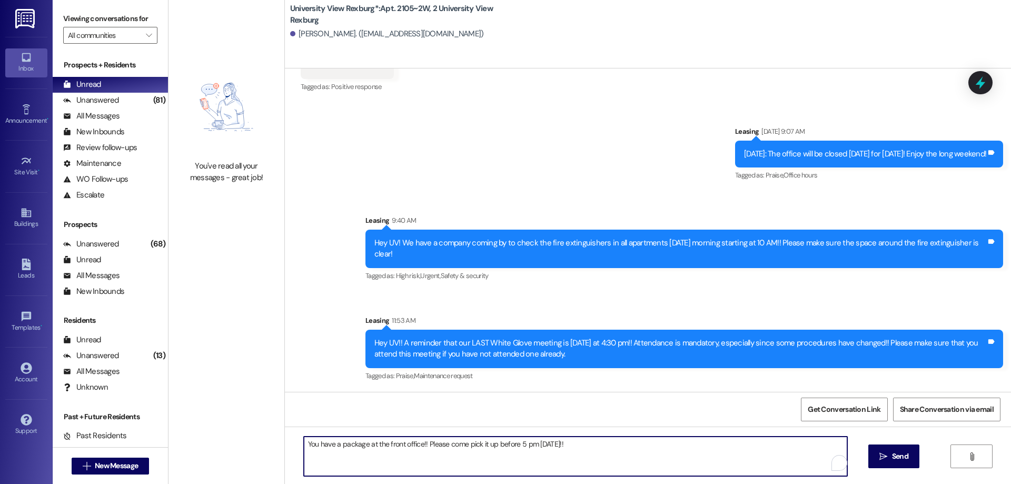
scroll to position [8864, 0]
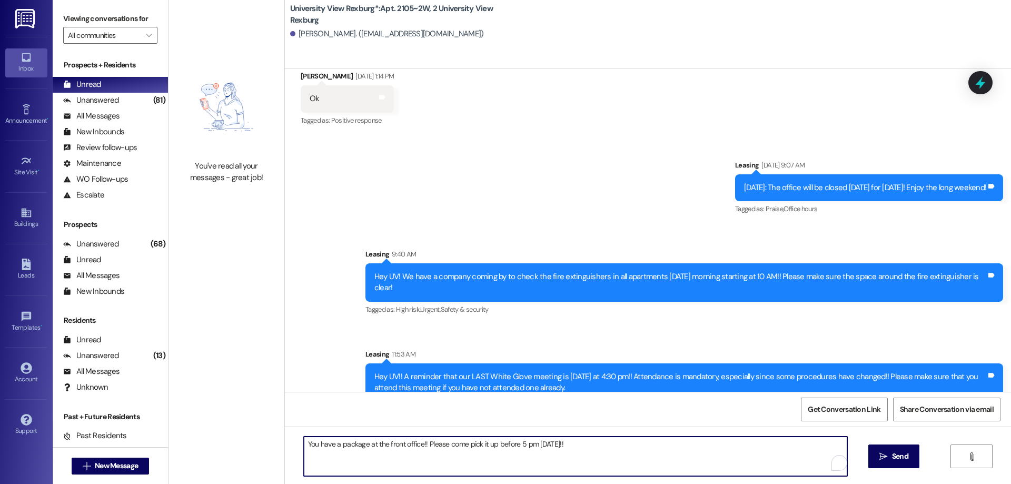
type textarea "You have a package at the front office!! Please come pick it up before 5 pm tod…"
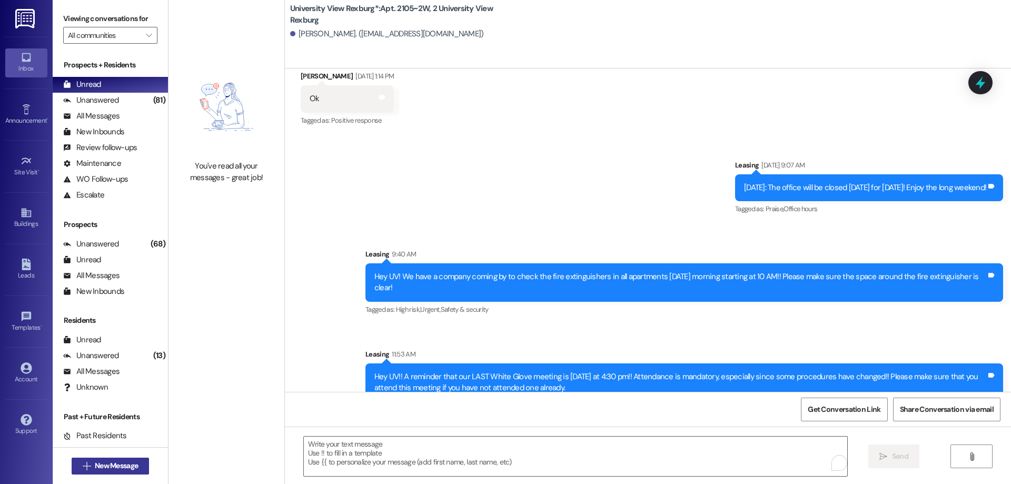
click at [123, 466] on span "New Message" at bounding box center [116, 465] width 43 height 11
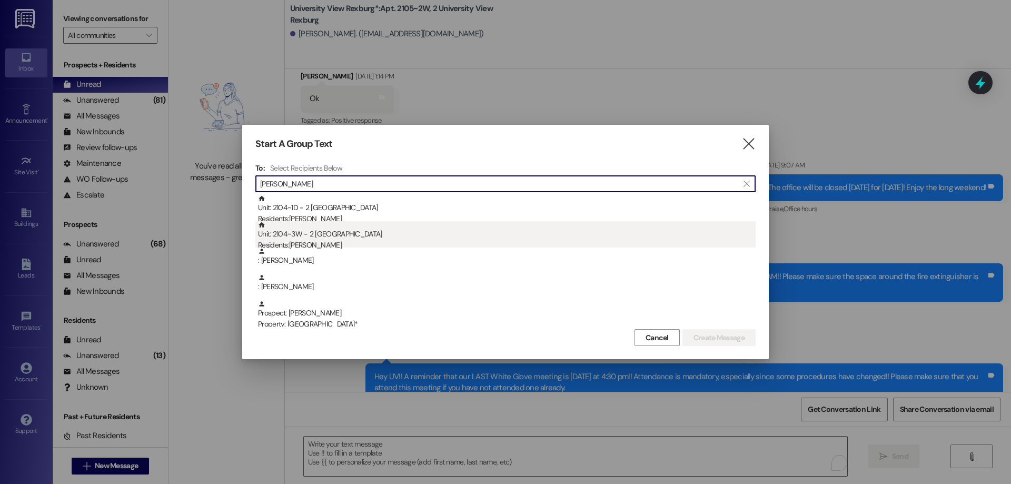
type input "kimberly"
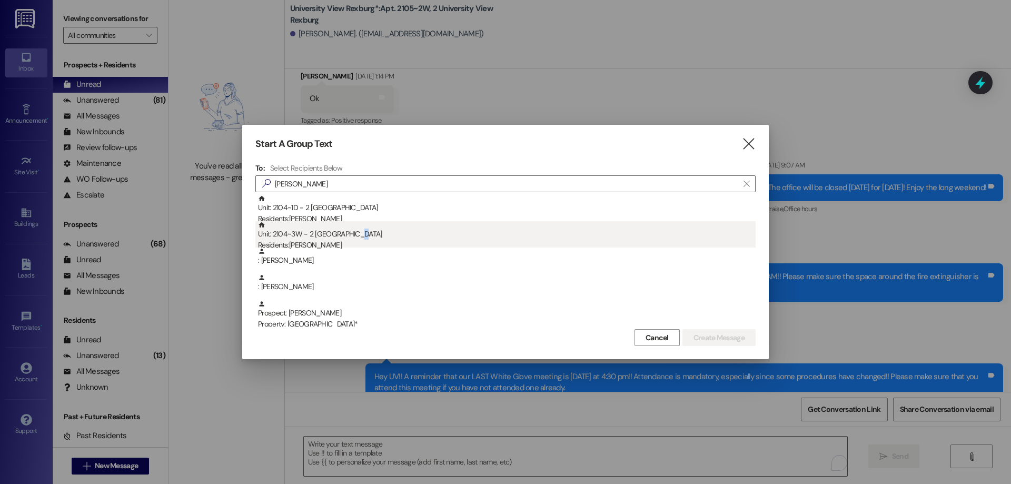
click at [351, 234] on div "Unit: 2104~3W - 2 University View Rexburg Residents: Kimberly Orozco" at bounding box center [507, 236] width 498 height 30
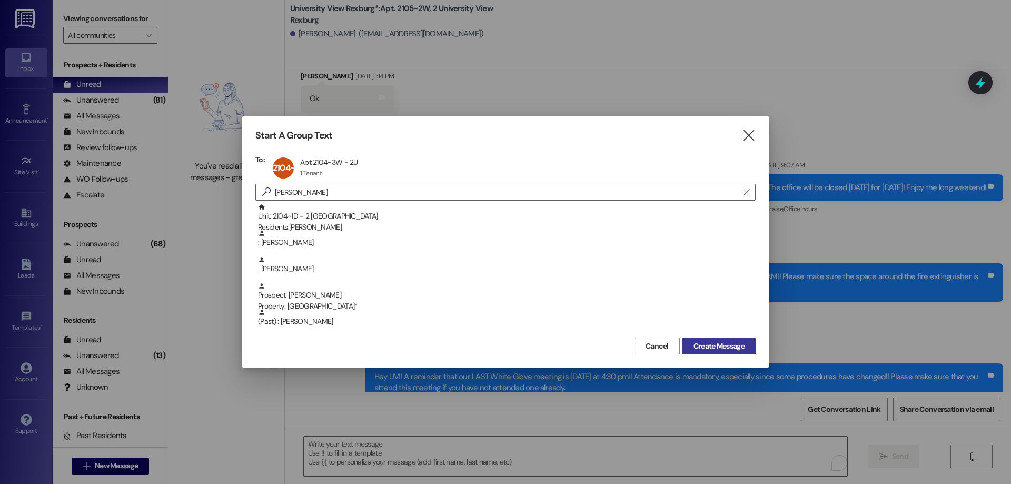
click at [733, 341] on span "Create Message" at bounding box center [719, 346] width 51 height 11
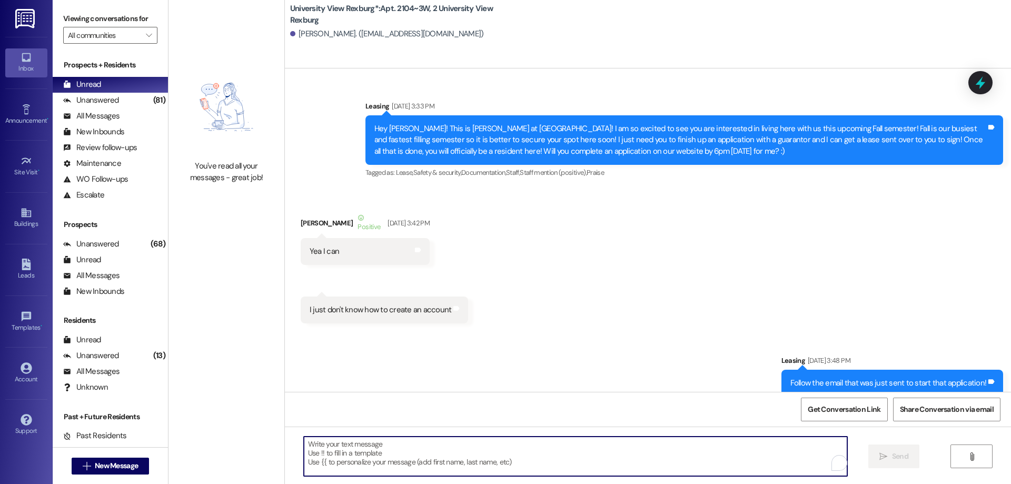
type textarea "You have a package at the front office!! Please come pick it up before 5 pm tod…"
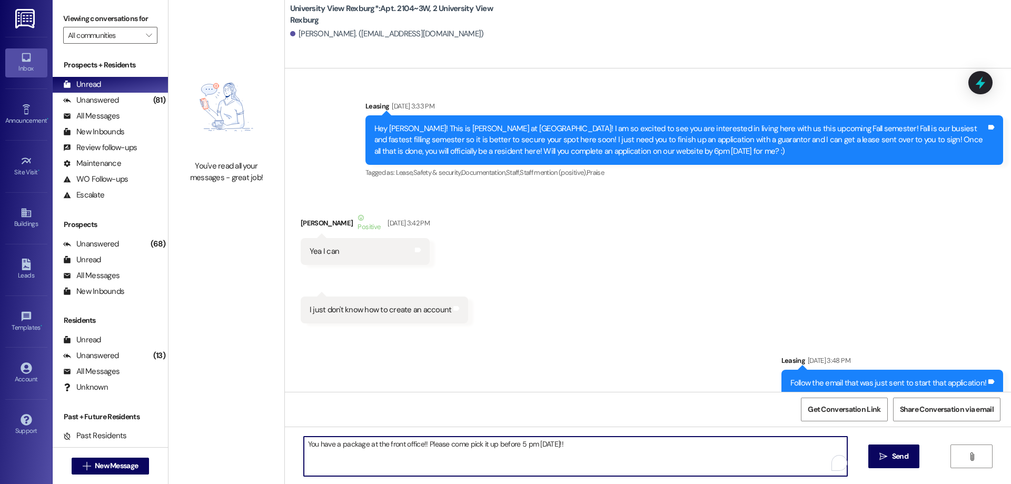
scroll to position [27114, 0]
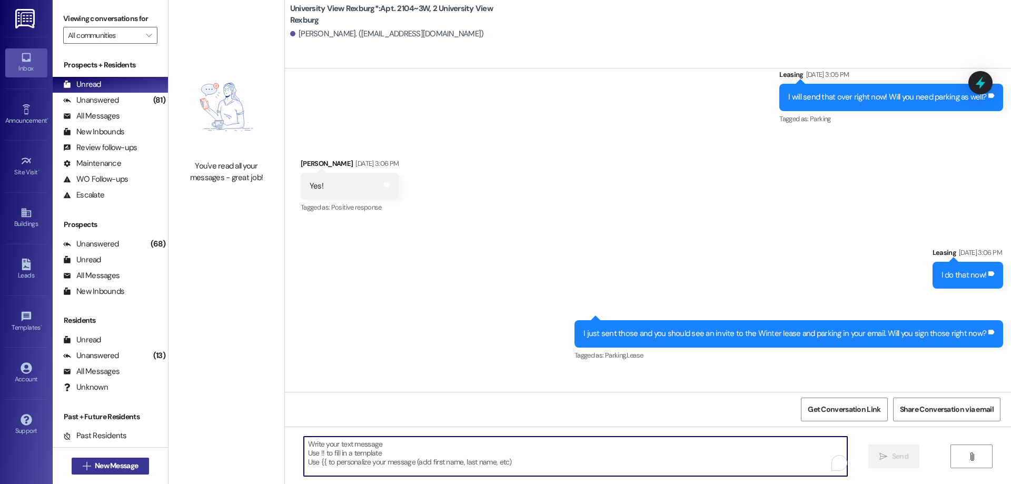
click at [125, 460] on span "New Message" at bounding box center [116, 465] width 43 height 11
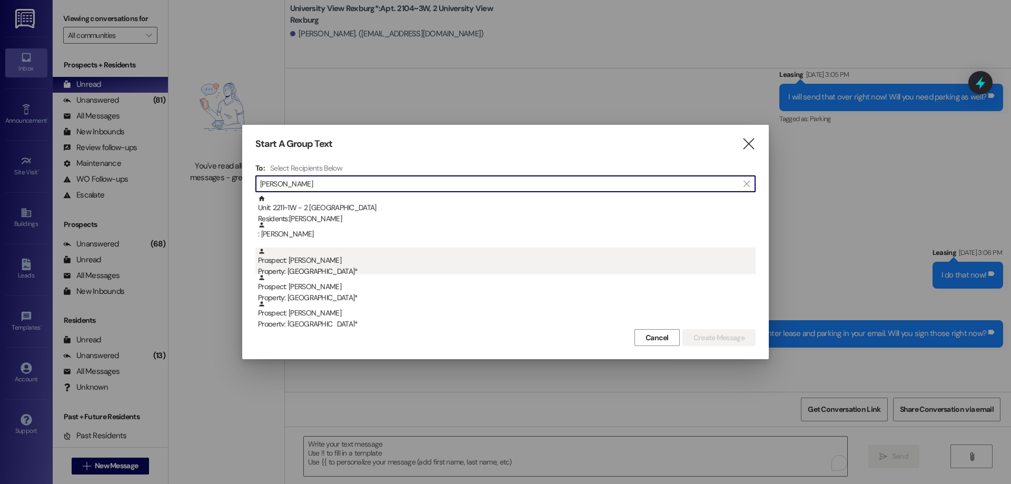
type input "whiting"
click at [348, 255] on div "Prospect: Lillie Whiting Property: University View Rexburg*" at bounding box center [507, 263] width 498 height 30
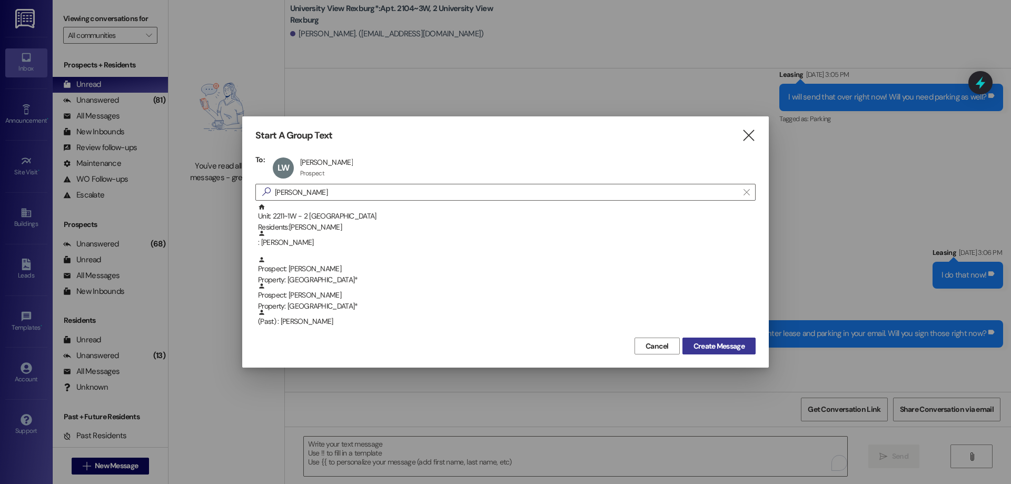
click at [737, 341] on span "Create Message" at bounding box center [719, 346] width 51 height 11
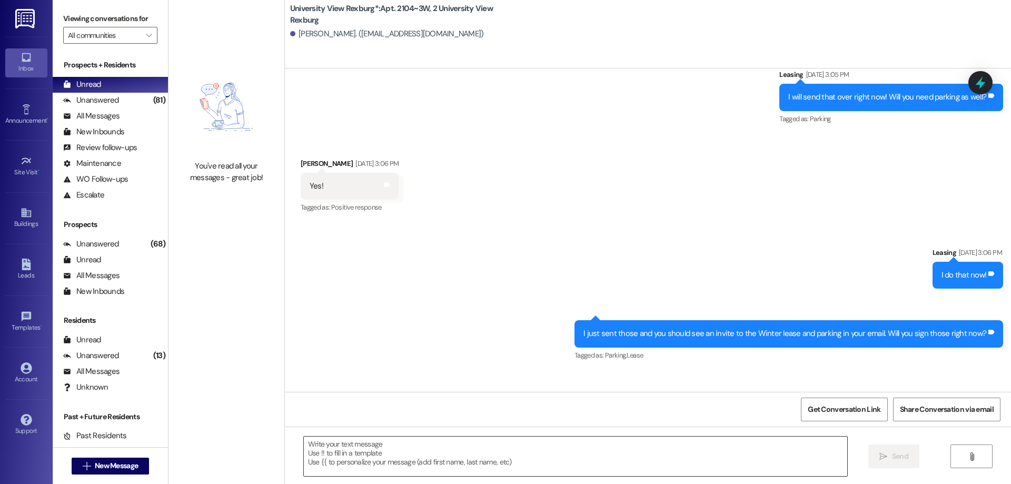
click at [419, 462] on textarea at bounding box center [576, 457] width 544 height 40
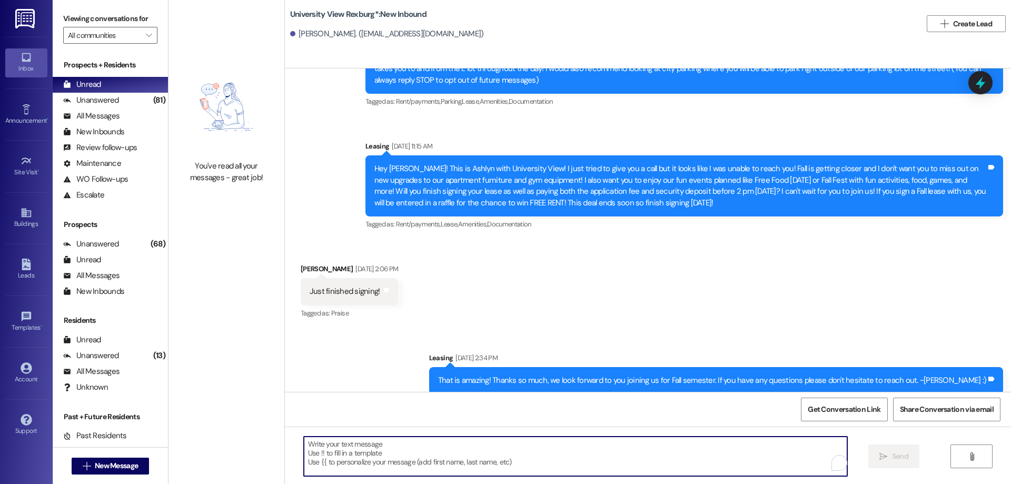
scroll to position [105, 0]
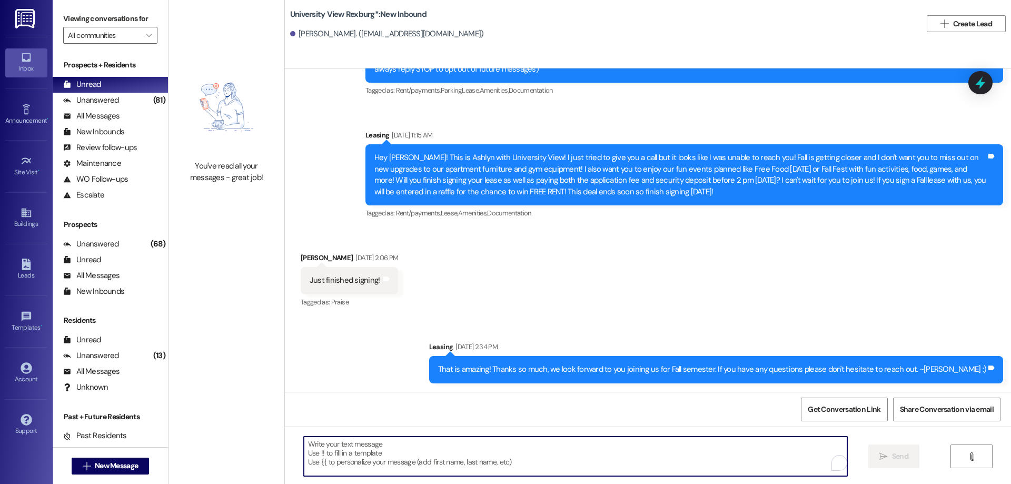
paste textarea "You have a package at the front office!! Please come pick it up before 5 pm tod…"
type textarea "You have a package at the front office!! Please come pick it up before 5 pm tod…"
click at [105, 467] on span "New Message" at bounding box center [116, 465] width 43 height 11
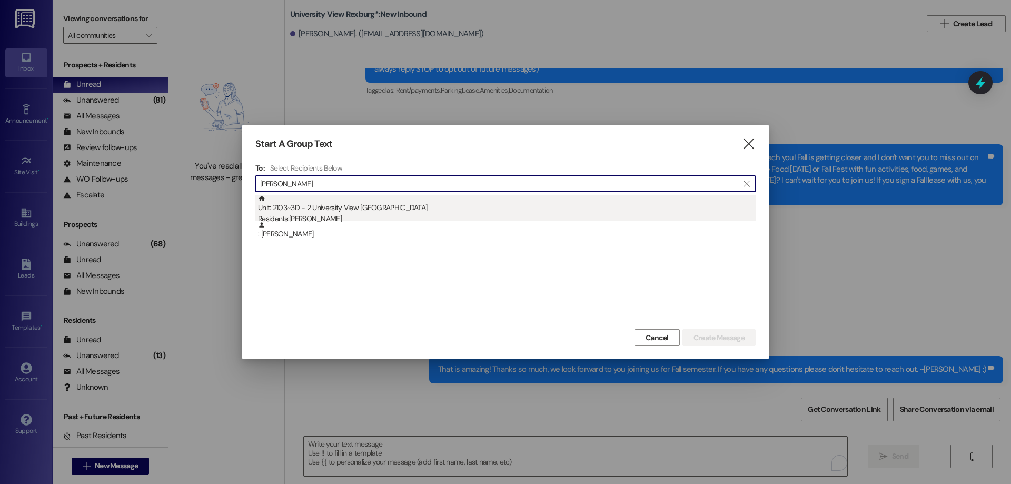
type input "johanny"
click at [348, 218] on div "Residents: Johanny Zamora" at bounding box center [507, 218] width 498 height 11
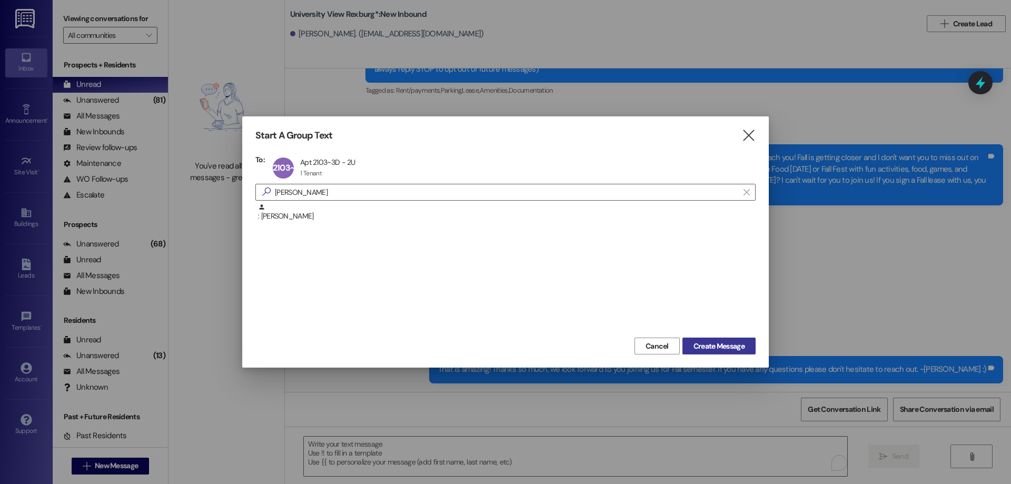
click at [747, 344] on button "Create Message" at bounding box center [719, 346] width 73 height 17
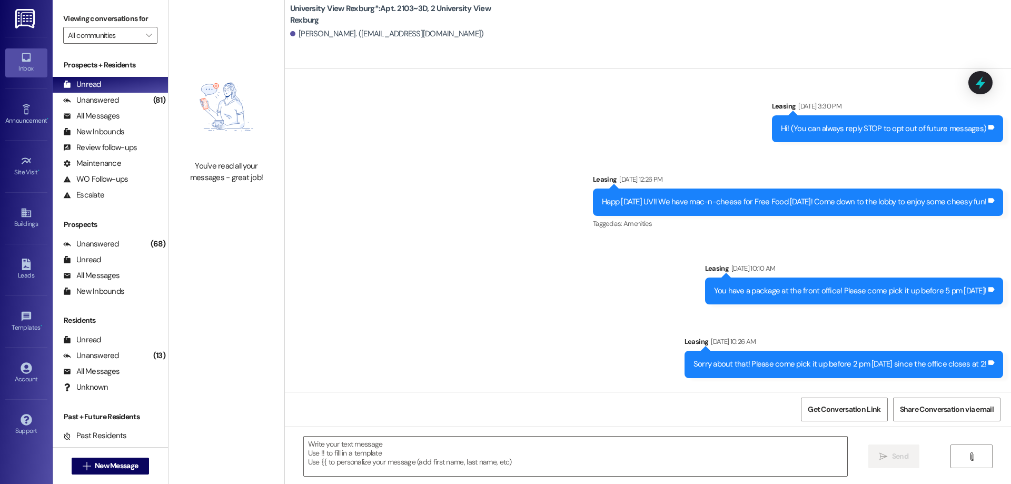
click at [380, 466] on textarea at bounding box center [576, 457] width 544 height 40
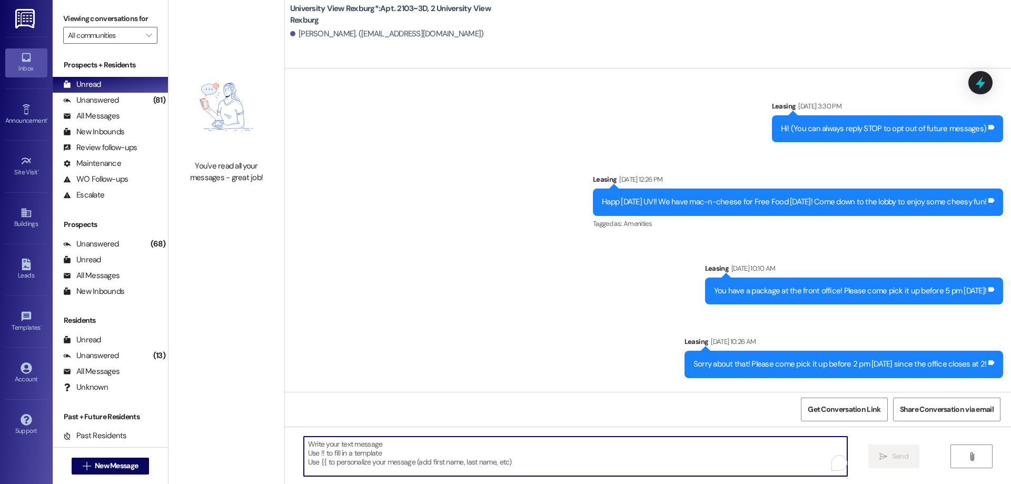
paste textarea "You have a package at the front office!! Please come pick it up before 5 pm [DA…"
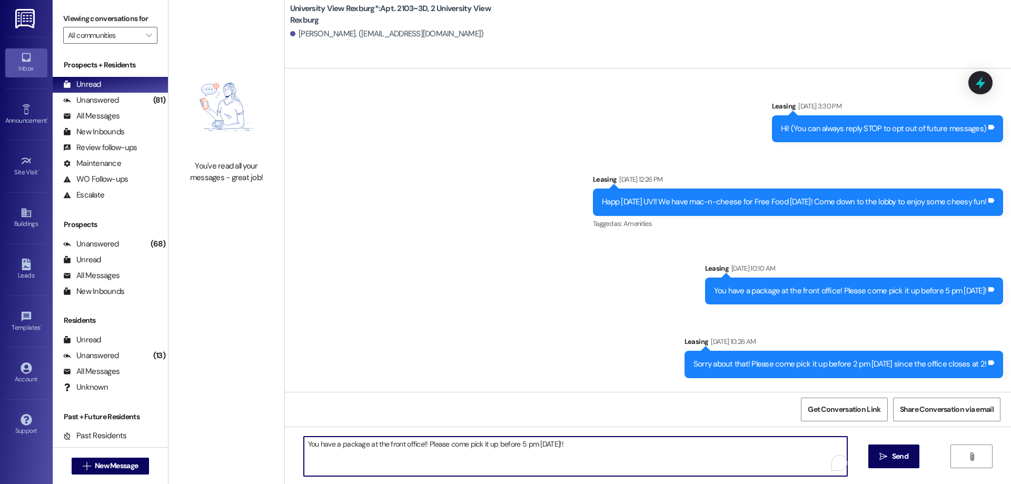
scroll to position [26529, 0]
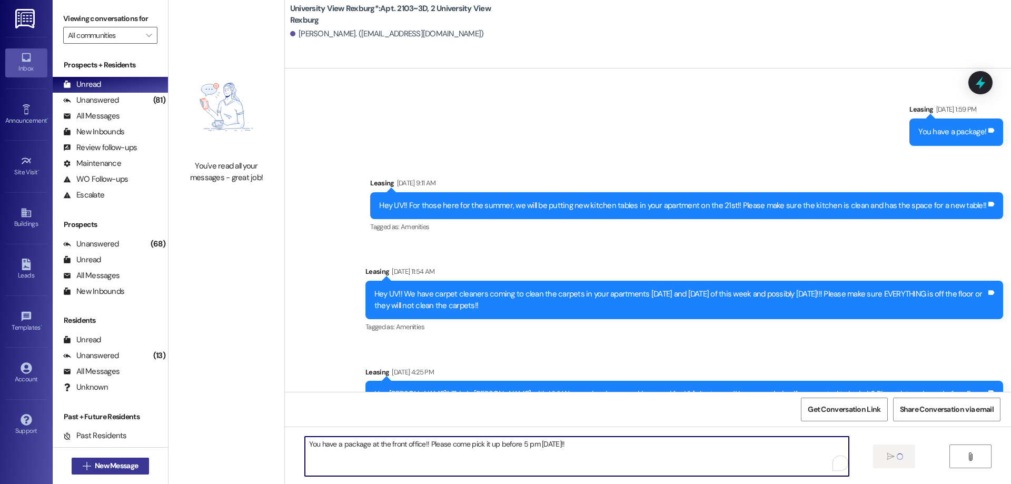
type textarea "You have a package at the front office!! Please come pick it up before 5 pm [DA…"
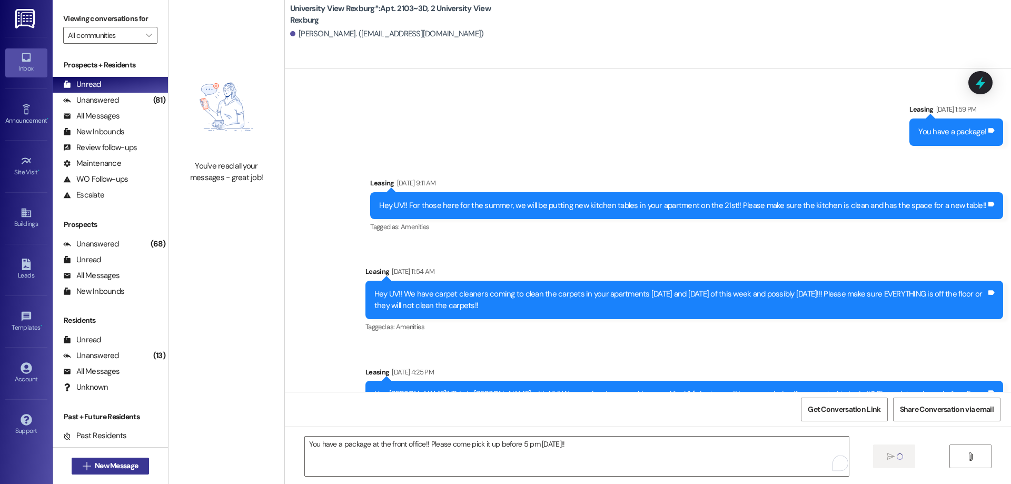
click at [96, 458] on button " New Message" at bounding box center [111, 466] width 78 height 17
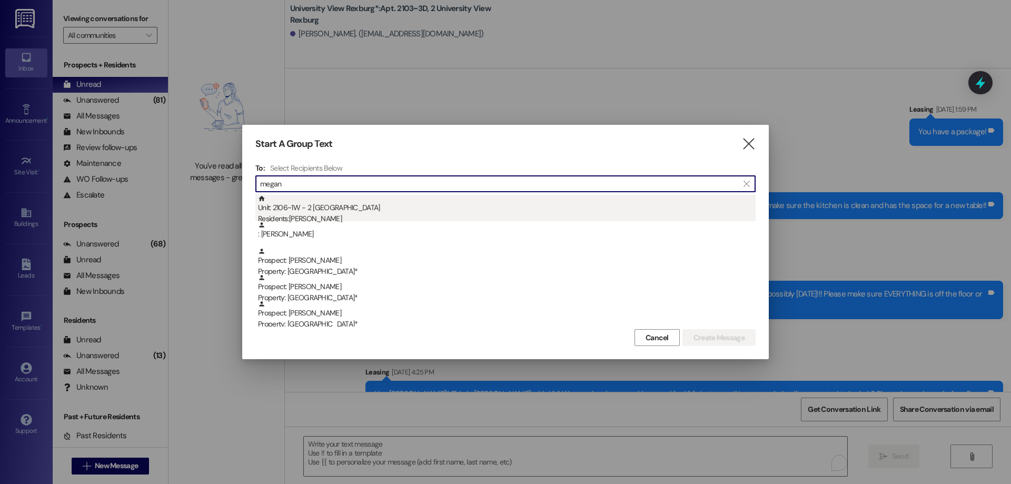
type input "megan"
click at [585, 209] on div "Unit: 2106~1W - 2 University View Rexburg Residents: Megan Rowan" at bounding box center [507, 210] width 498 height 30
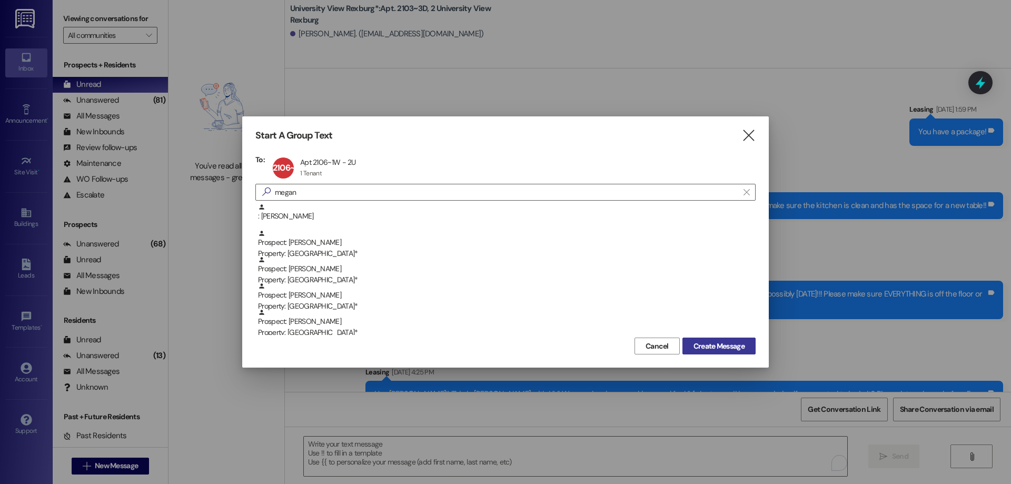
click at [746, 341] on span "Create Message" at bounding box center [719, 346] width 55 height 11
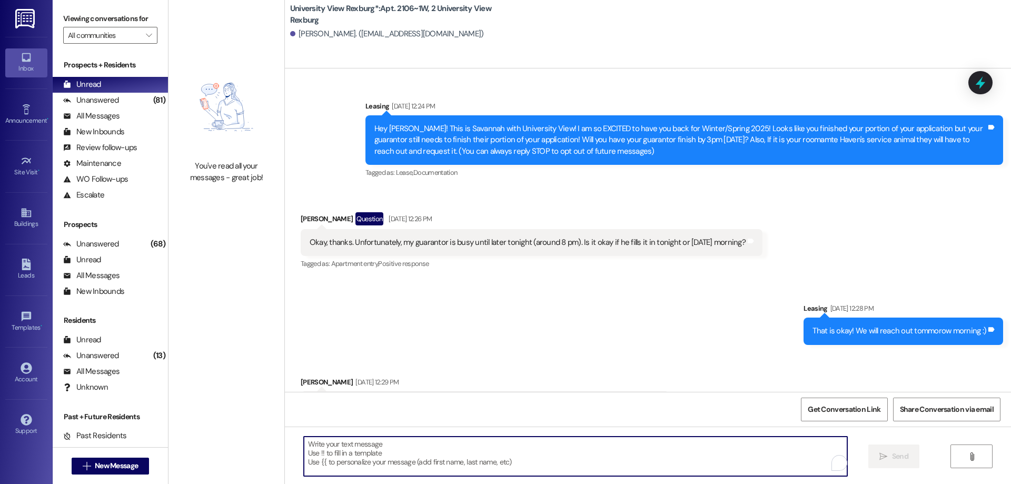
type textarea "You have a package at the front office!! Please come pick it up before 5 pm [DA…"
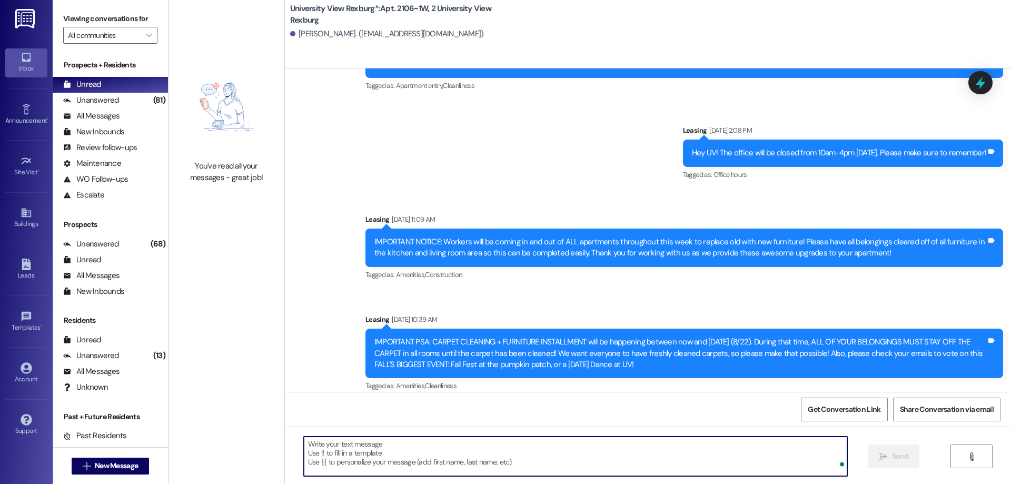
scroll to position [32003, 0]
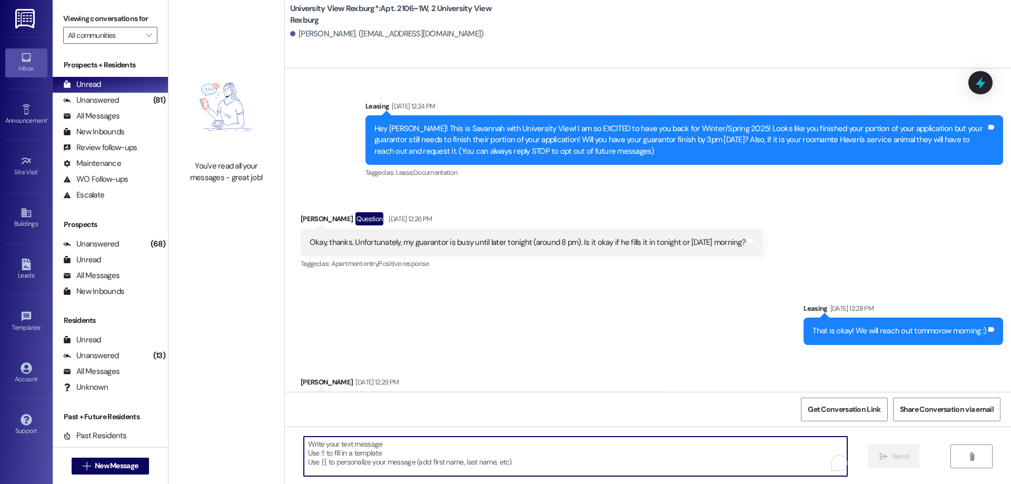
scroll to position [32003, 0]
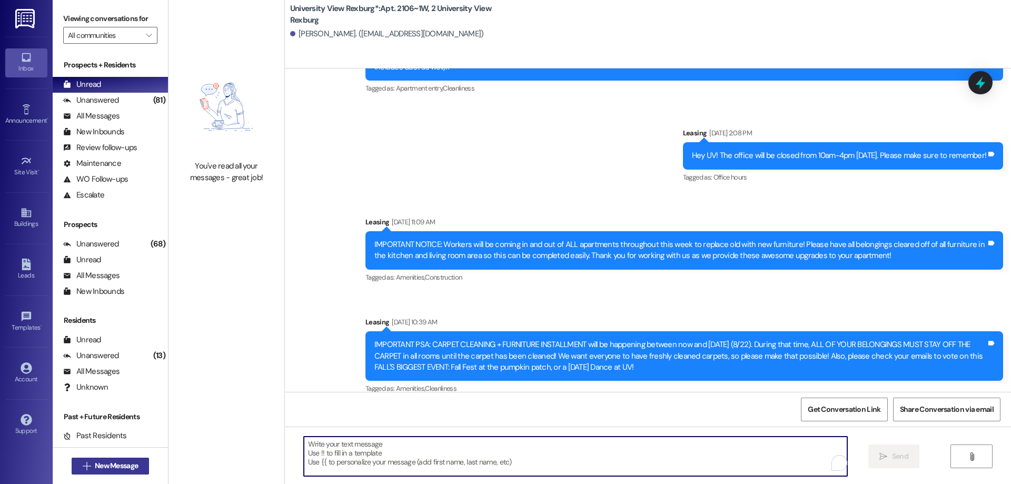
click at [81, 466] on span " New Message" at bounding box center [111, 465] width 60 height 11
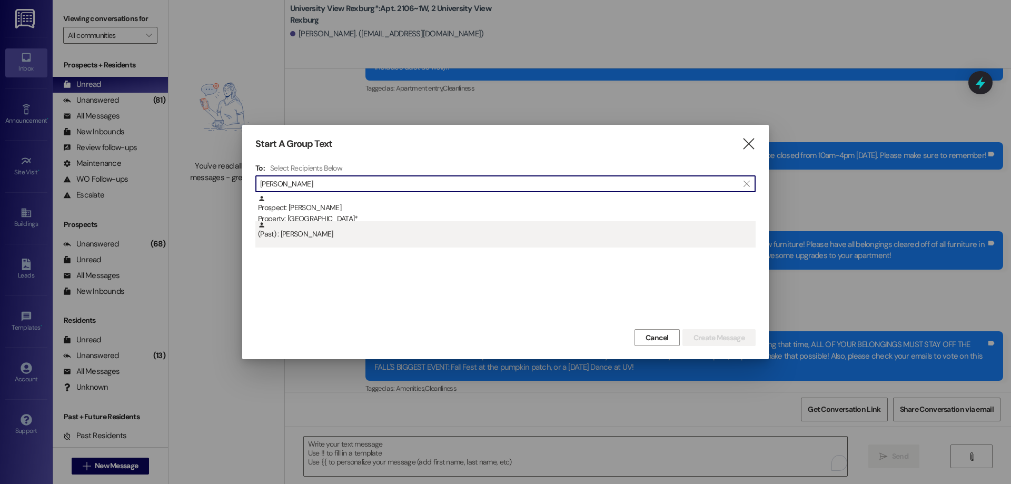
type input "kyle whitt"
click at [369, 239] on div "(Past) : Kyle Whittemore" at bounding box center [507, 230] width 498 height 18
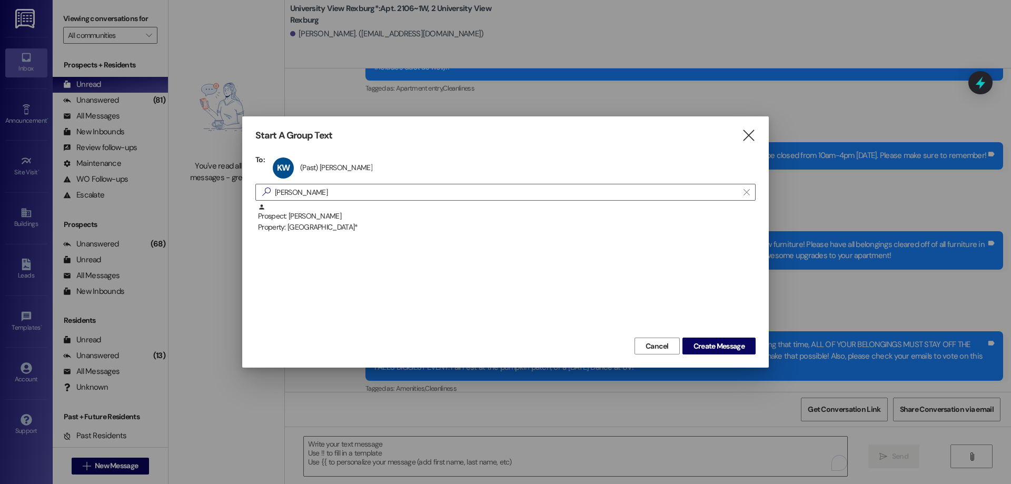
drag, startPoint x: 732, startPoint y: 351, endPoint x: 677, endPoint y: 332, distance: 58.0
click at [730, 349] on span "Create Message" at bounding box center [719, 346] width 51 height 11
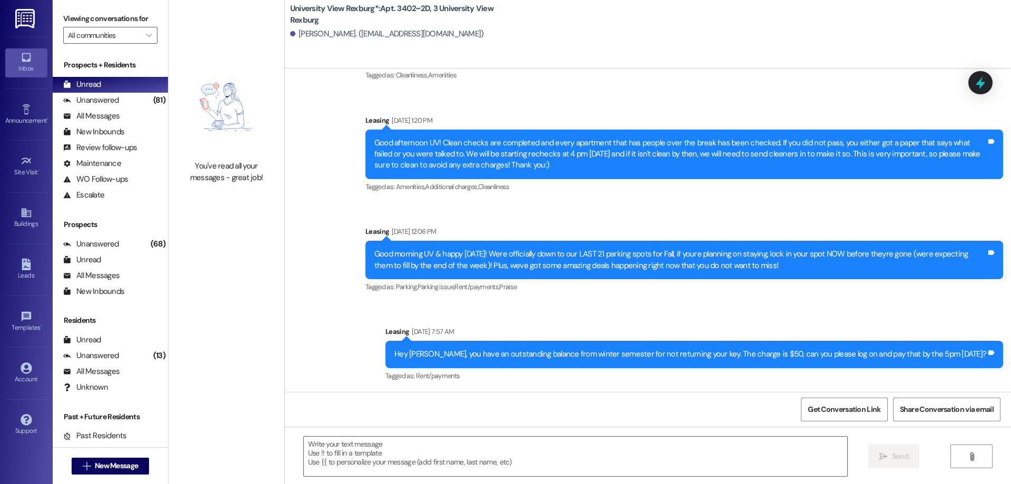
scroll to position [17544, 0]
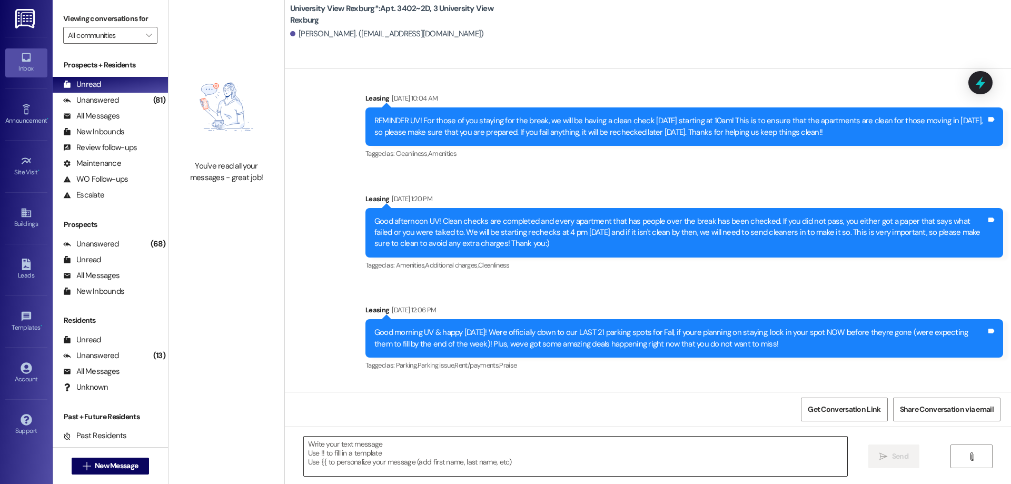
click at [357, 456] on textarea at bounding box center [576, 457] width 544 height 40
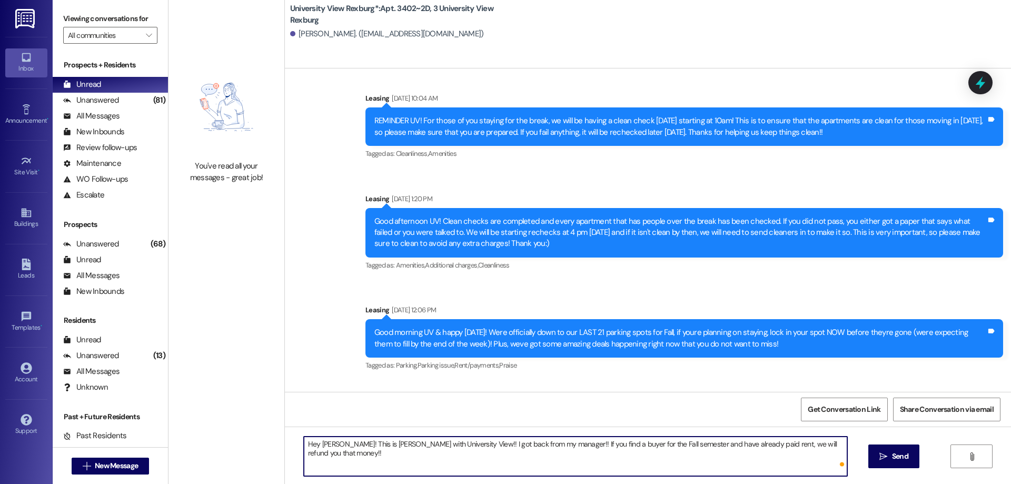
type textarea "Hey Kyle! This is Ashlyn with University View!! I got back from my manager!! If…"
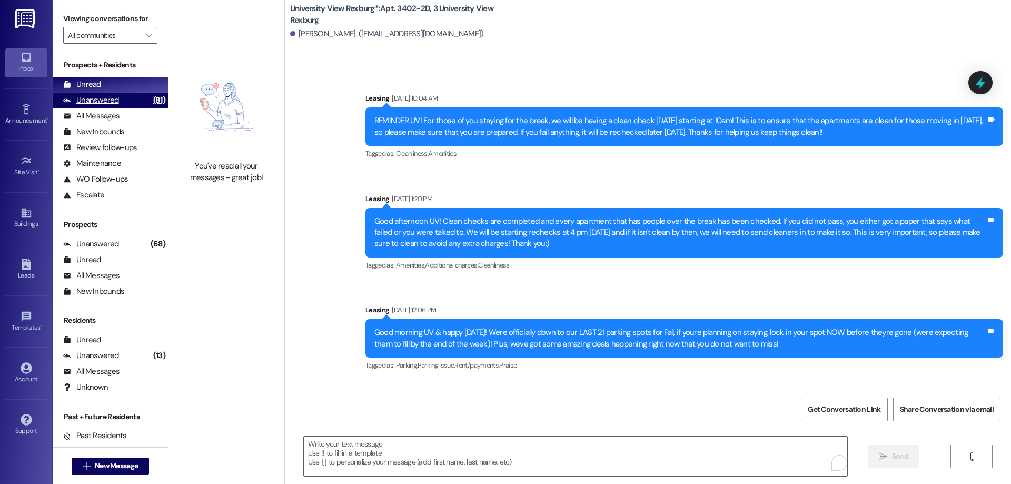
click at [151, 102] on div "(81)" at bounding box center [159, 100] width 17 height 16
click at [132, 78] on div "Unread (0)" at bounding box center [110, 85] width 115 height 16
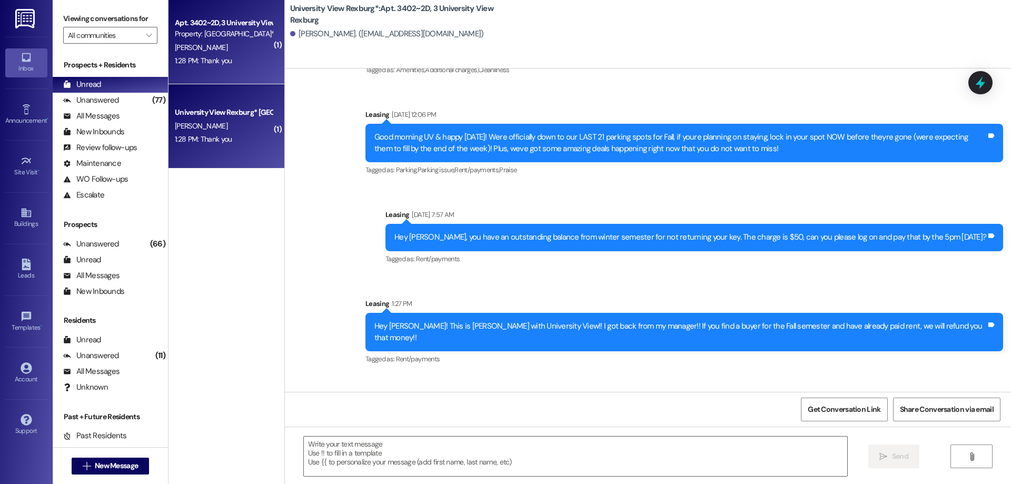
scroll to position [17740, 0]
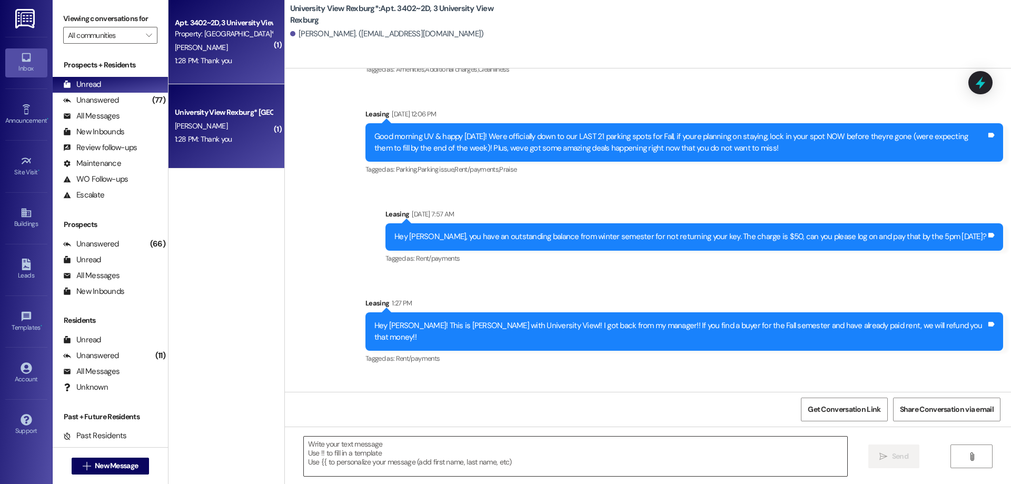
click at [332, 467] on textarea at bounding box center [576, 457] width 544 height 40
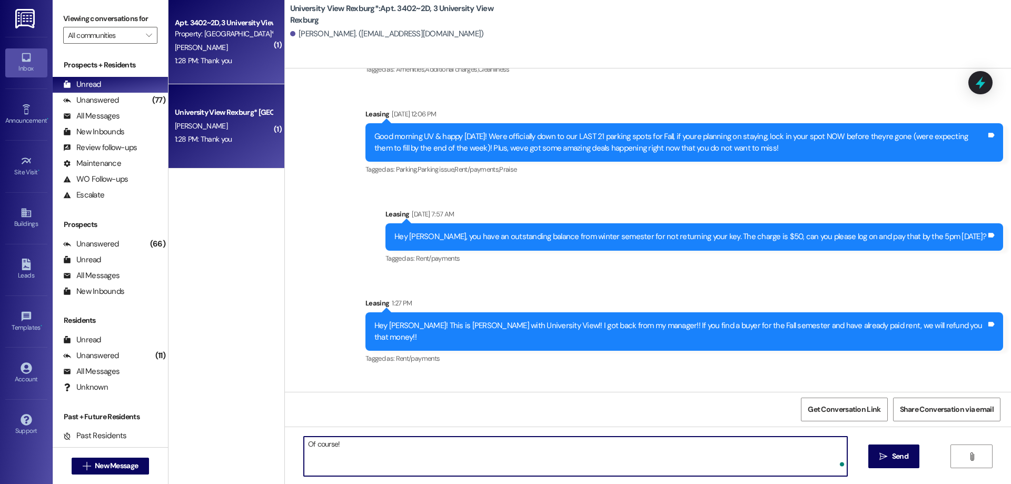
type textarea "Of course!!"
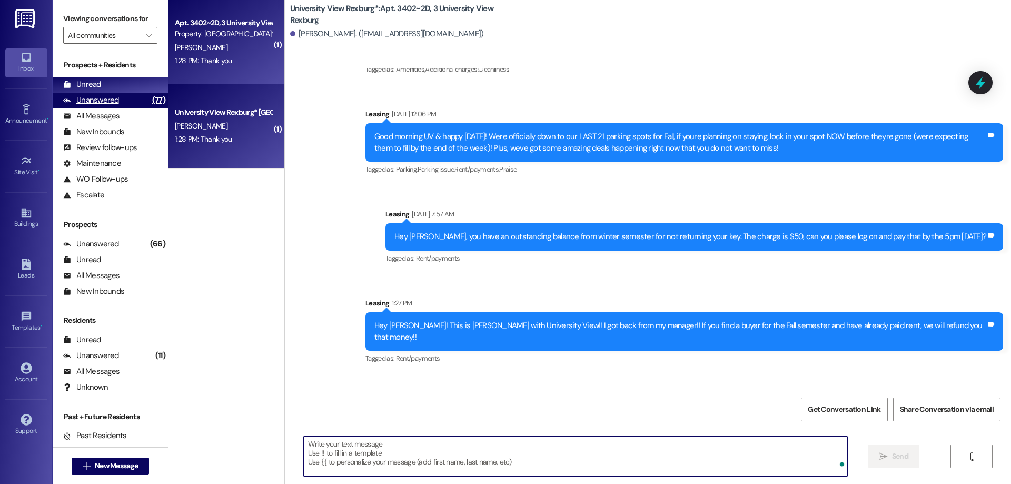
scroll to position [17740, 0]
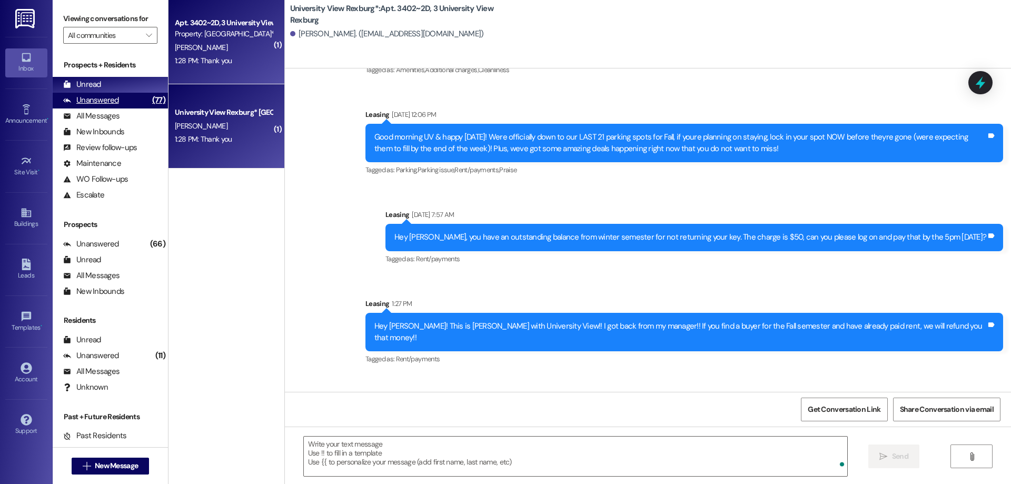
click at [135, 101] on div "Unanswered (77)" at bounding box center [110, 101] width 115 height 16
click at [123, 83] on div "Unread (0)" at bounding box center [110, 85] width 115 height 16
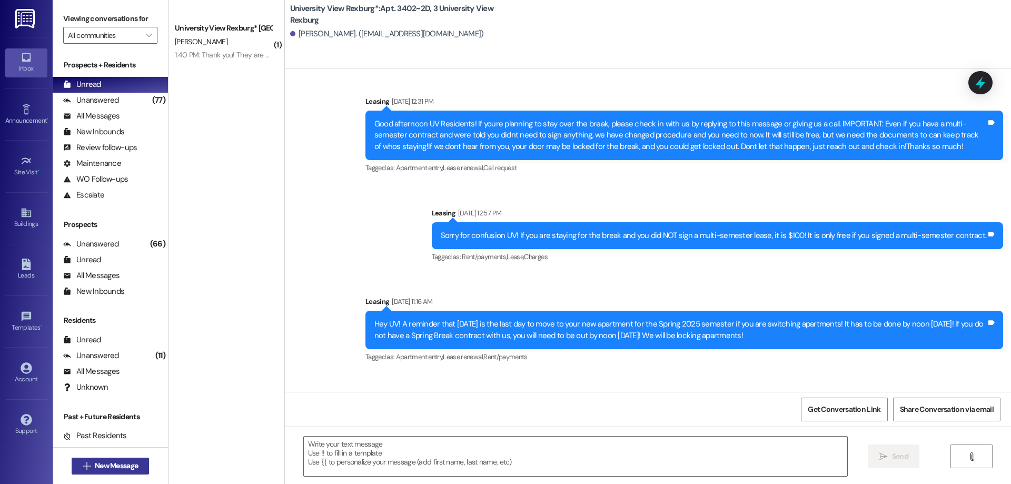
scroll to position [17755, 0]
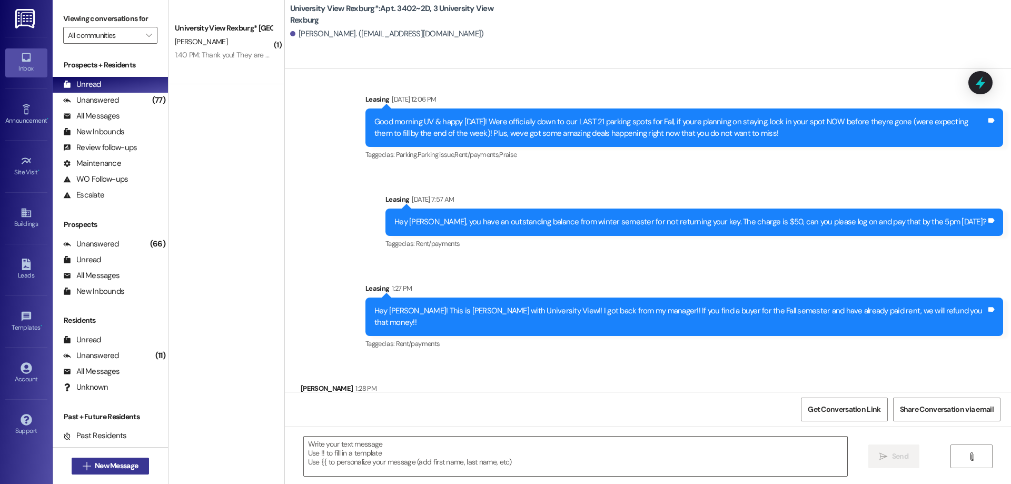
click at [102, 464] on span "New Message" at bounding box center [116, 465] width 43 height 11
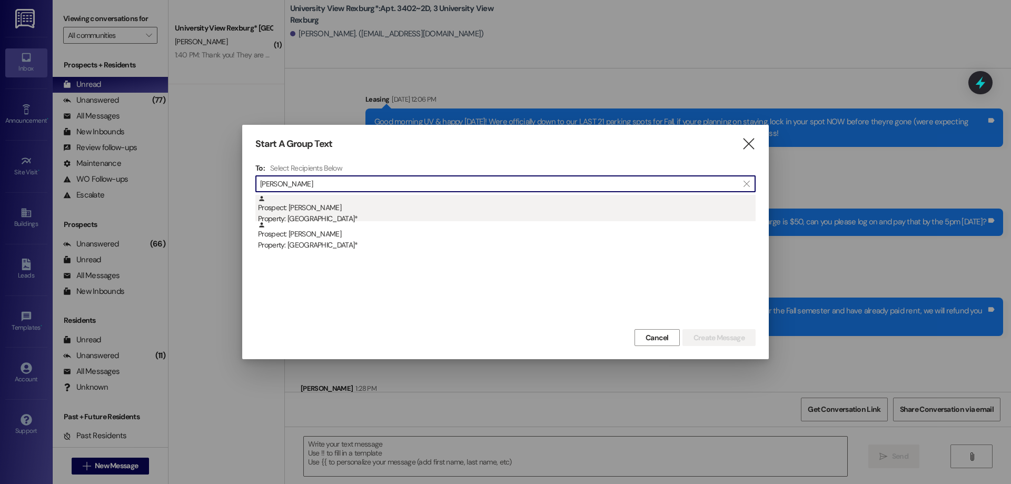
type input "grace miller"
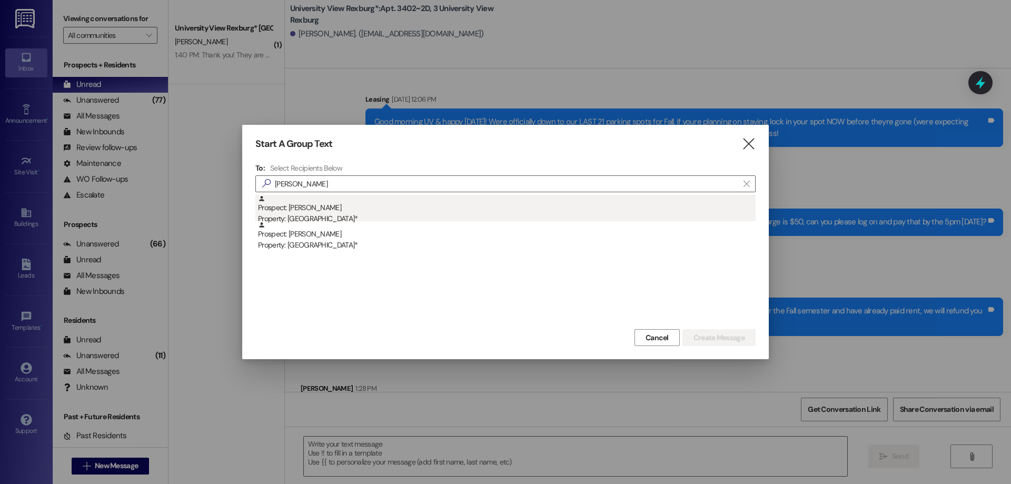
click at [334, 205] on div "Prospect: Grace Miller Property: University View Rexburg*" at bounding box center [507, 210] width 498 height 30
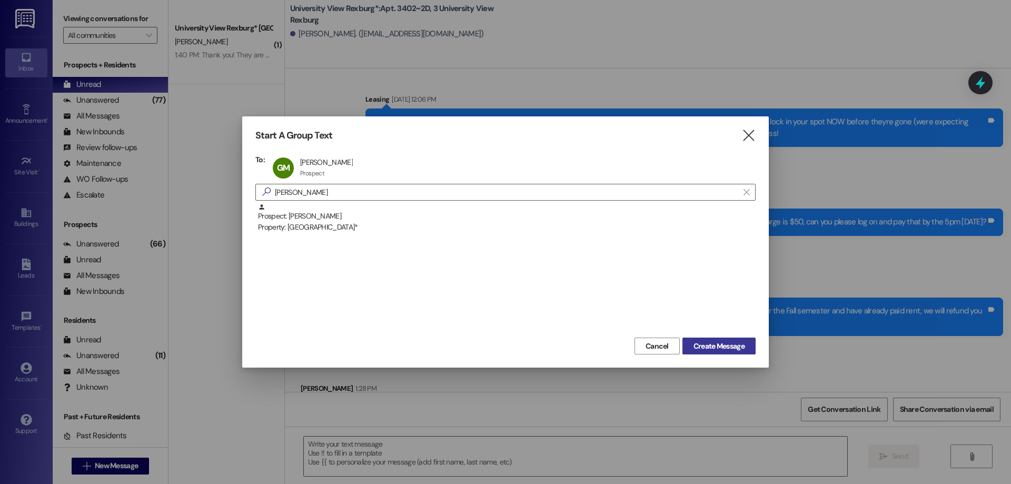
click at [700, 346] on span "Create Message" at bounding box center [719, 346] width 51 height 11
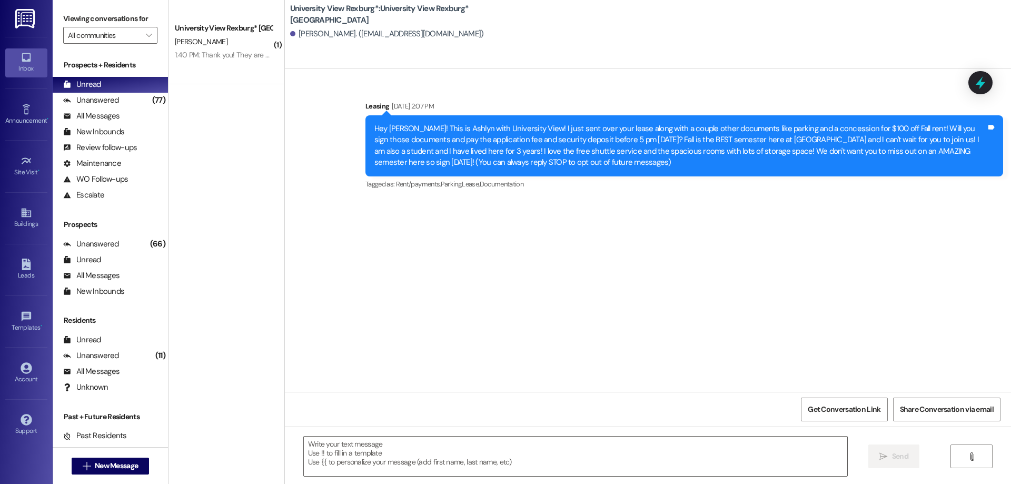
scroll to position [0, 0]
click at [108, 464] on span "New Message" at bounding box center [116, 465] width 43 height 11
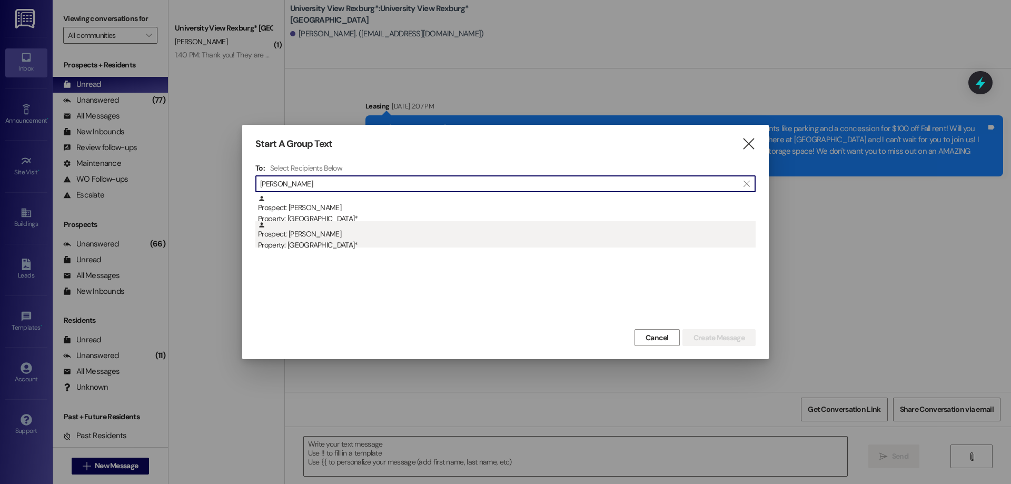
type input "grace miller"
click at [402, 228] on div "Prospect: Grace Miller Property: University View Rexburg*" at bounding box center [507, 236] width 498 height 30
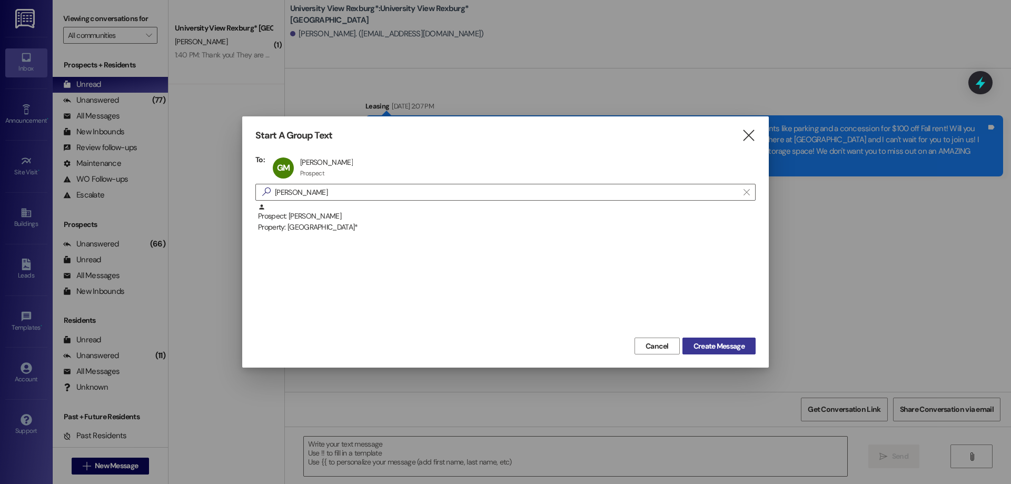
click at [742, 348] on span "Create Message" at bounding box center [719, 346] width 51 height 11
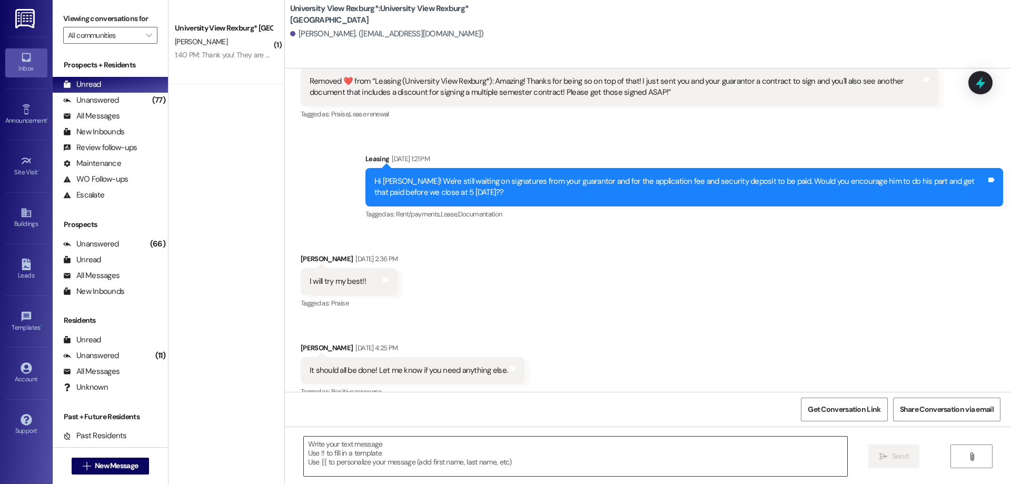
scroll to position [802, 0]
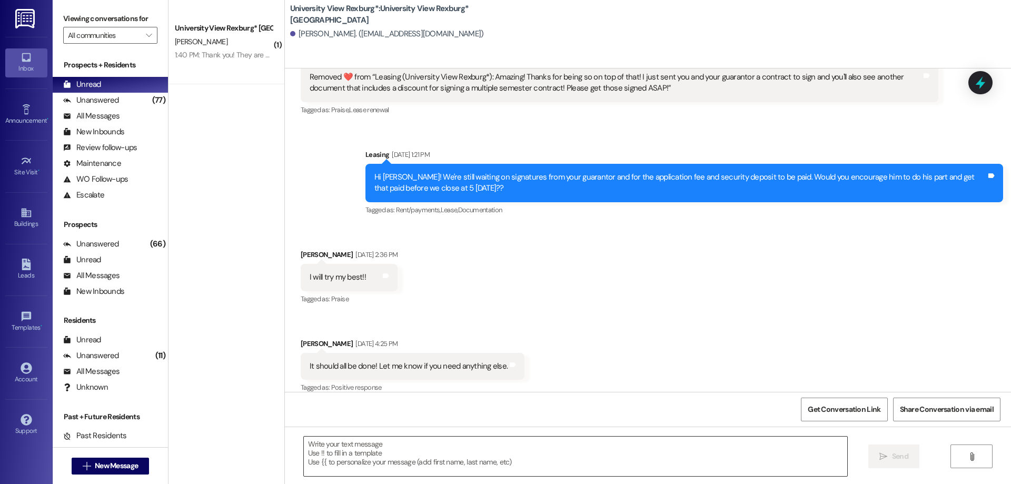
click at [362, 456] on textarea at bounding box center [576, 457] width 544 height 40
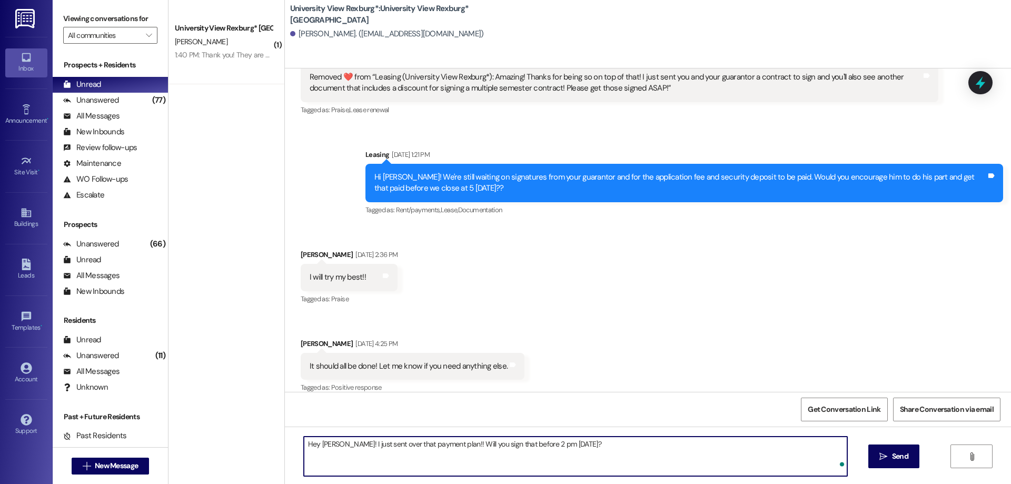
type textarea "Hey Grace! I just sent over that payment plan!! Will you sign that before 2 pm …"
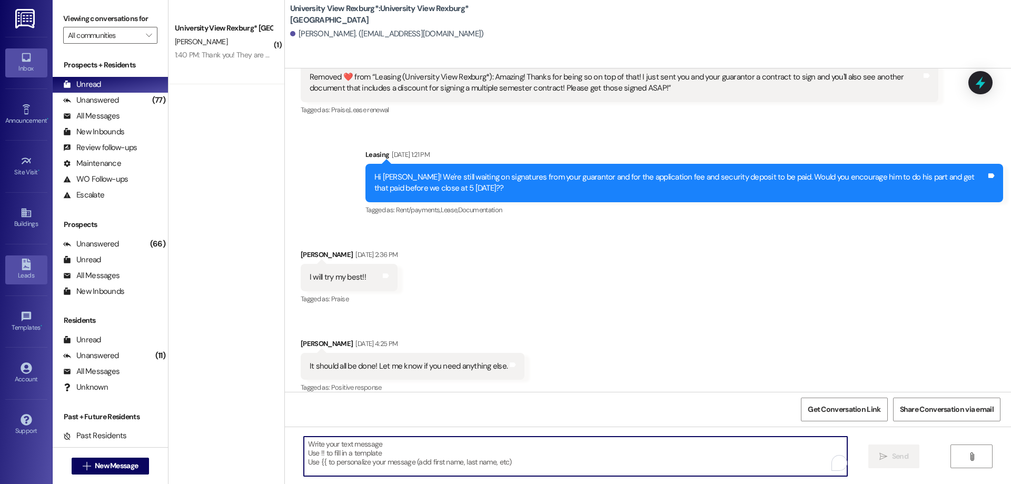
click at [34, 270] on link "Leads" at bounding box center [26, 269] width 42 height 28
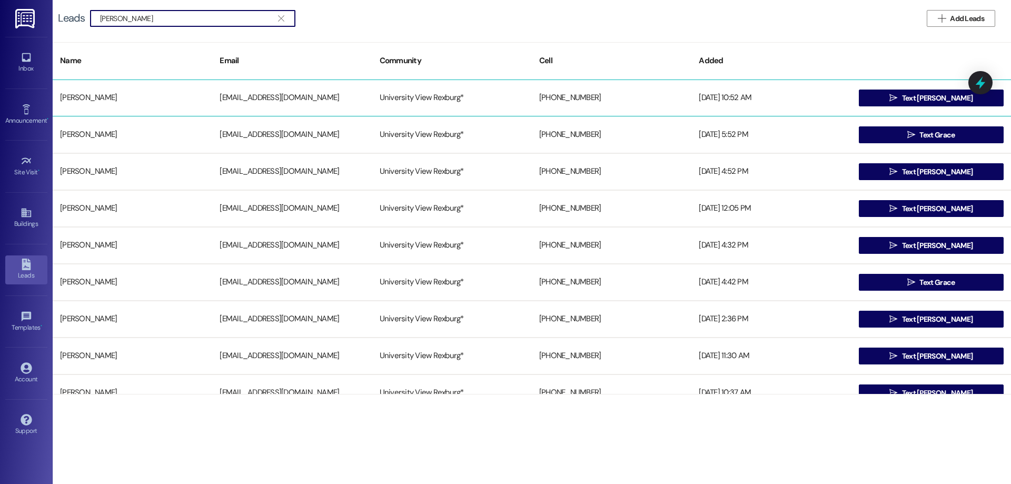
type input "grace miller"
click at [248, 101] on div "gmmiller06@icloud.com" at bounding box center [292, 97] width 160 height 21
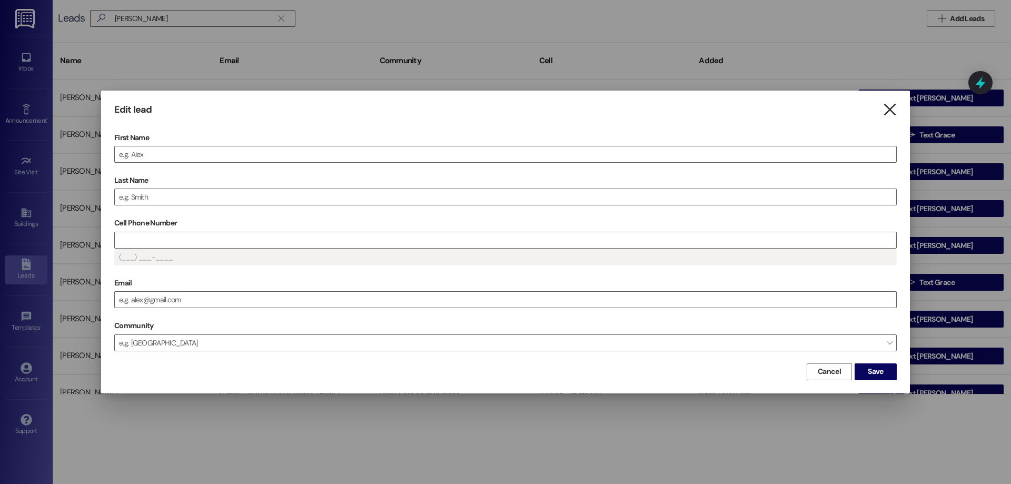
click at [890, 107] on icon "" at bounding box center [890, 109] width 14 height 11
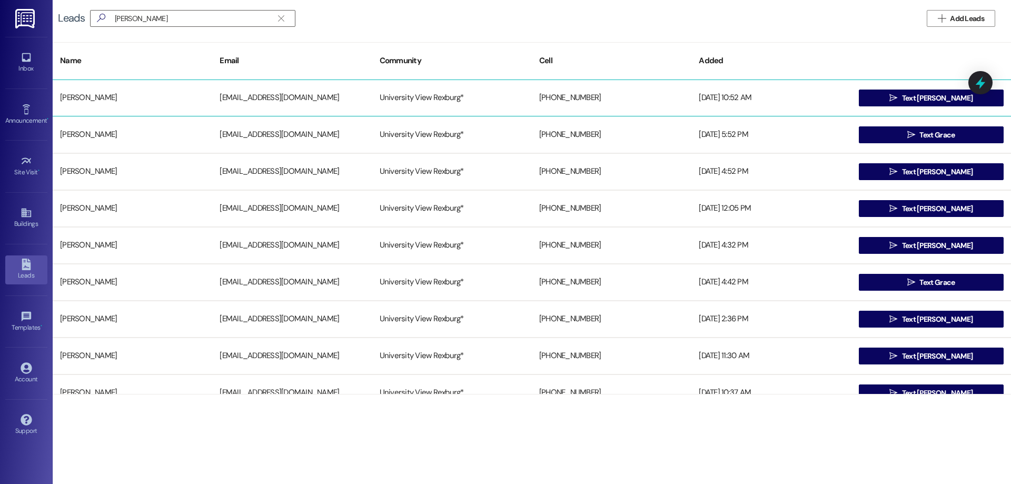
click at [88, 97] on div "Gracie Miller" at bounding box center [133, 97] width 160 height 21
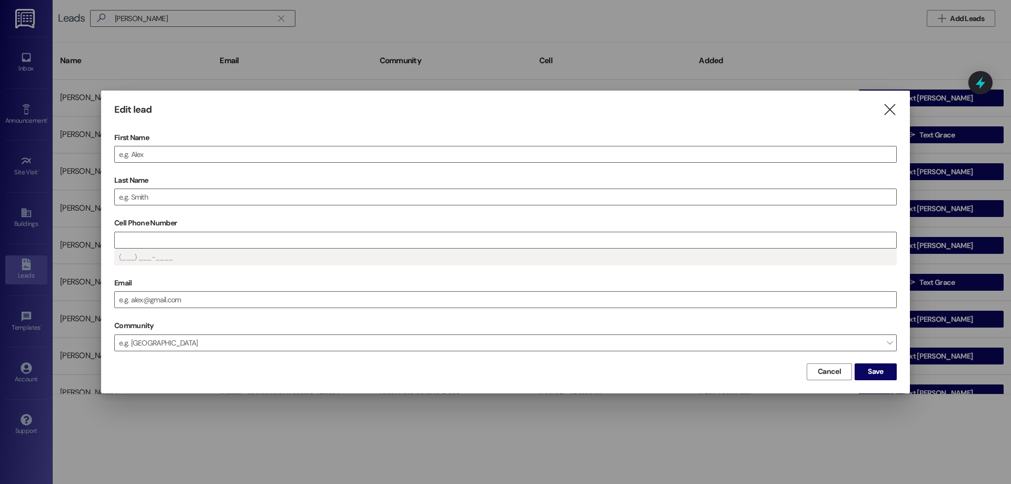
click at [882, 110] on div "Edit lead " at bounding box center [505, 110] width 783 height 12
click at [888, 104] on icon "" at bounding box center [890, 109] width 14 height 11
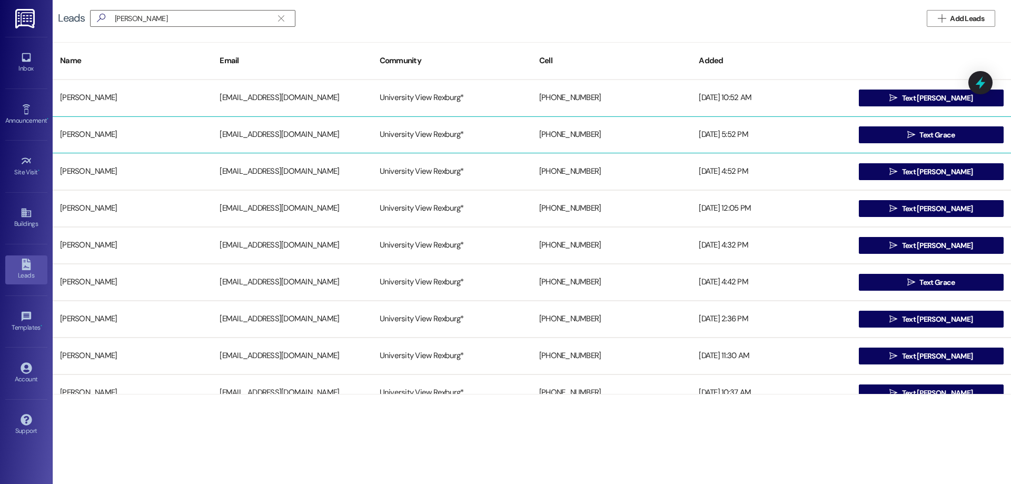
click at [77, 137] on div "Grace Miller" at bounding box center [133, 134] width 160 height 21
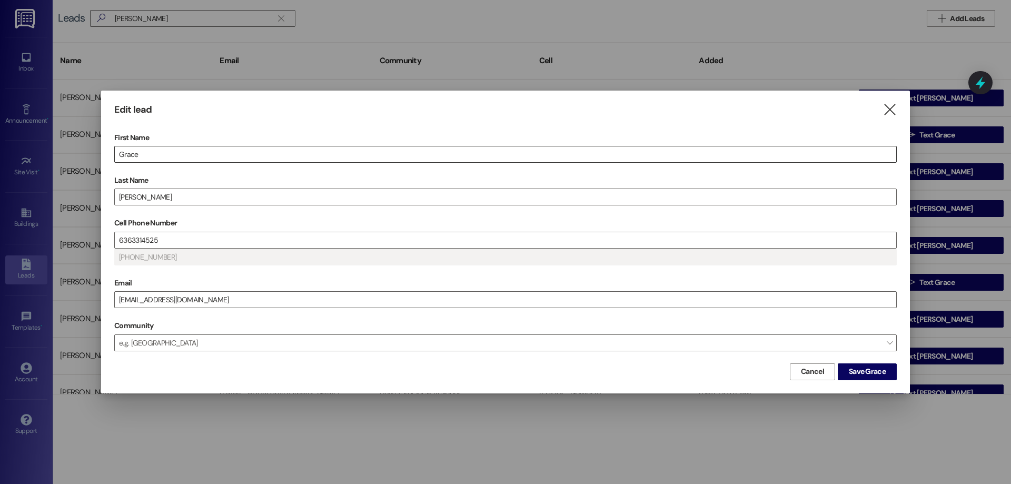
click at [169, 156] on input "Grace" at bounding box center [506, 154] width 782 height 16
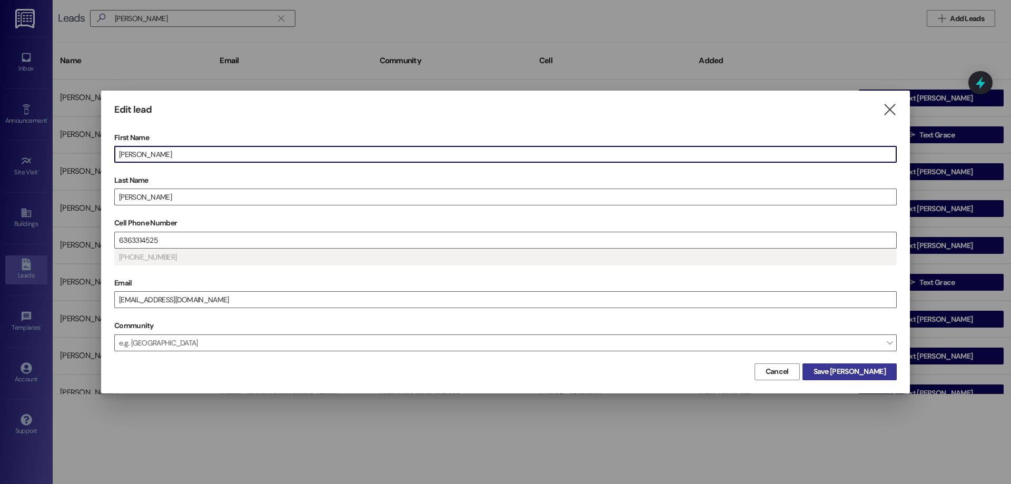
click at [860, 375] on span "Save Grace V" at bounding box center [850, 371] width 72 height 11
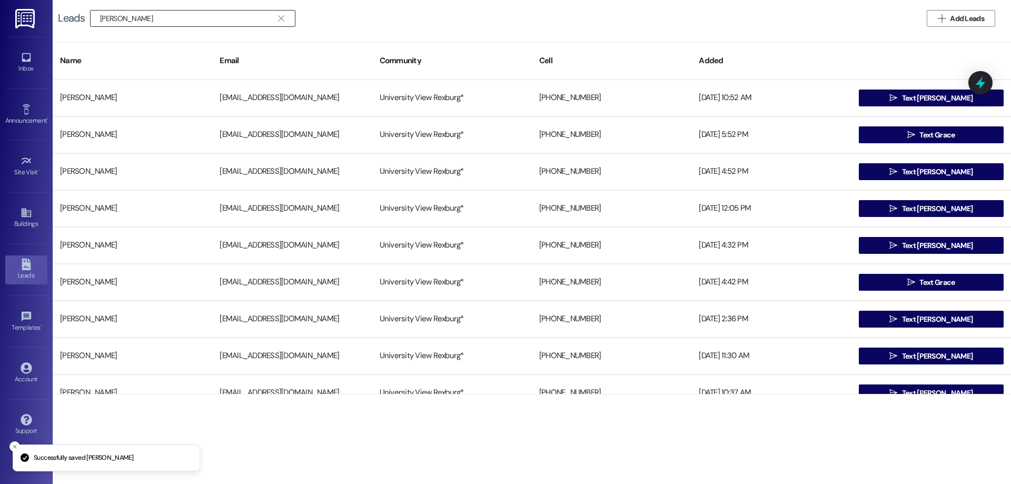
click at [200, 19] on input "grace miller" at bounding box center [186, 18] width 173 height 15
click at [25, 71] on div "Inbox" at bounding box center [26, 68] width 53 height 11
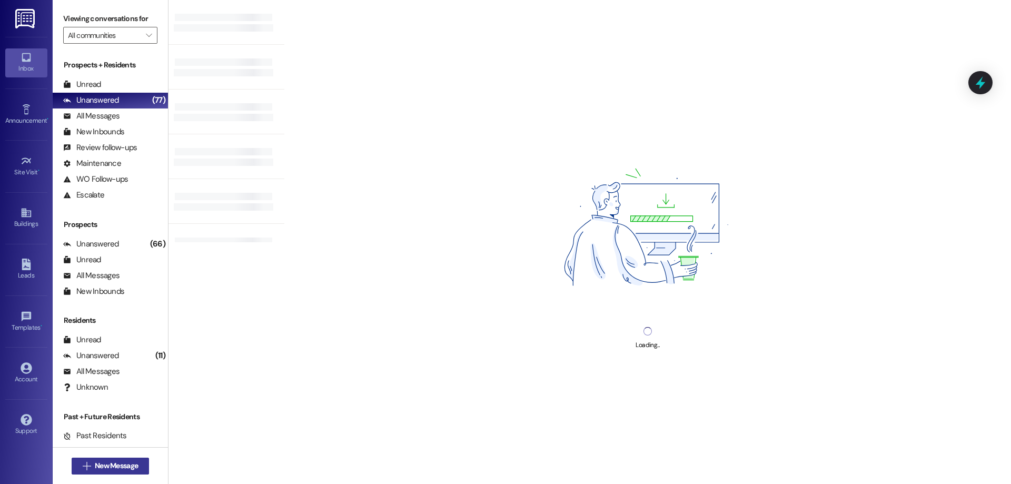
click at [118, 460] on button " New Message" at bounding box center [111, 466] width 78 height 17
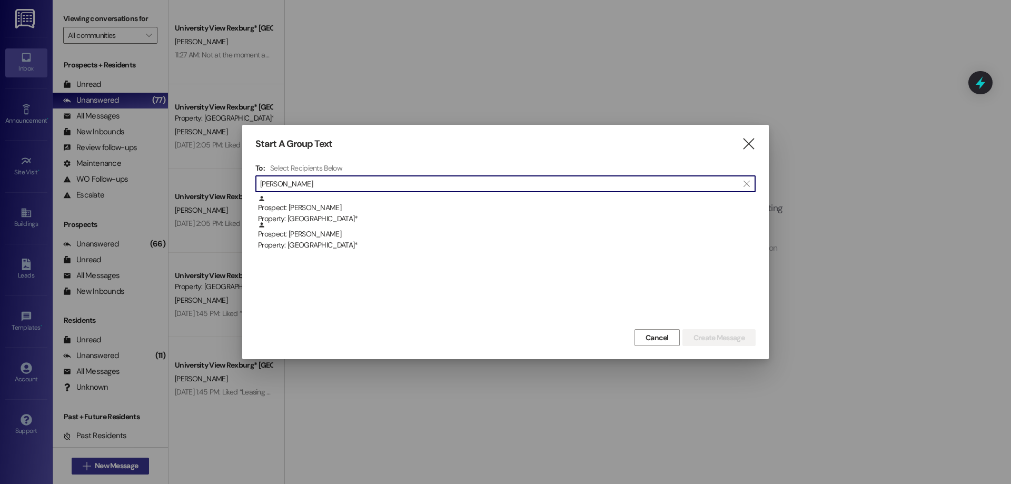
type input "grace miller"
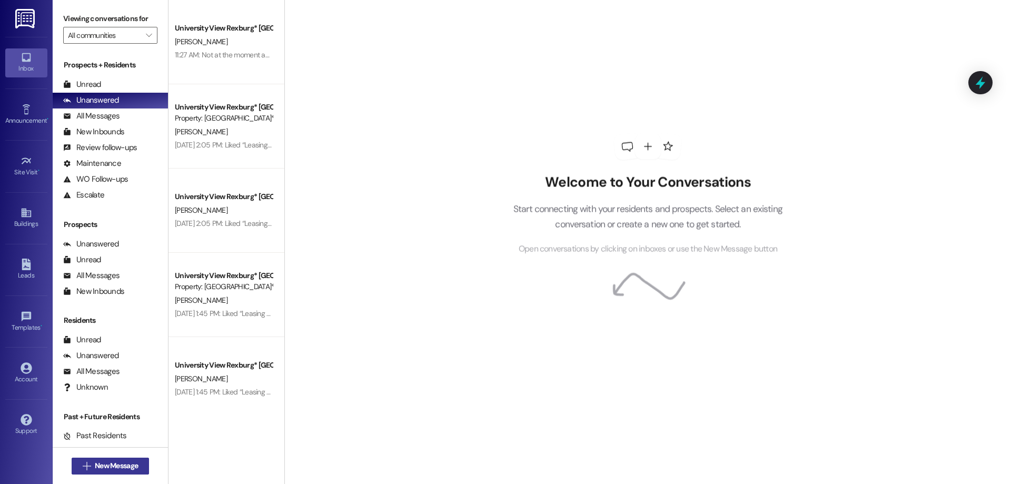
click at [114, 463] on span "New Message" at bounding box center [116, 465] width 43 height 11
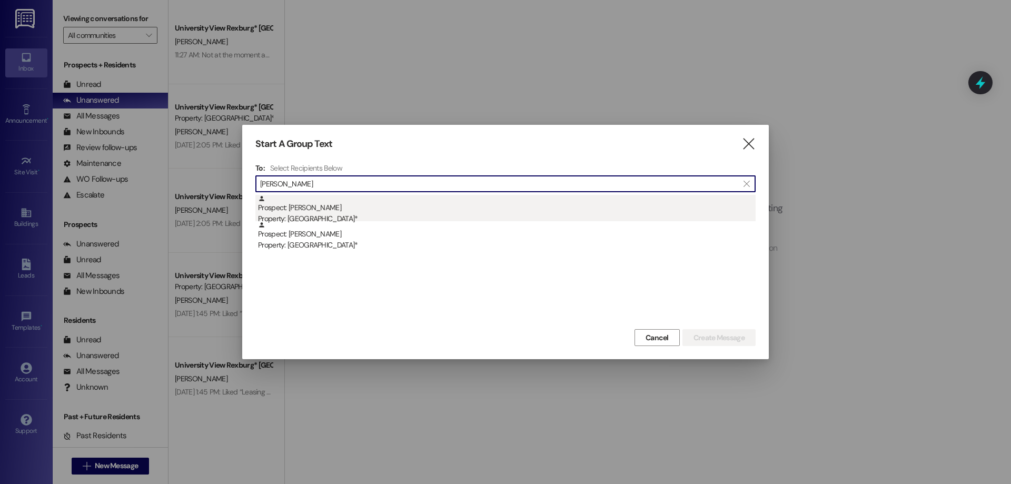
type input "[PERSON_NAME]"
click at [448, 216] on div "Property: [GEOGRAPHIC_DATA]*" at bounding box center [507, 218] width 498 height 11
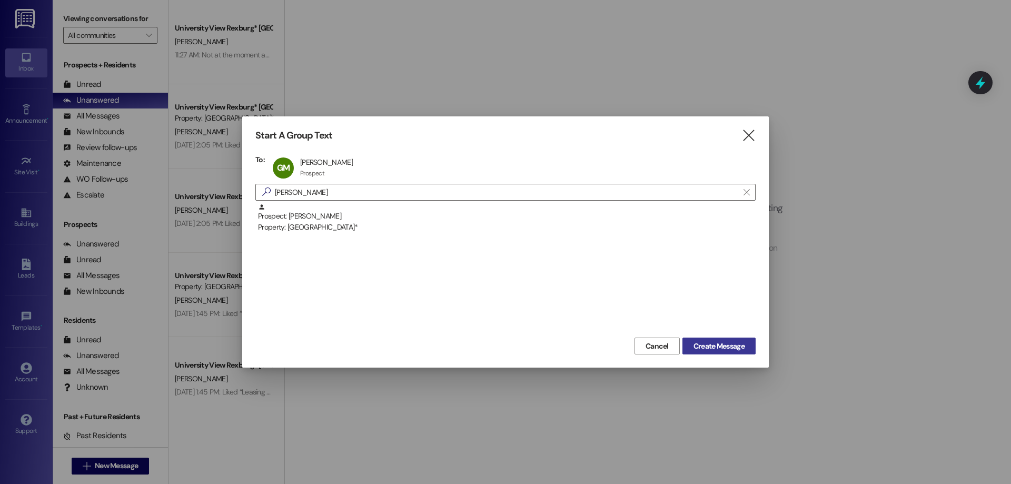
click at [706, 346] on span "Create Message" at bounding box center [719, 346] width 51 height 11
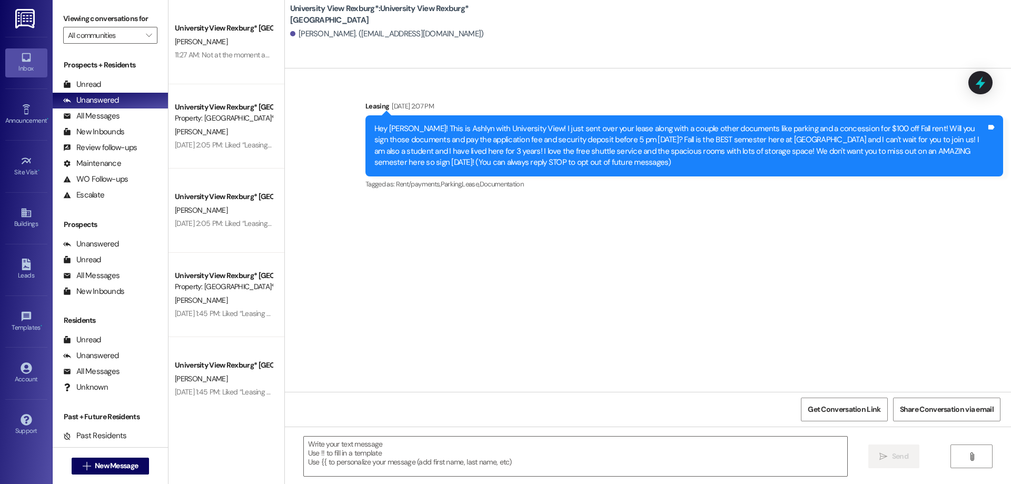
click at [19, 54] on link "Inbox" at bounding box center [26, 62] width 42 height 28
click at [94, 79] on div "Unread" at bounding box center [82, 84] width 38 height 11
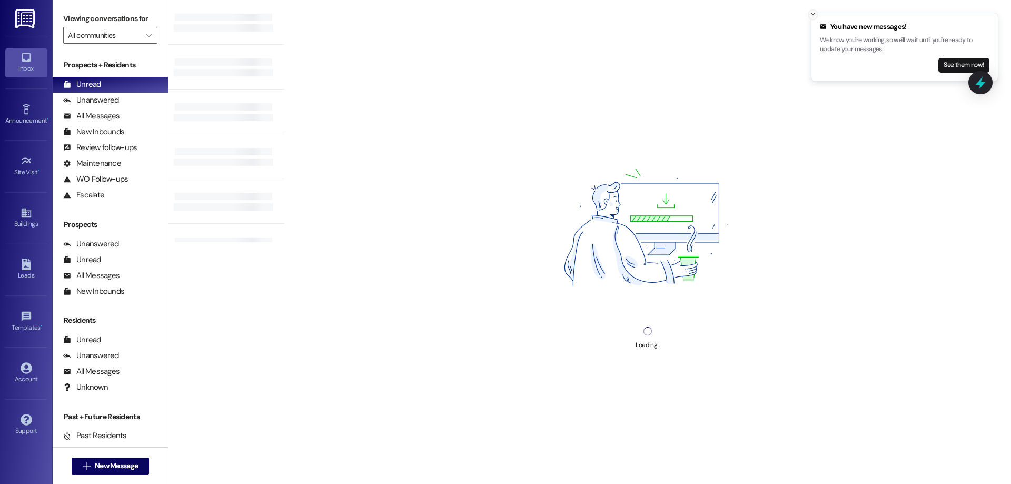
click at [811, 15] on icon "Close toast" at bounding box center [813, 15] width 6 height 6
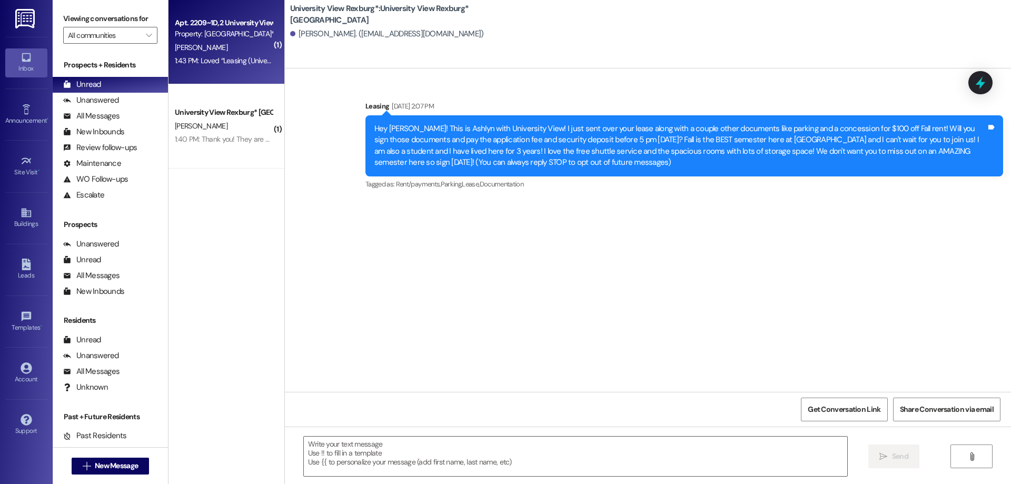
click at [227, 64] on div "1:43 PM: Loved “Leasing (University View Rexburg*): You have a package at the f…" at bounding box center [382, 60] width 415 height 9
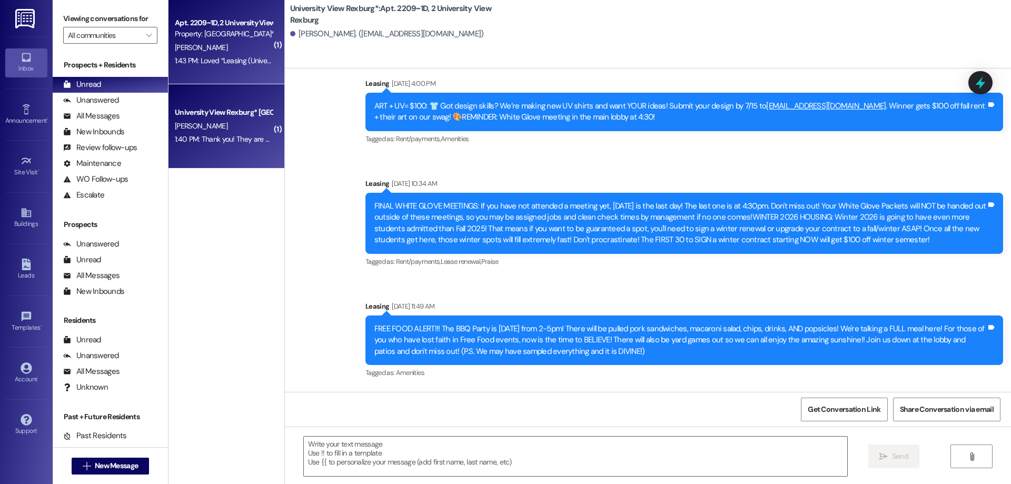
scroll to position [32048, 0]
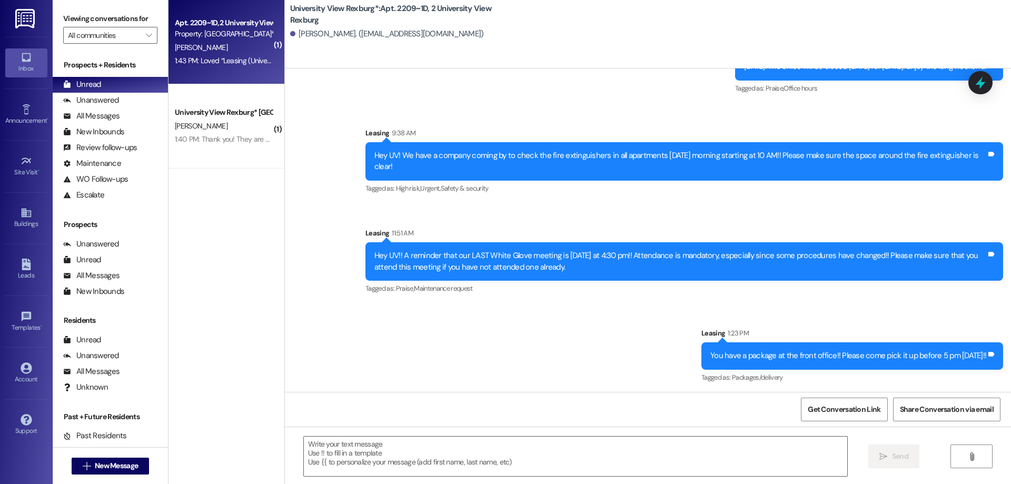
click at [202, 254] on div "( 1 ) Apt. 2209~1D, 2 [GEOGRAPHIC_DATA] Property: [GEOGRAPHIC_DATA]* [PERSON_NA…" at bounding box center [227, 204] width 116 height 409
click at [111, 466] on span "New Message" at bounding box center [116, 465] width 43 height 11
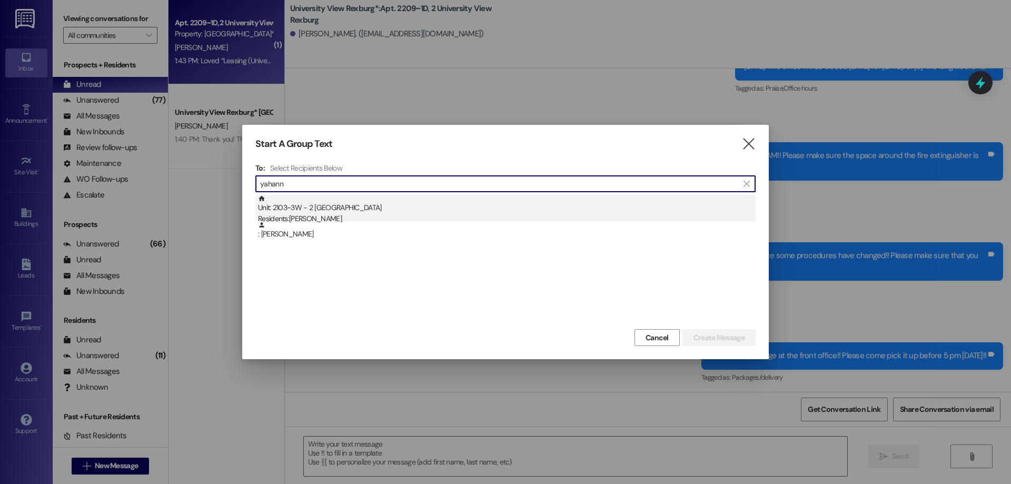
type input "yahann"
click at [356, 209] on div "Unit: 2103~3W - 2 University View Rexburg Residents: [PERSON_NAME]" at bounding box center [507, 210] width 498 height 30
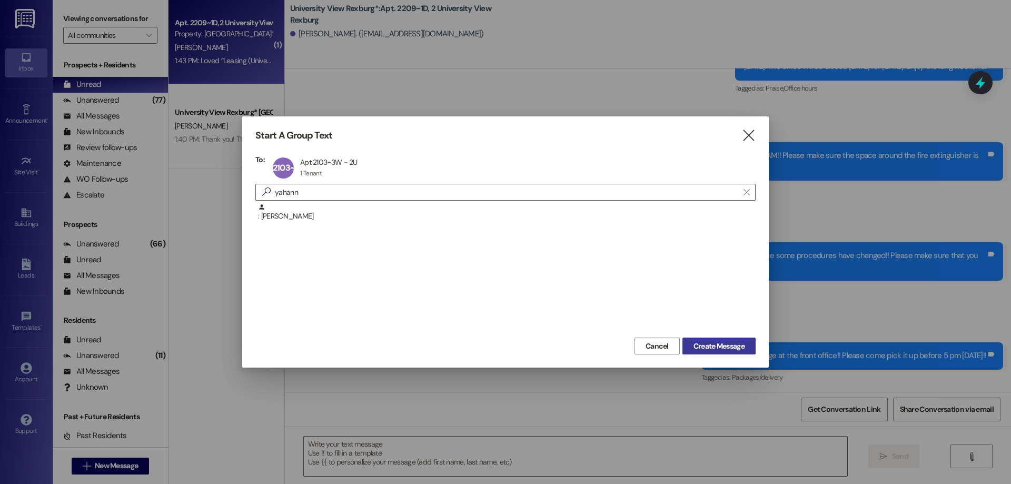
click at [714, 346] on span "Create Message" at bounding box center [719, 346] width 51 height 11
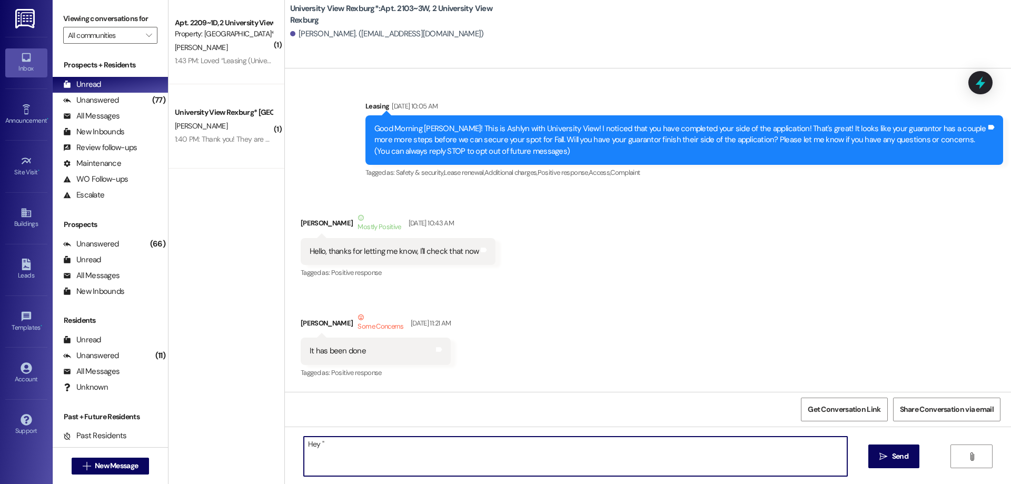
scroll to position [46520, 0]
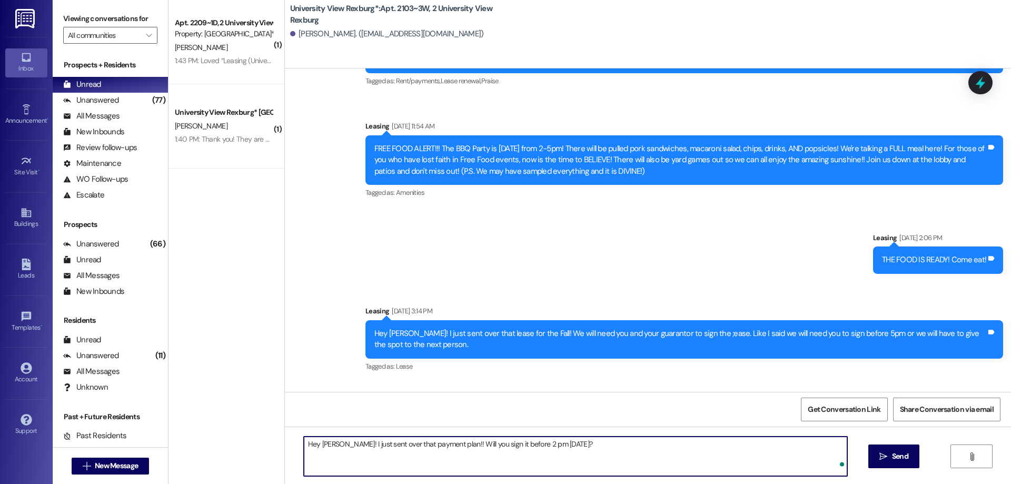
type textarea "Hey [PERSON_NAME]! I just sent over that payment plan!! Will you sign it before…"
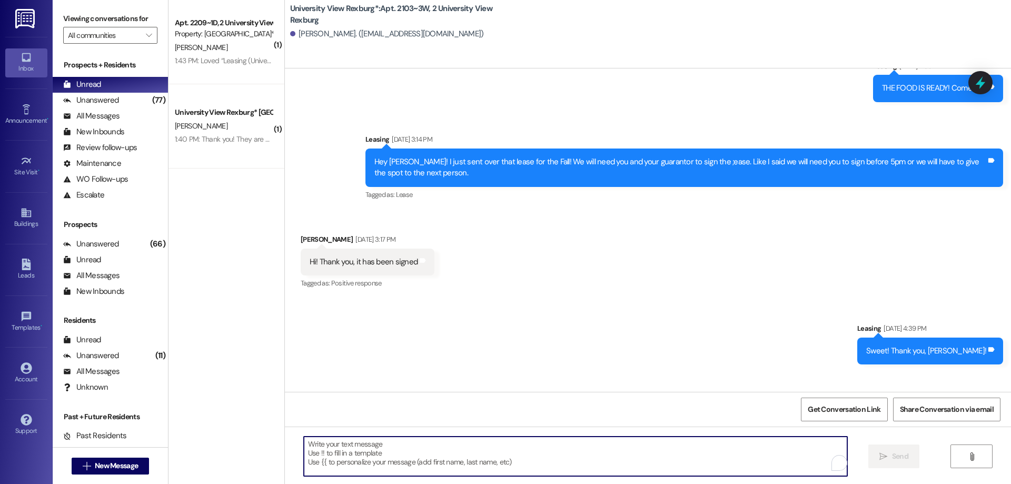
scroll to position [46783, 0]
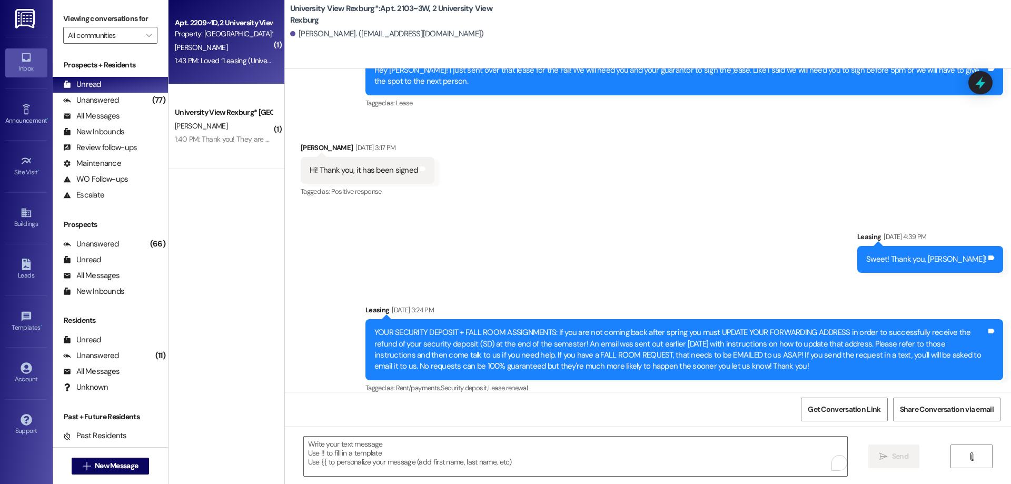
click at [216, 41] on div "[PERSON_NAME]" at bounding box center [224, 47] width 100 height 13
click at [123, 97] on div "Unanswered (77)" at bounding box center [110, 101] width 115 height 16
click at [115, 86] on div "Unread (0)" at bounding box center [110, 85] width 115 height 16
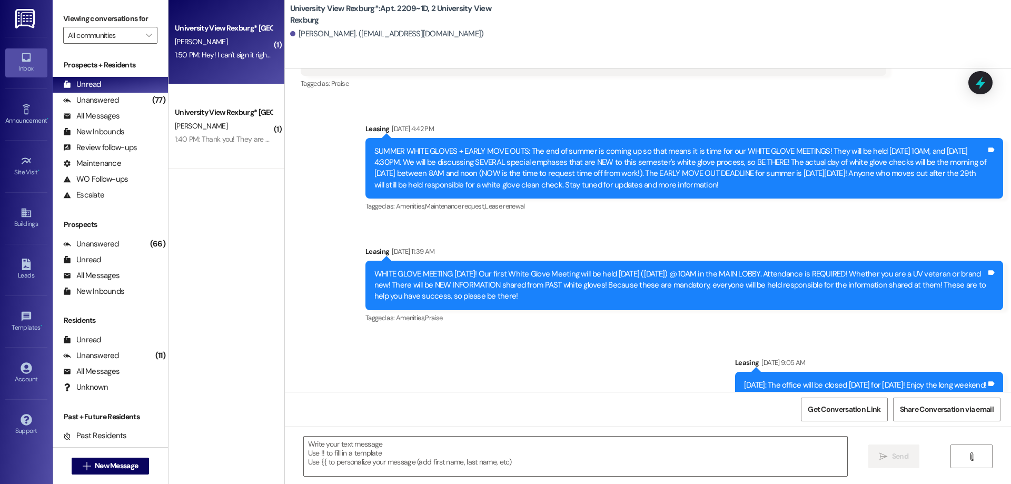
click at [233, 50] on div "1:50 PM: Hey! I can't sign it right now because I'm at work, but I will as soon…" at bounding box center [335, 54] width 320 height 9
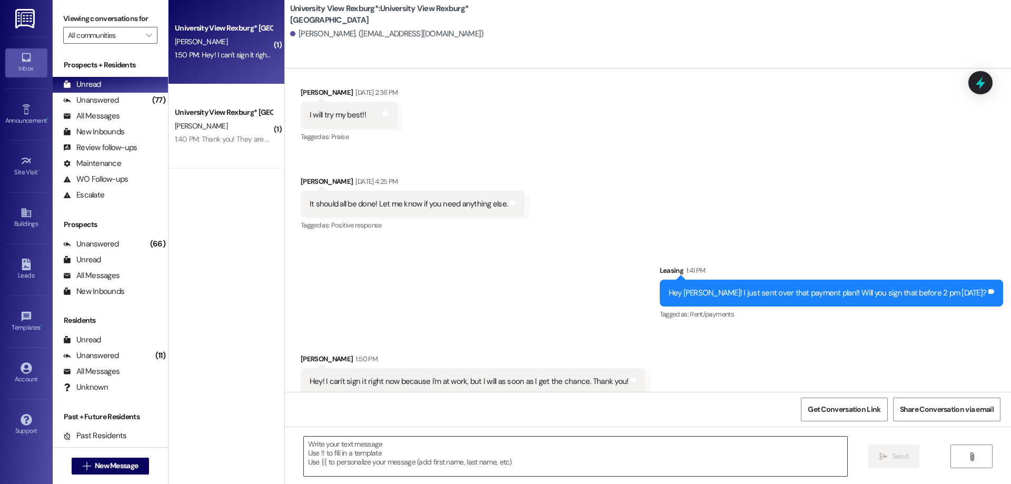
click at [424, 460] on textarea at bounding box center [576, 457] width 544 height 40
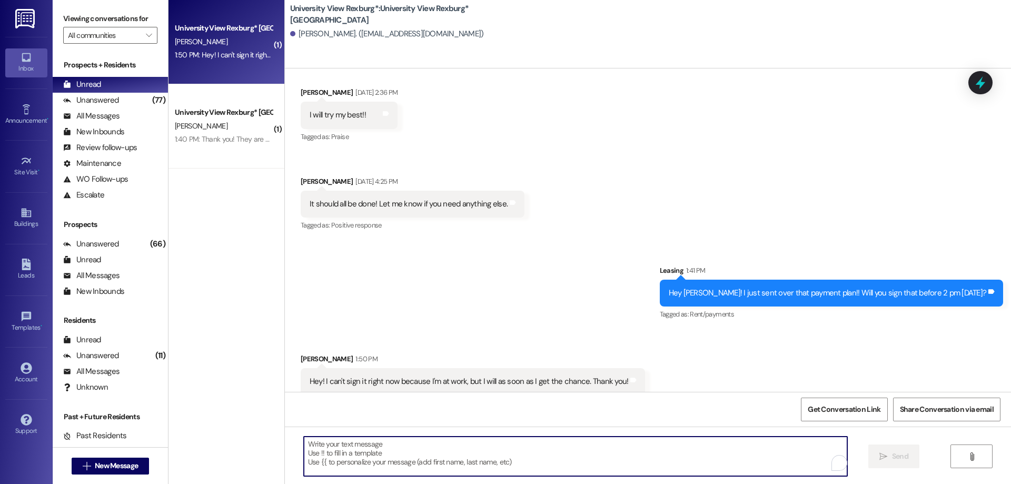
scroll to position [964, 0]
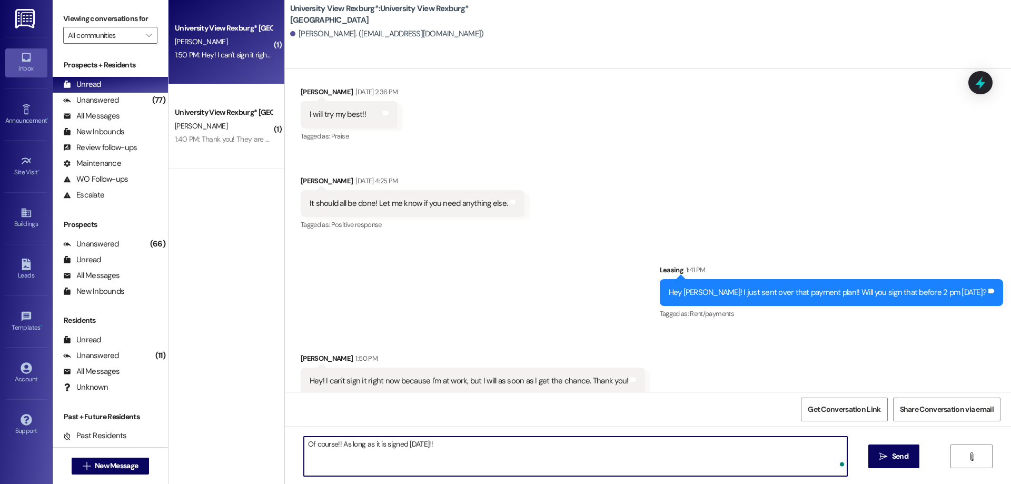
type textarea "Of course!! As long as it is signed [DATE]!!"
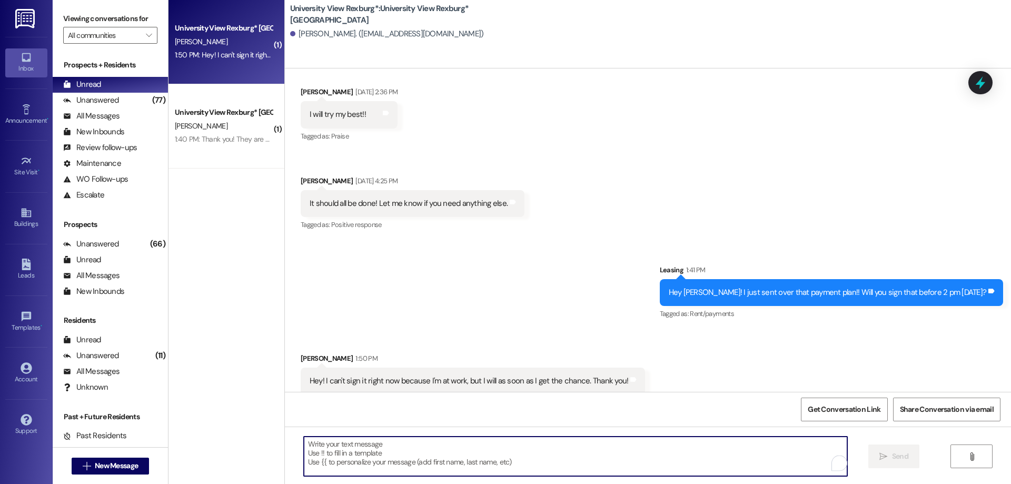
scroll to position [1038, 0]
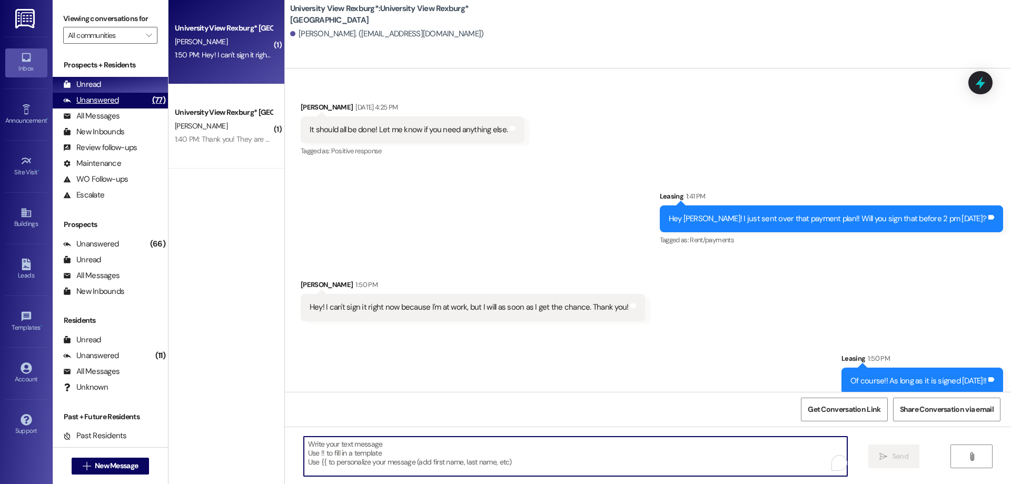
click at [113, 100] on div "Unanswered" at bounding box center [91, 100] width 56 height 11
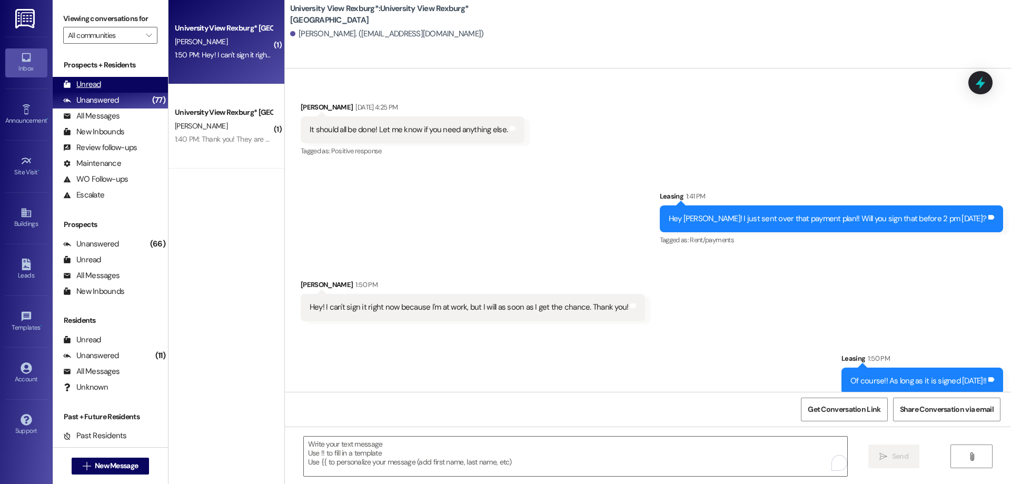
click at [110, 77] on div "Unread (0)" at bounding box center [110, 85] width 115 height 16
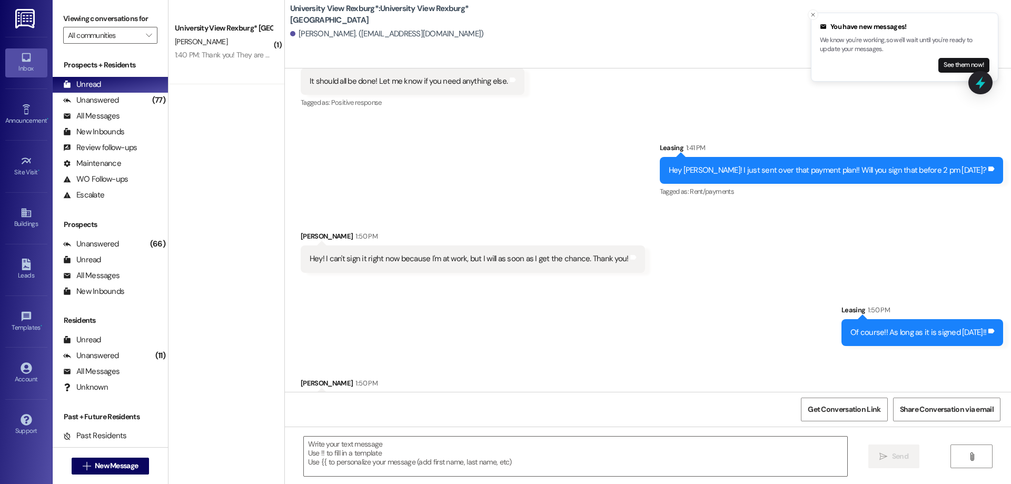
scroll to position [1111, 0]
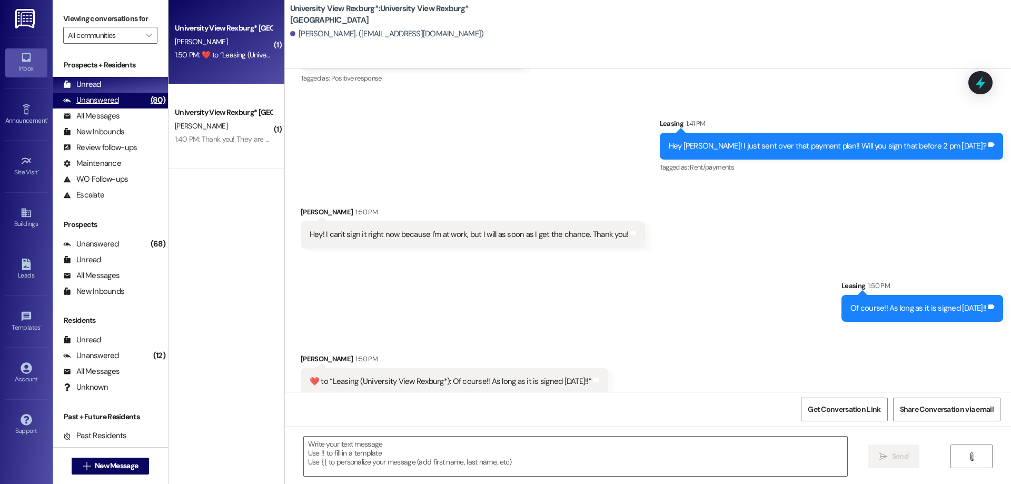
click at [100, 99] on div "Unanswered" at bounding box center [91, 100] width 56 height 11
click at [103, 88] on div "Unread (0)" at bounding box center [110, 85] width 115 height 16
click at [116, 109] on div "All Messages (undefined)" at bounding box center [110, 117] width 115 height 16
click at [110, 87] on div "Unread (0)" at bounding box center [110, 85] width 115 height 16
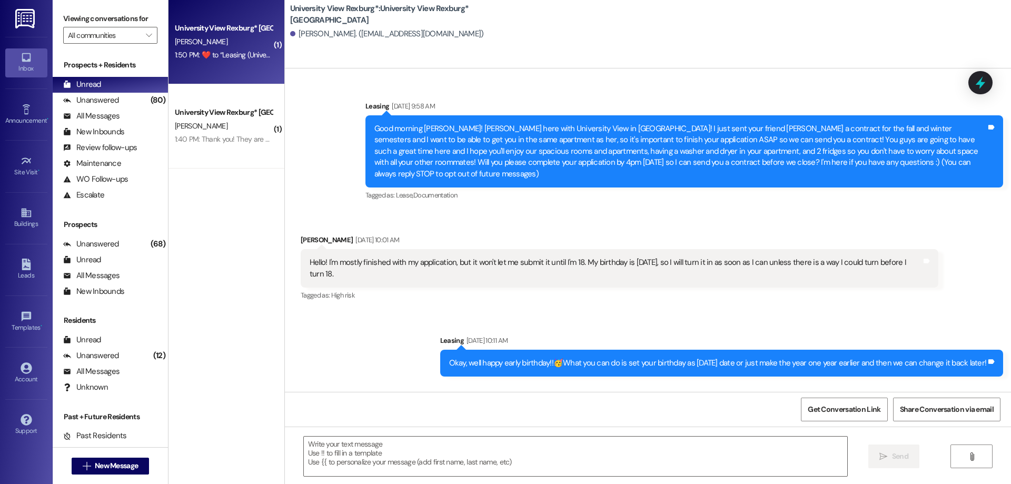
scroll to position [0, 0]
